Goal: Task Accomplishment & Management: Use online tool/utility

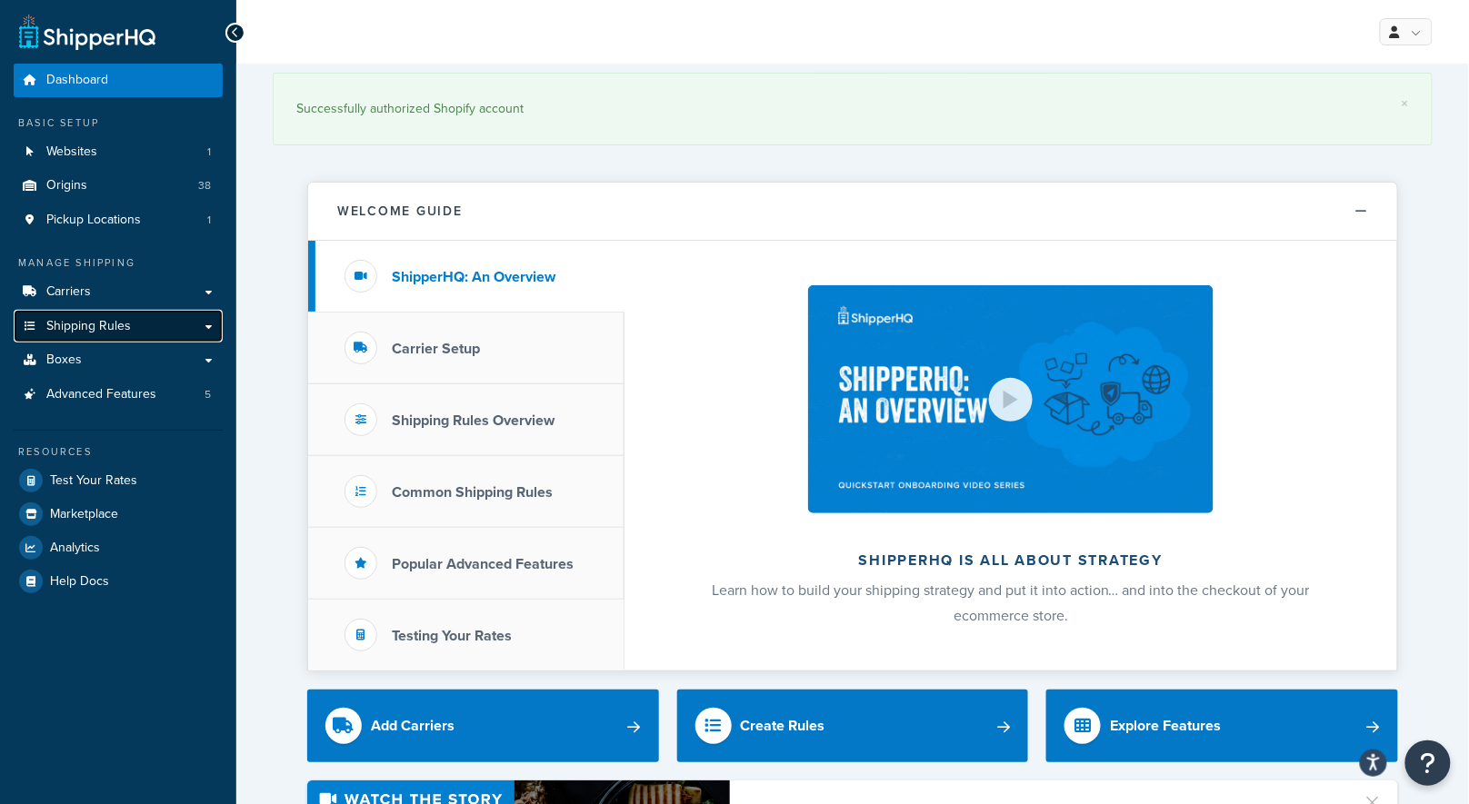
click at [94, 331] on span "Shipping Rules" at bounding box center [88, 326] width 85 height 15
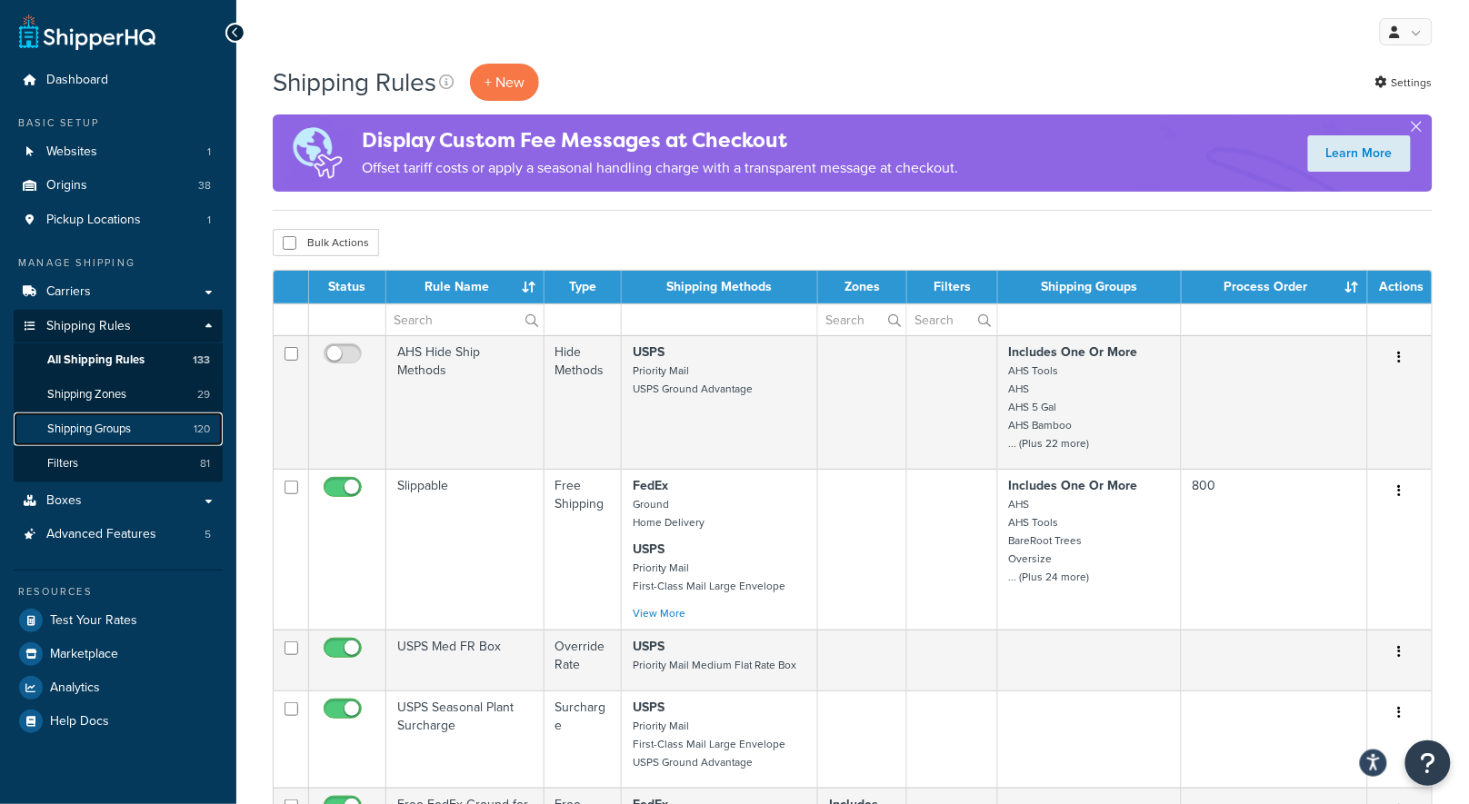
click at [105, 424] on span "Shipping Groups" at bounding box center [89, 429] width 84 height 15
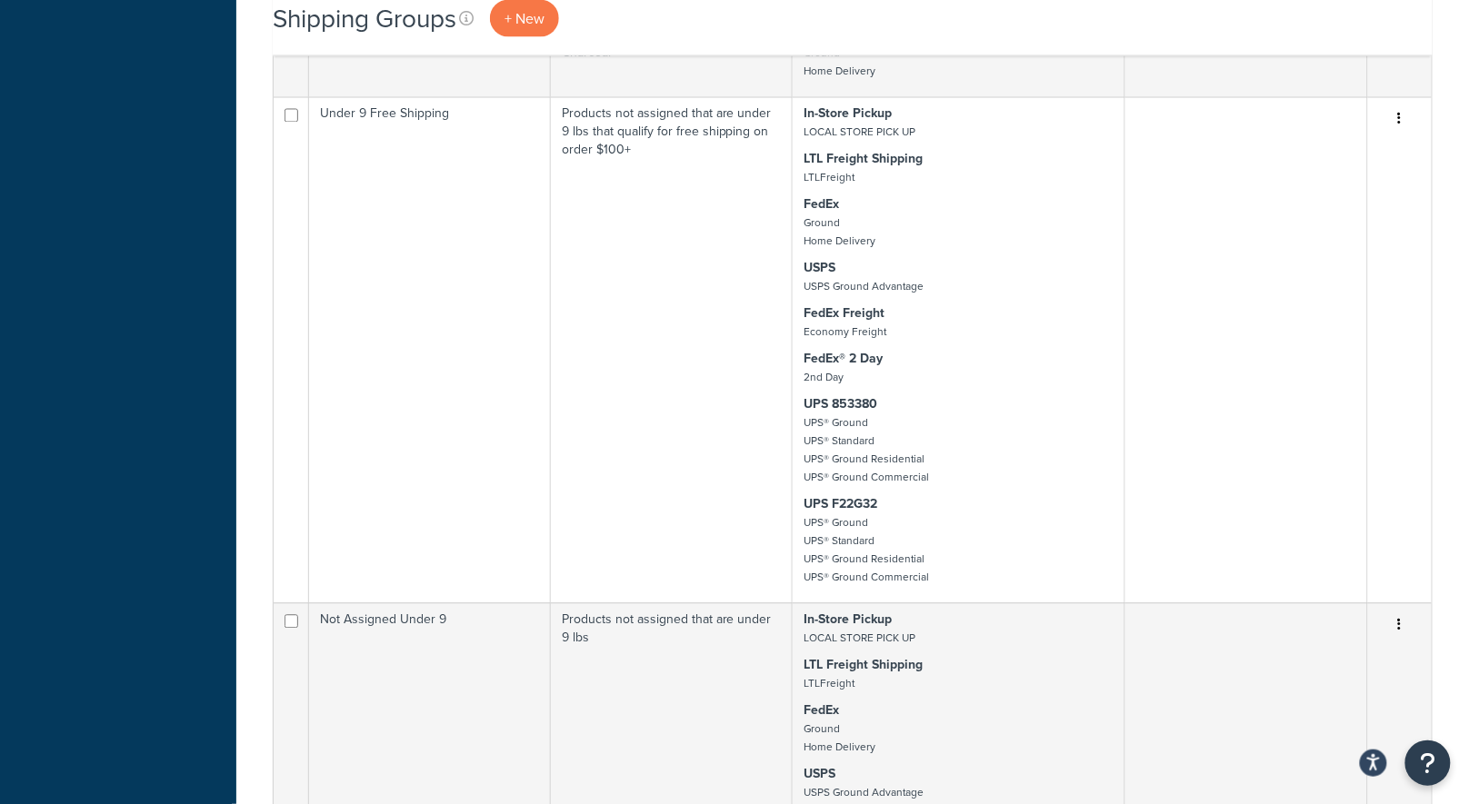
scroll to position [4042, 0]
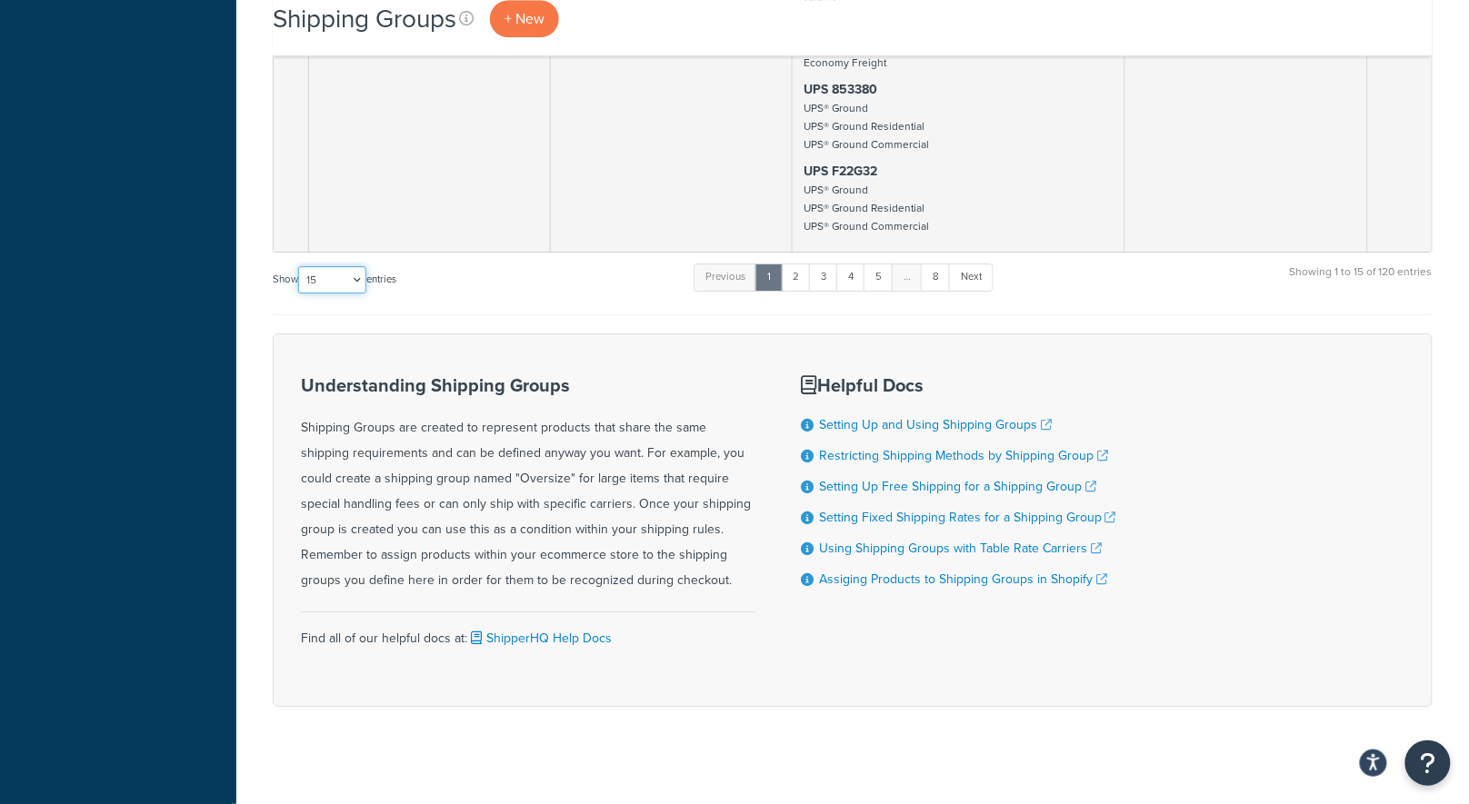
click at [313, 266] on select "10 15 25 50 100" at bounding box center [332, 279] width 68 height 27
select select "100"
click at [300, 294] on select "10 15 25 50 100" at bounding box center [332, 279] width 68 height 27
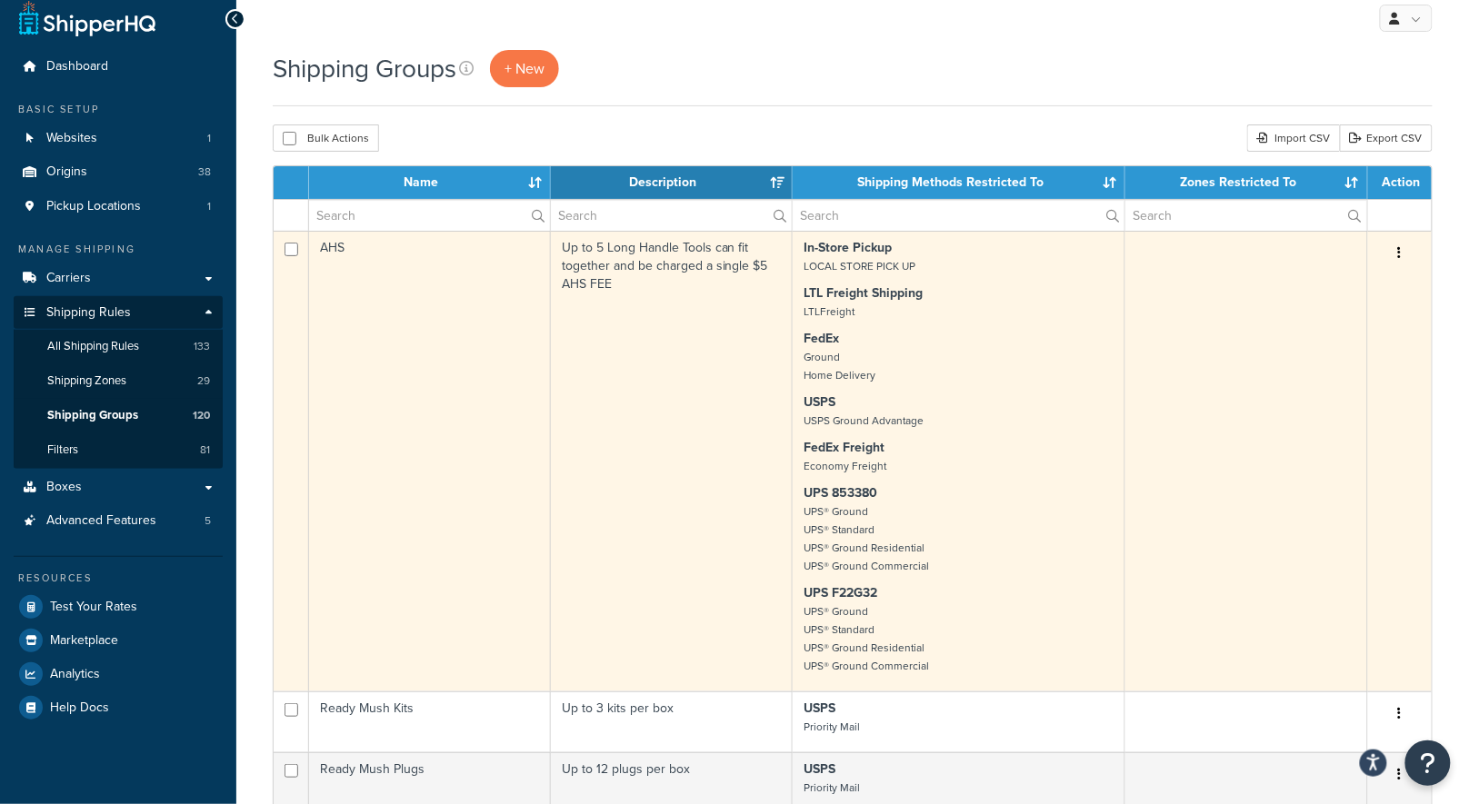
scroll to position [16, 0]
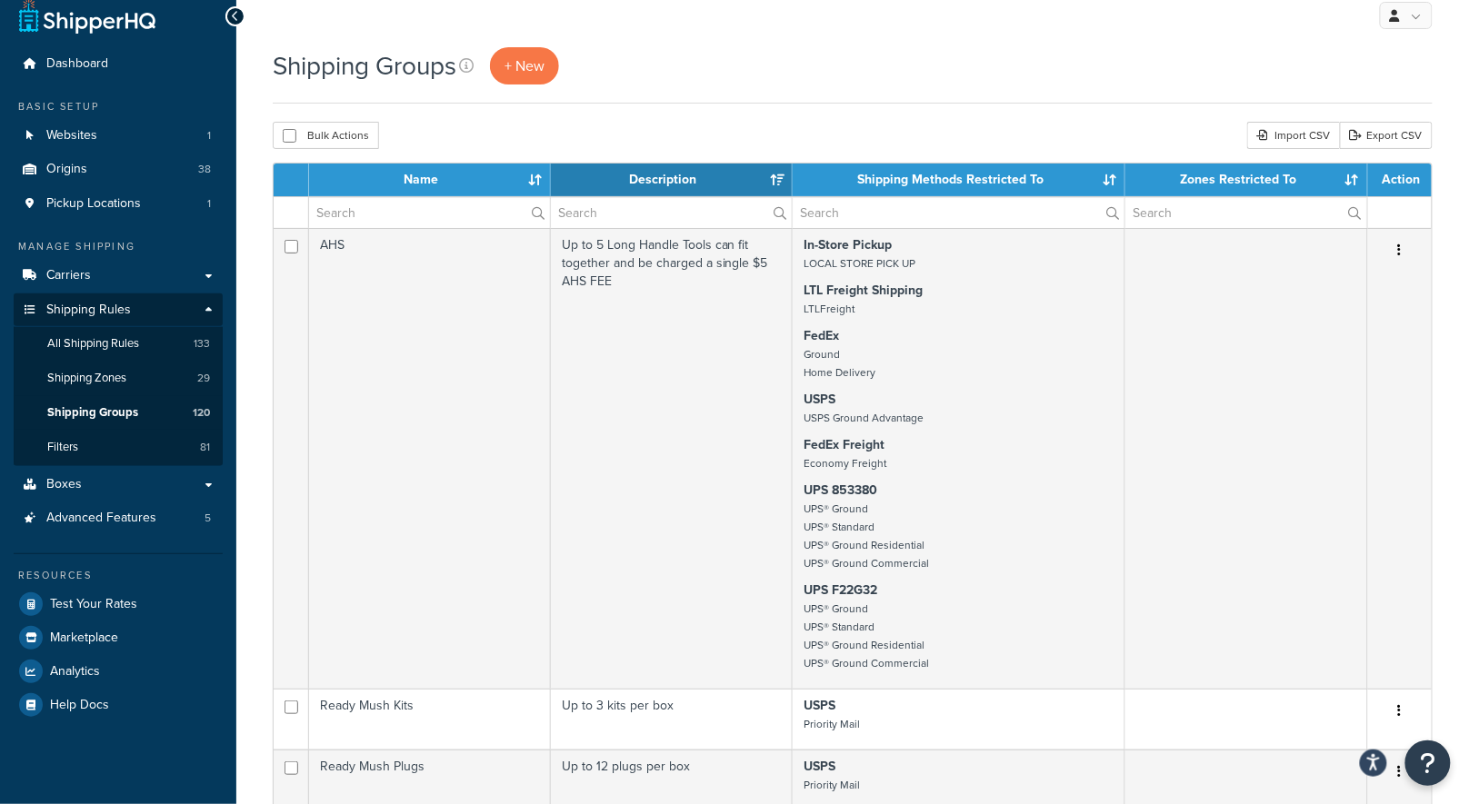
click at [664, 82] on div "Shipping Groups + New" at bounding box center [853, 65] width 1160 height 37
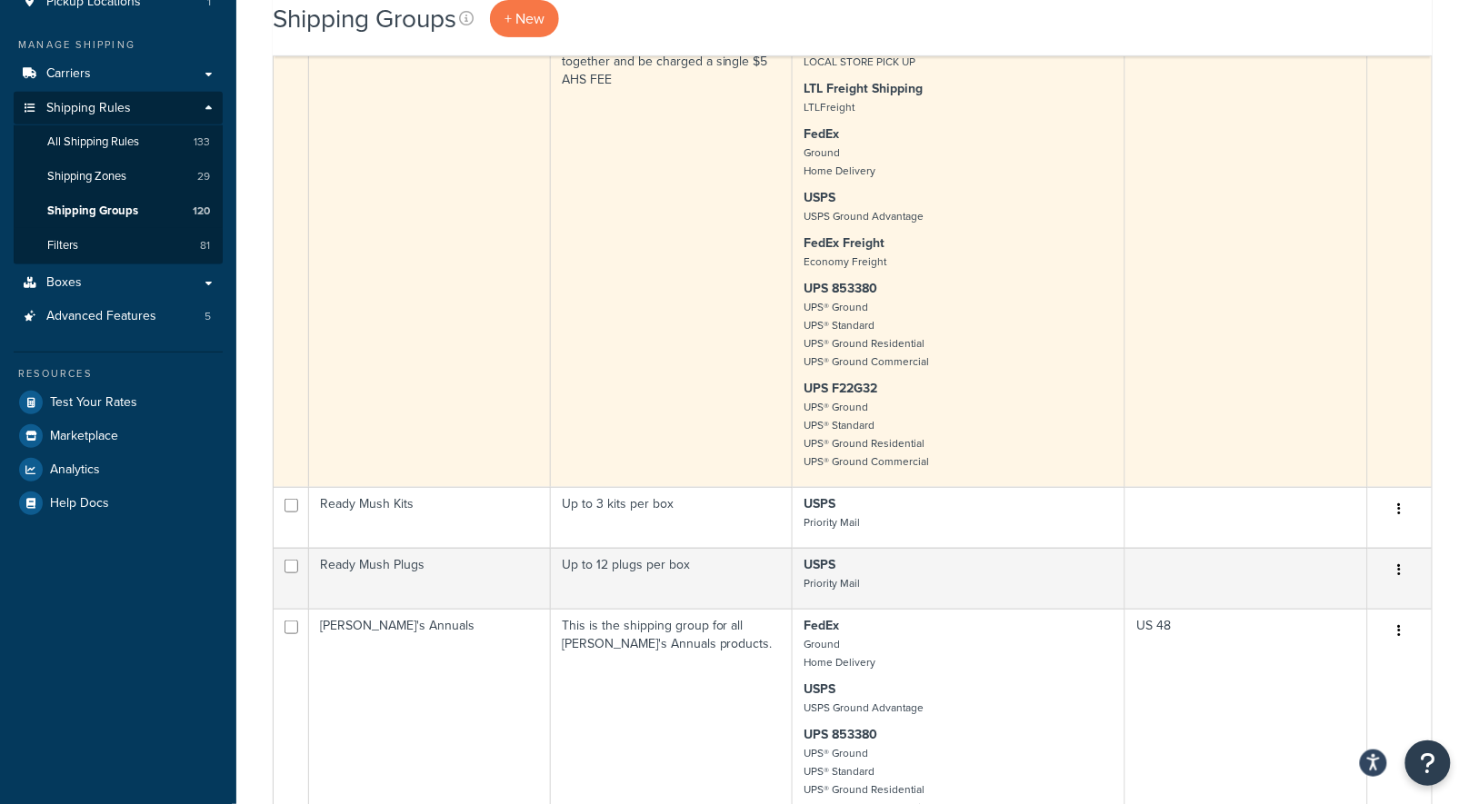
scroll to position [217, 0]
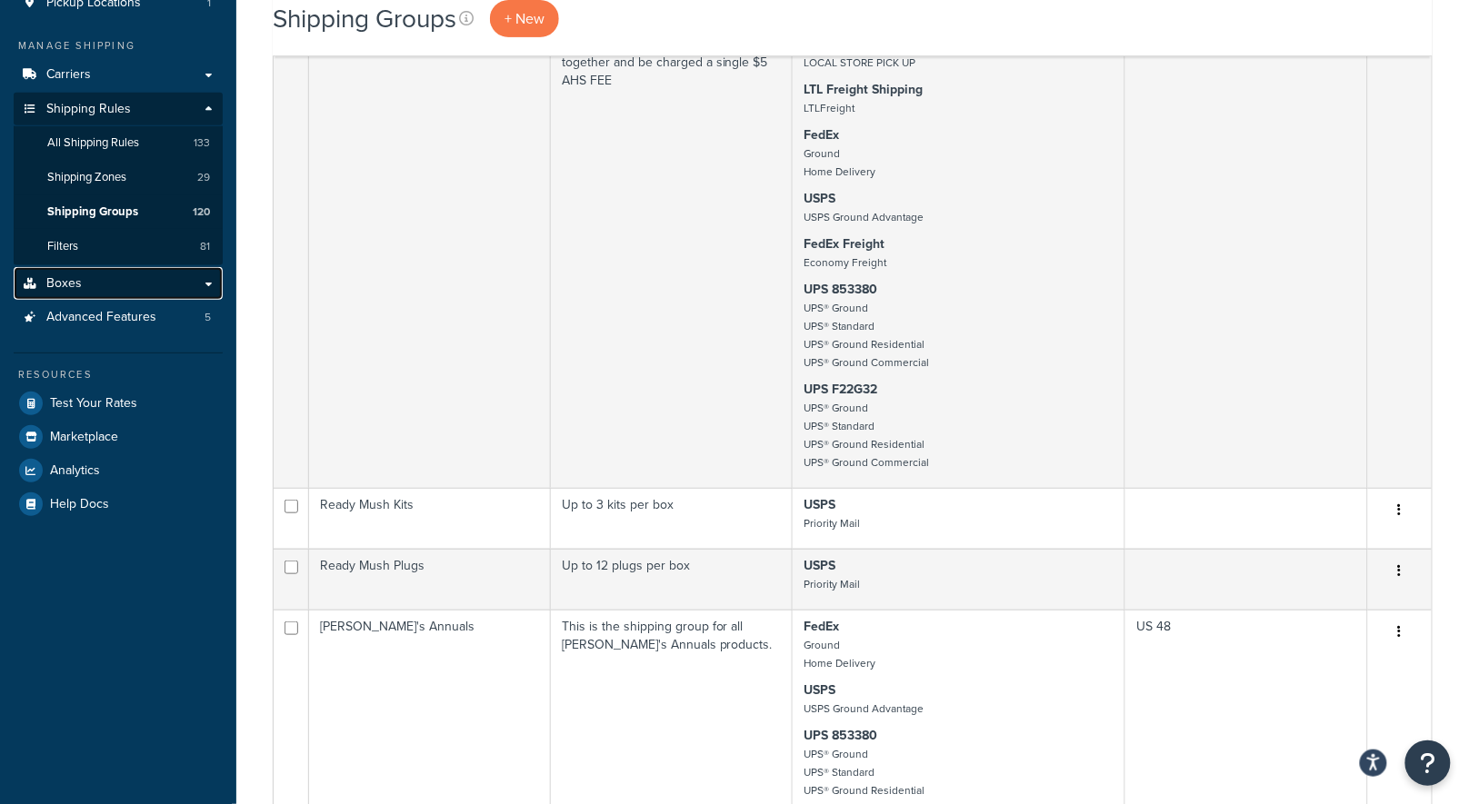
click at [75, 283] on span "Boxes" at bounding box center [63, 283] width 35 height 15
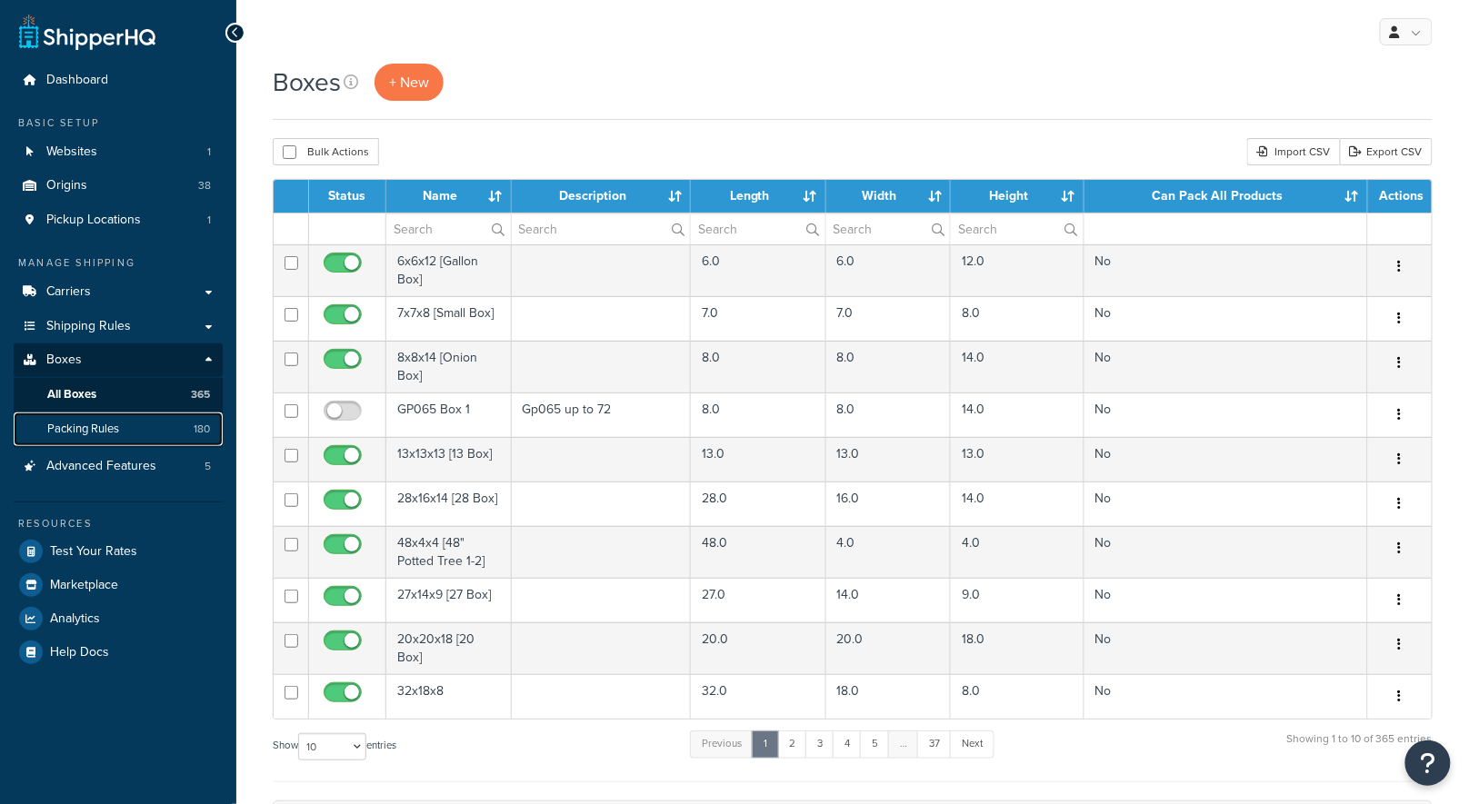
click at [92, 434] on span "Packing Rules" at bounding box center [83, 429] width 72 height 15
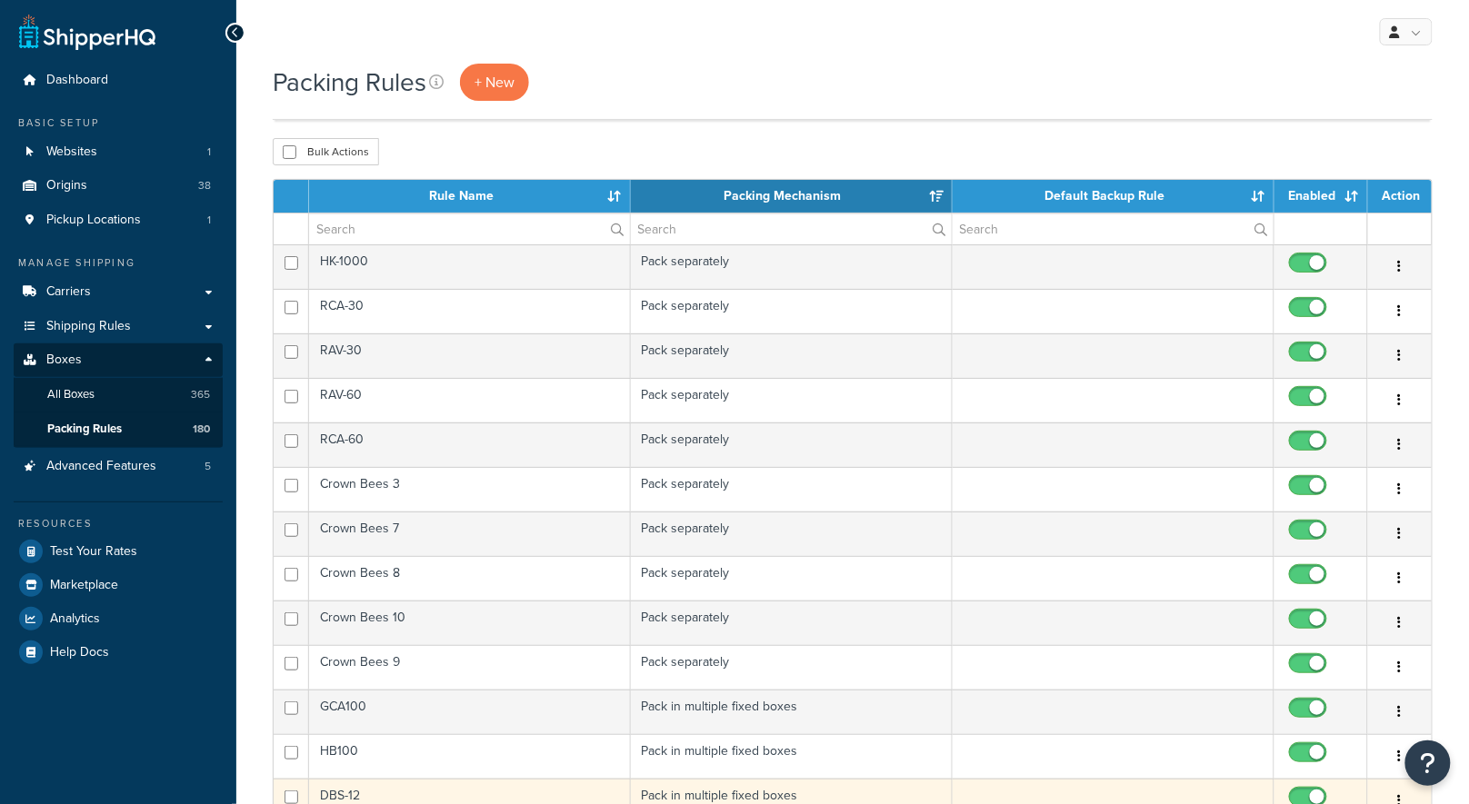
scroll to position [610, 0]
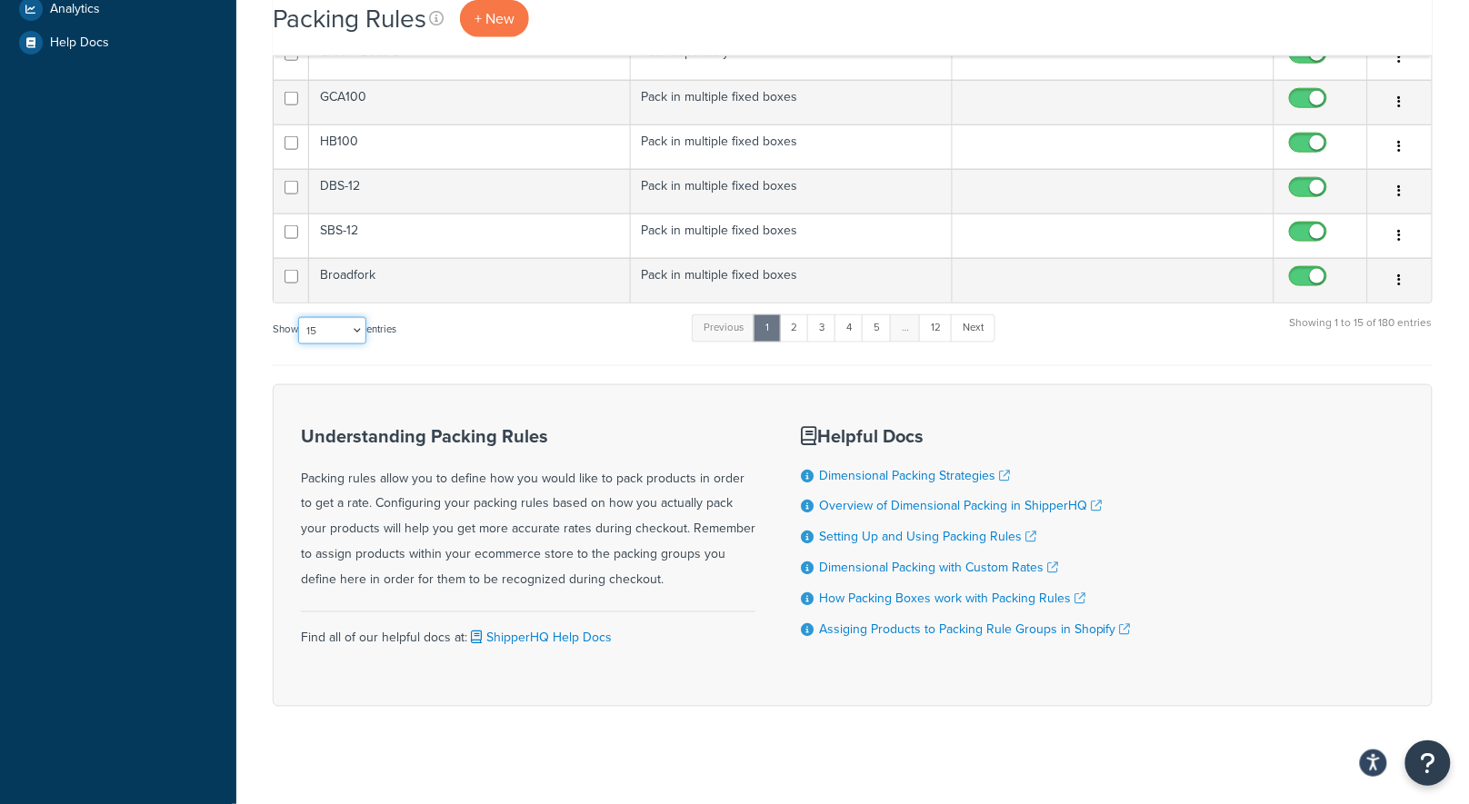
click at [340, 320] on select "10 15 25 50 100" at bounding box center [332, 330] width 68 height 27
select select "100"
click at [300, 344] on select "10 15 25 50 100" at bounding box center [332, 330] width 68 height 27
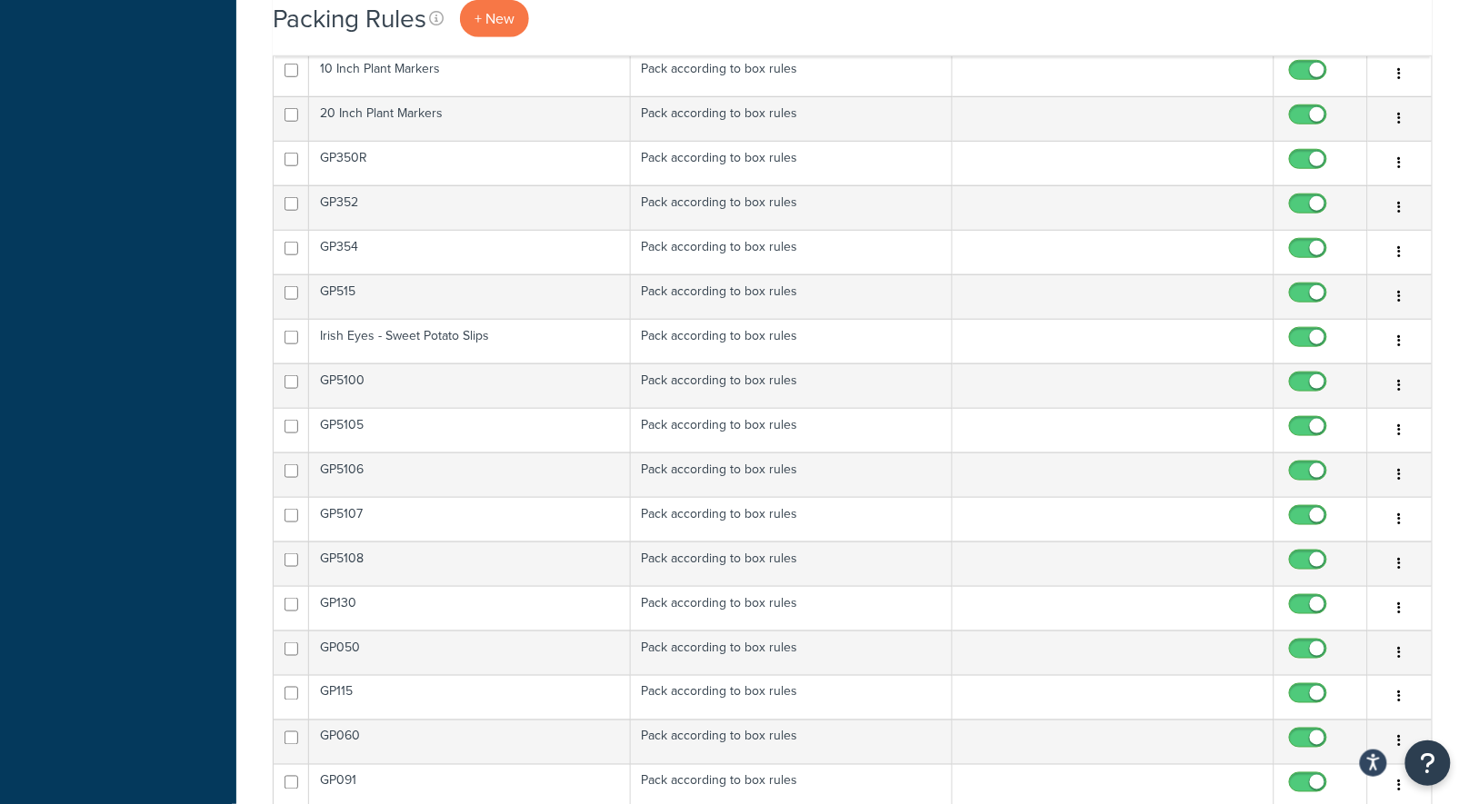
scroll to position [4360, 0]
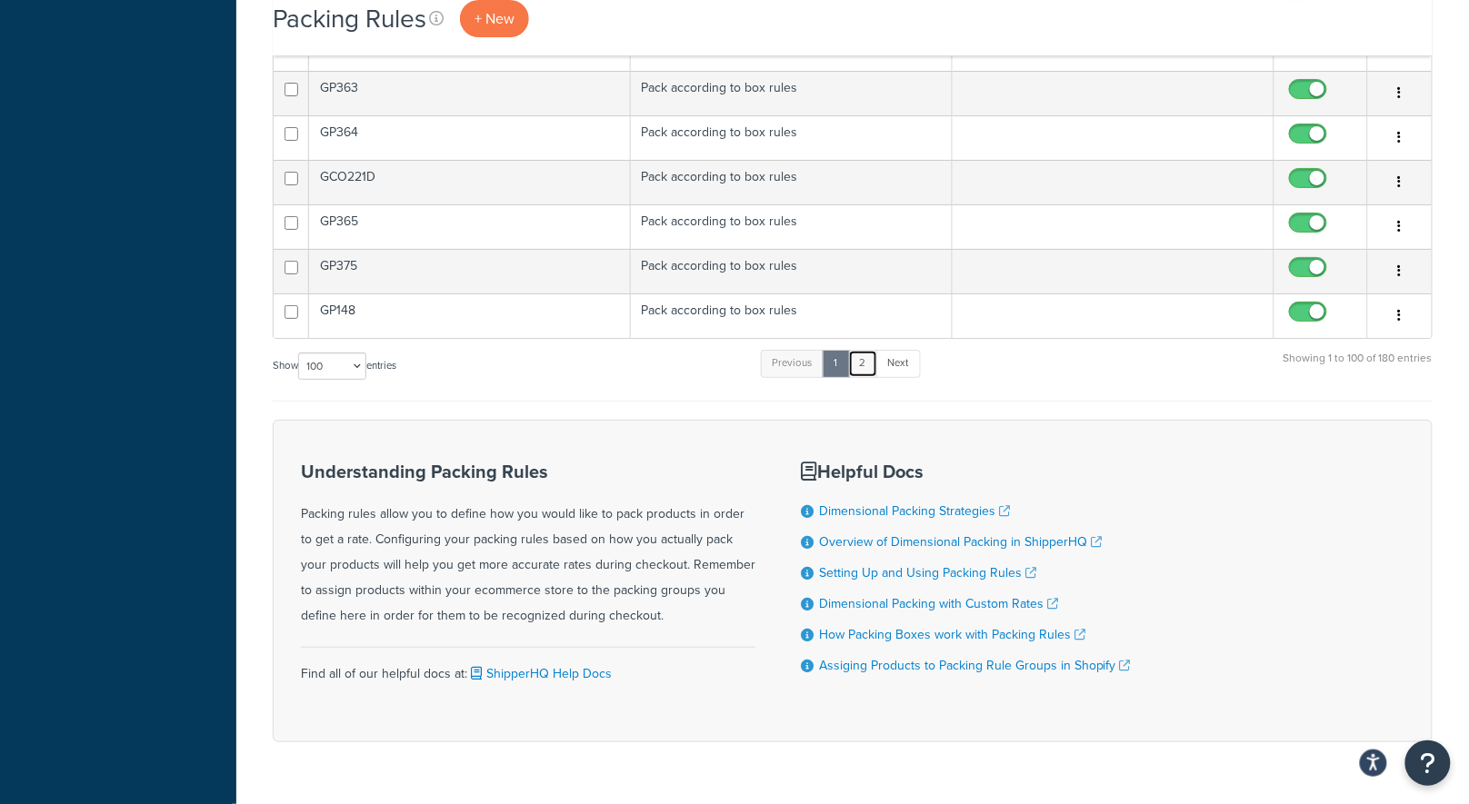
click at [873, 350] on link "2" at bounding box center [863, 363] width 30 height 27
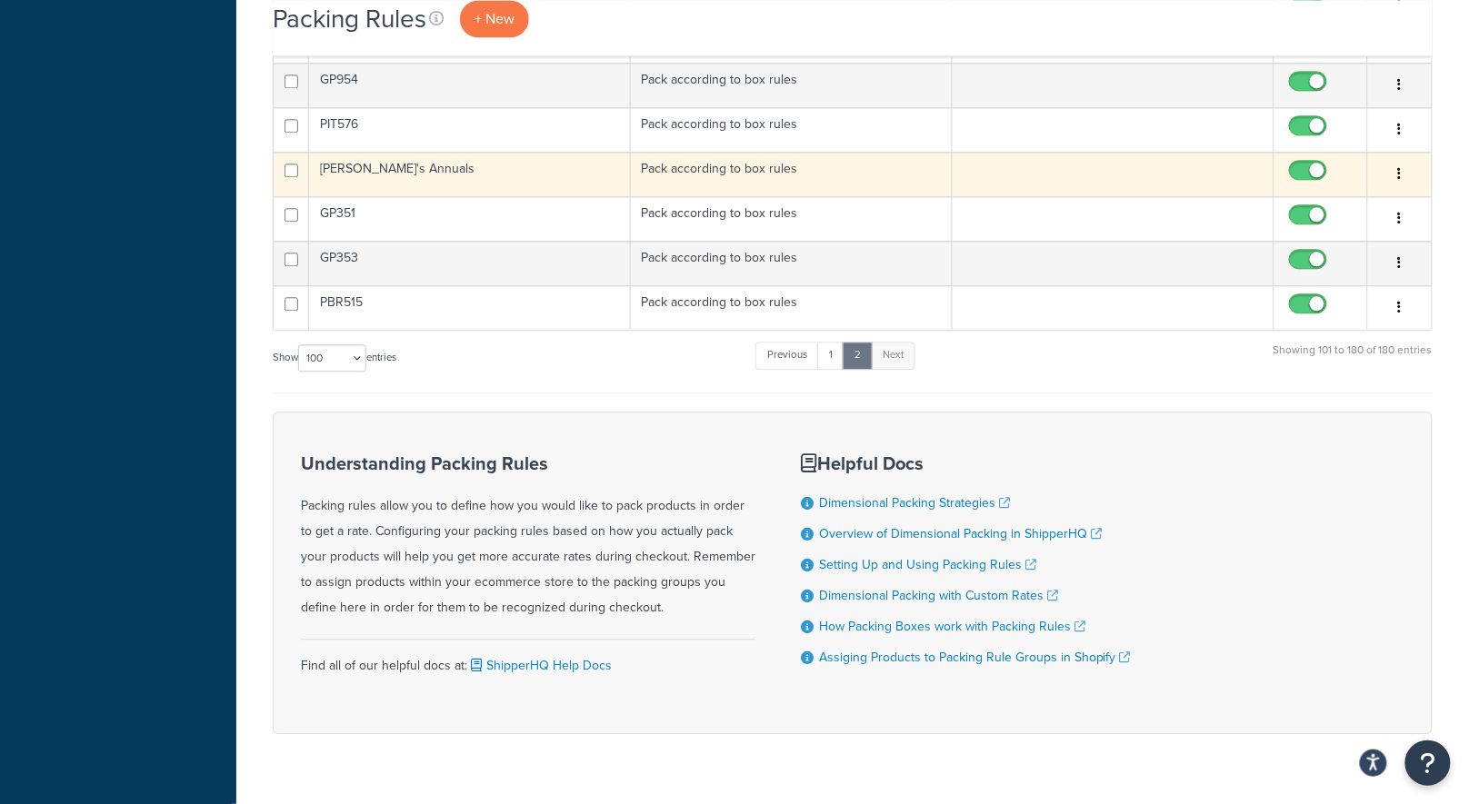
click at [437, 152] on td "Annie's Annuals" at bounding box center [470, 174] width 322 height 45
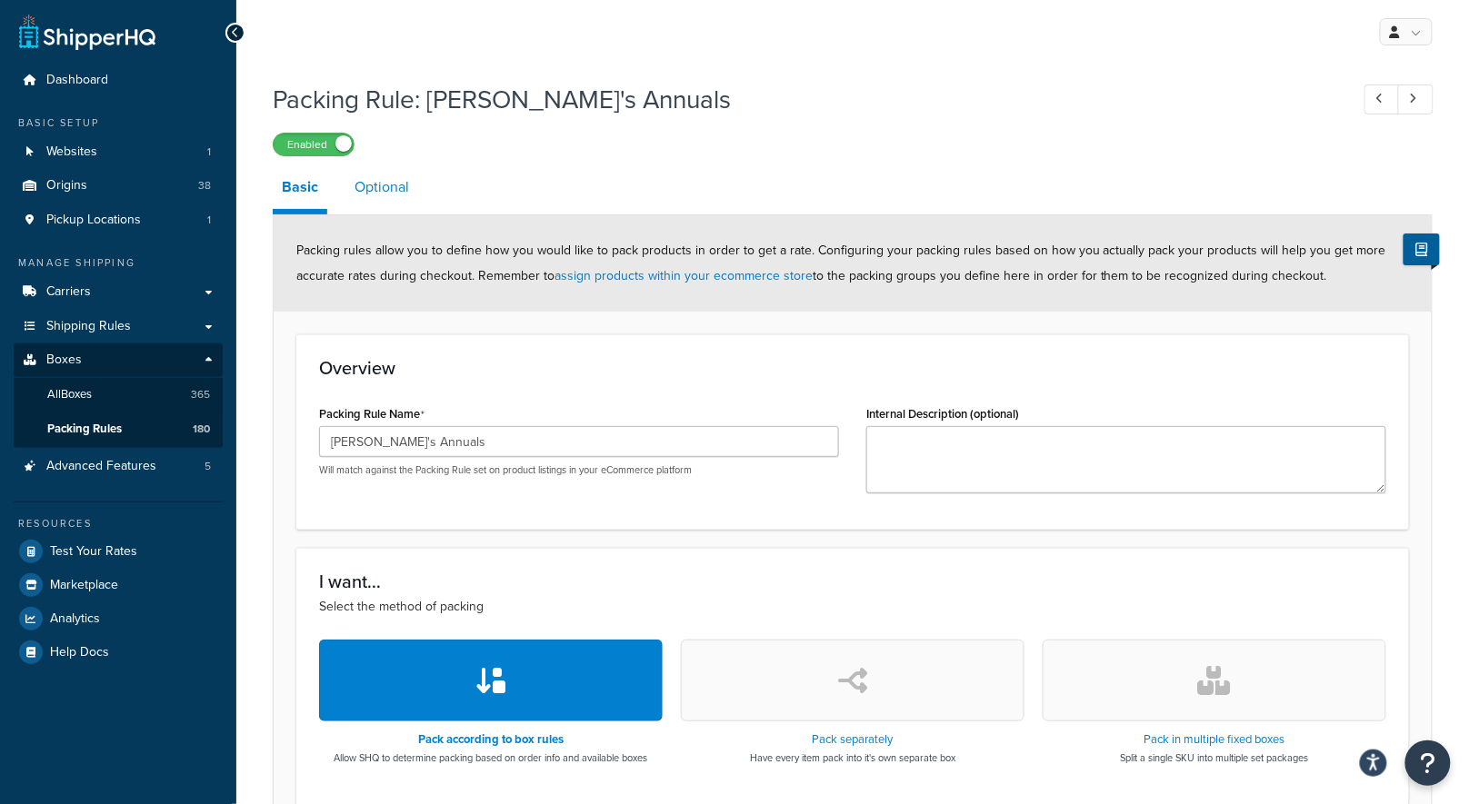
click at [372, 193] on link "Optional" at bounding box center [381, 187] width 73 height 44
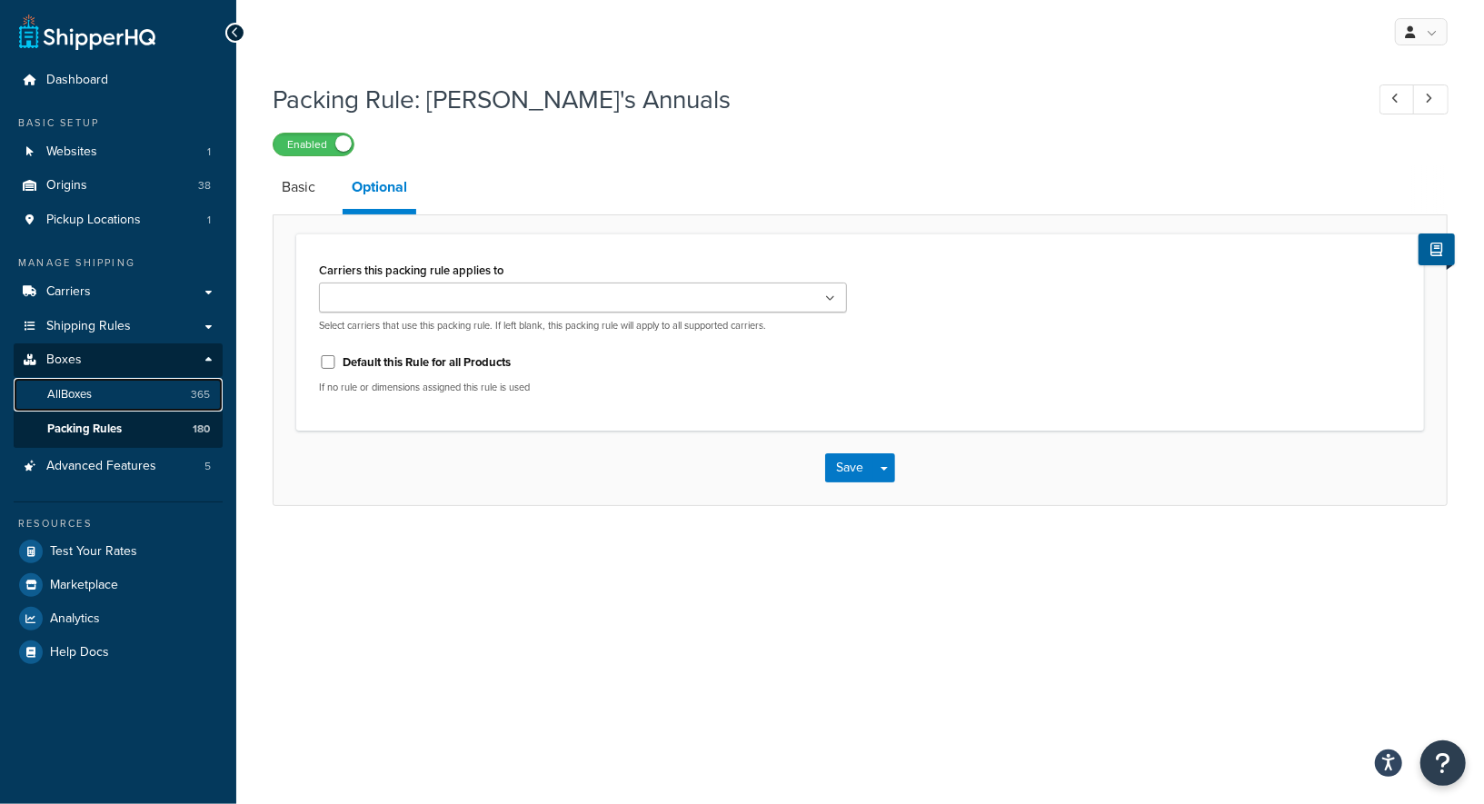
click at [149, 391] on link "All Boxes 365" at bounding box center [118, 395] width 209 height 34
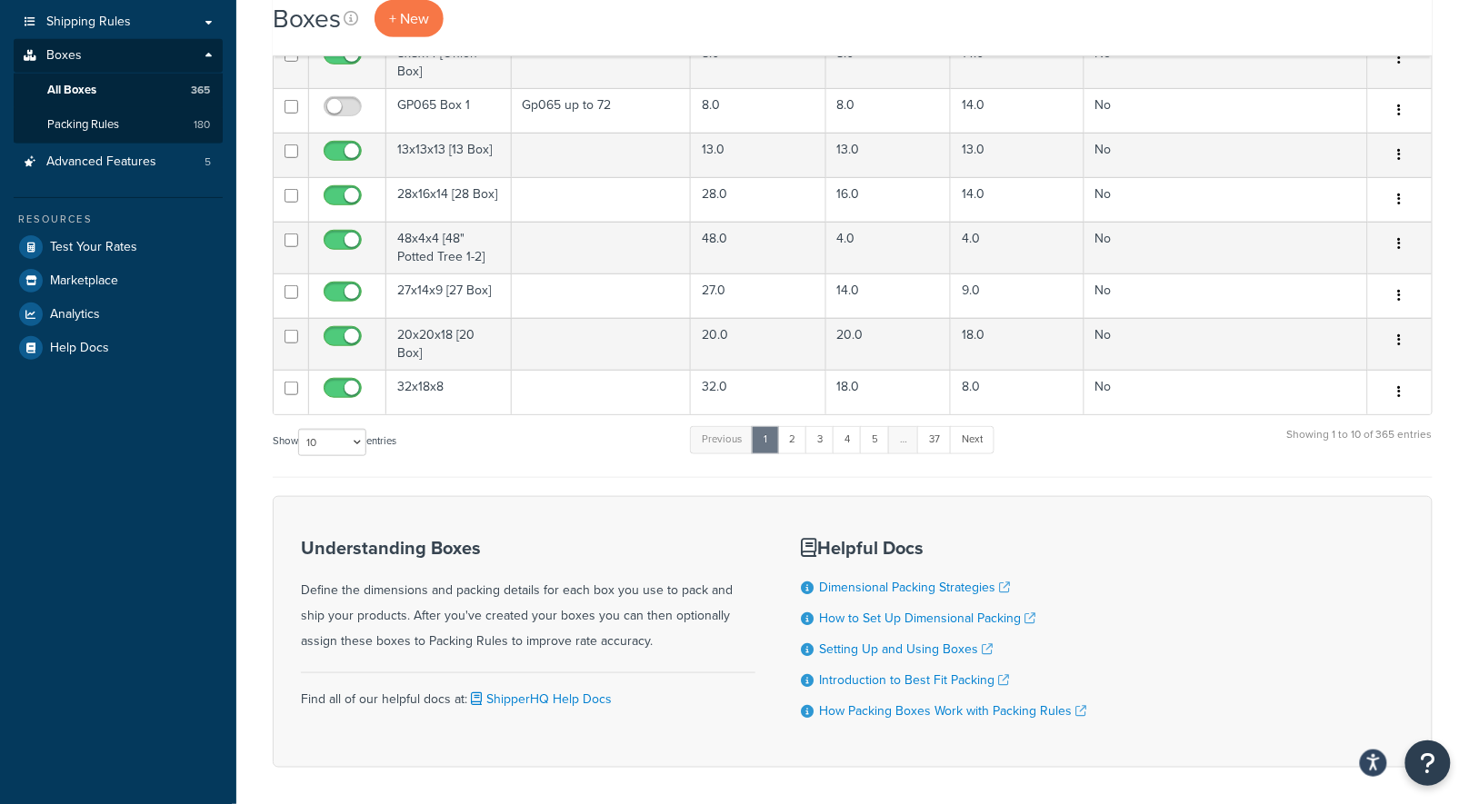
scroll to position [305, 0]
click at [306, 438] on select "10 15 25 50 100 1000" at bounding box center [332, 441] width 68 height 27
select select "1000"
click at [300, 428] on select "10 15 25 50 100 1000" at bounding box center [332, 441] width 68 height 27
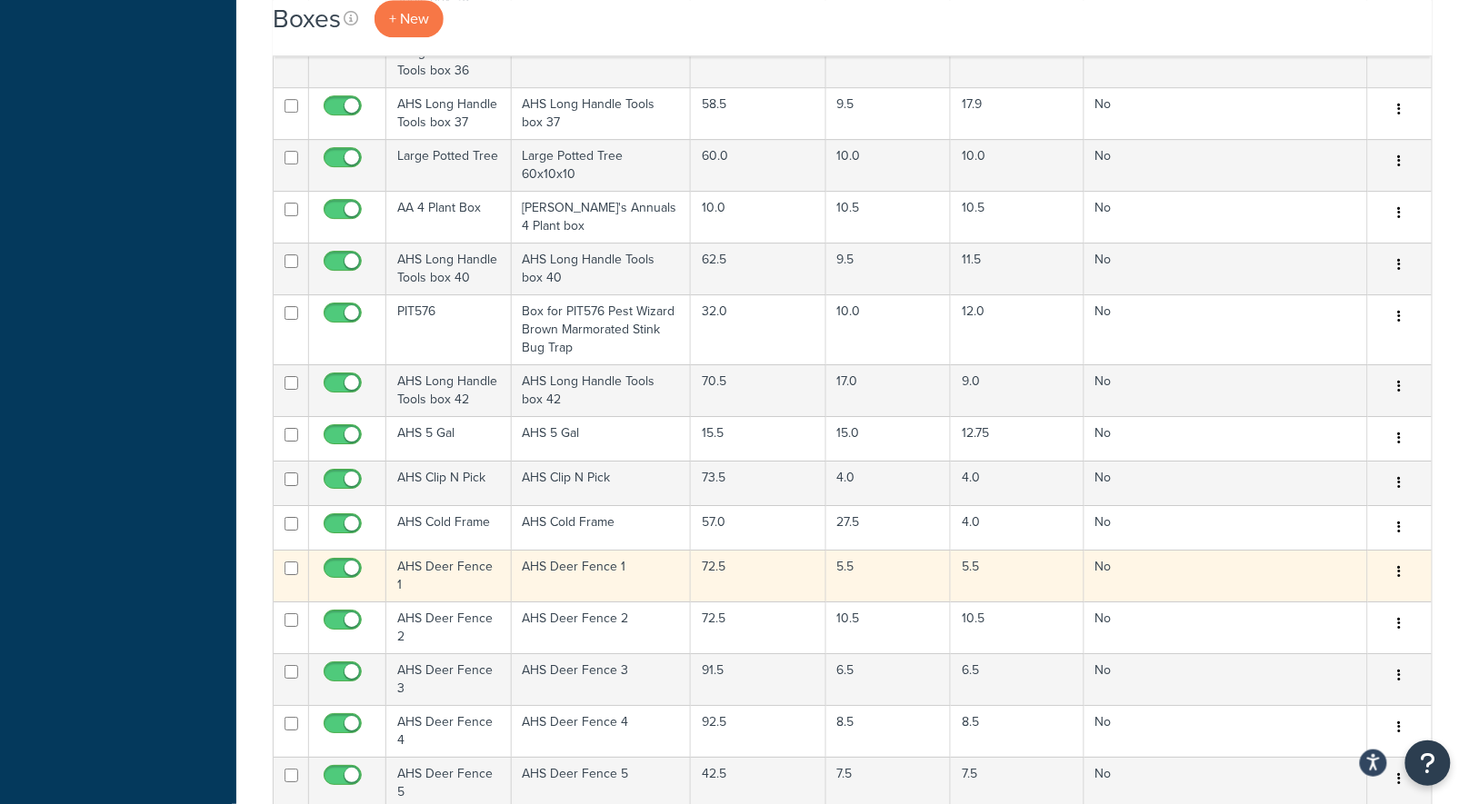
scroll to position [3679, 0]
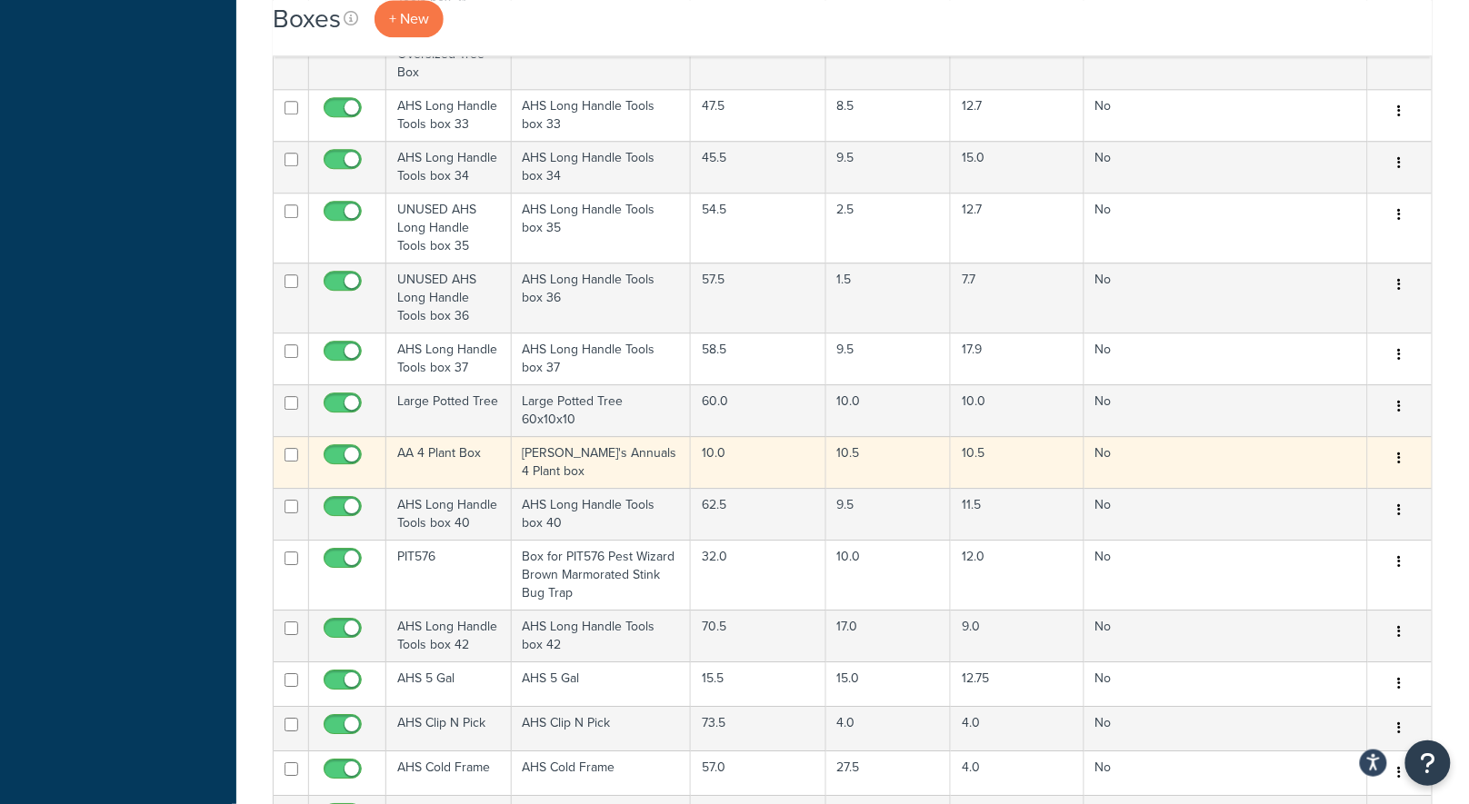
click at [616, 436] on td "Annie's Annuals 4 Plant box" at bounding box center [601, 462] width 179 height 52
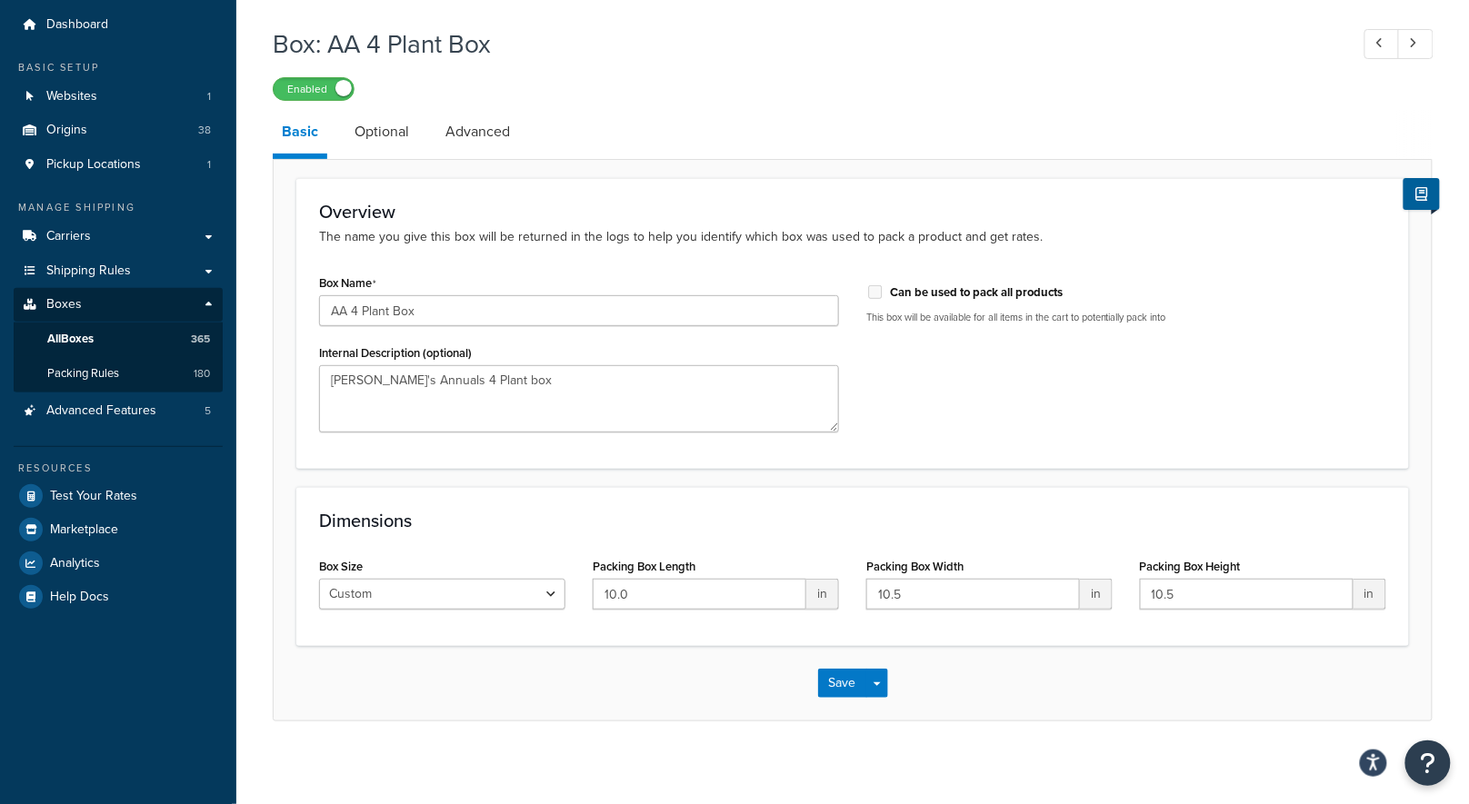
scroll to position [62, 0]
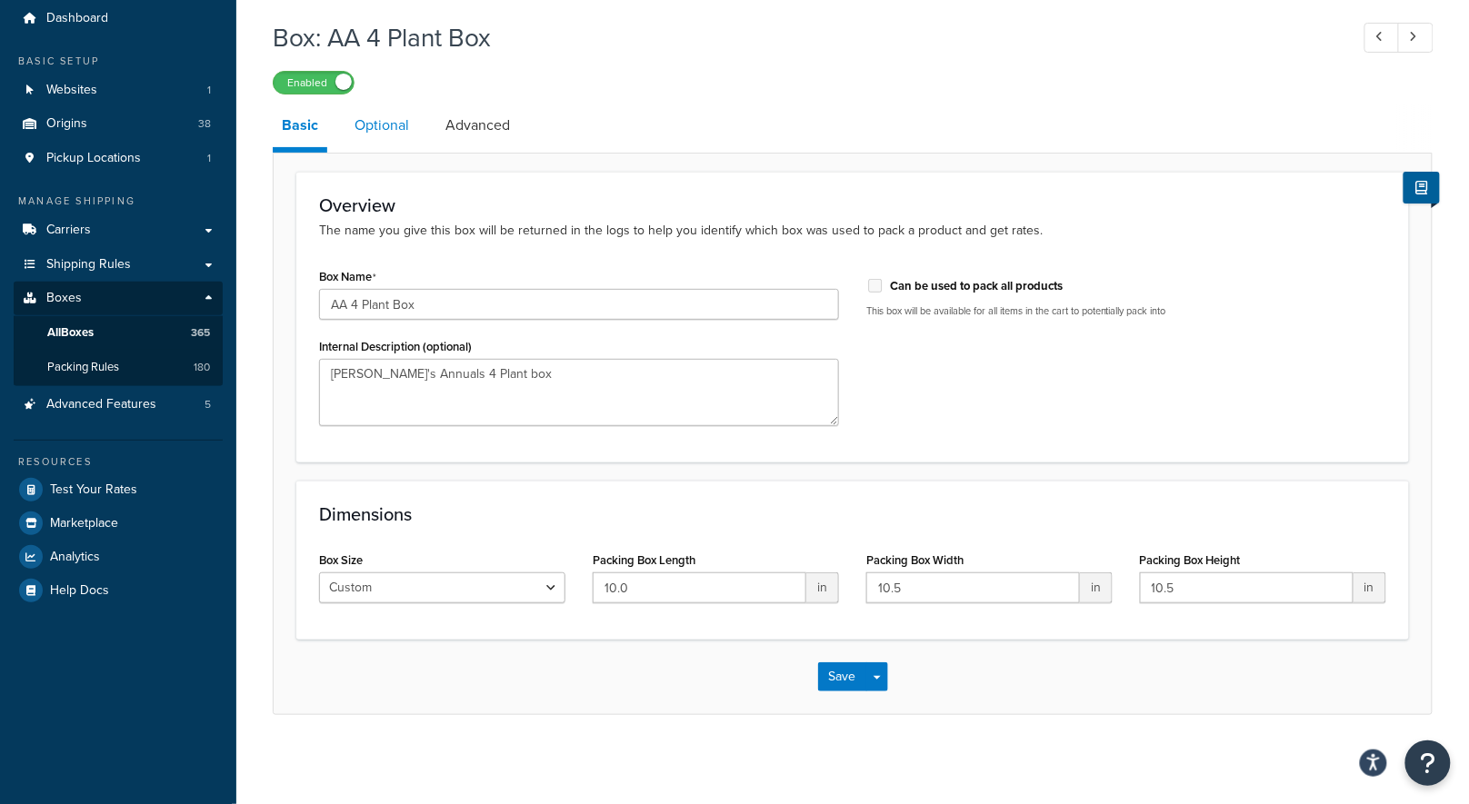
click at [416, 130] on link "Optional" at bounding box center [381, 126] width 73 height 44
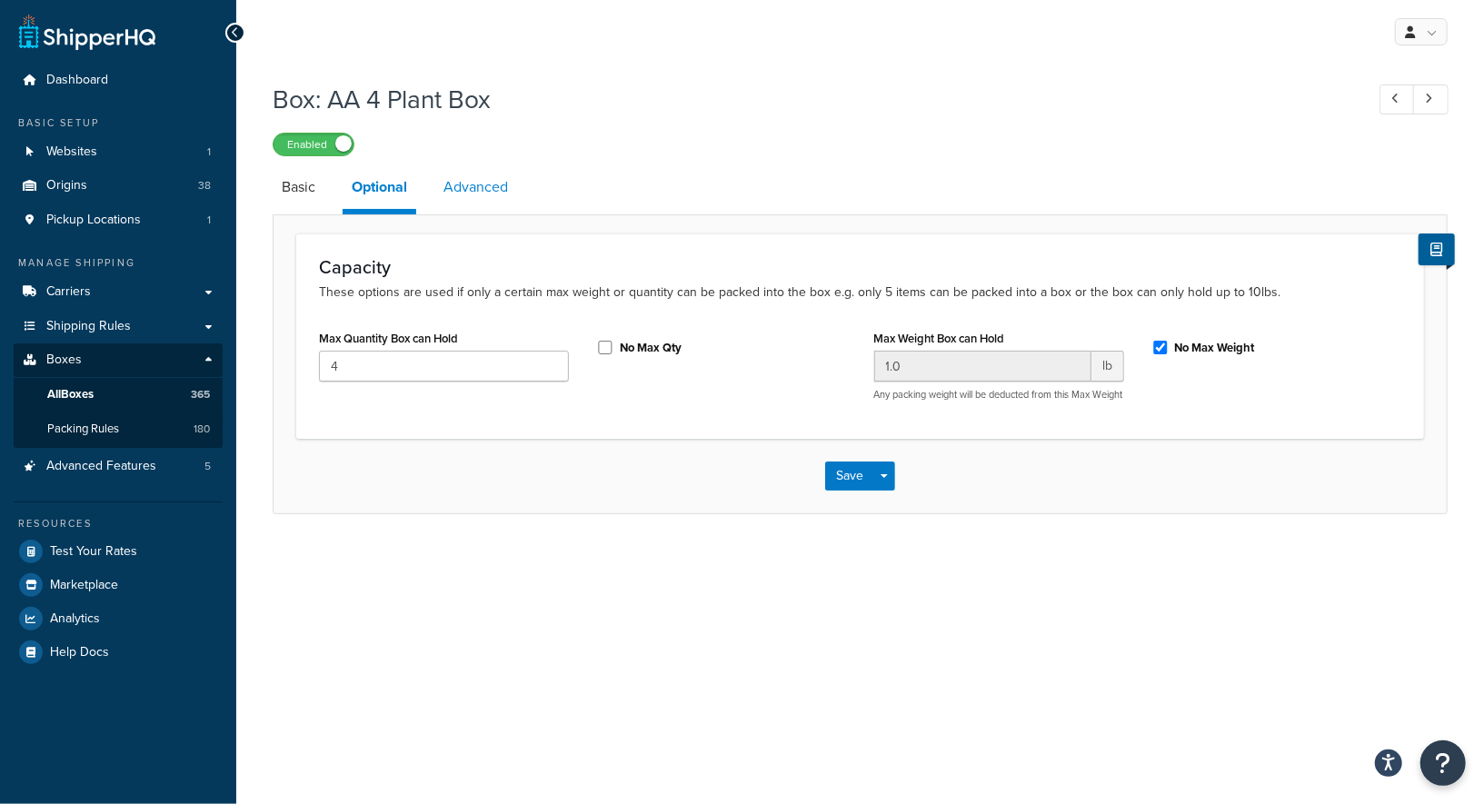
click at [478, 190] on link "Advanced" at bounding box center [475, 187] width 83 height 44
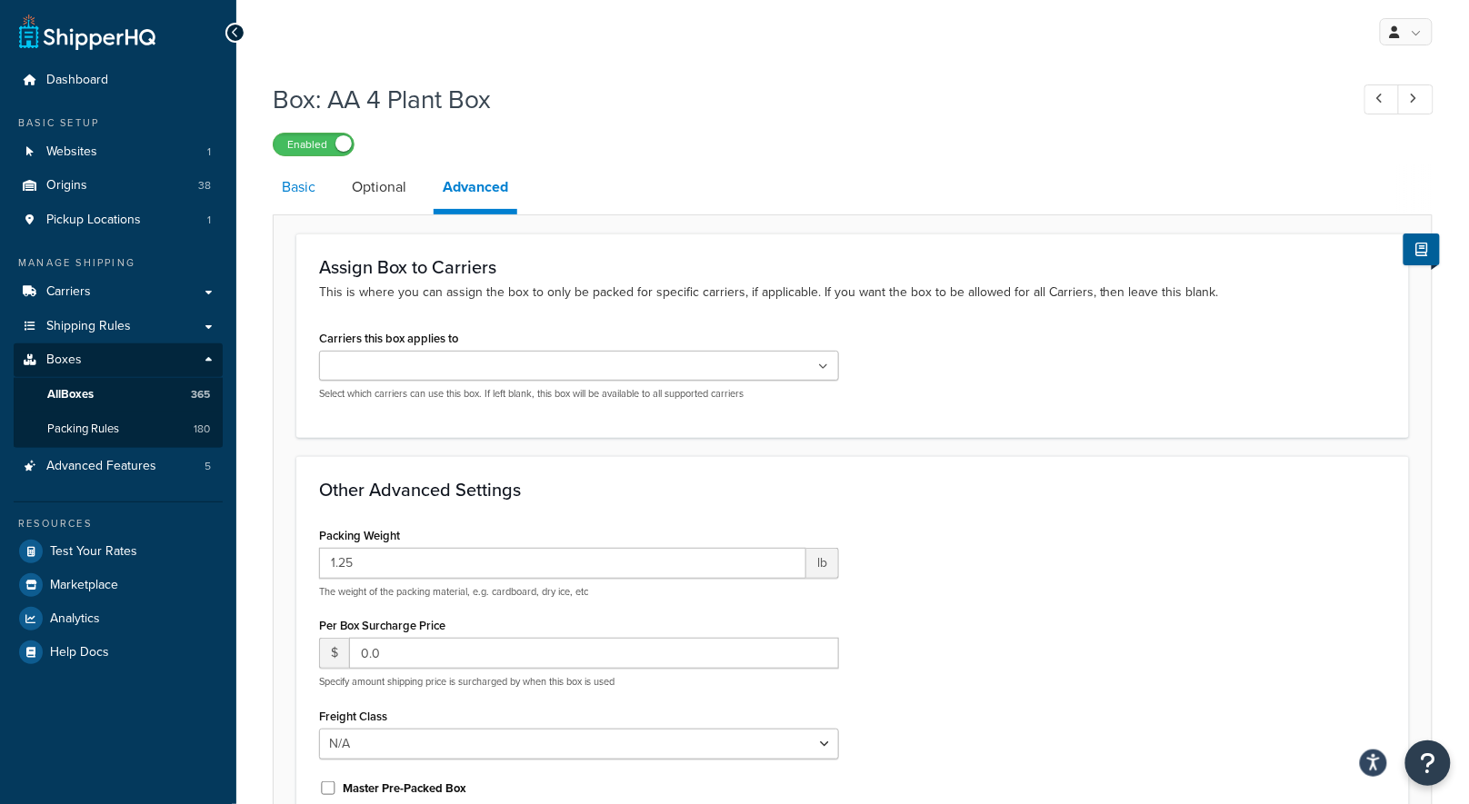
click at [302, 183] on link "Basic" at bounding box center [299, 187] width 52 height 44
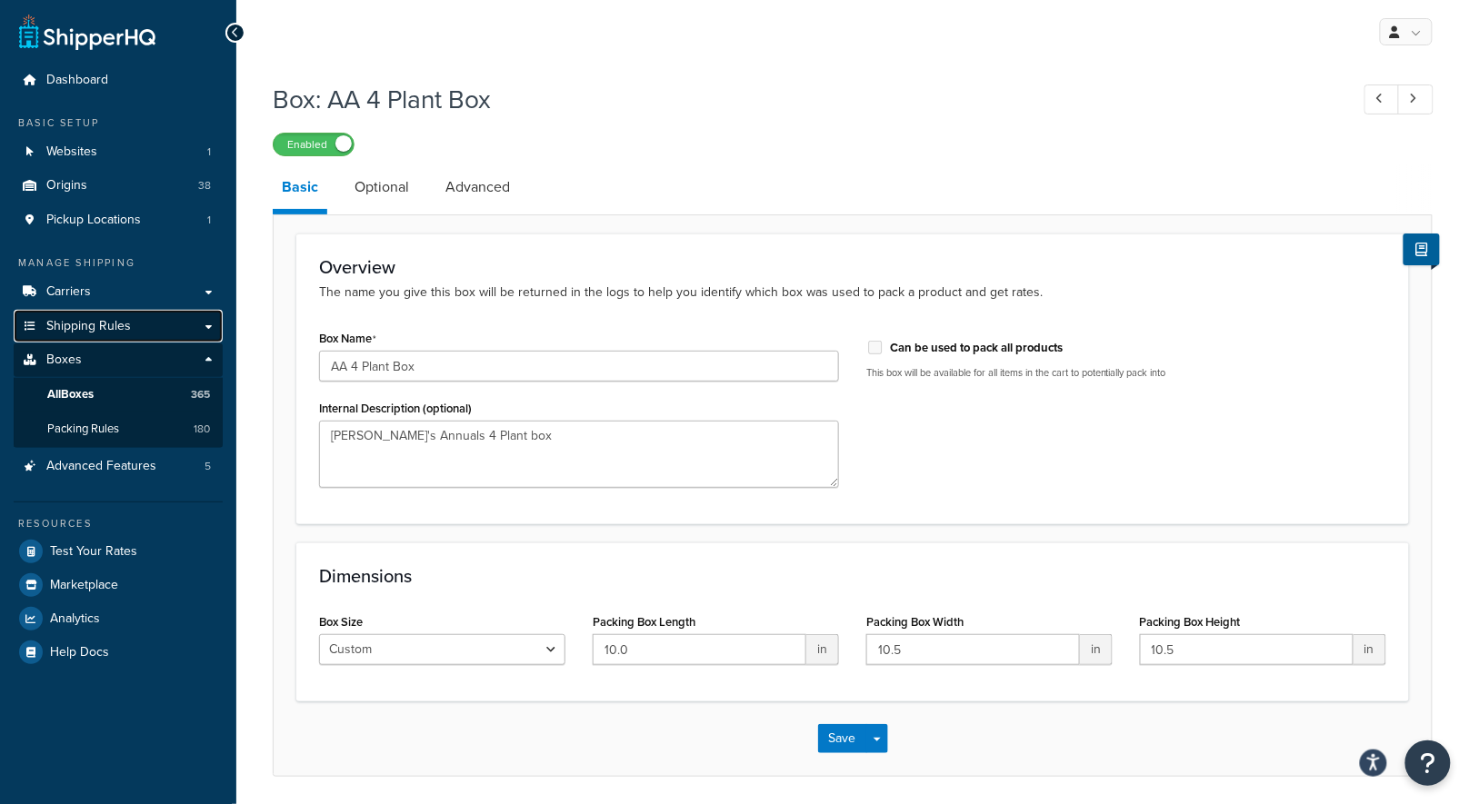
click at [87, 327] on span "Shipping Rules" at bounding box center [88, 326] width 85 height 15
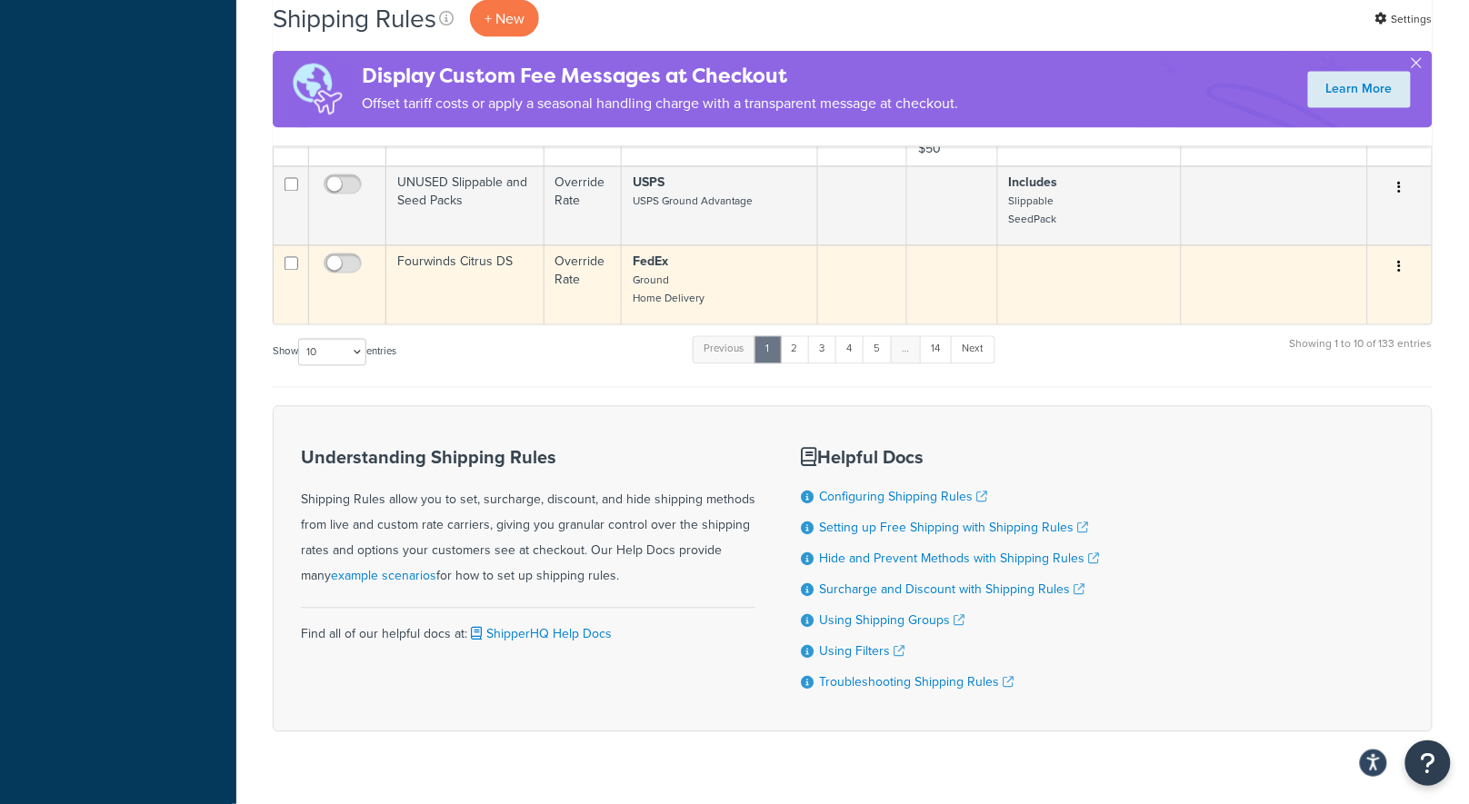
scroll to position [1005, 0]
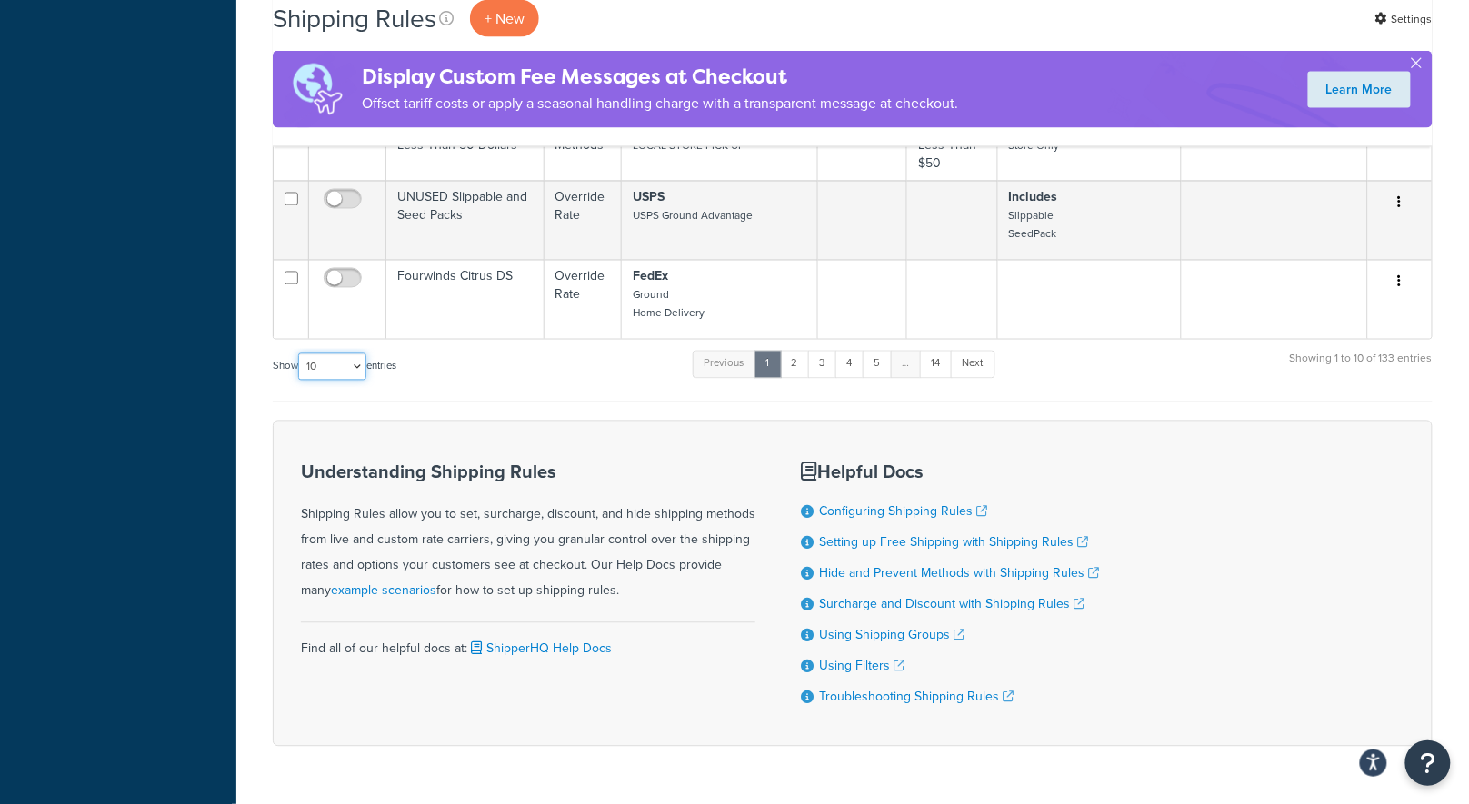
click at [352, 355] on select "10 15 25 50 100 1000" at bounding box center [332, 367] width 68 height 27
select select "1000"
click at [300, 354] on select "10 15 25 50 100 1000" at bounding box center [332, 367] width 68 height 27
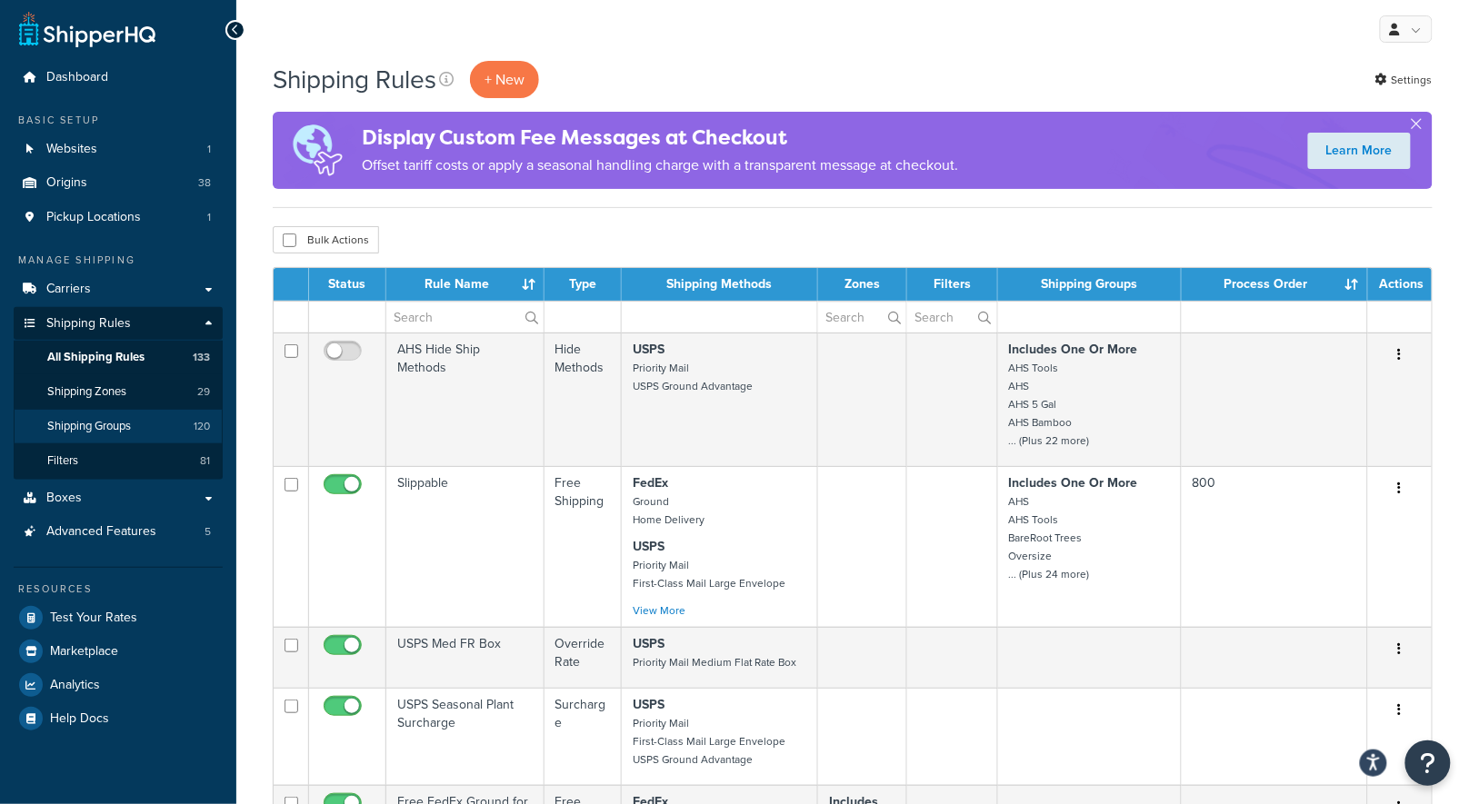
scroll to position [4, 0]
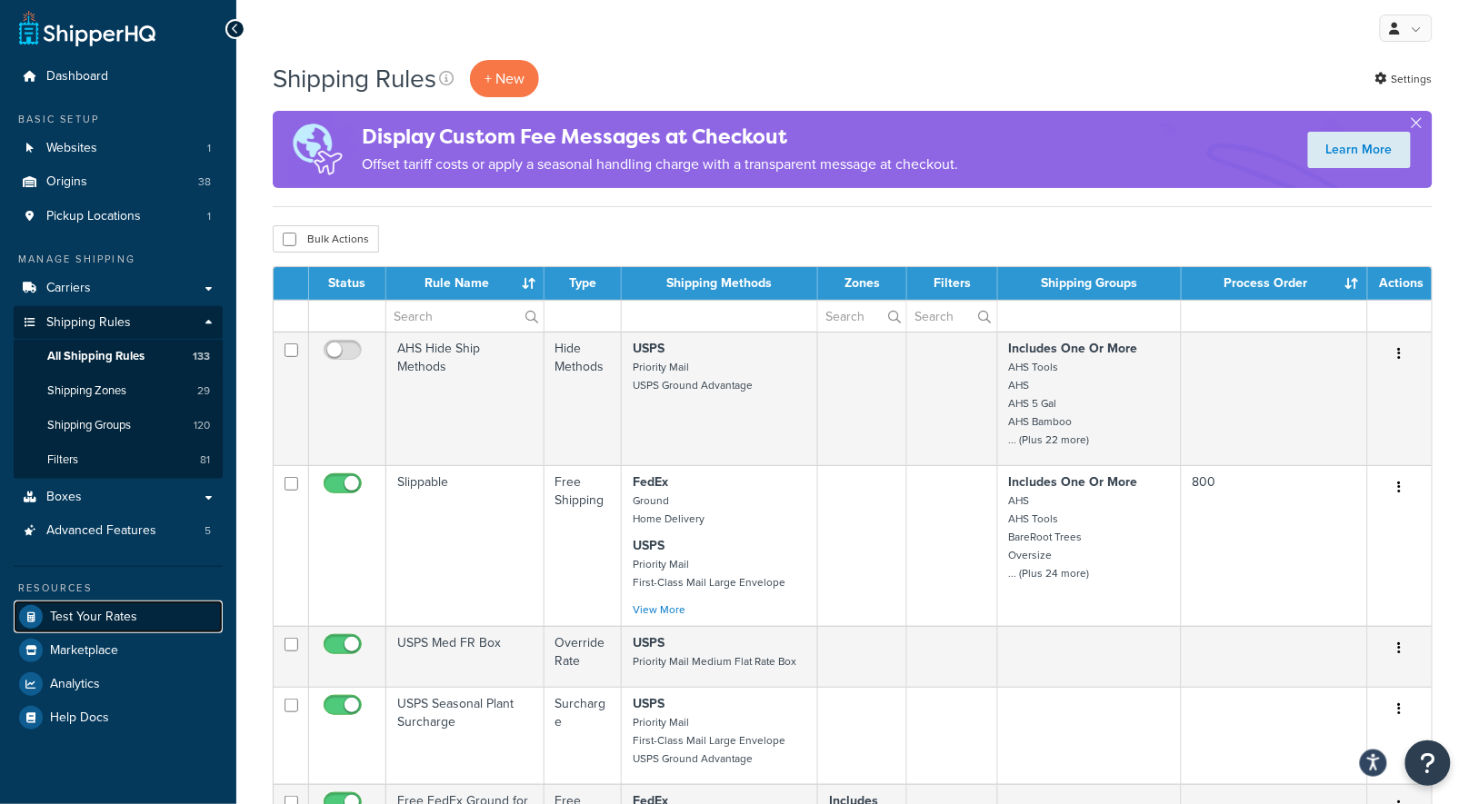
click at [77, 610] on span "Test Your Rates" at bounding box center [93, 617] width 87 height 15
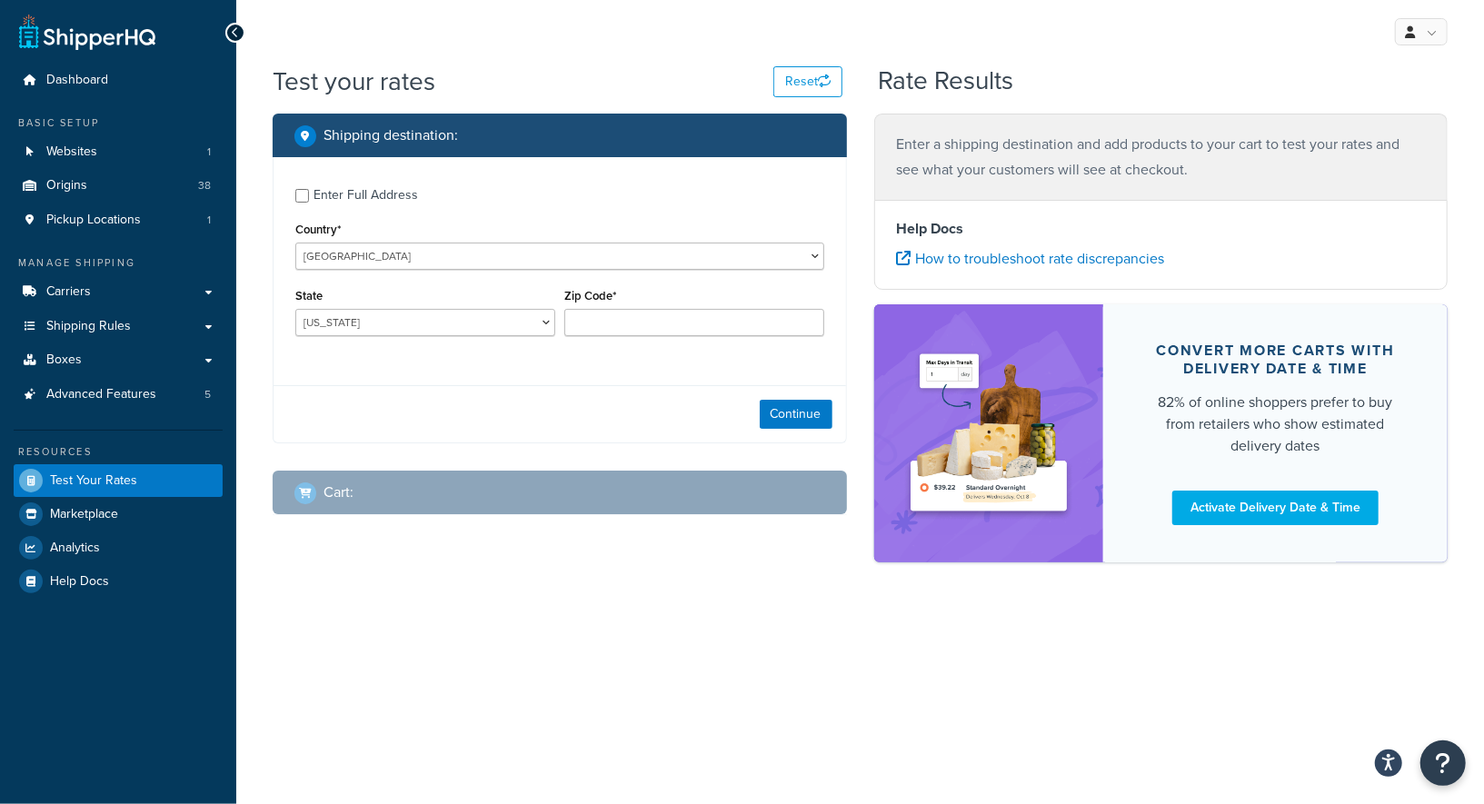
click at [314, 198] on div "Enter Full Address" at bounding box center [366, 195] width 105 height 25
click at [309, 198] on input "Enter Full Address" at bounding box center [302, 196] width 14 height 14
checkbox input "true"
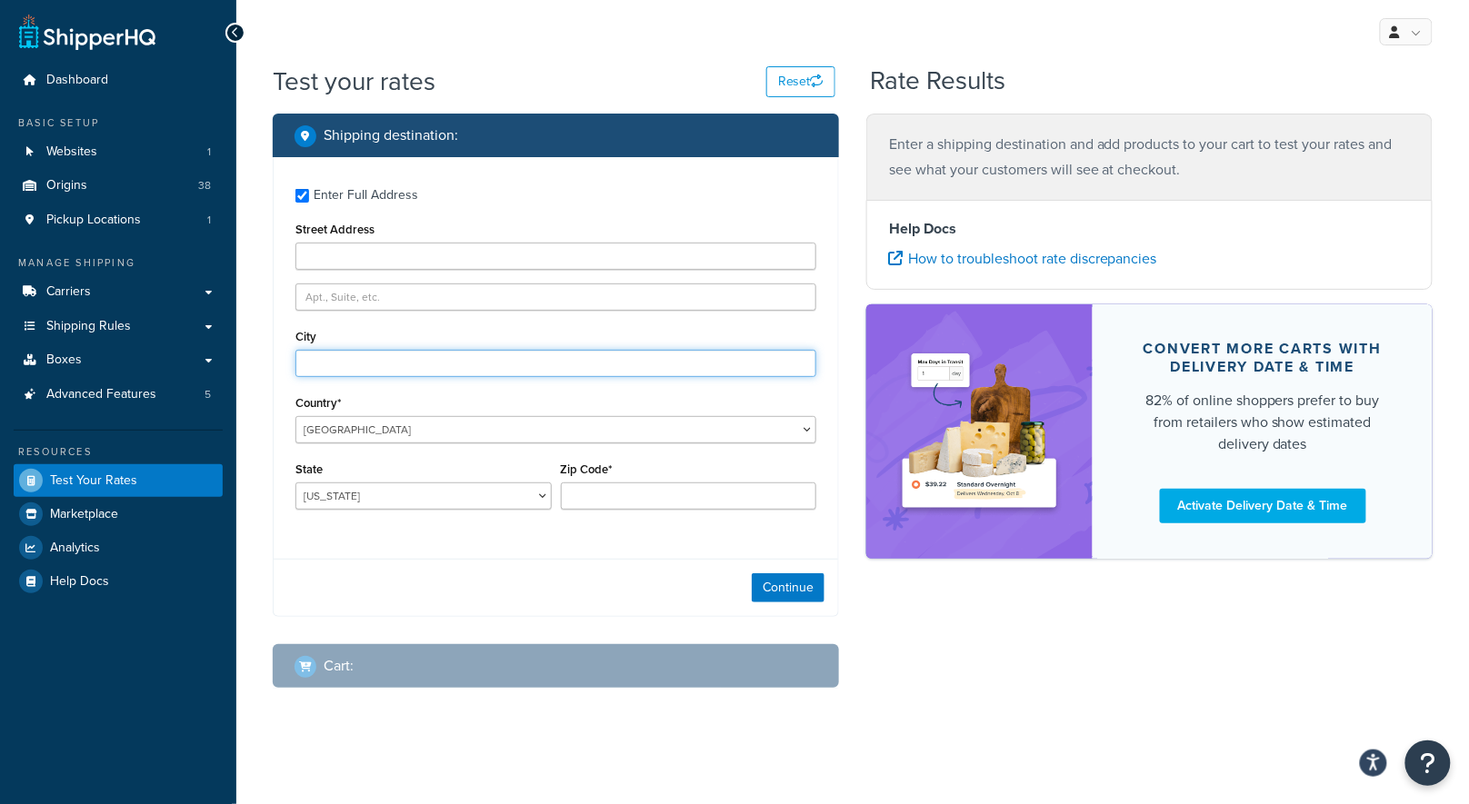
click at [391, 359] on input "City" at bounding box center [555, 363] width 521 height 27
click at [425, 245] on input "Street Address" at bounding box center [555, 256] width 521 height 27
type input "[STREET_ADDRESS][PERSON_NAME]"
type input "Coto de Caza"
select select "CA"
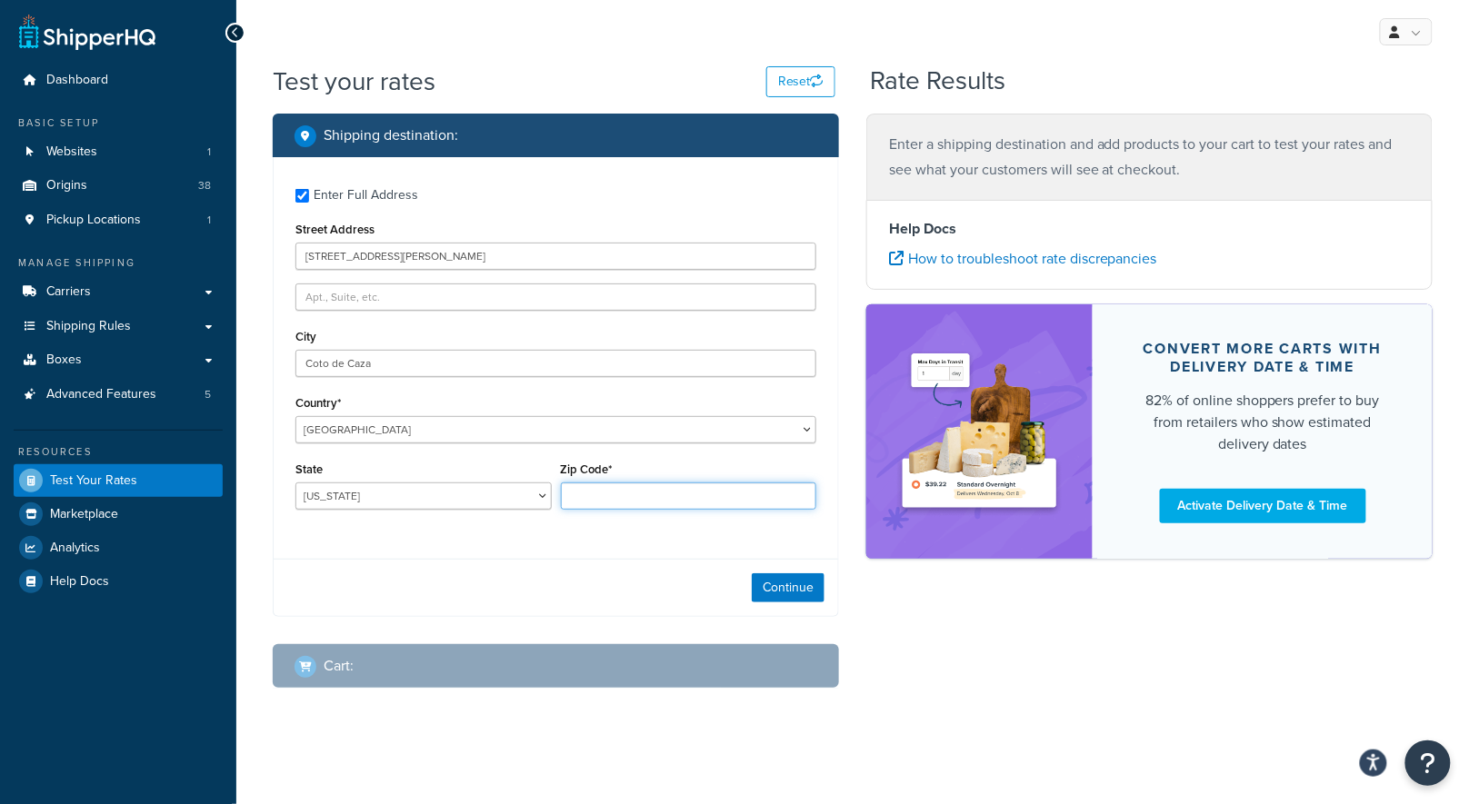
type input "92679"
click at [444, 595] on div "Continue" at bounding box center [556, 587] width 564 height 57
click at [774, 594] on button "Continue" at bounding box center [788, 588] width 73 height 29
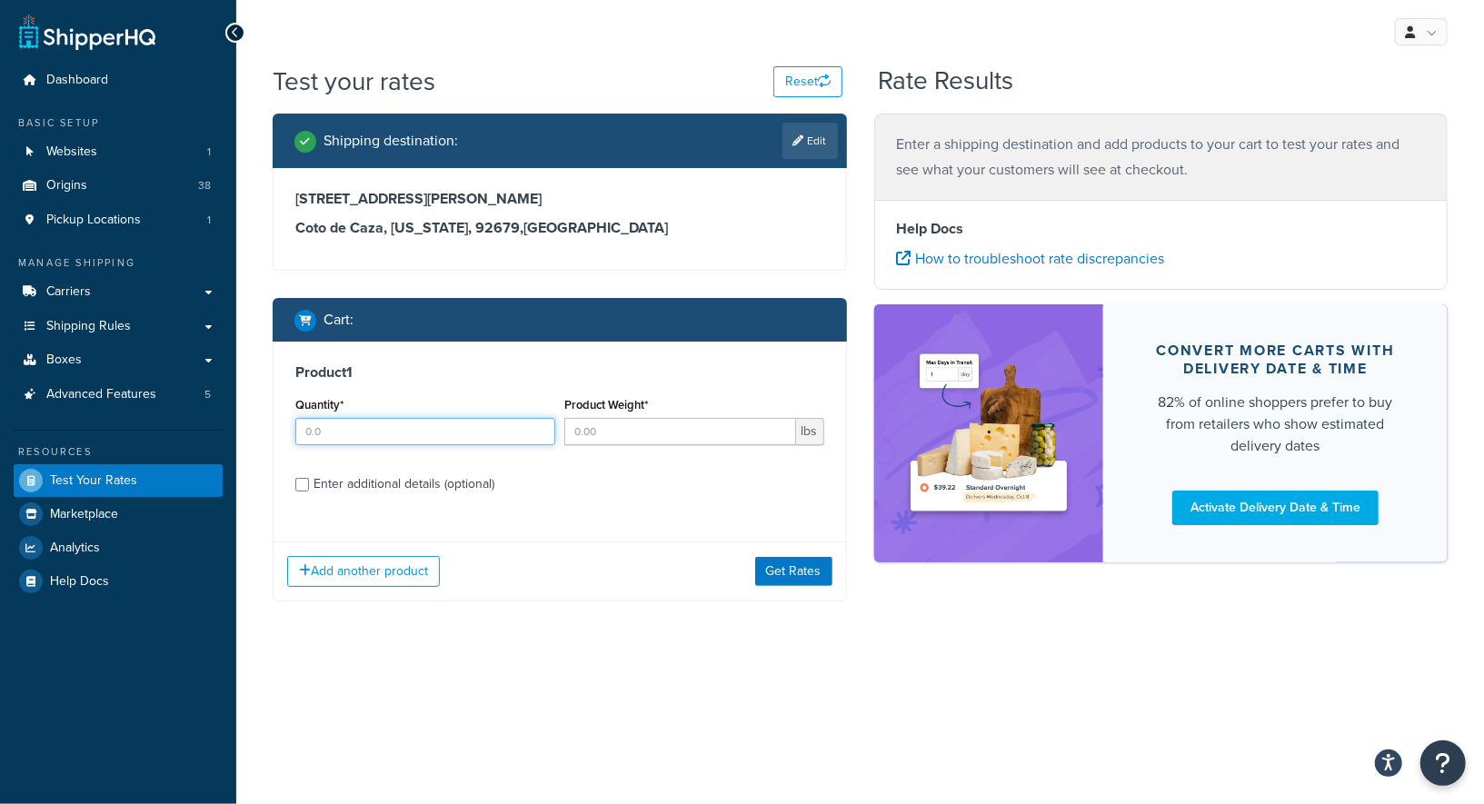
click at [351, 442] on input "Quantity*" at bounding box center [425, 431] width 260 height 27
type input "4"
click at [611, 438] on input "Product Weight*" at bounding box center [680, 431] width 232 height 27
type input "1"
click at [296, 485] on input "Enter additional details (optional)" at bounding box center [302, 485] width 14 height 14
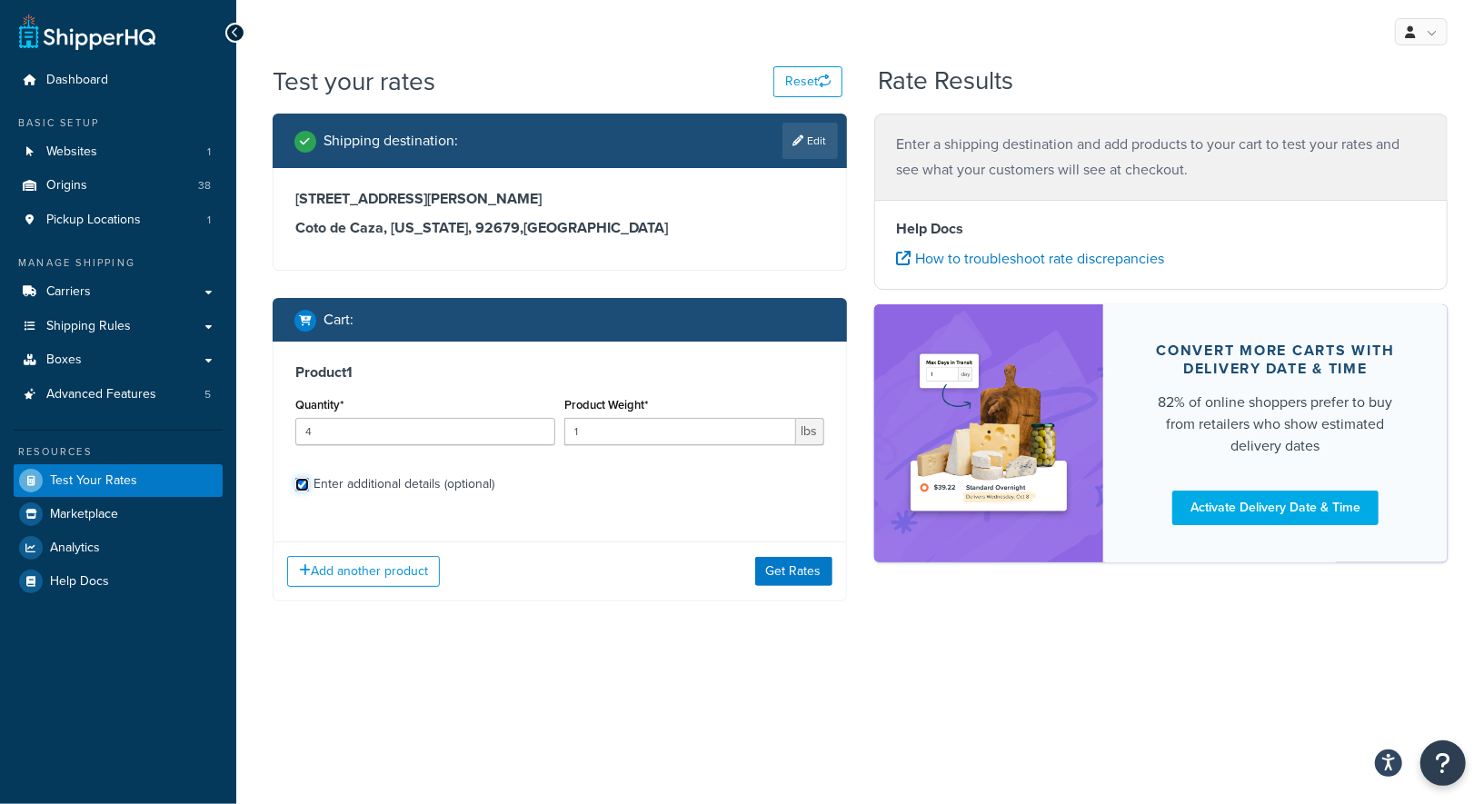
checkbox input "true"
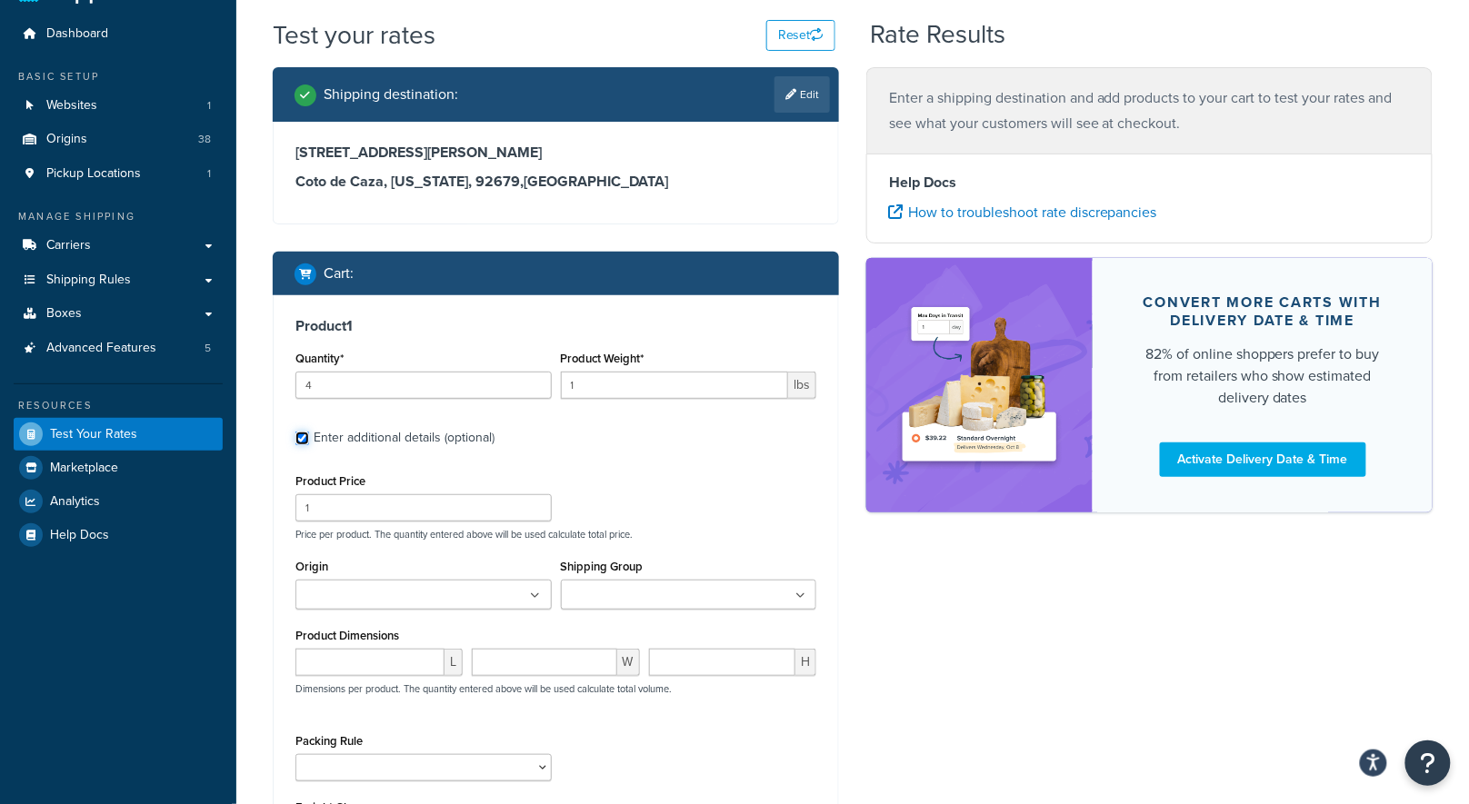
scroll to position [142, 0]
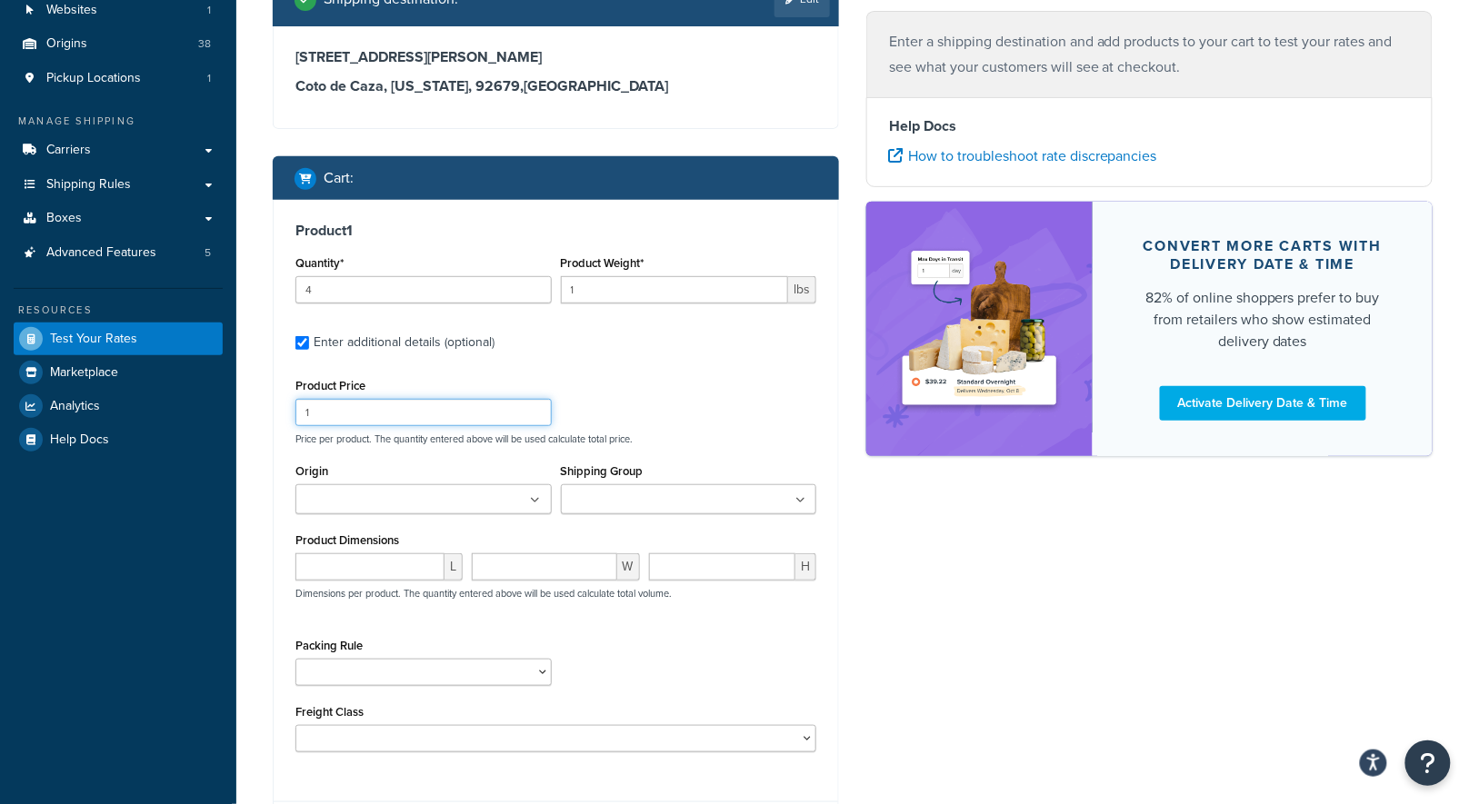
drag, startPoint x: 341, startPoint y: 419, endPoint x: 261, endPoint y: 405, distance: 81.1
click at [261, 405] on div "Shipping destination : Edit [STREET_ADDRESS][PERSON_NAME][US_STATE] Cart : Prod…" at bounding box center [556, 430] width 594 height 917
type input "10"
click at [351, 511] on ul at bounding box center [423, 499] width 256 height 30
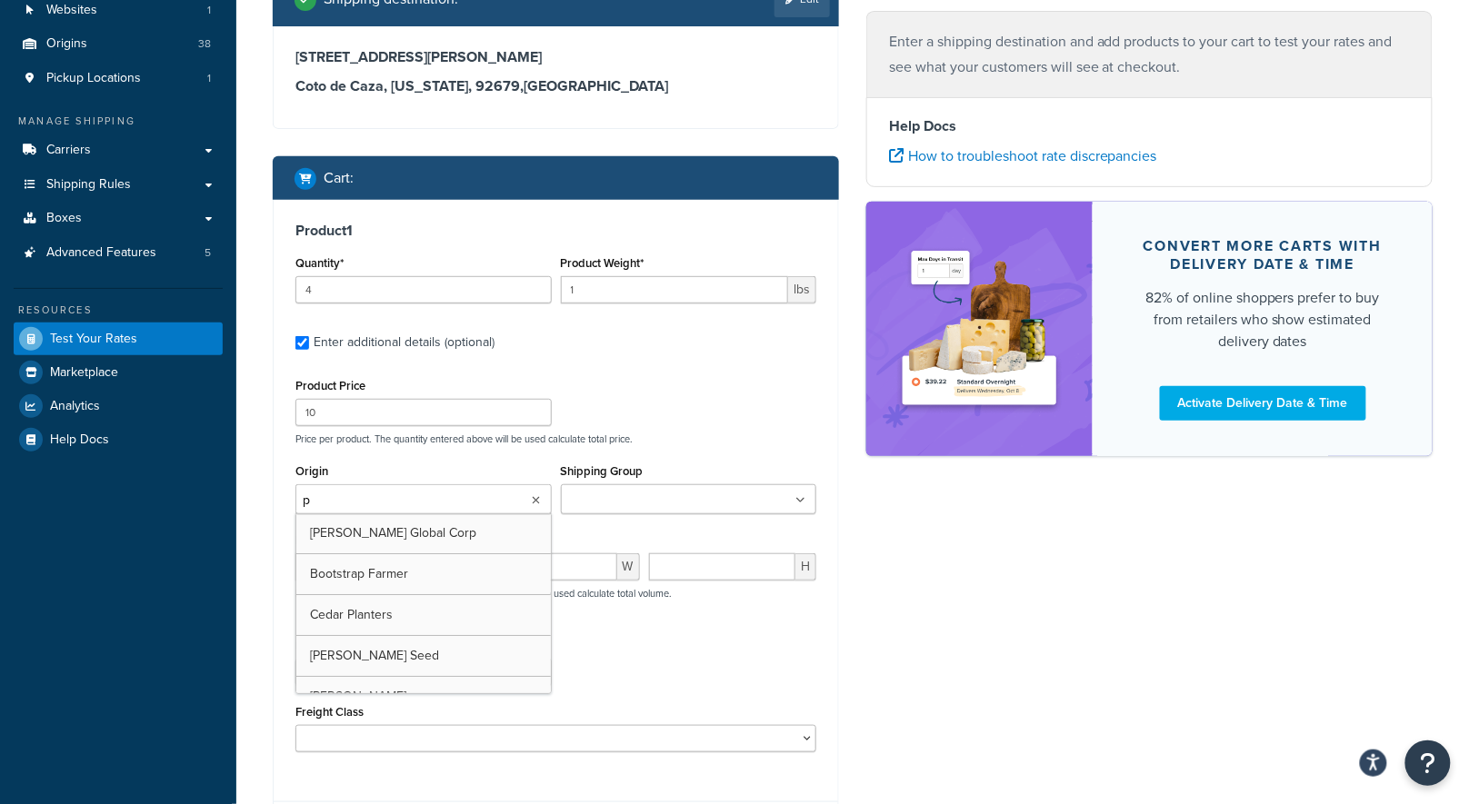
type input "pv"
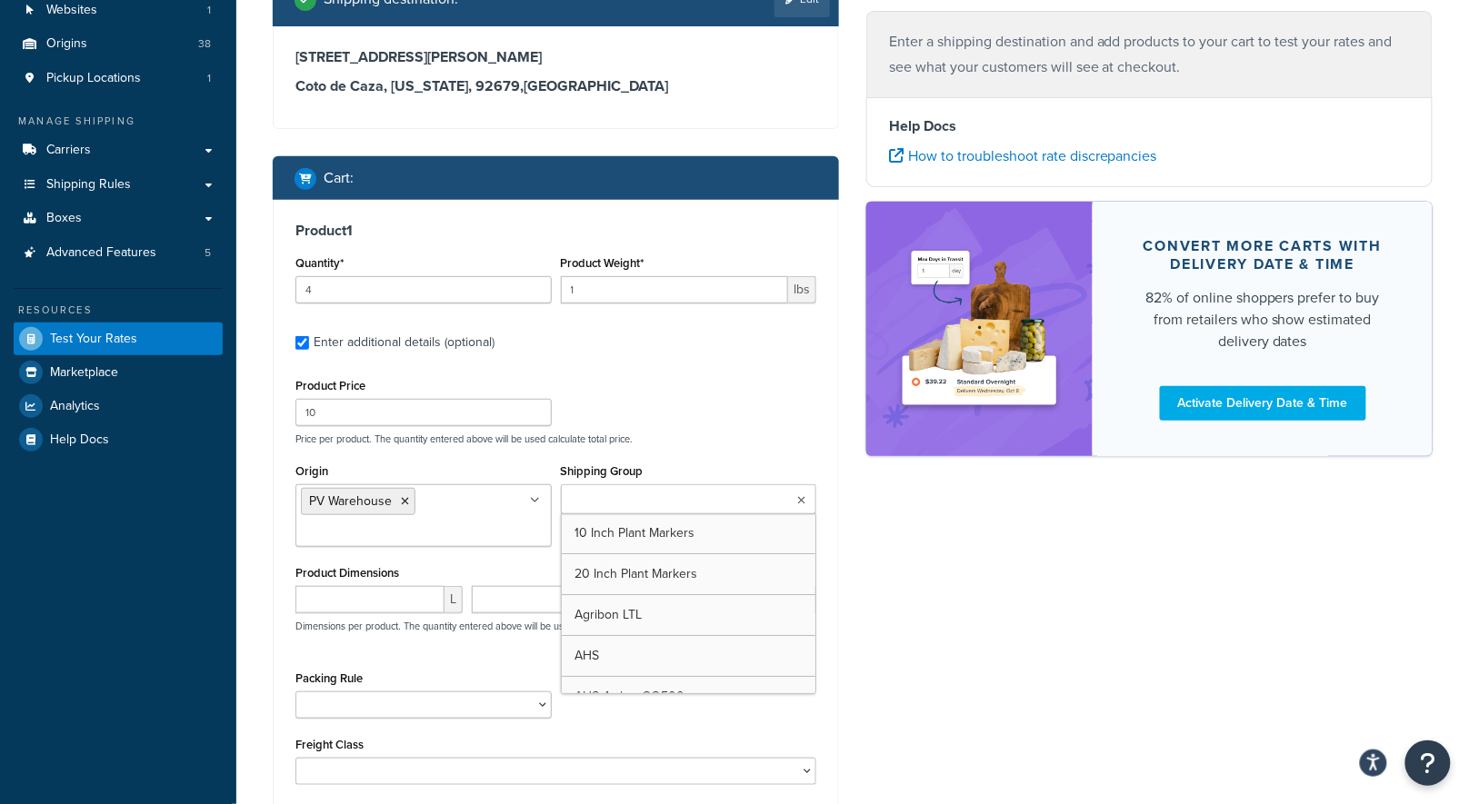
click at [594, 497] on input "Shipping Group" at bounding box center [646, 501] width 161 height 20
type input "[PERSON_NAME]"
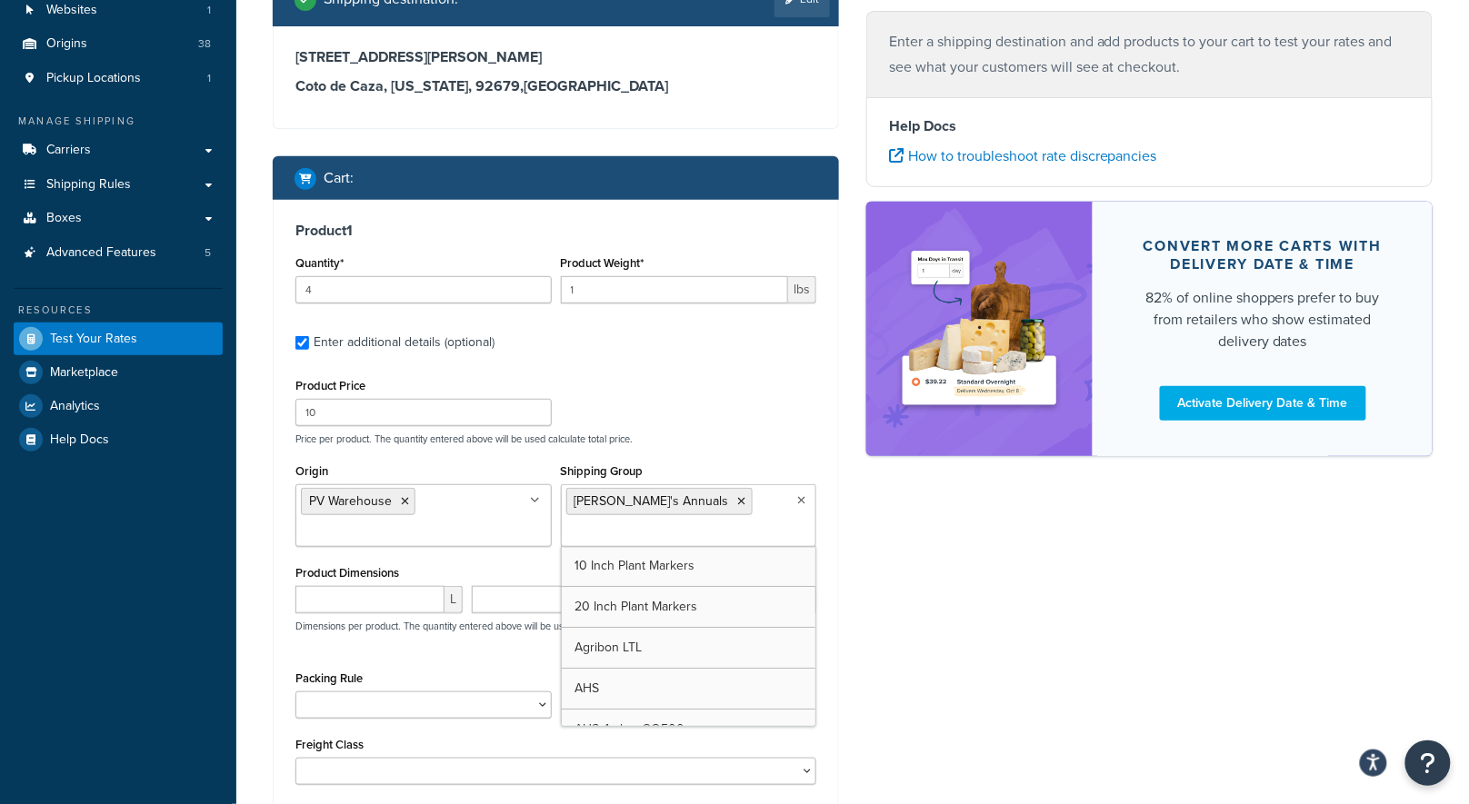
click at [716, 409] on div "Product Price 10 Price per product. The quantity entered above will be used cal…" at bounding box center [556, 410] width 530 height 72
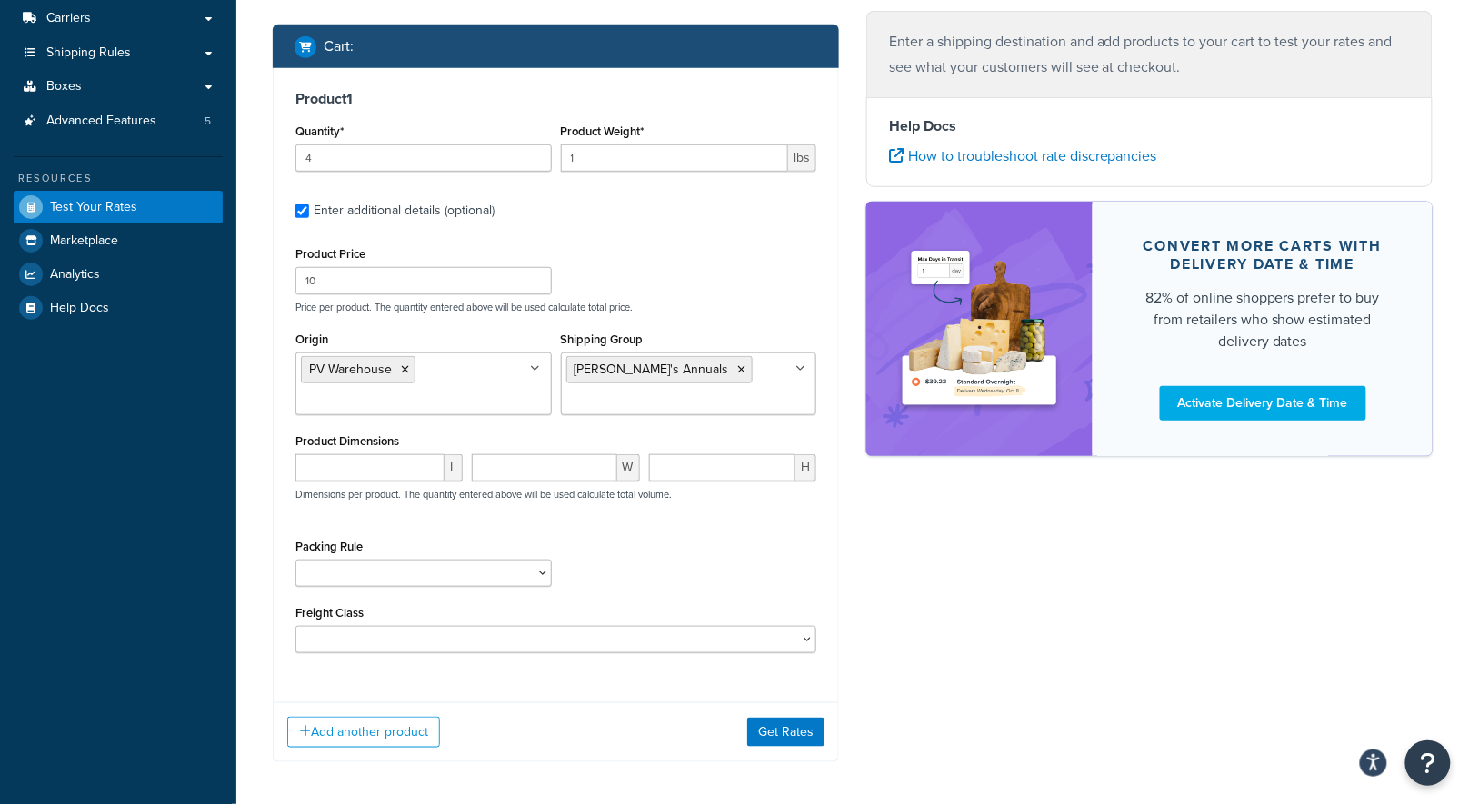
scroll to position [344, 0]
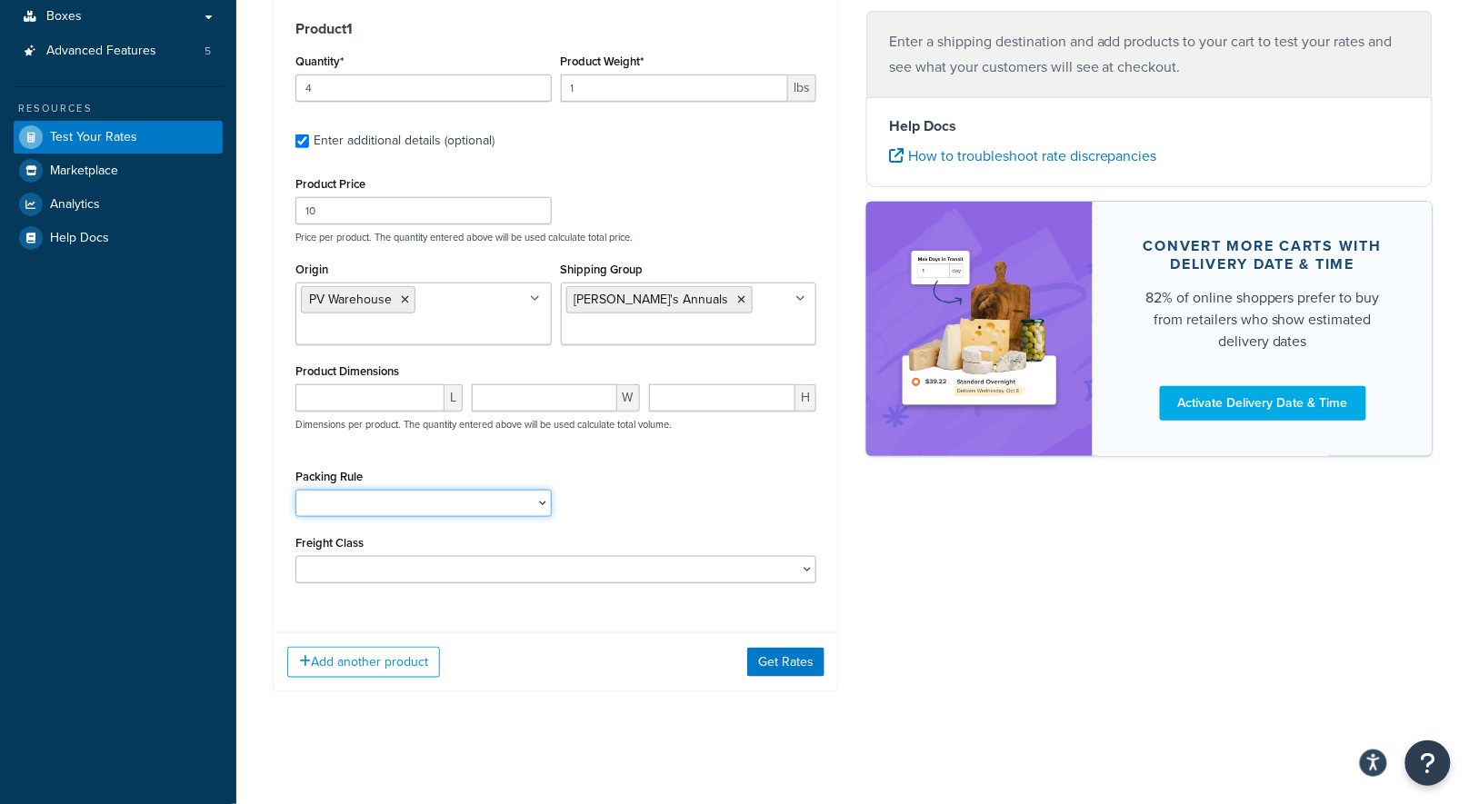
click at [399, 508] on select "1 Gallon 10 Inch Plant Markers 20 Inch Plant Markers AHS 4 claw GO500 AHS 5 Gal…" at bounding box center [423, 503] width 256 height 27
select select "84863"
click at [295, 490] on select "1 Gallon 10 Inch Plant Markers 20 Inch Plant Markers AHS 4 claw GO500 AHS 5 Gal…" at bounding box center [423, 503] width 256 height 27
click at [776, 652] on button "Get Rates" at bounding box center [785, 662] width 77 height 29
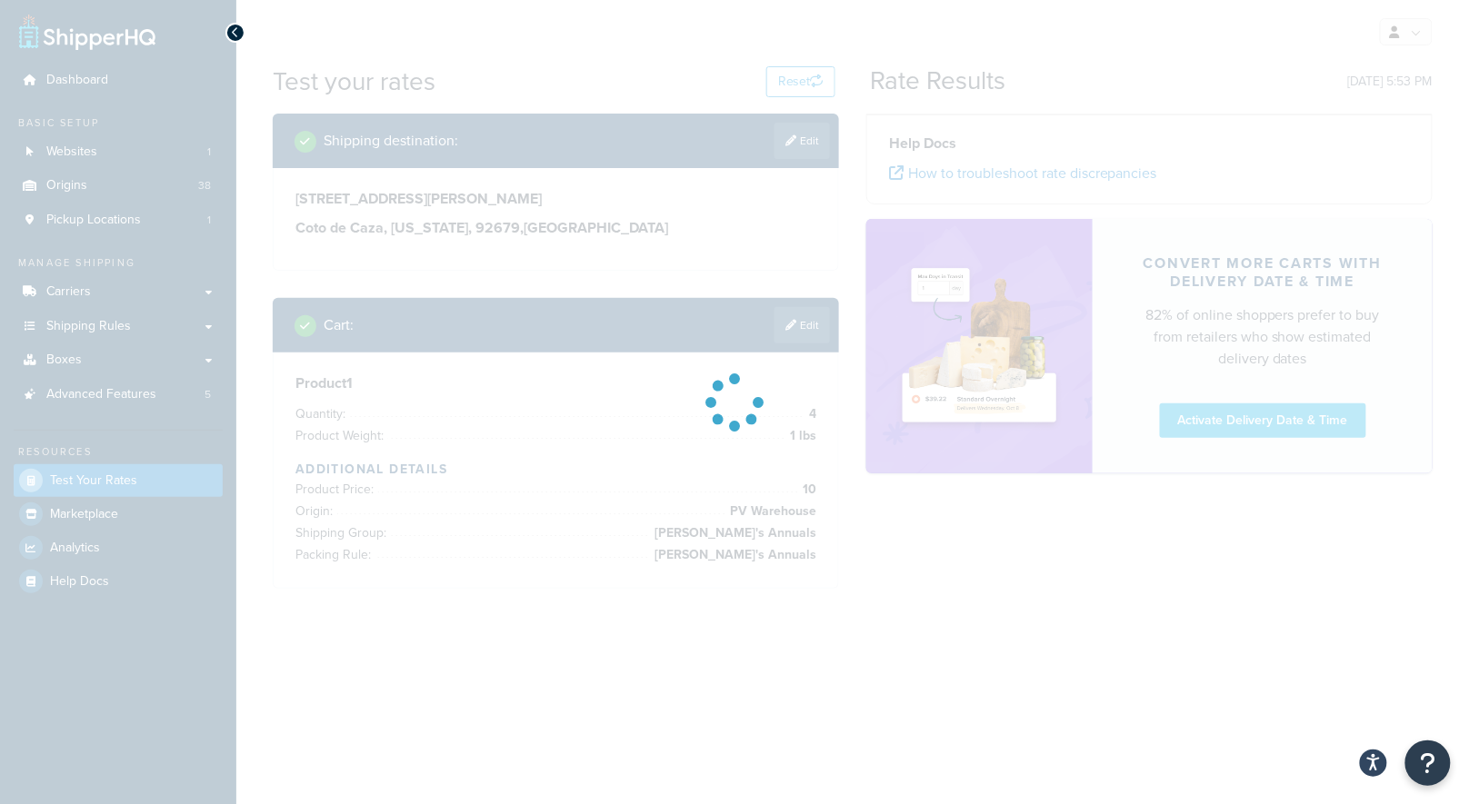
scroll to position [0, 0]
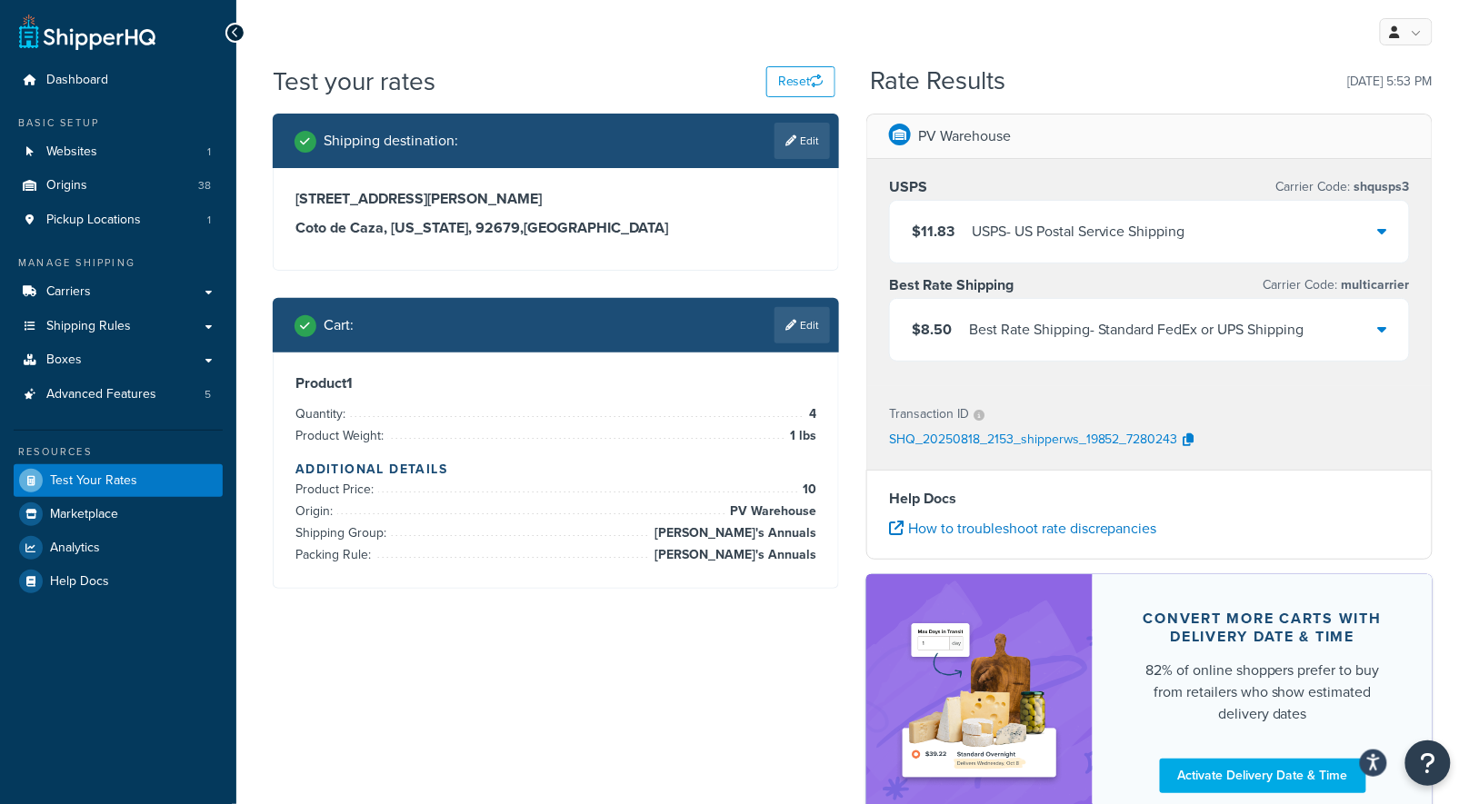
click at [1252, 292] on div "Best Rate Shipping Carrier Code: multicarrier" at bounding box center [1149, 285] width 521 height 25
click at [1233, 320] on div "Best Rate Shipping - Standard FedEx or UPS Shipping" at bounding box center [1136, 329] width 335 height 25
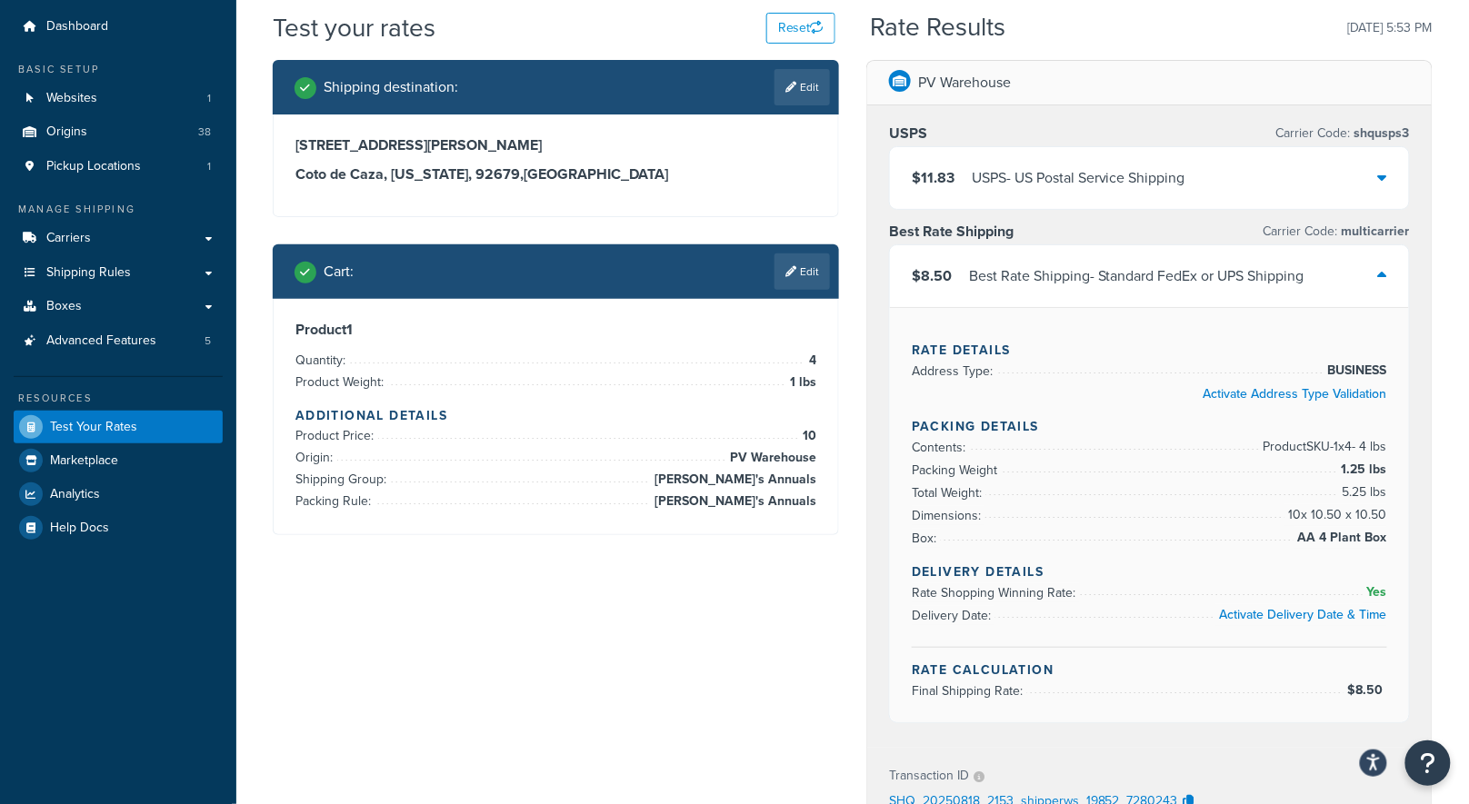
scroll to position [56, 0]
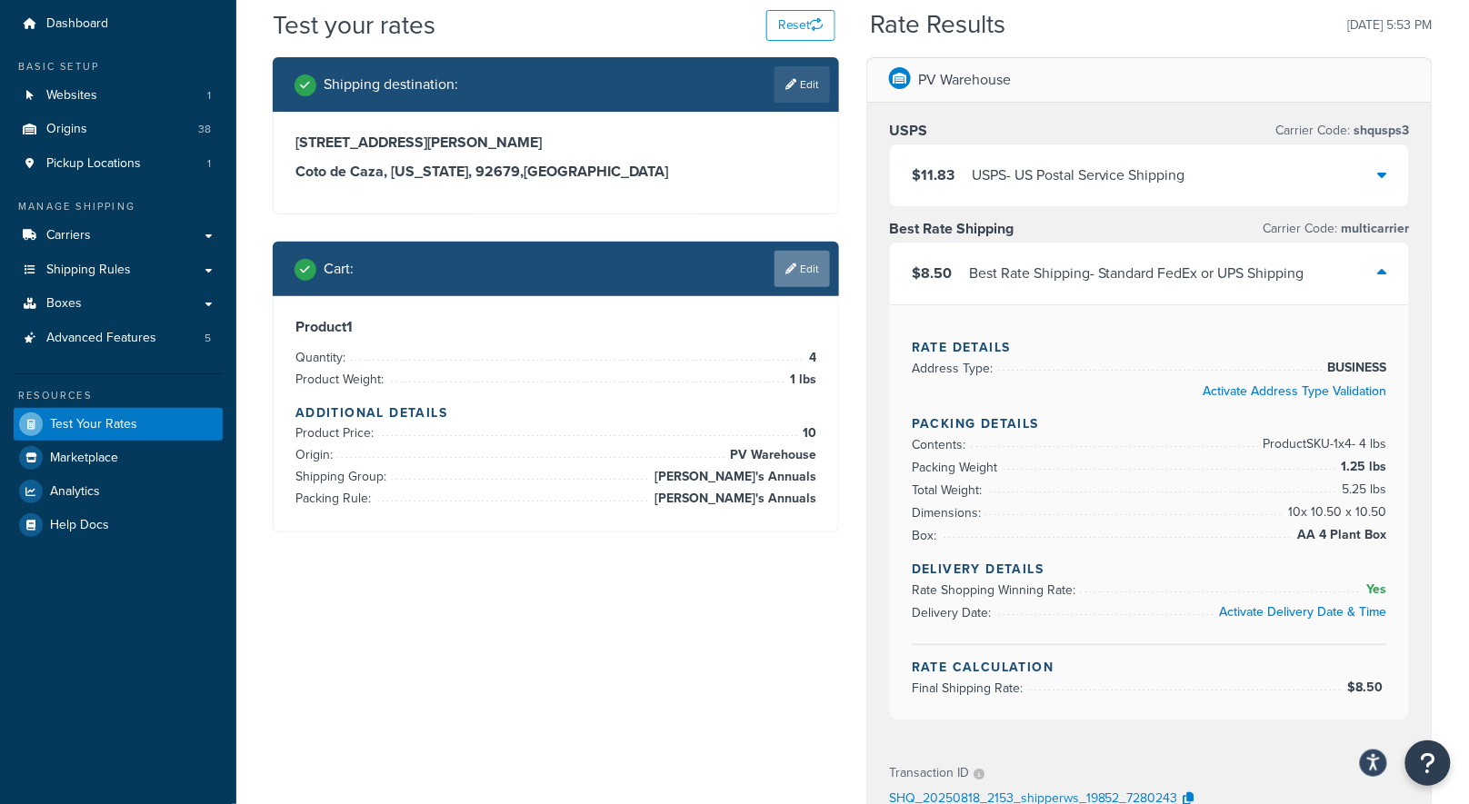
click at [800, 255] on link "Edit" at bounding box center [801, 269] width 55 height 36
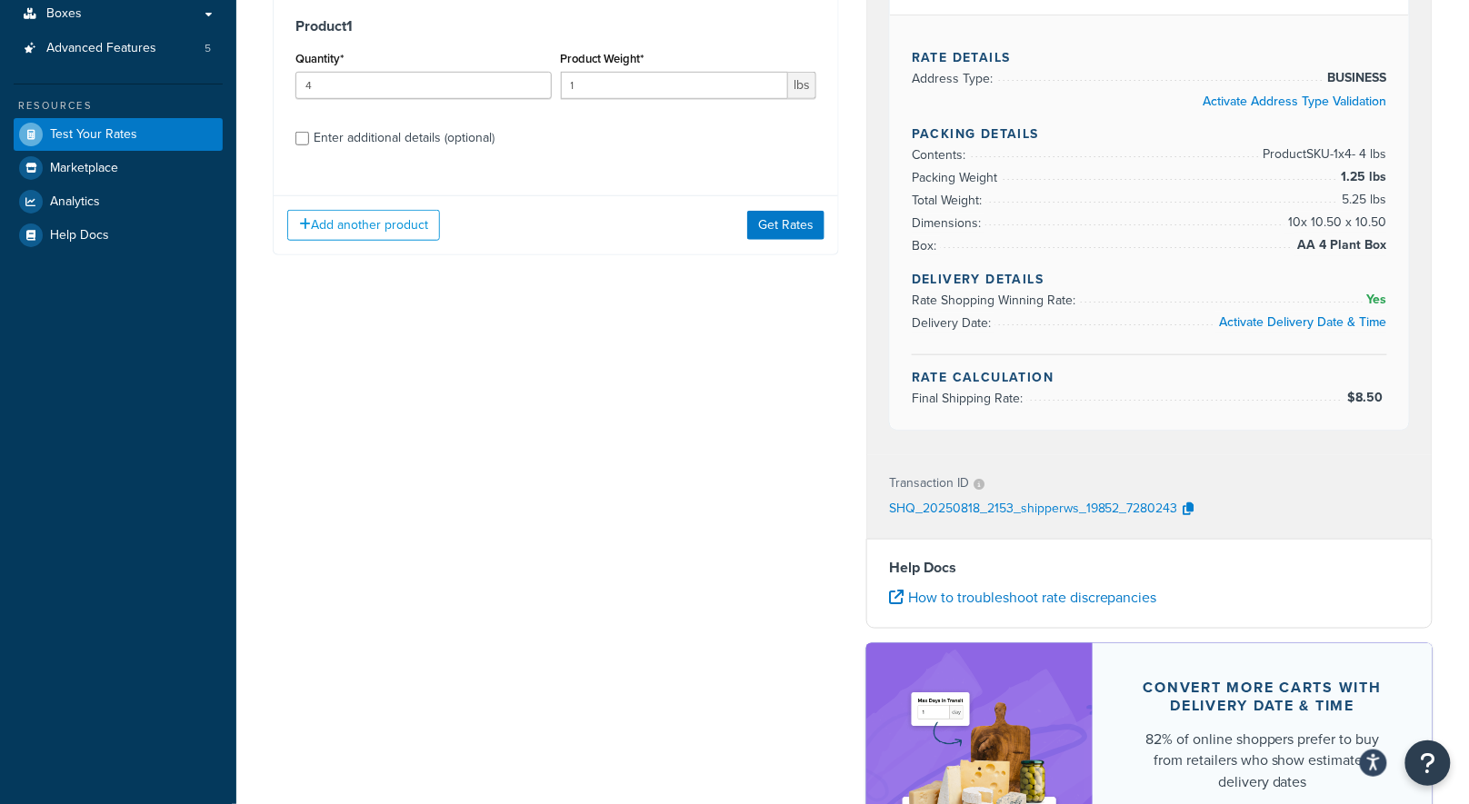
scroll to position [347, 0]
click at [383, 128] on div "Enter additional details (optional)" at bounding box center [404, 137] width 181 height 25
click at [309, 131] on input "Enter additional details (optional)" at bounding box center [302, 138] width 14 height 14
checkbox input "true"
select select "84863"
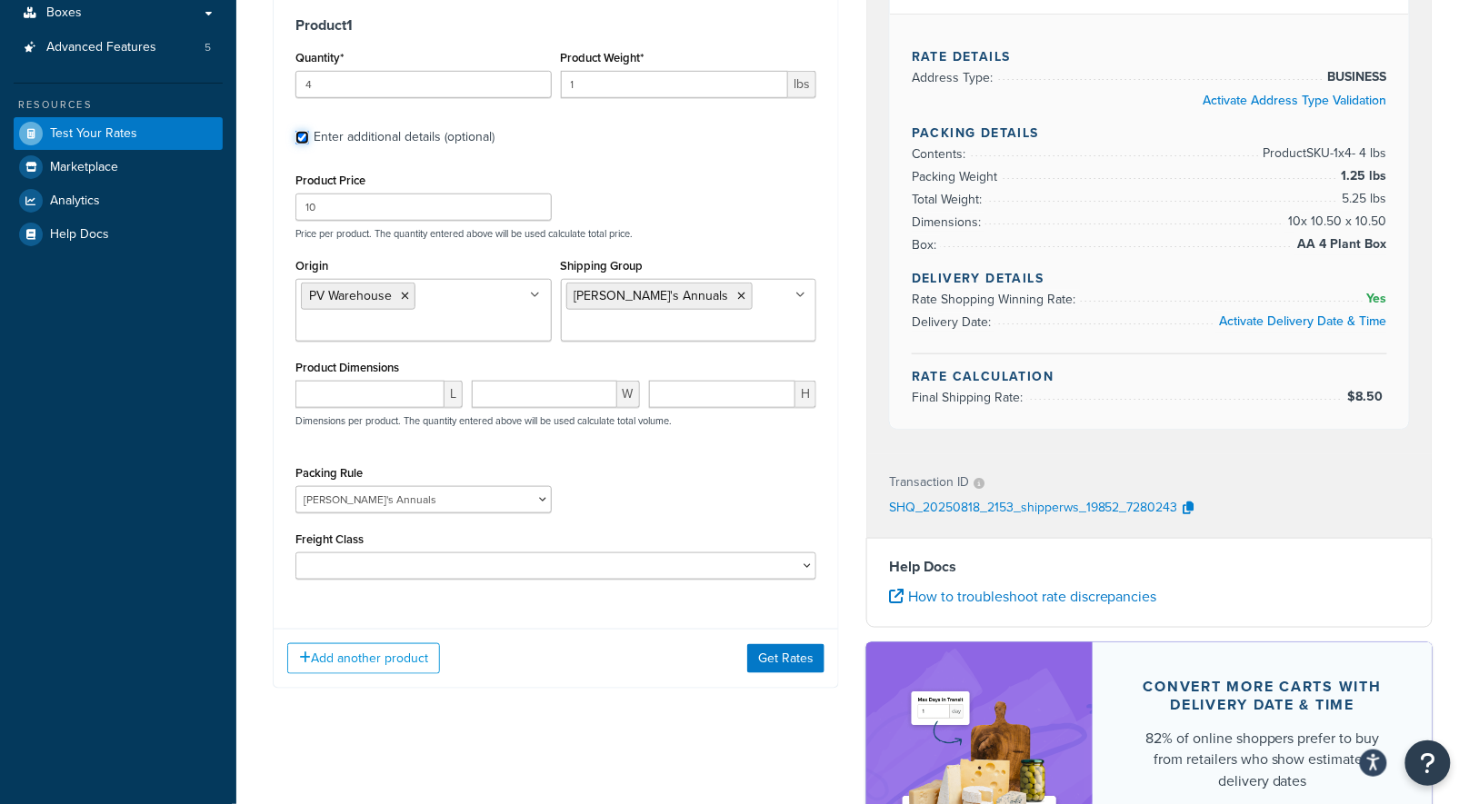
scroll to position [541, 0]
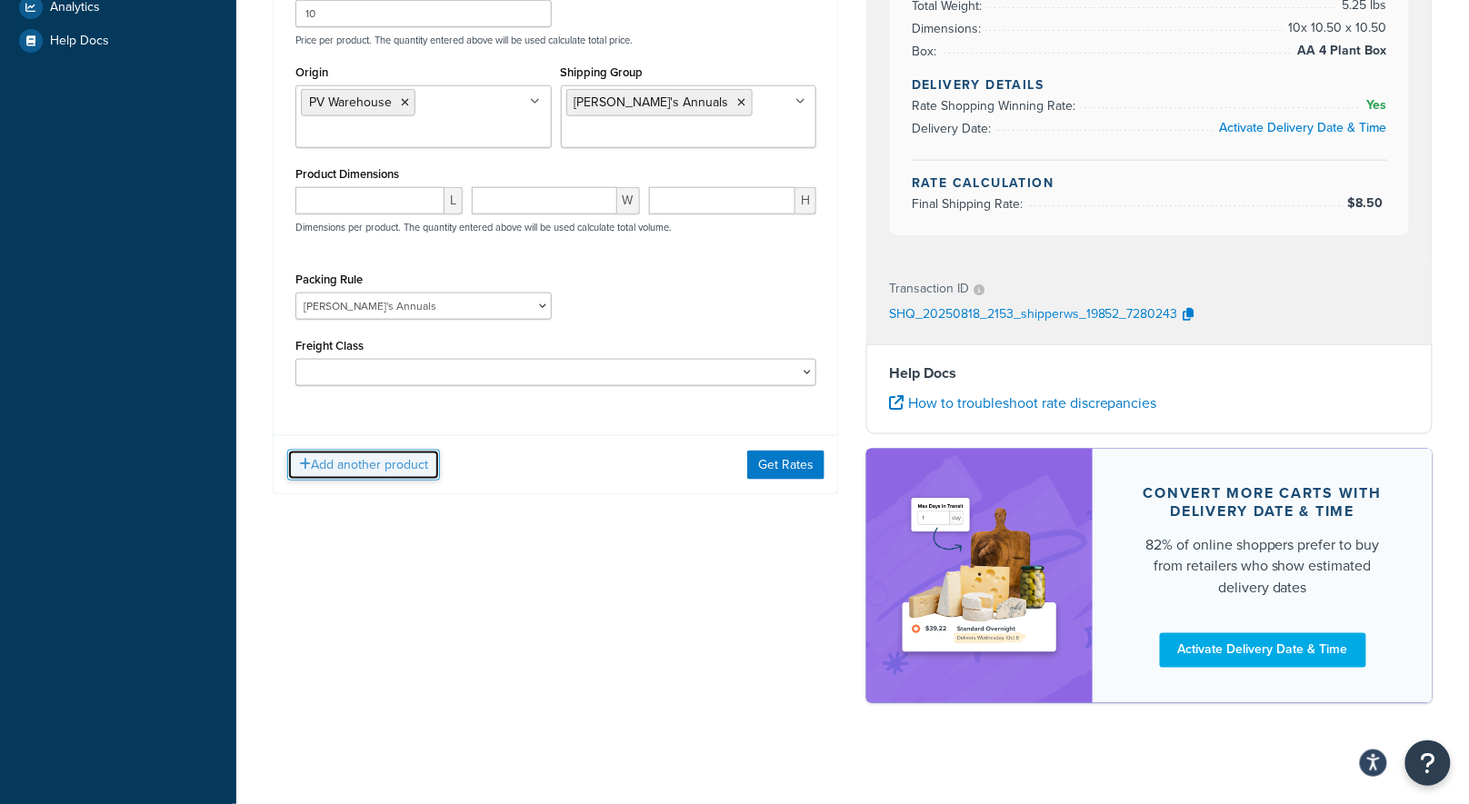
click at [376, 471] on button "Add another product" at bounding box center [363, 465] width 153 height 31
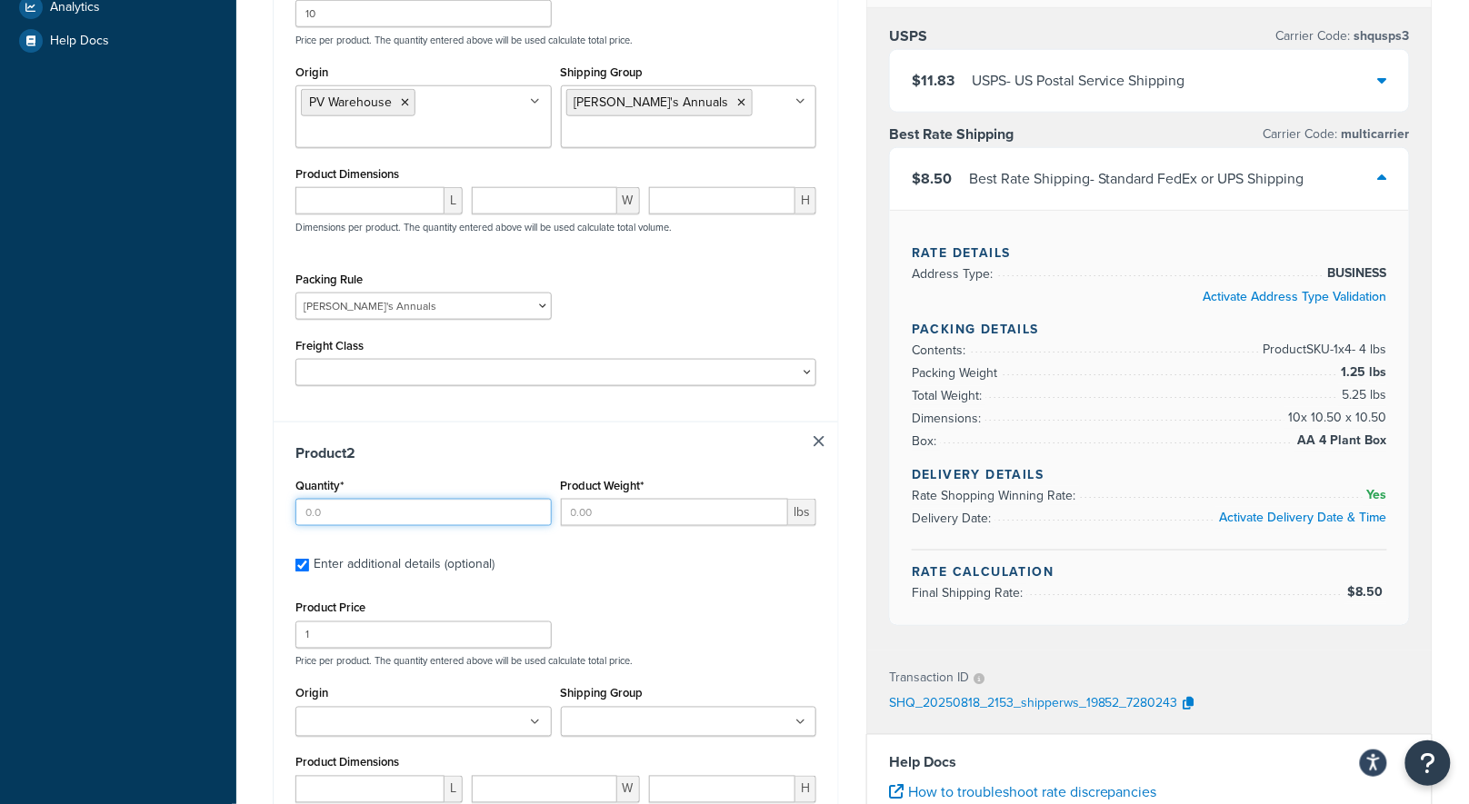
click at [407, 512] on input "Quantity*" at bounding box center [423, 512] width 256 height 27
type input "2"
click at [667, 517] on input "Product Weight*" at bounding box center [675, 512] width 228 height 27
type input "0.02"
drag, startPoint x: 433, startPoint y: 640, endPoint x: 289, endPoint y: 598, distance: 149.6
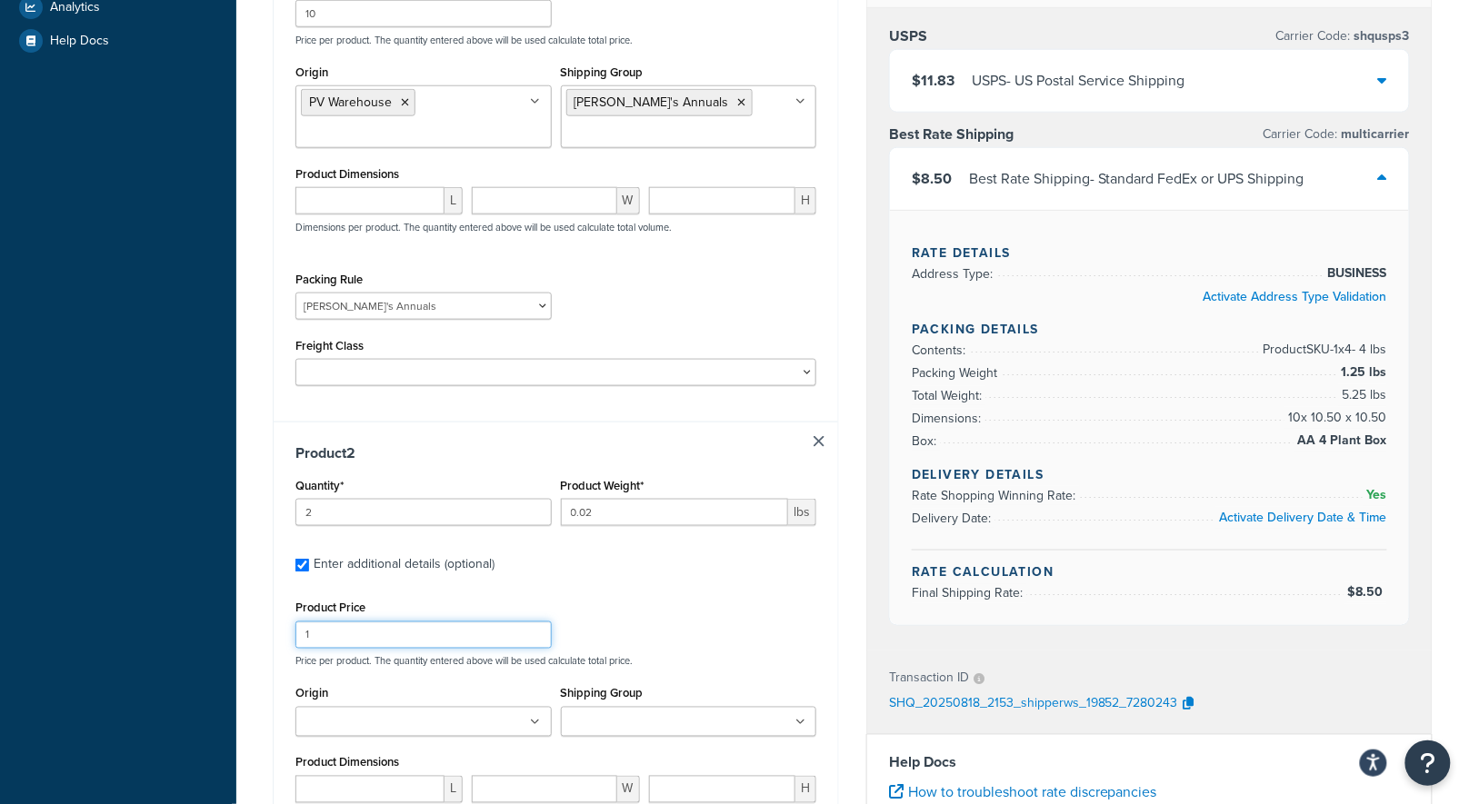
click at [292, 600] on div "Product Price 1" at bounding box center [423, 622] width 265 height 53
type input "4"
click at [504, 553] on label "Enter additional details (optional)" at bounding box center [565, 563] width 503 height 29
click at [309, 559] on input "Enter additional details (optional)" at bounding box center [302, 566] width 14 height 14
checkbox input "false"
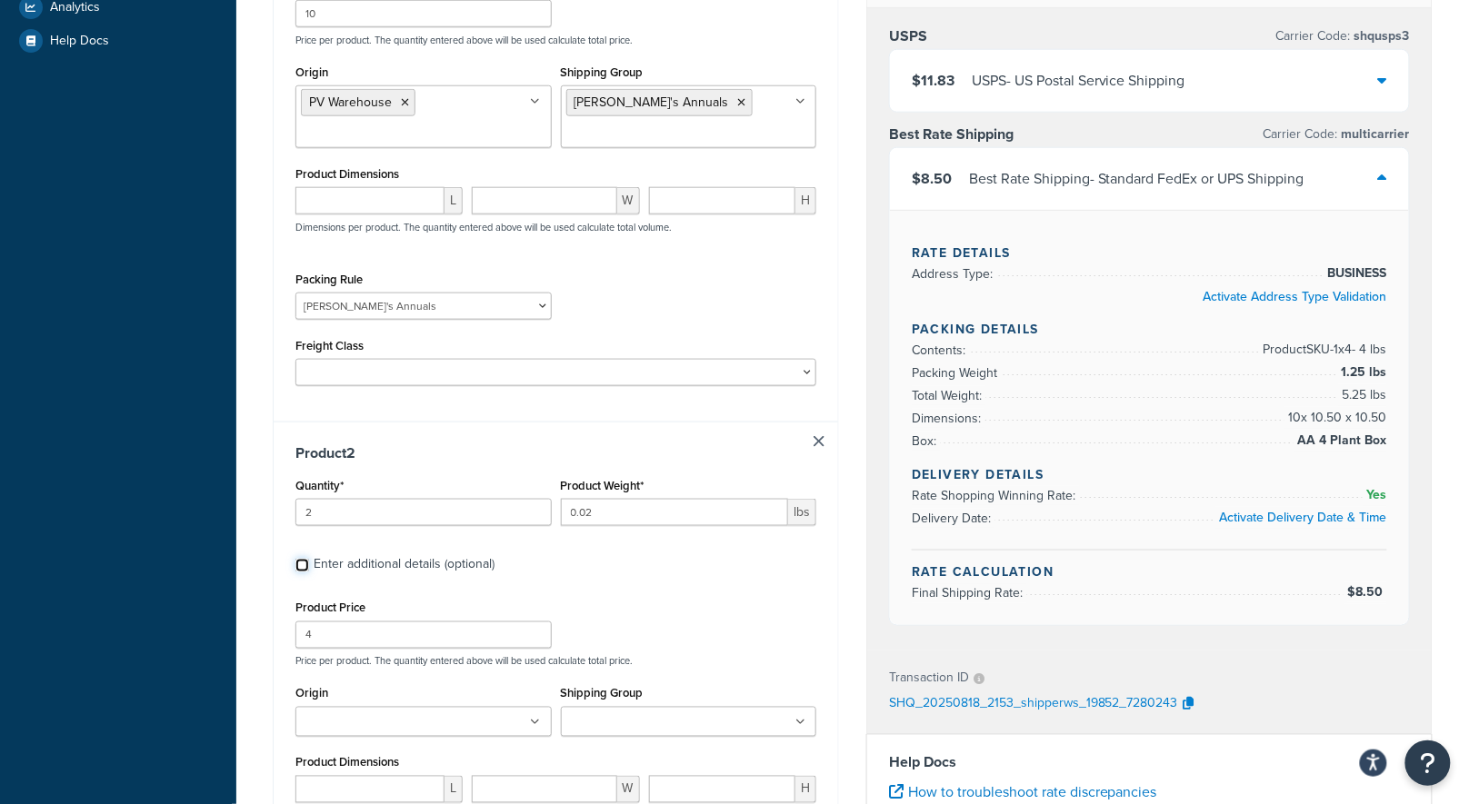
checkbox input "false"
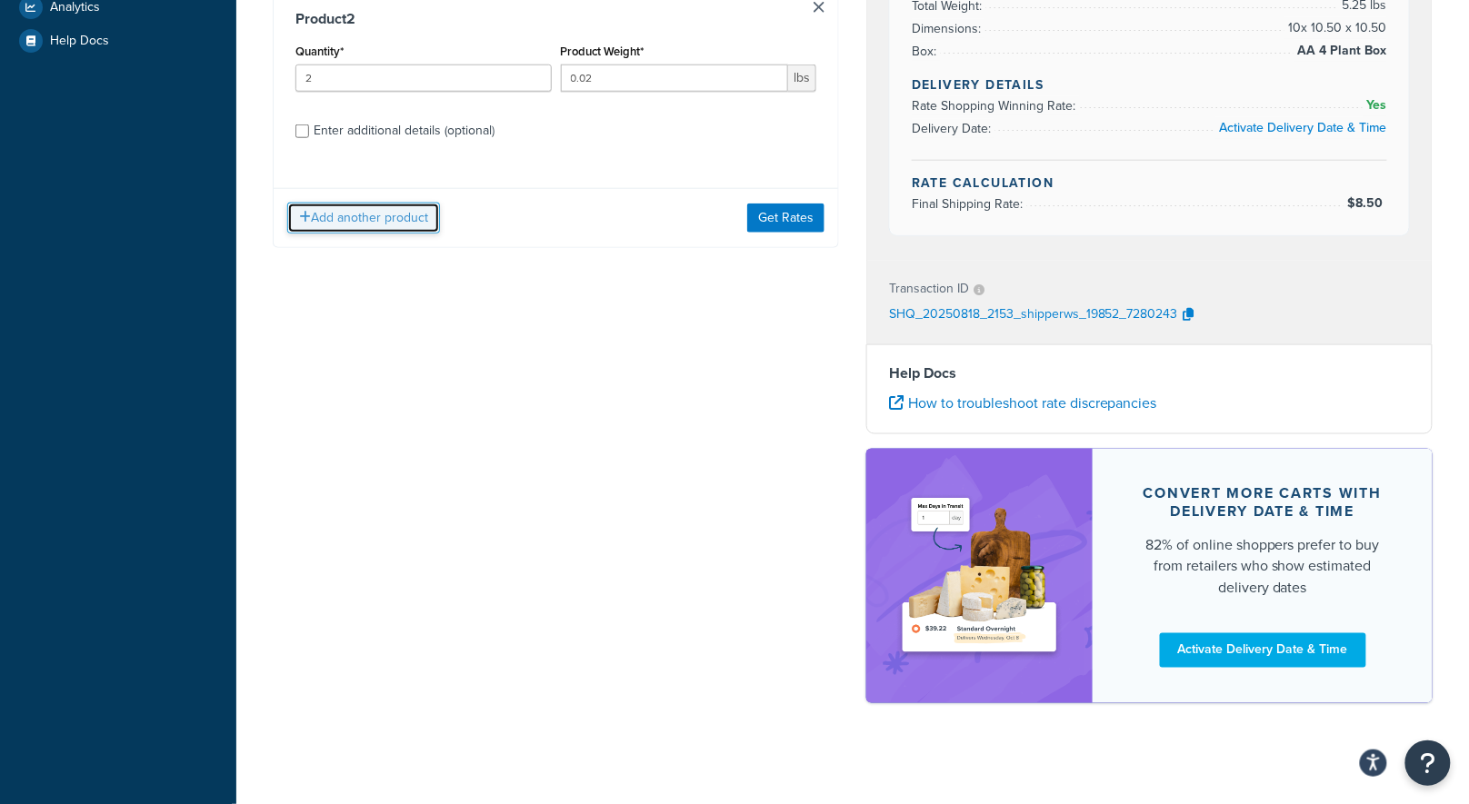
click at [384, 218] on button "Add another product" at bounding box center [363, 218] width 153 height 31
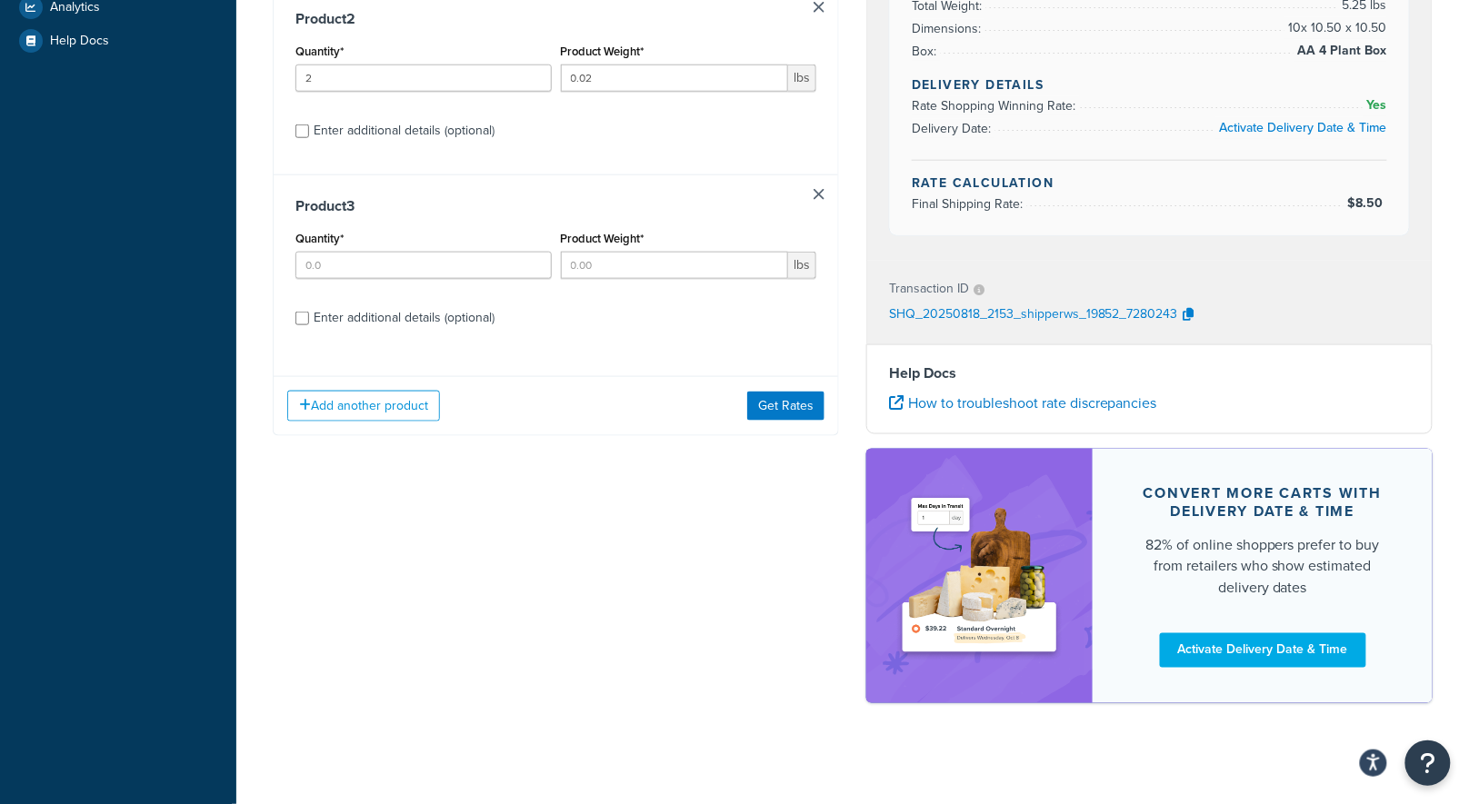
click at [353, 128] on div "Enter additional details (optional)" at bounding box center [404, 130] width 181 height 25
click at [309, 128] on input "Enter additional details (optional)" at bounding box center [302, 132] width 14 height 14
checkbox input "true"
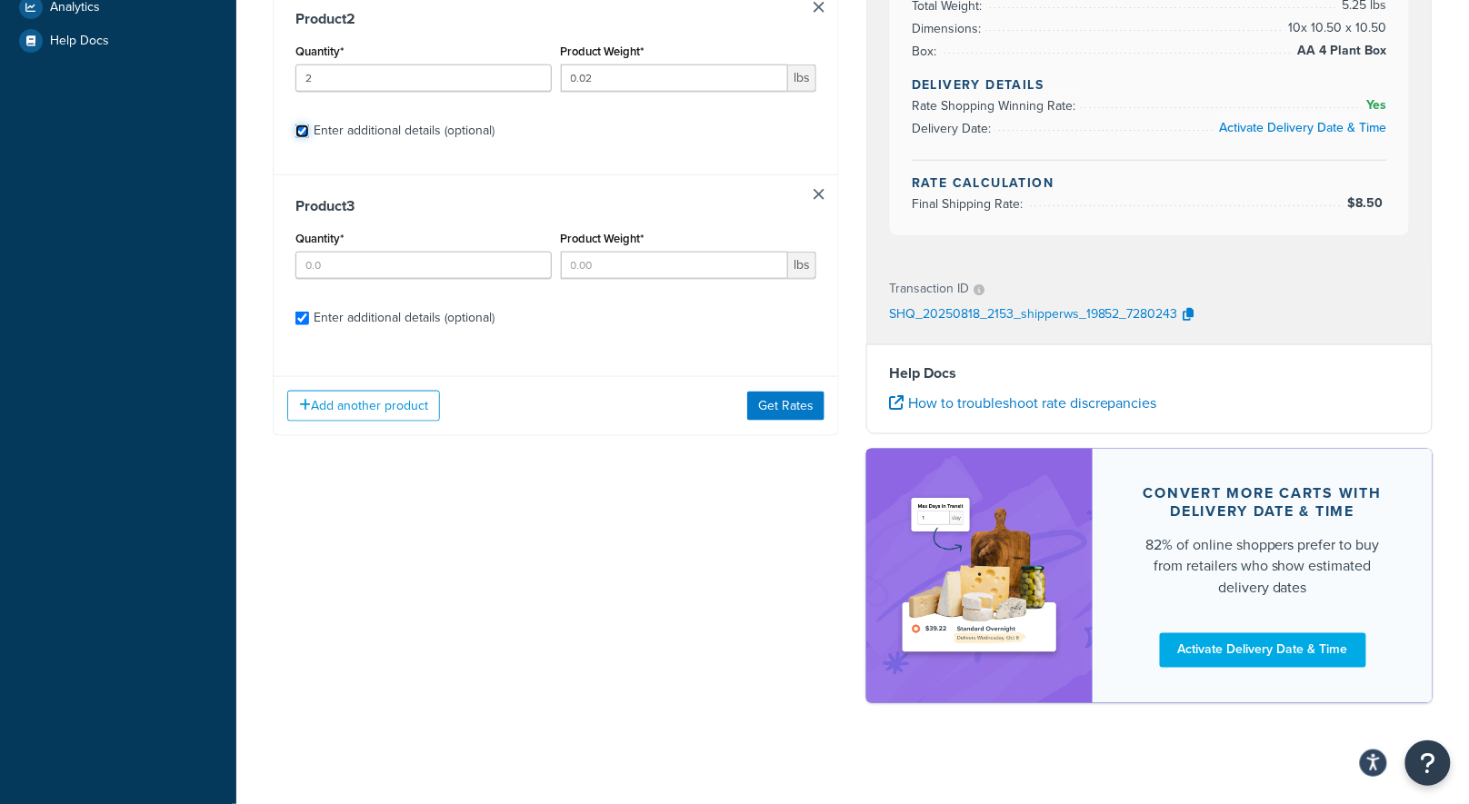
select select "84863"
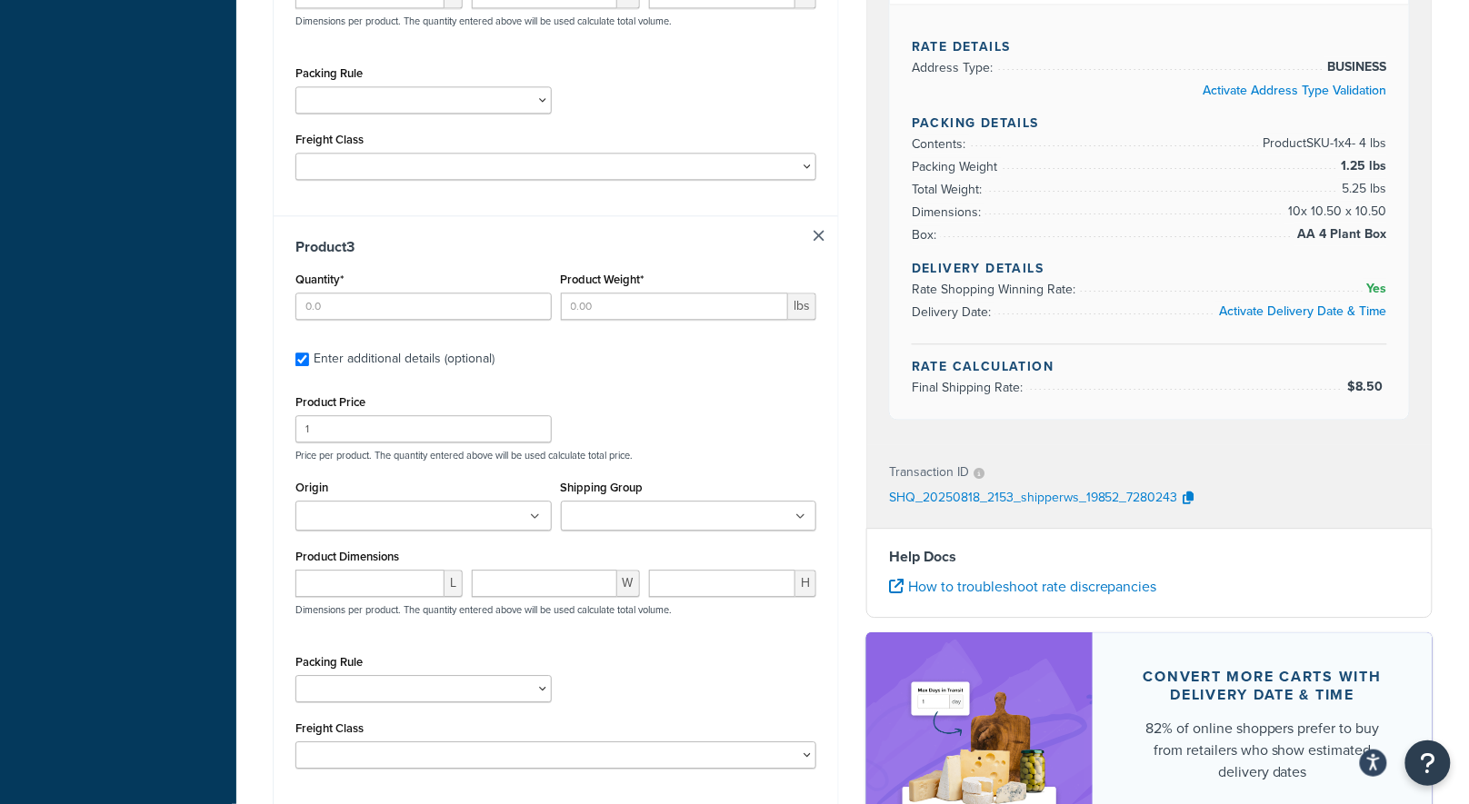
scroll to position [1254, 0]
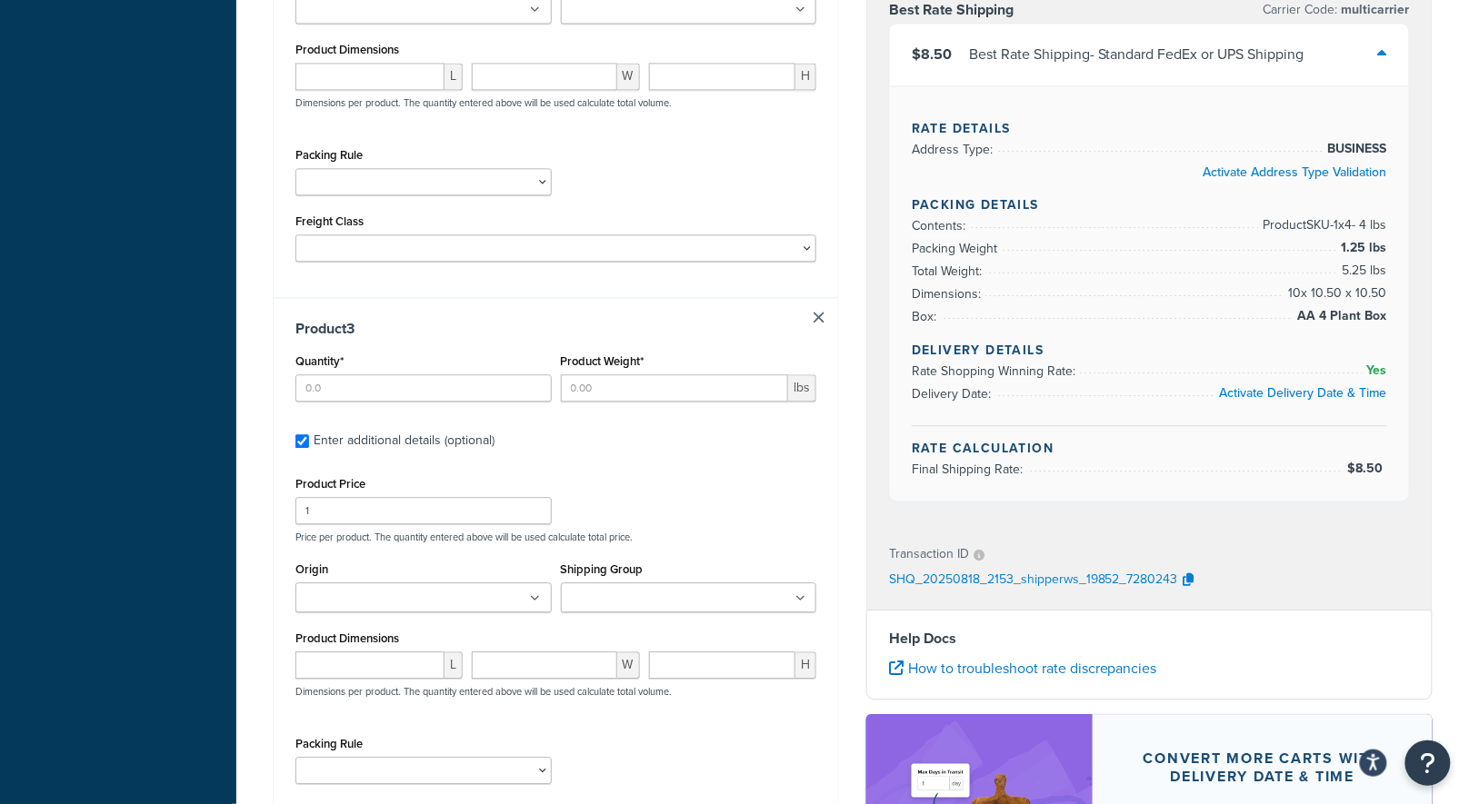
click at [826, 325] on div "Product 3 Quantity* Product Weight* lbs Enter additional details (optional) Pro…" at bounding box center [556, 591] width 564 height 589
click at [824, 319] on link at bounding box center [819, 317] width 11 height 11
checkbox input "false"
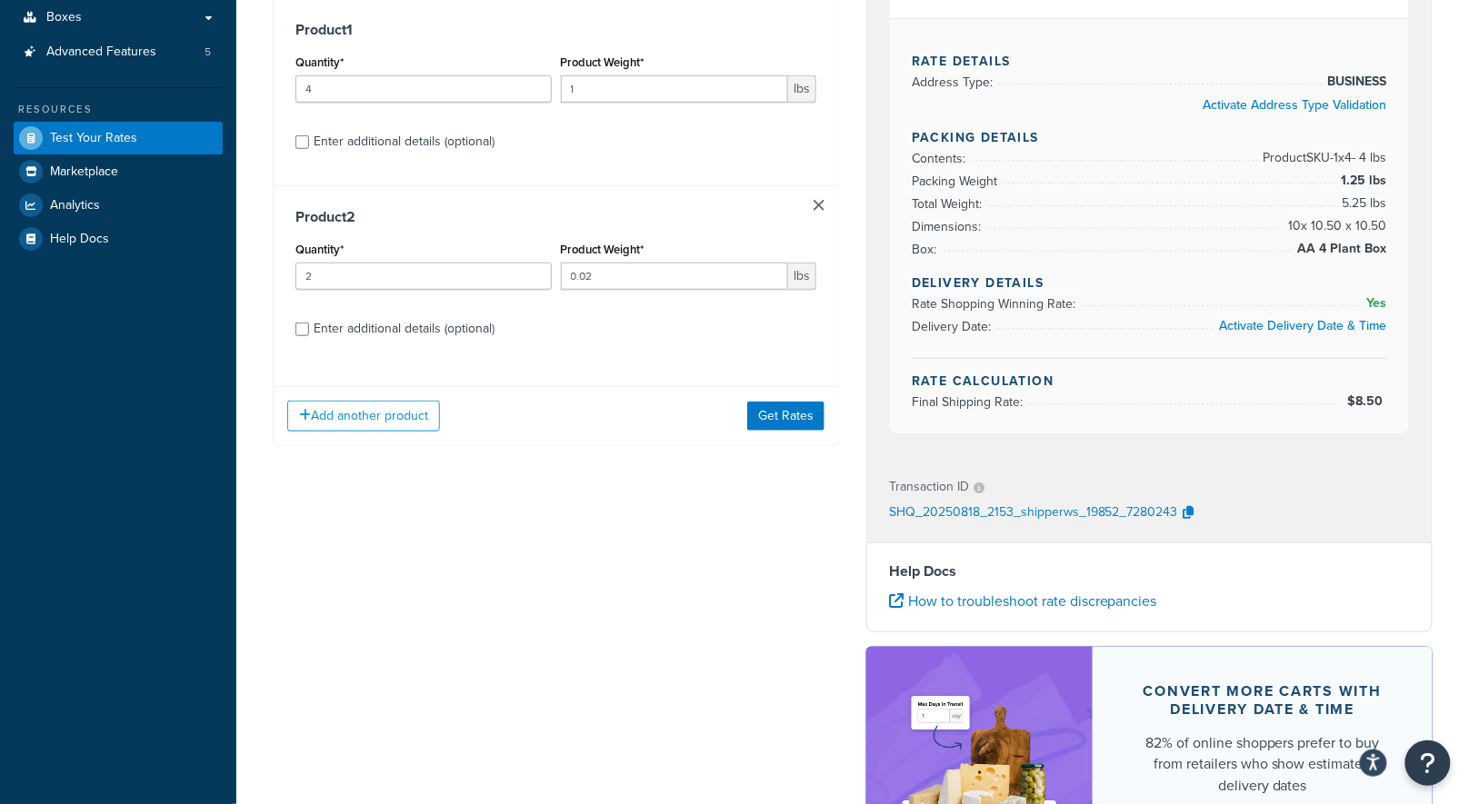
scroll to position [314, 0]
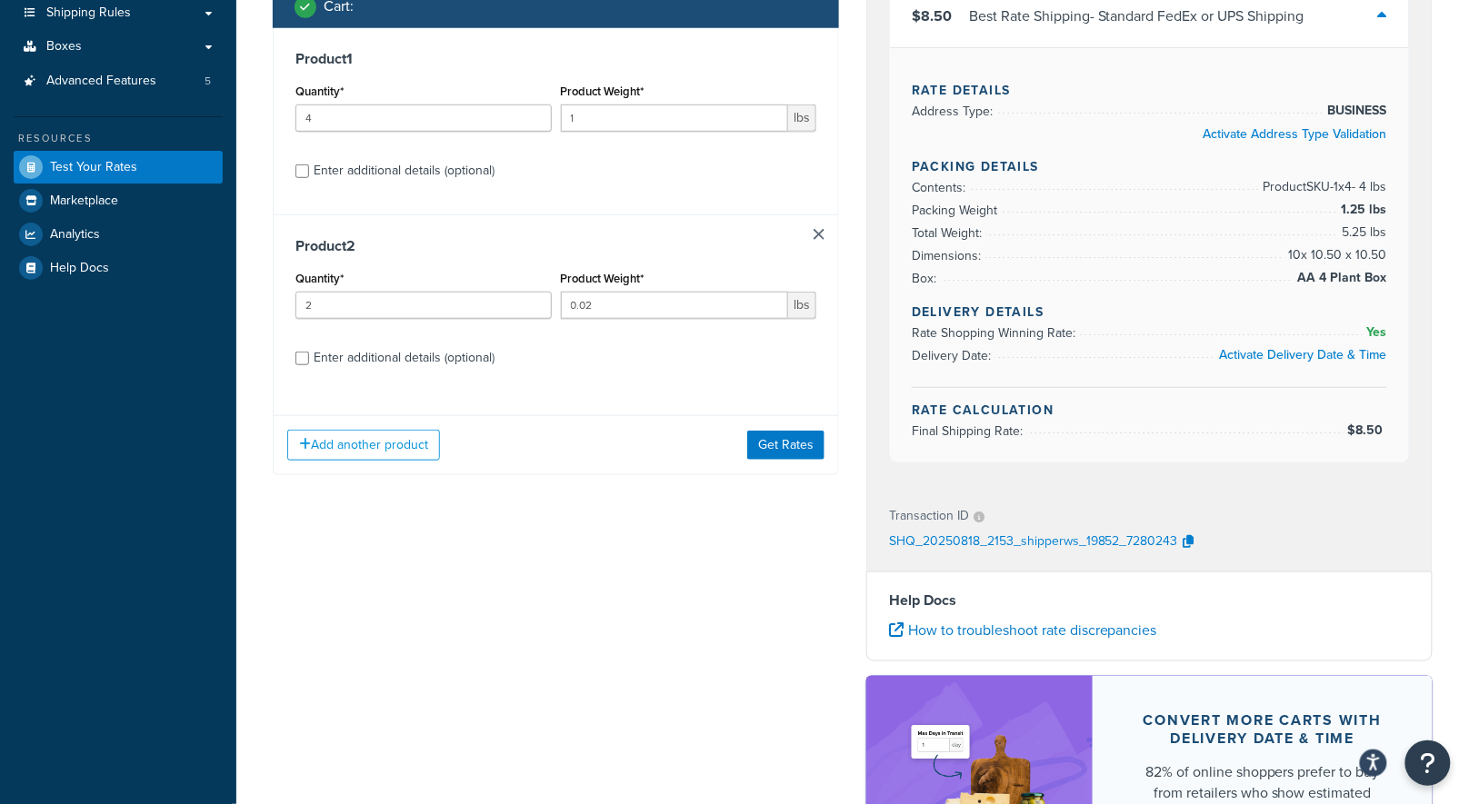
click at [339, 361] on div "Enter additional details (optional)" at bounding box center [404, 357] width 181 height 25
click at [309, 361] on input "Enter additional details (optional)" at bounding box center [302, 359] width 14 height 14
checkbox input "true"
select select "84863"
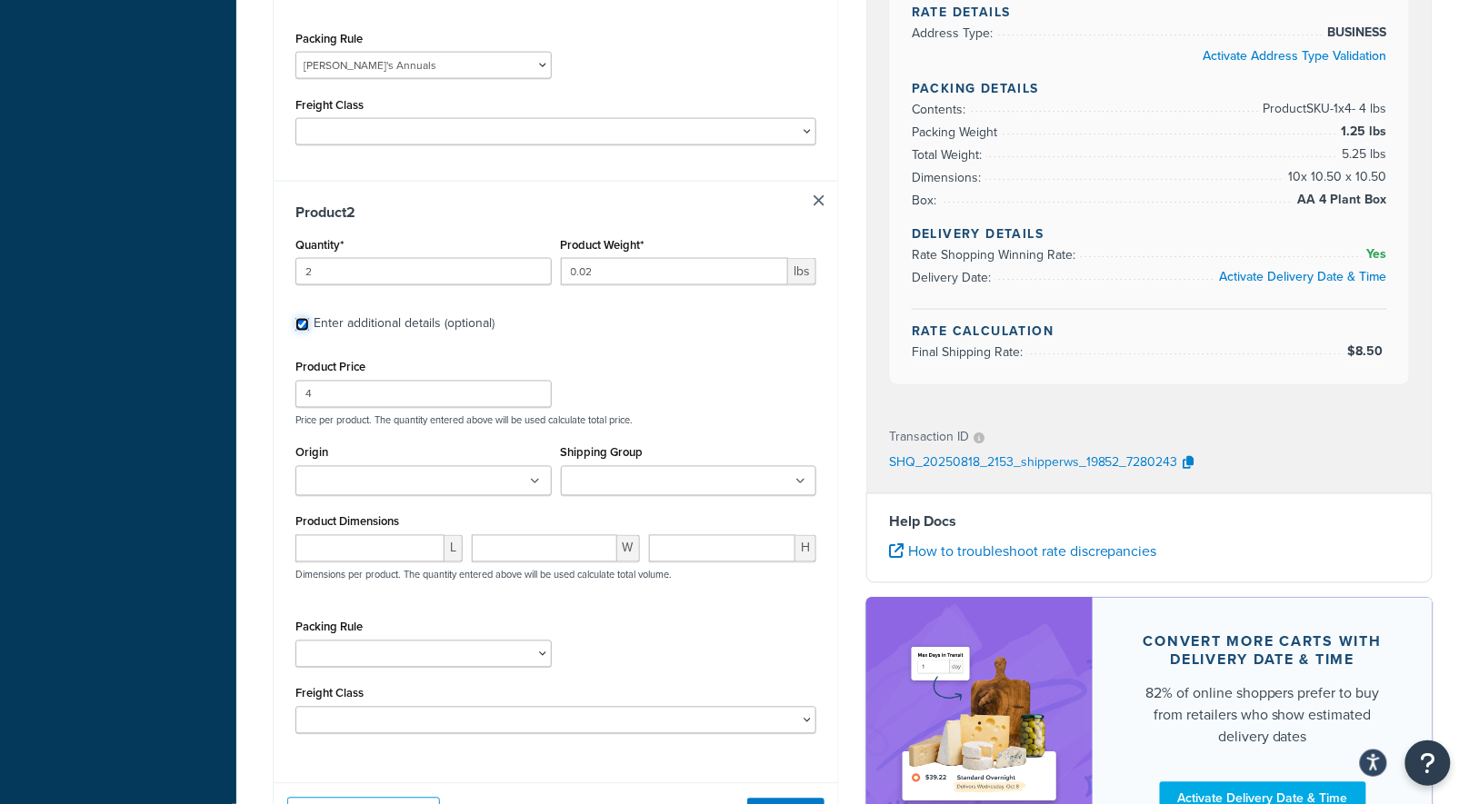
scroll to position [783, 0]
click at [351, 483] on input "Origin" at bounding box center [381, 482] width 161 height 20
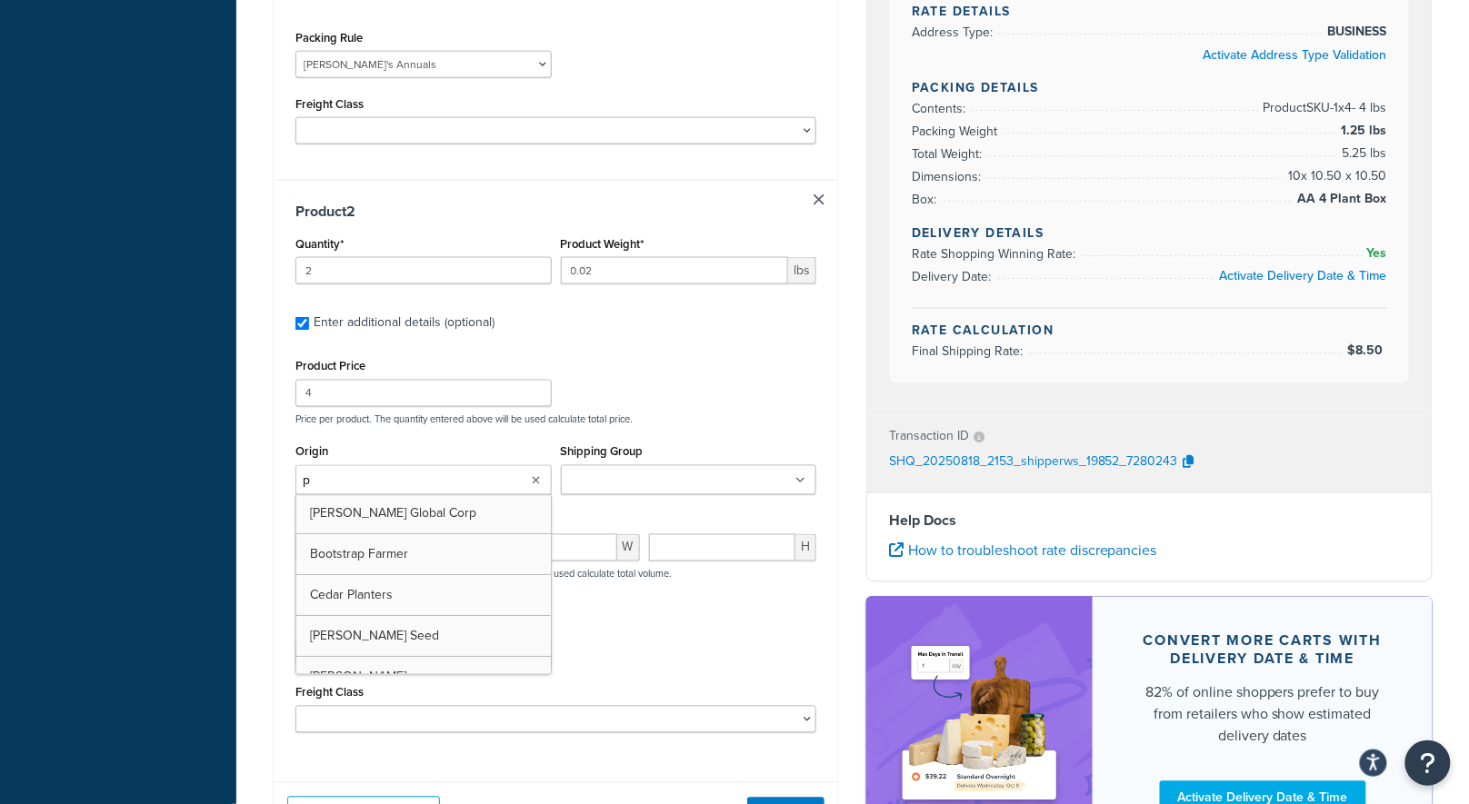
type input "pv"
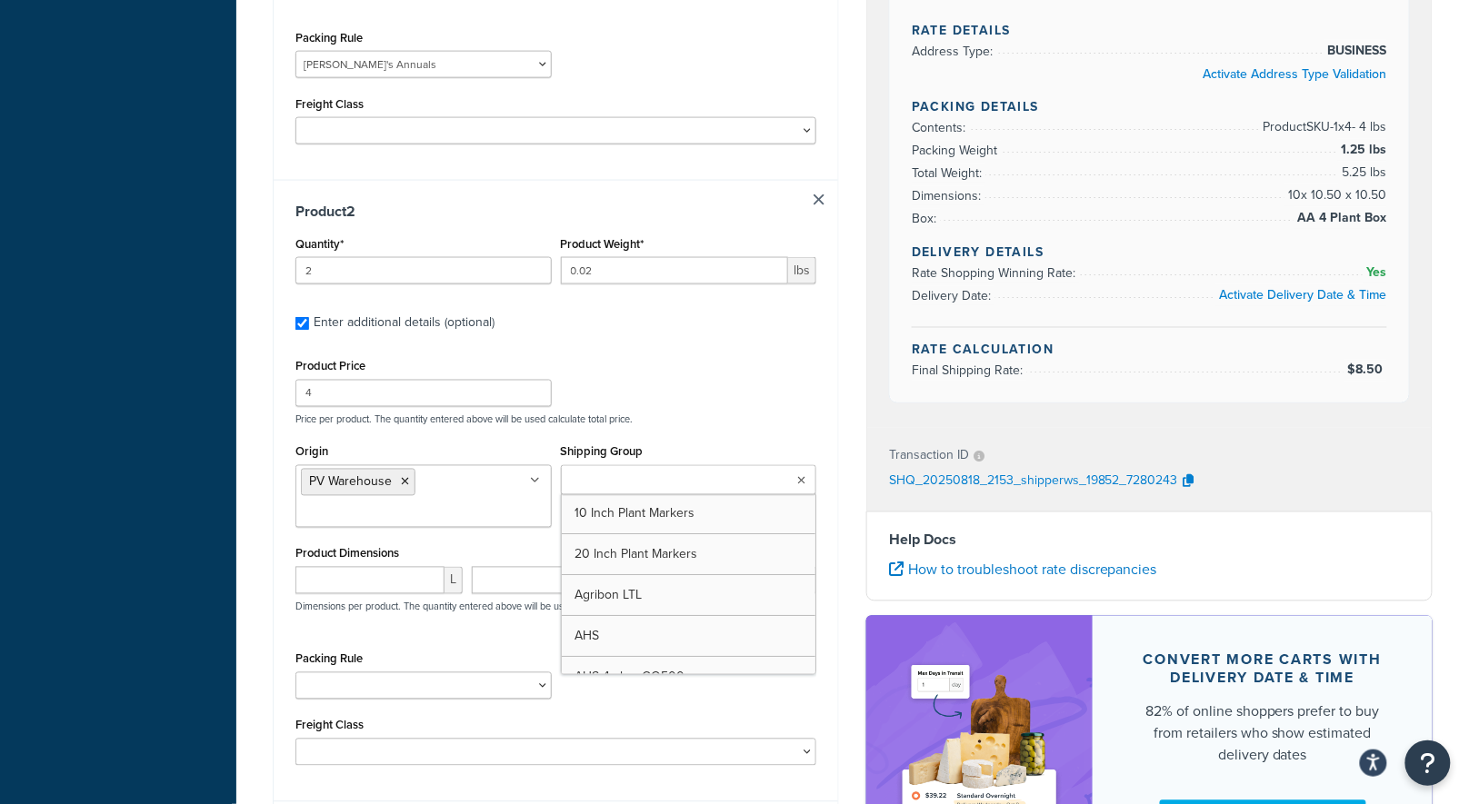
click at [621, 477] on input "Shipping Group" at bounding box center [646, 482] width 161 height 20
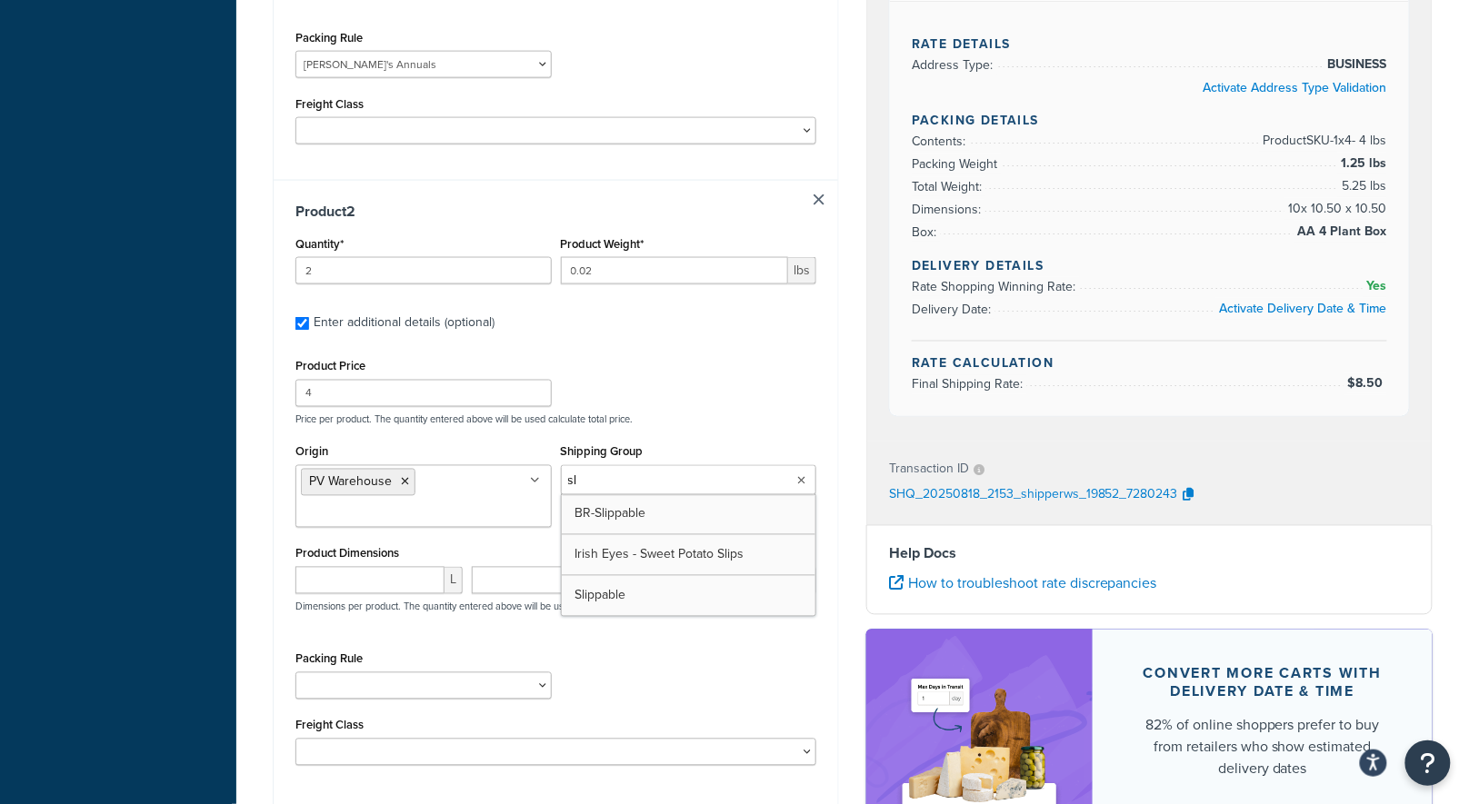
type input "sli"
type input "see"
click at [281, 512] on div "Product 2 Quantity* 2 Product Weight* 0.02 lbs Enter additional details (option…" at bounding box center [556, 491] width 564 height 622
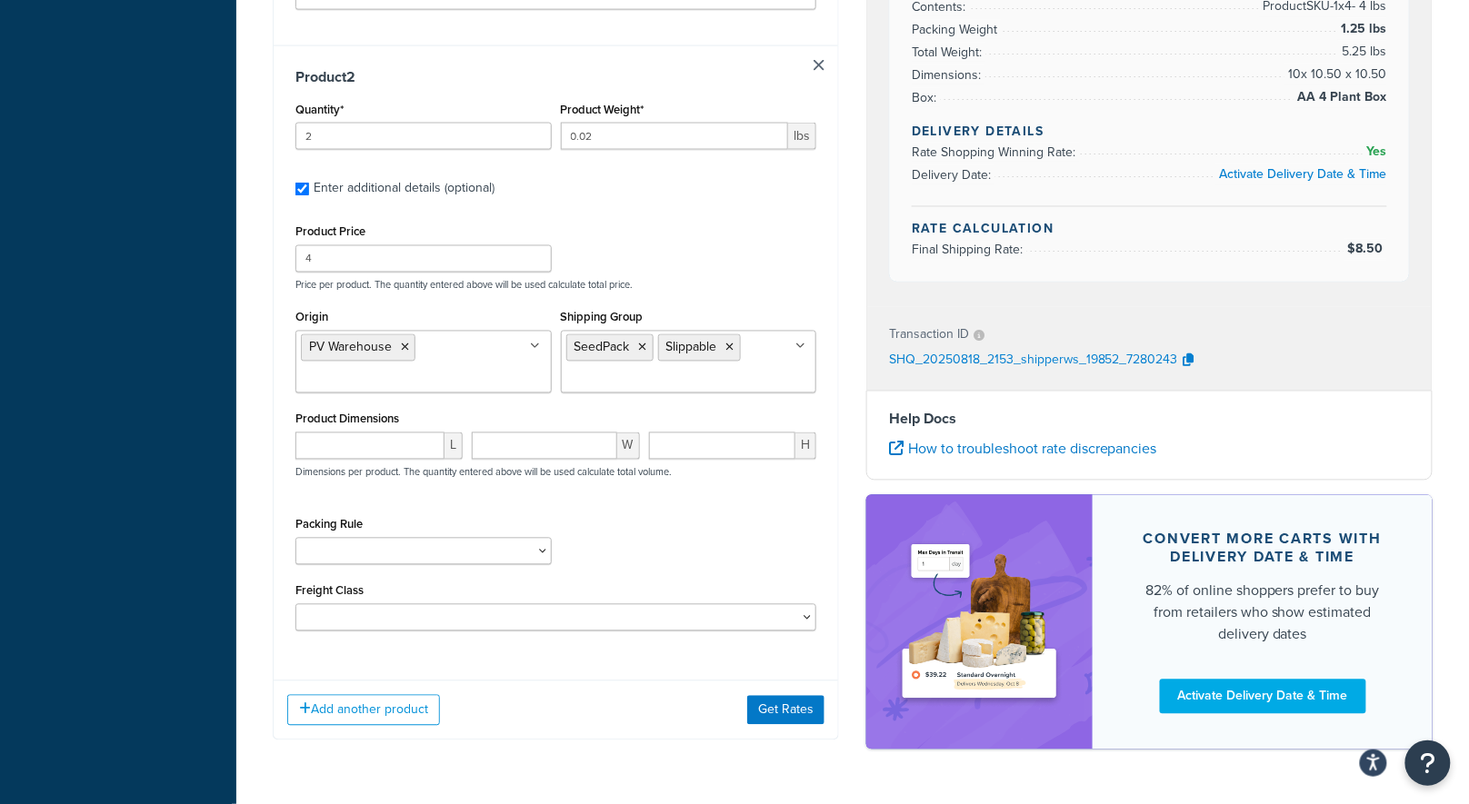
scroll to position [969, 0]
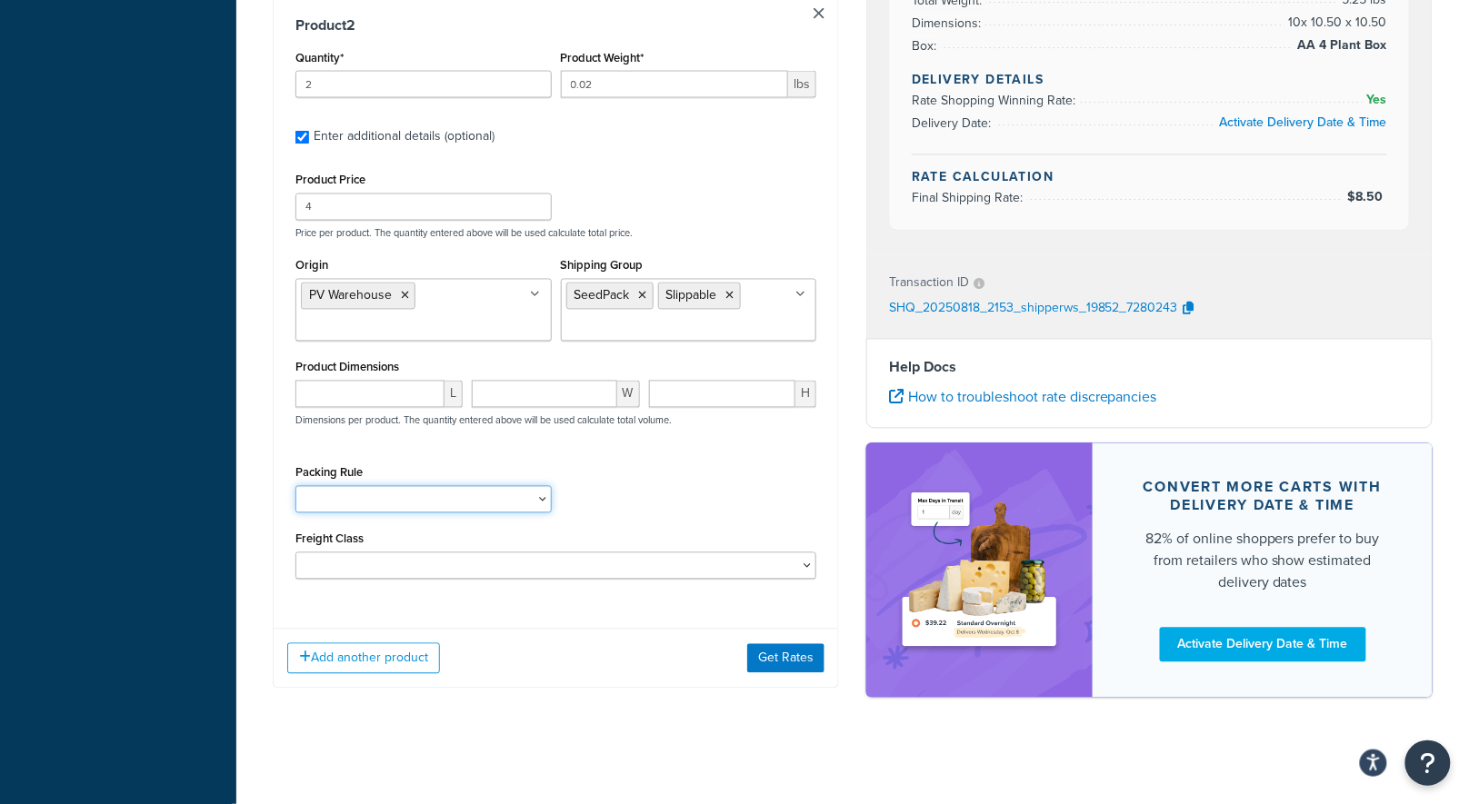
click at [445, 488] on select "1 Gallon 10 Inch Plant Markers 20 Inch Plant Markers AHS 4 claw GO500 AHS 5 Gal…" at bounding box center [423, 499] width 256 height 27
select select "23050"
click at [295, 486] on select "1 Gallon 10 Inch Plant Markers 20 Inch Plant Markers AHS 4 claw GO500 AHS 5 Gal…" at bounding box center [423, 499] width 256 height 27
click at [764, 653] on button "Get Rates" at bounding box center [785, 658] width 77 height 29
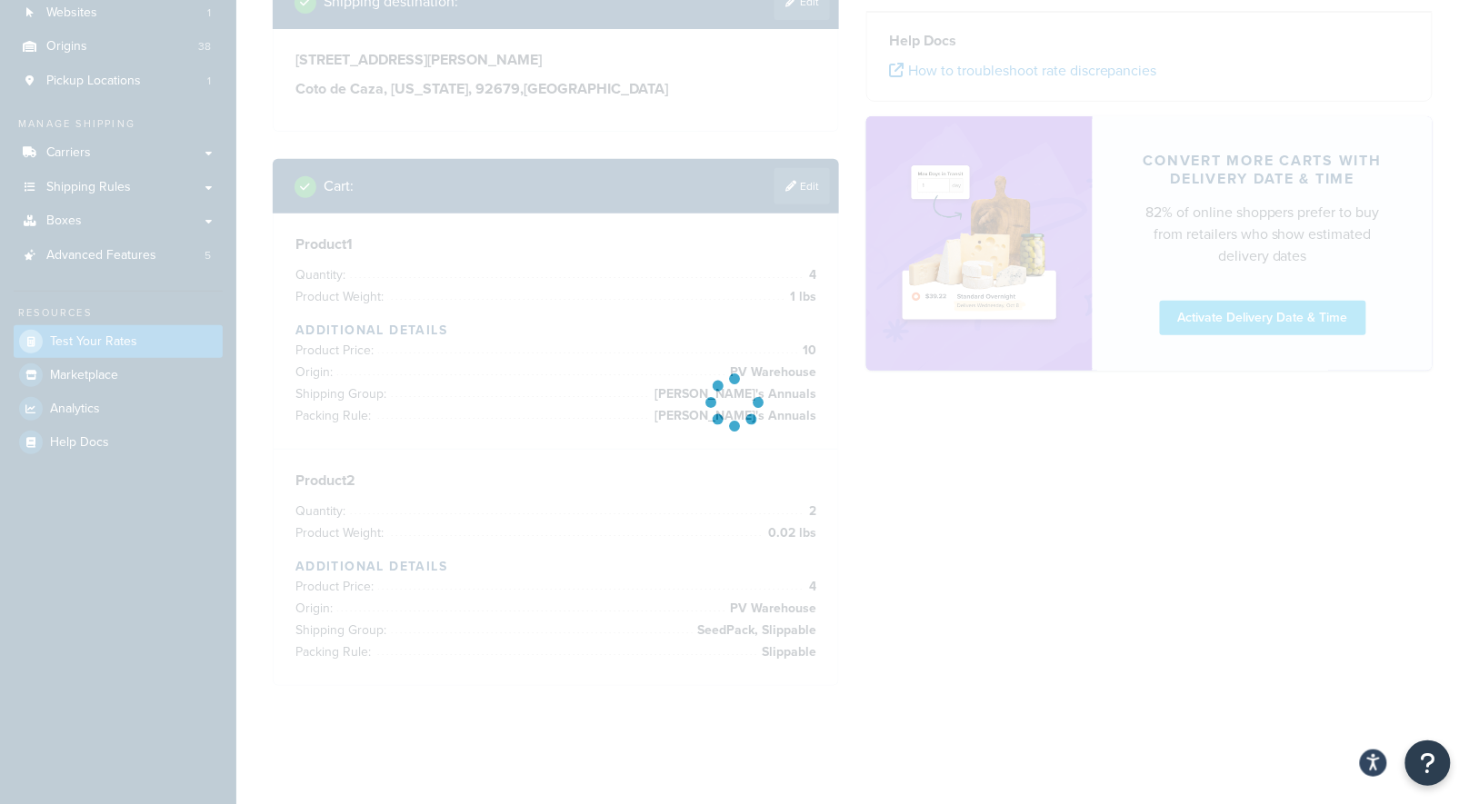
scroll to position [137, 0]
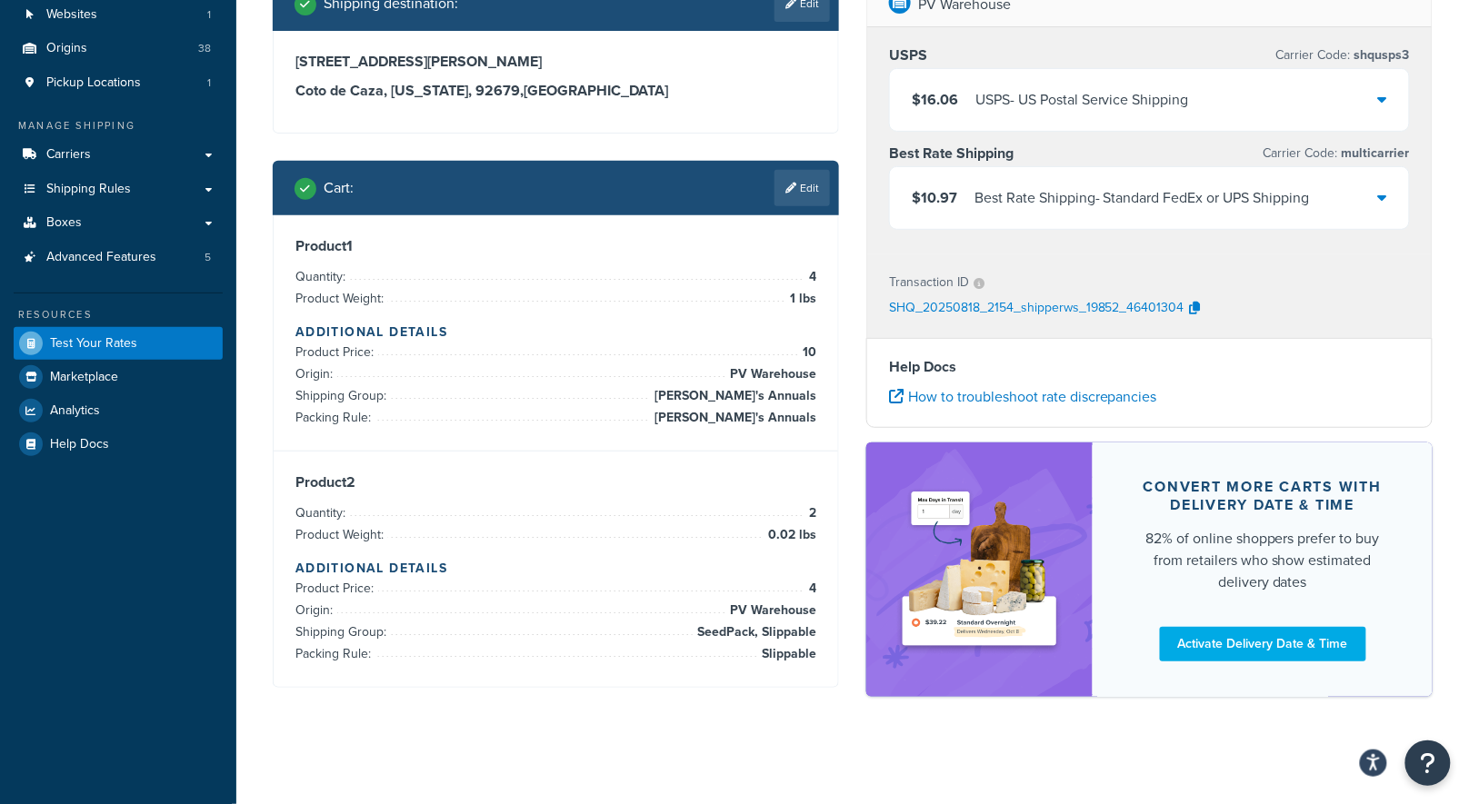
click at [1140, 195] on div "Best Rate Shipping - Standard FedEx or UPS Shipping" at bounding box center [1141, 197] width 335 height 25
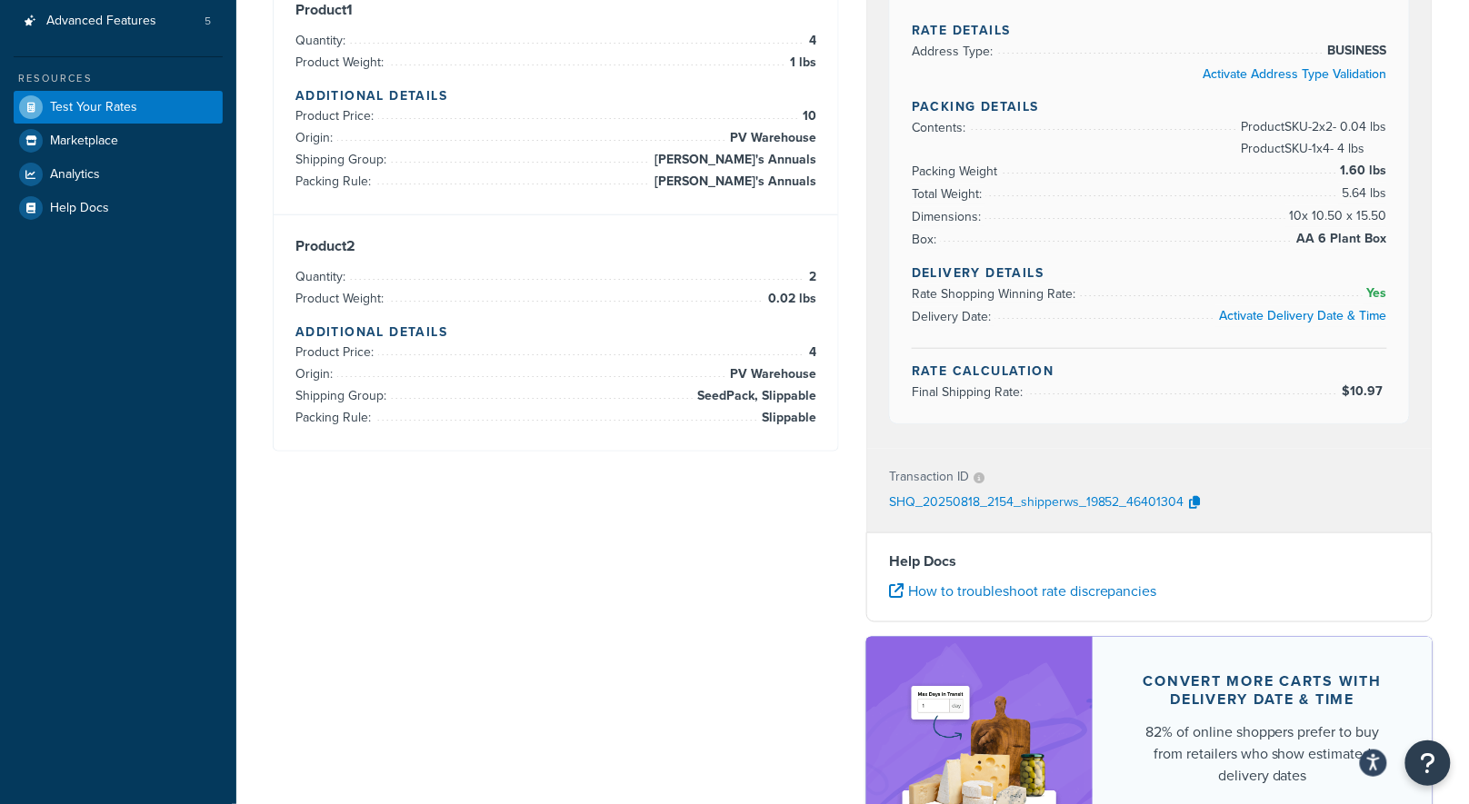
scroll to position [366, 0]
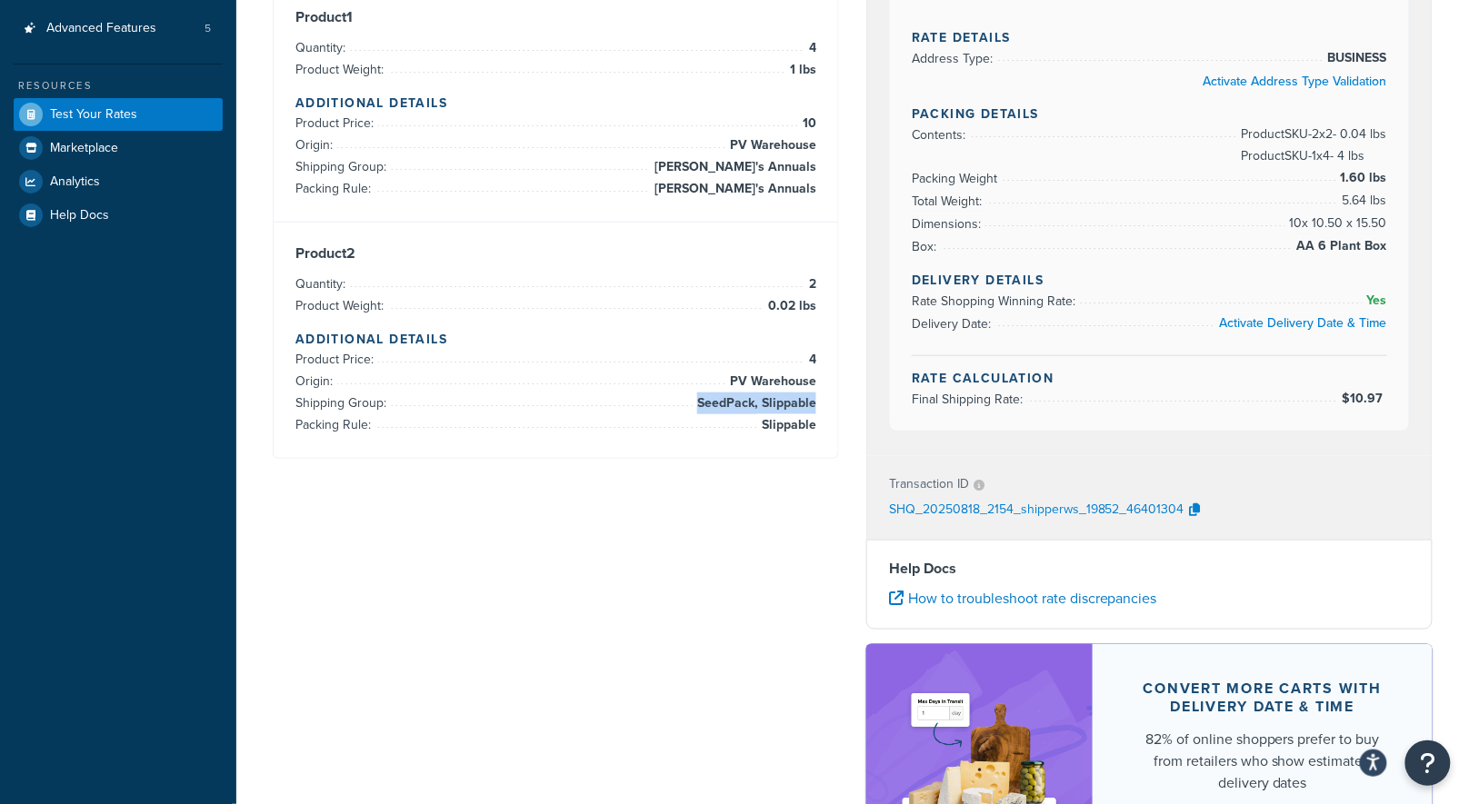
drag, startPoint x: 699, startPoint y: 402, endPoint x: 815, endPoint y: 409, distance: 116.6
click at [815, 409] on span "SeedPack, Slippable" at bounding box center [755, 404] width 124 height 22
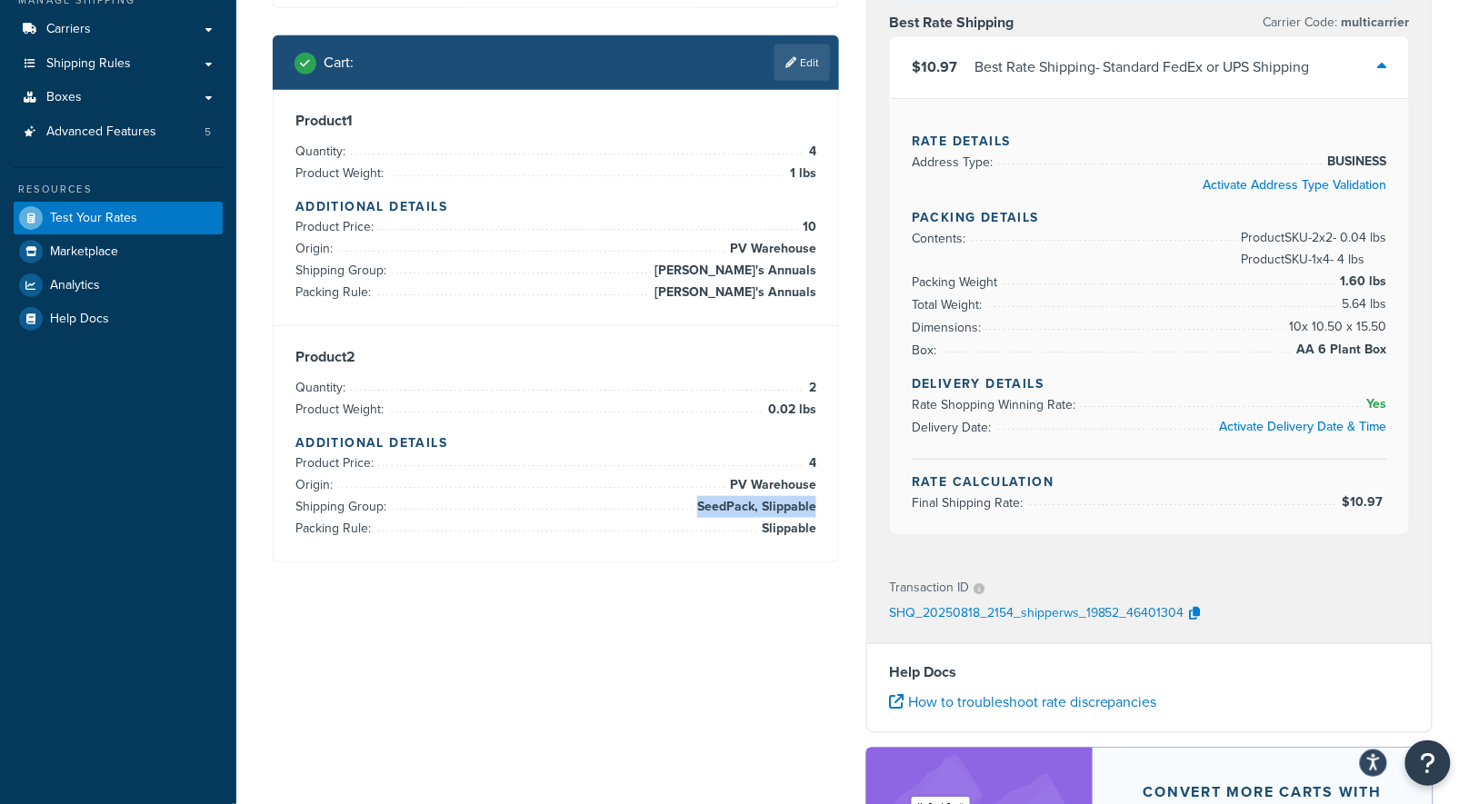
scroll to position [176, 0]
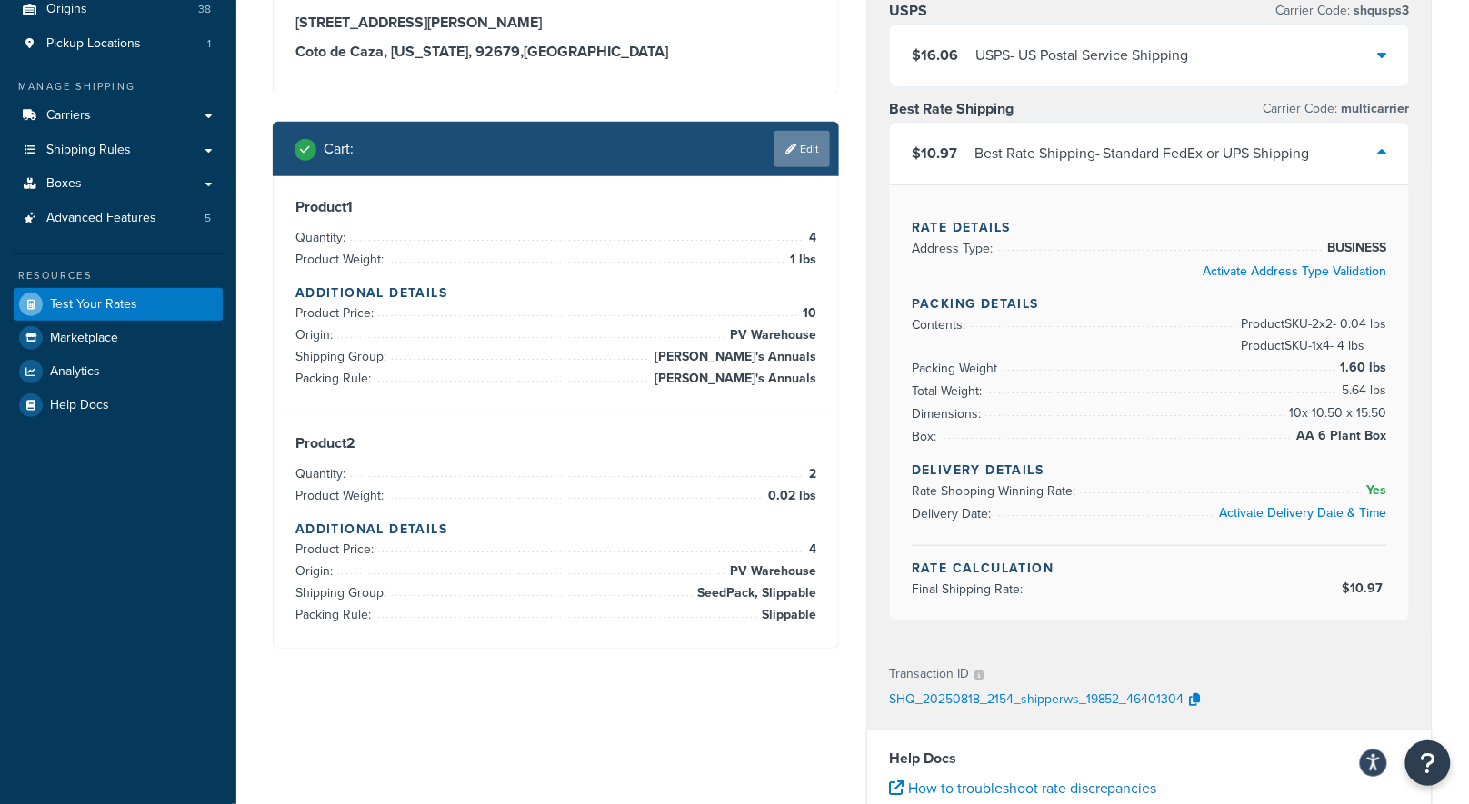
click at [805, 155] on link "Edit" at bounding box center [801, 149] width 55 height 36
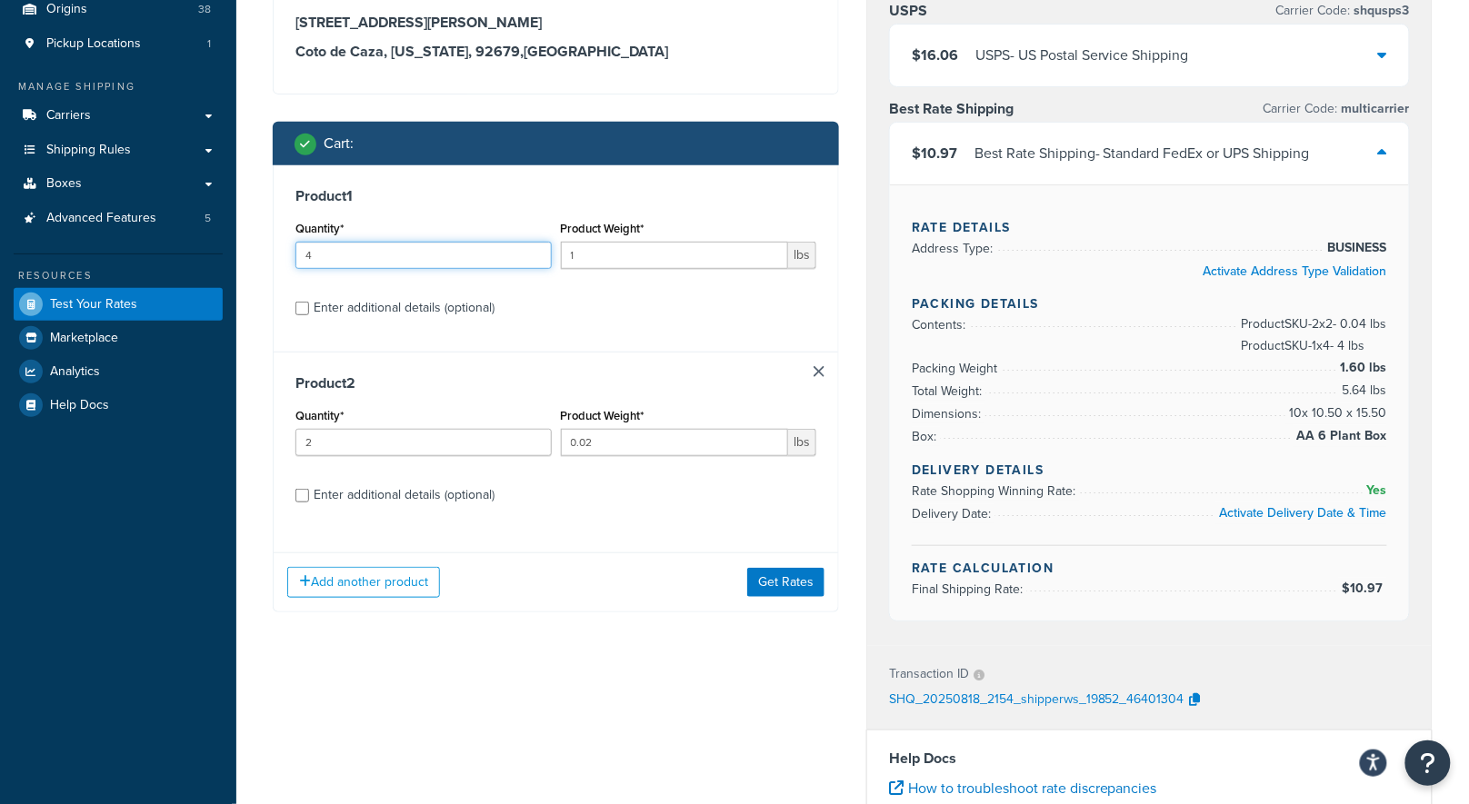
drag, startPoint x: 442, startPoint y: 262, endPoint x: 290, endPoint y: 243, distance: 153.0
click at [291, 243] on div "Quantity* 4" at bounding box center [423, 249] width 265 height 66
type input "3"
click at [797, 584] on button "Get Rates" at bounding box center [785, 582] width 77 height 29
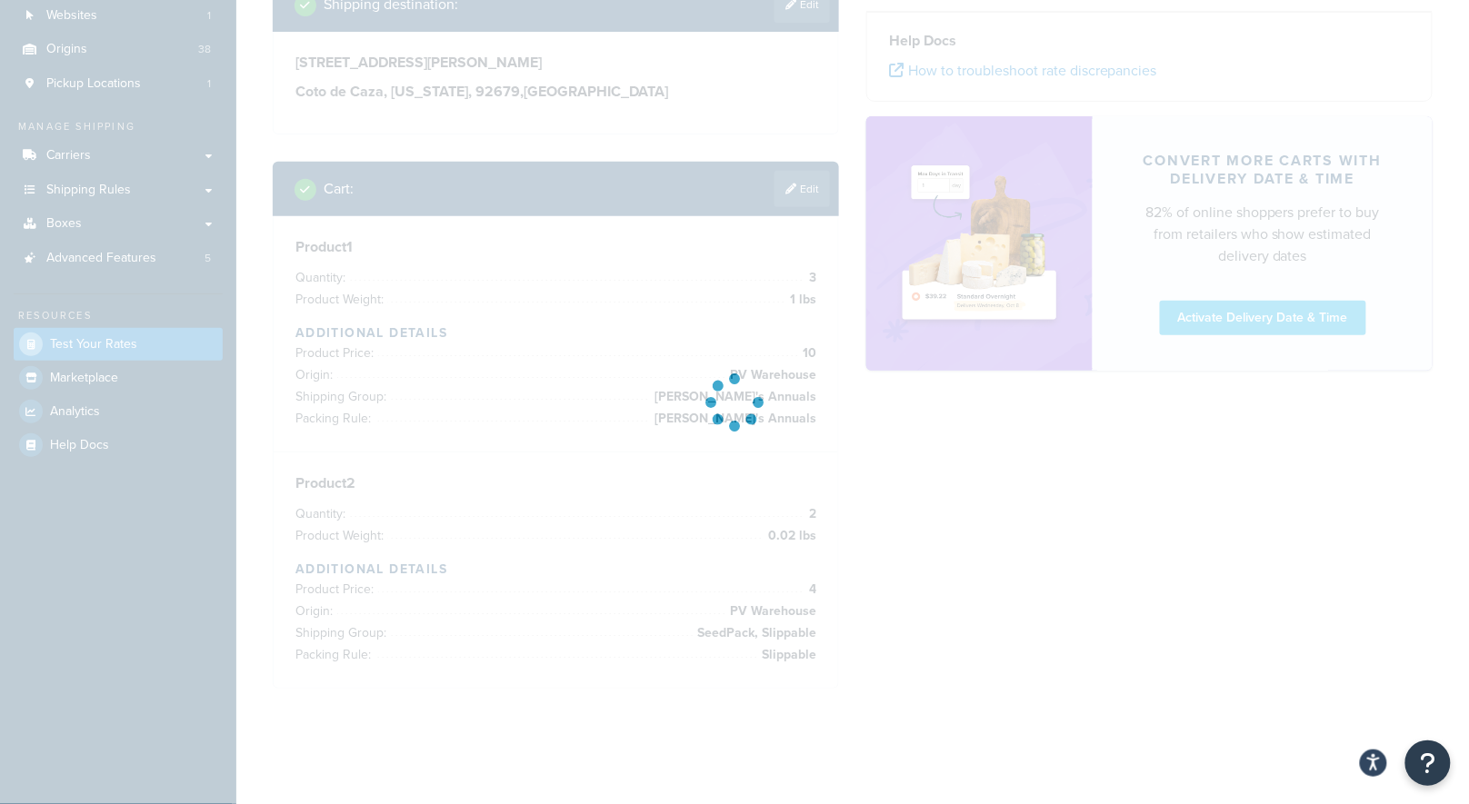
scroll to position [137, 0]
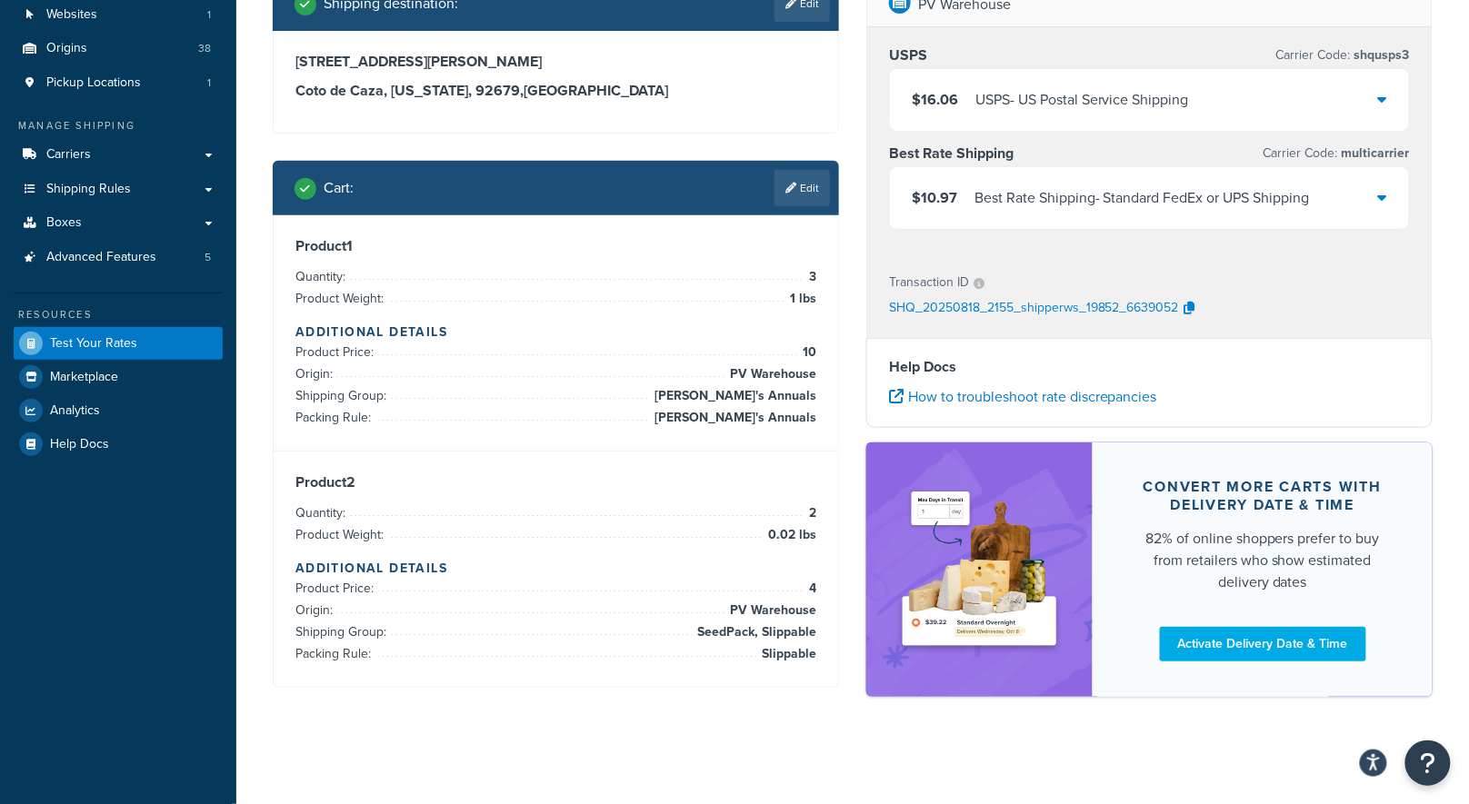
click at [1070, 197] on div "Best Rate Shipping - Standard FedEx or UPS Shipping" at bounding box center [1141, 197] width 335 height 25
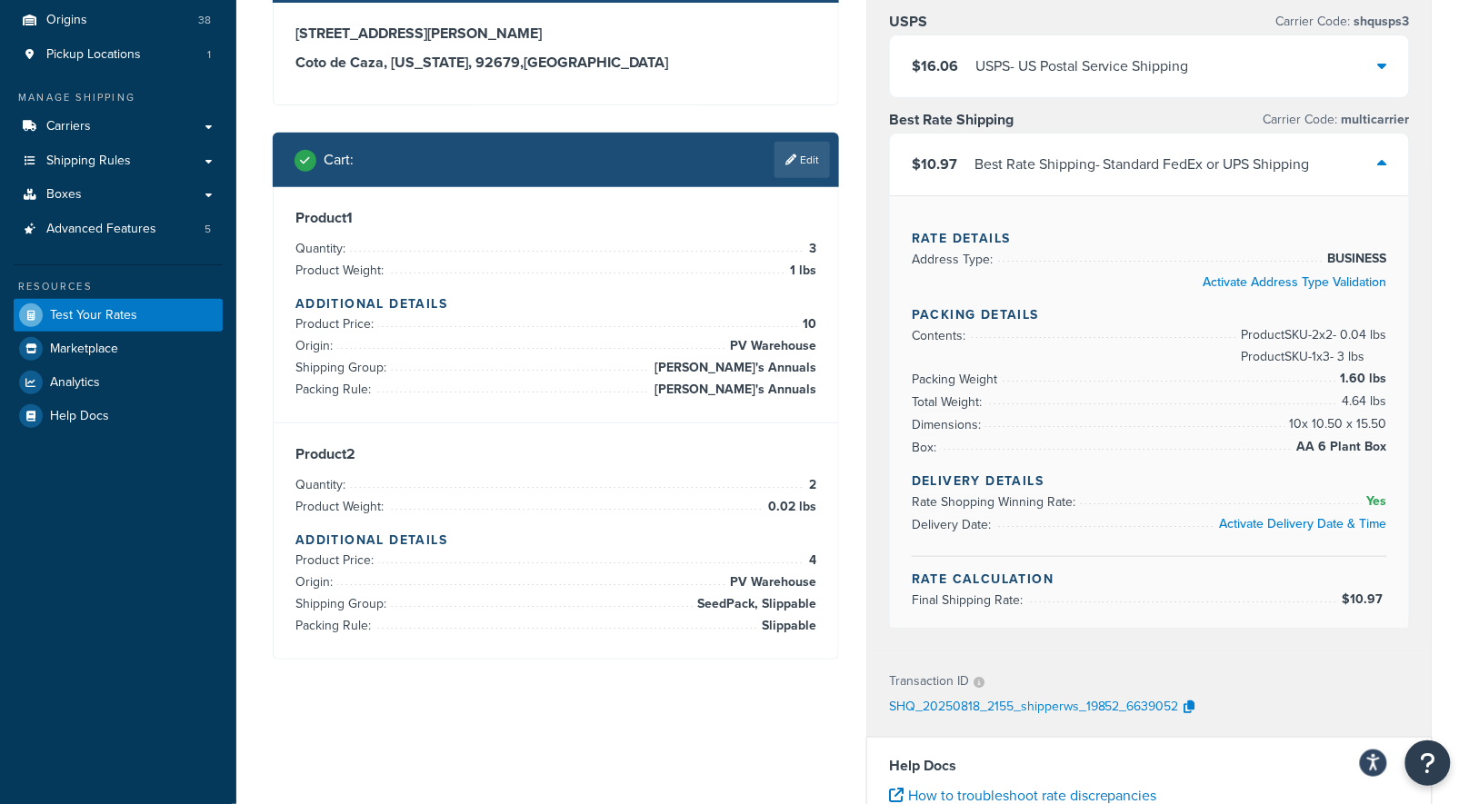
scroll to position [176, 0]
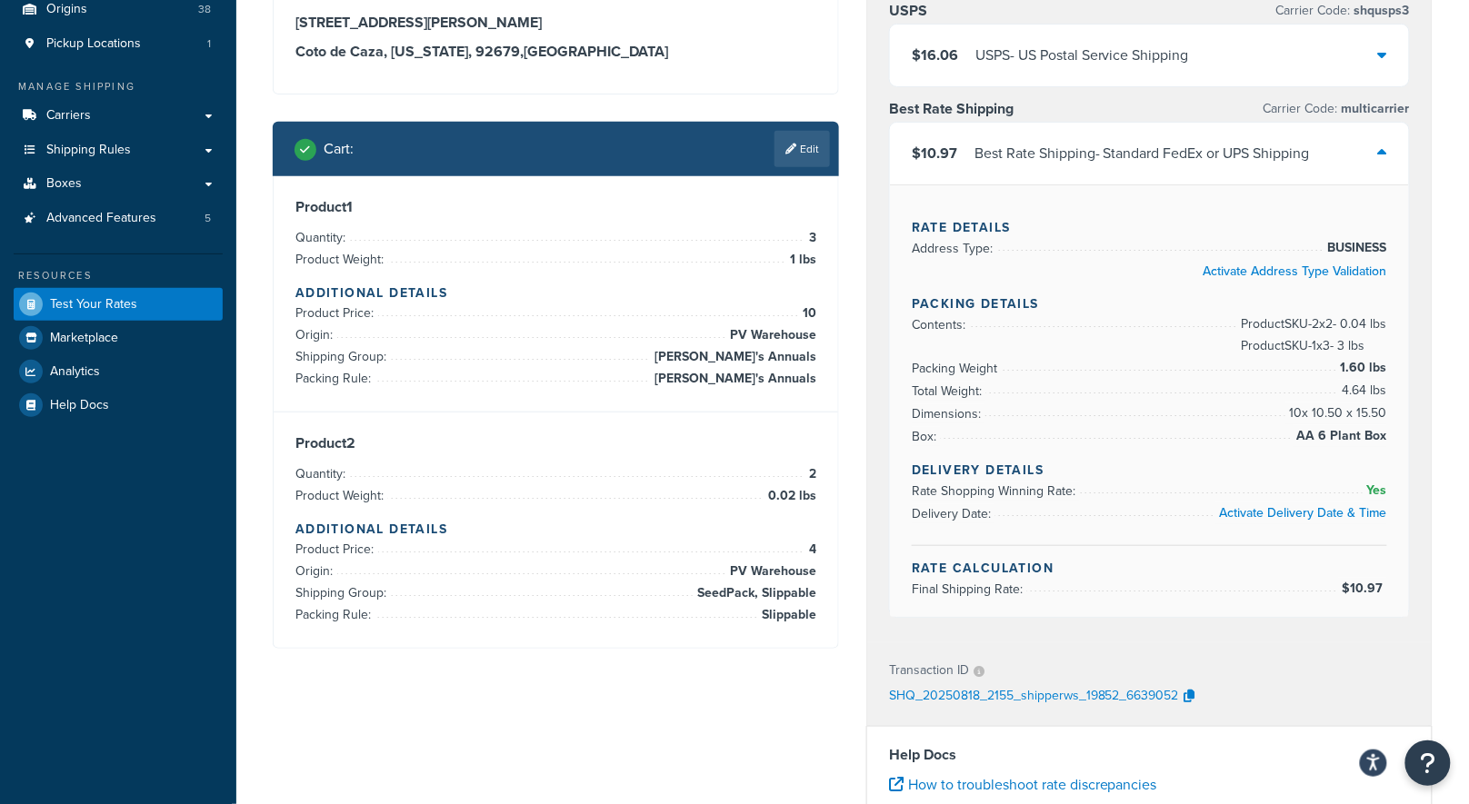
click at [795, 122] on div "Cart : Edit" at bounding box center [556, 149] width 566 height 55
click at [804, 144] on link "Edit" at bounding box center [801, 149] width 55 height 36
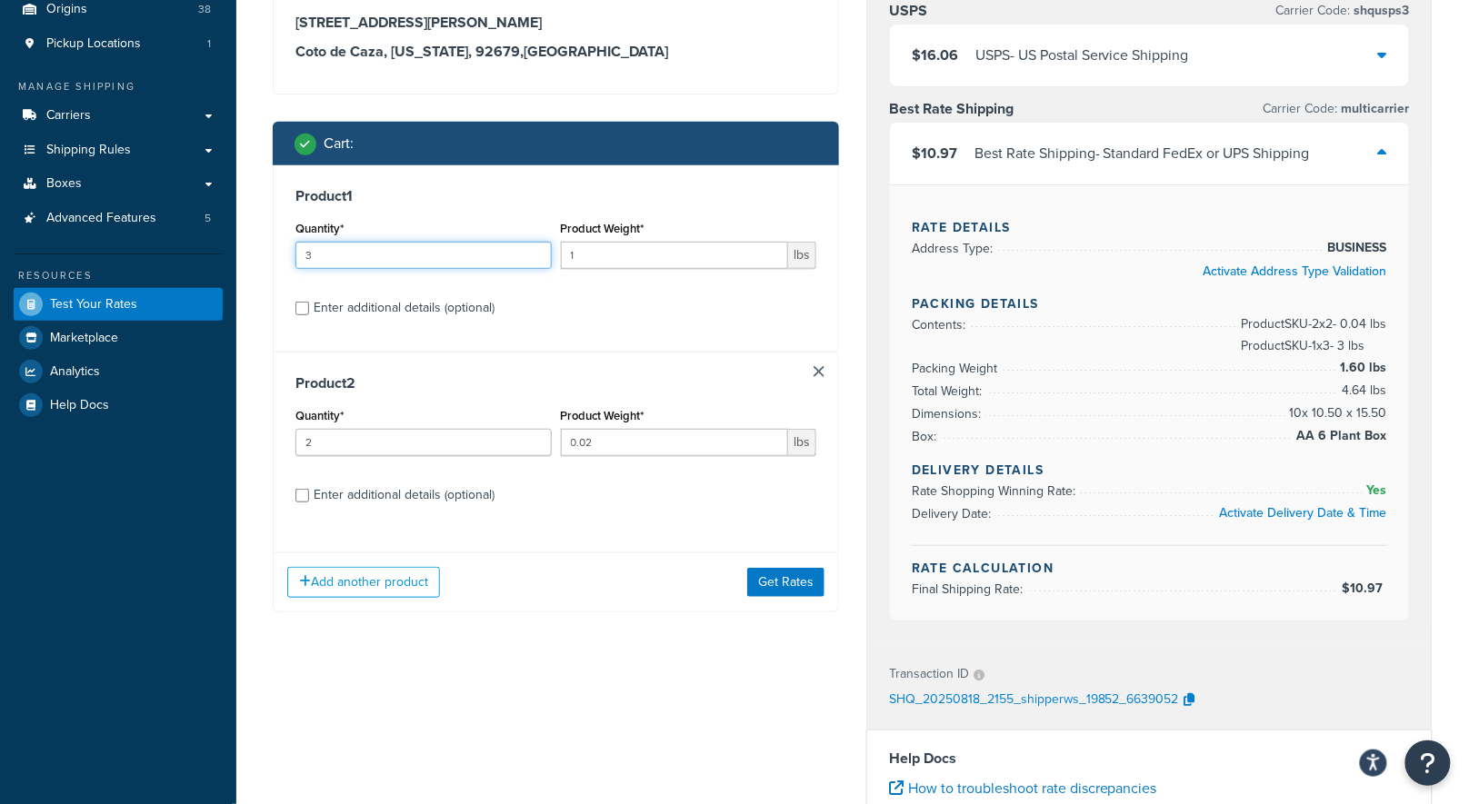
drag, startPoint x: 392, startPoint y: 256, endPoint x: 350, endPoint y: 232, distance: 48.5
click at [363, 240] on div "Quantity* 3" at bounding box center [423, 242] width 256 height 53
type input "2"
click at [792, 580] on button "Get Rates" at bounding box center [785, 582] width 77 height 29
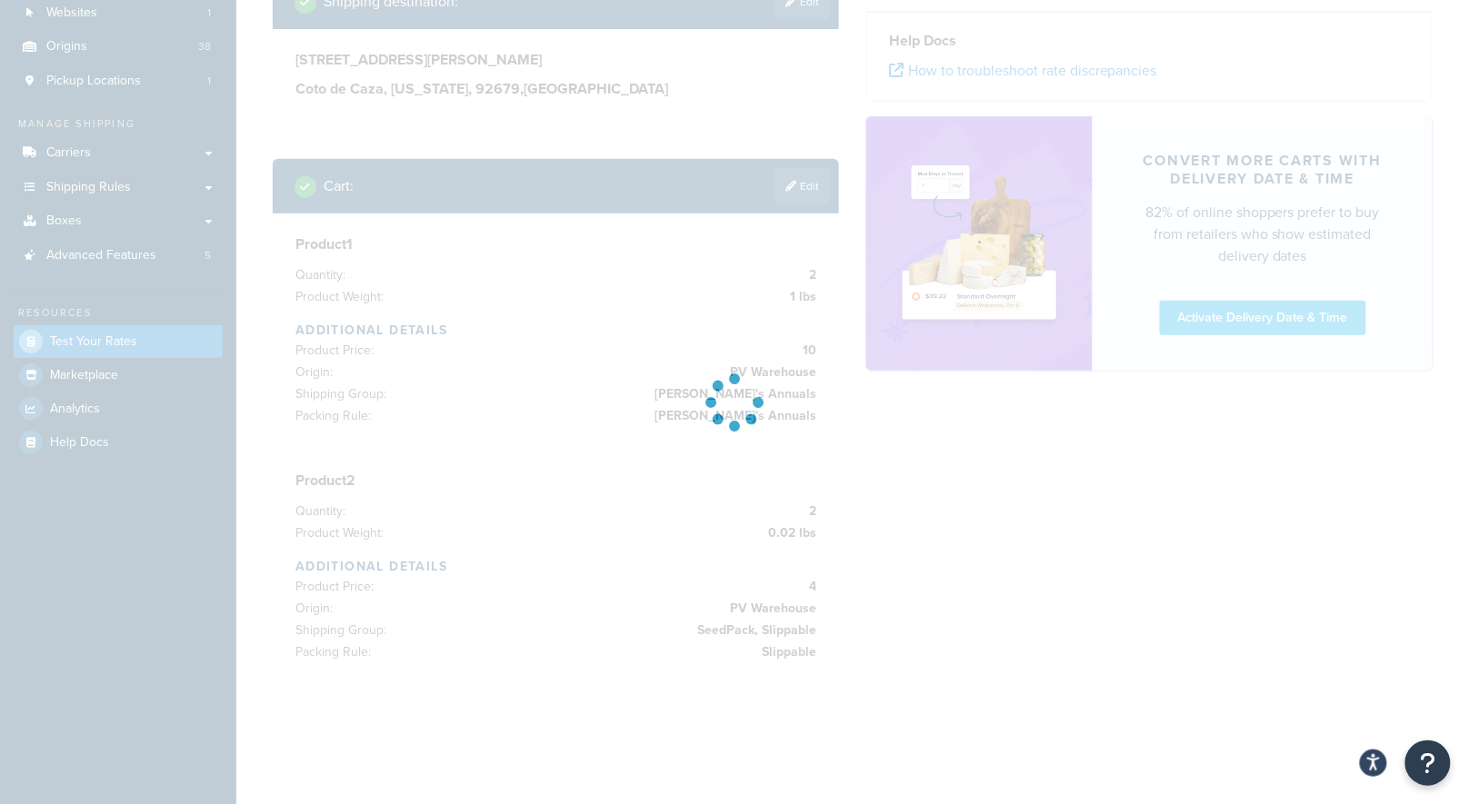
scroll to position [137, 0]
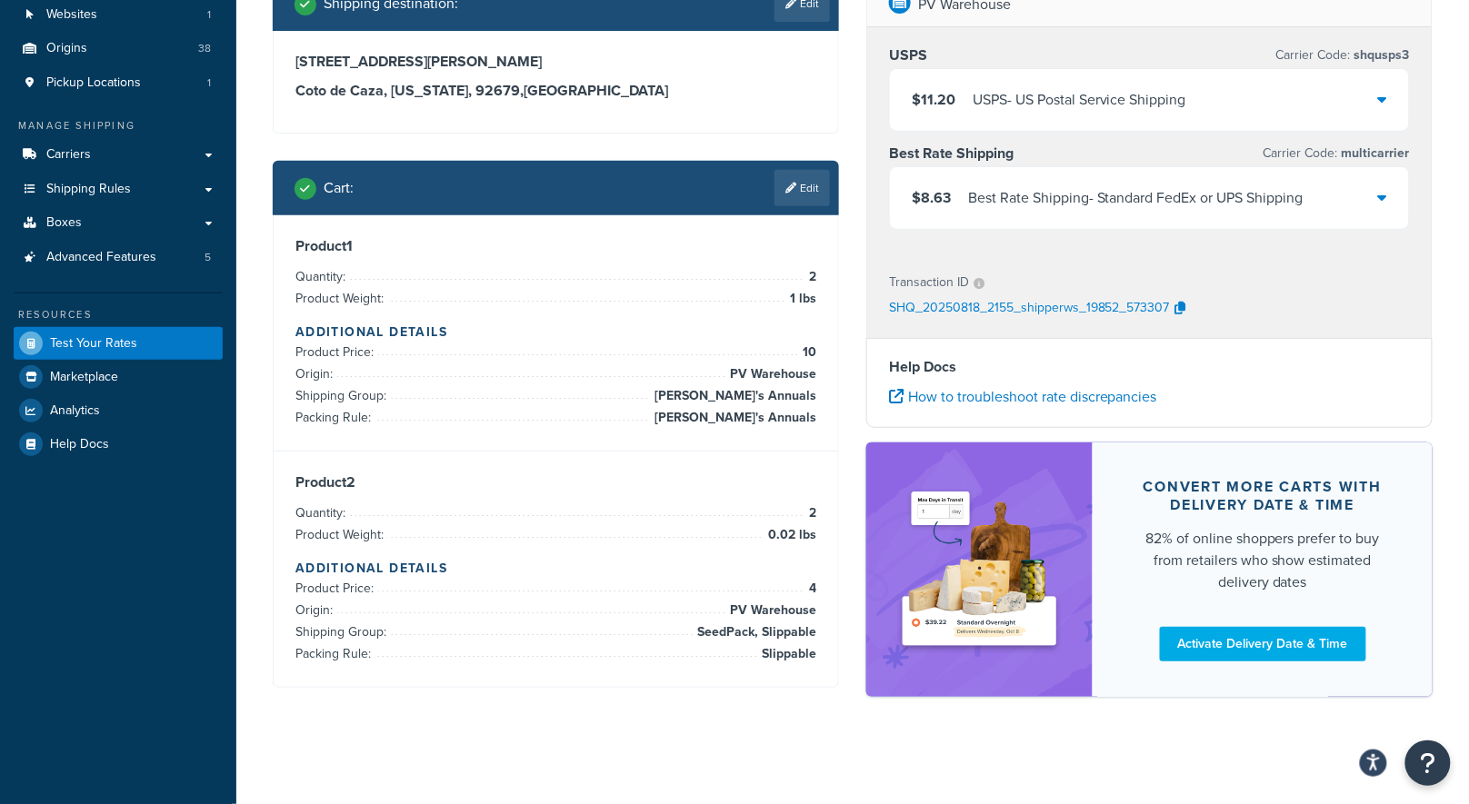
click at [1109, 205] on div "Best Rate Shipping - Standard FedEx or UPS Shipping" at bounding box center [1135, 197] width 335 height 25
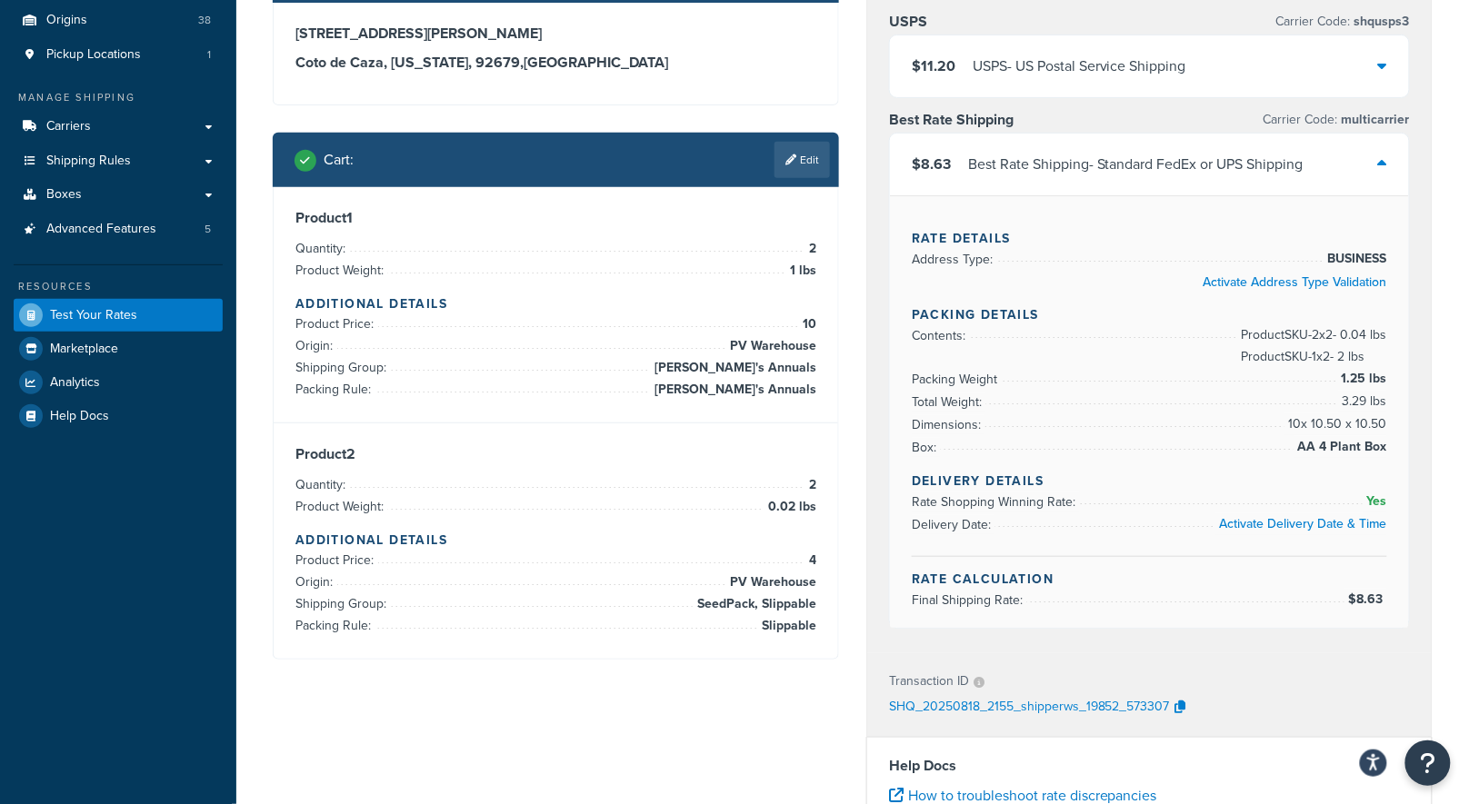
scroll to position [176, 0]
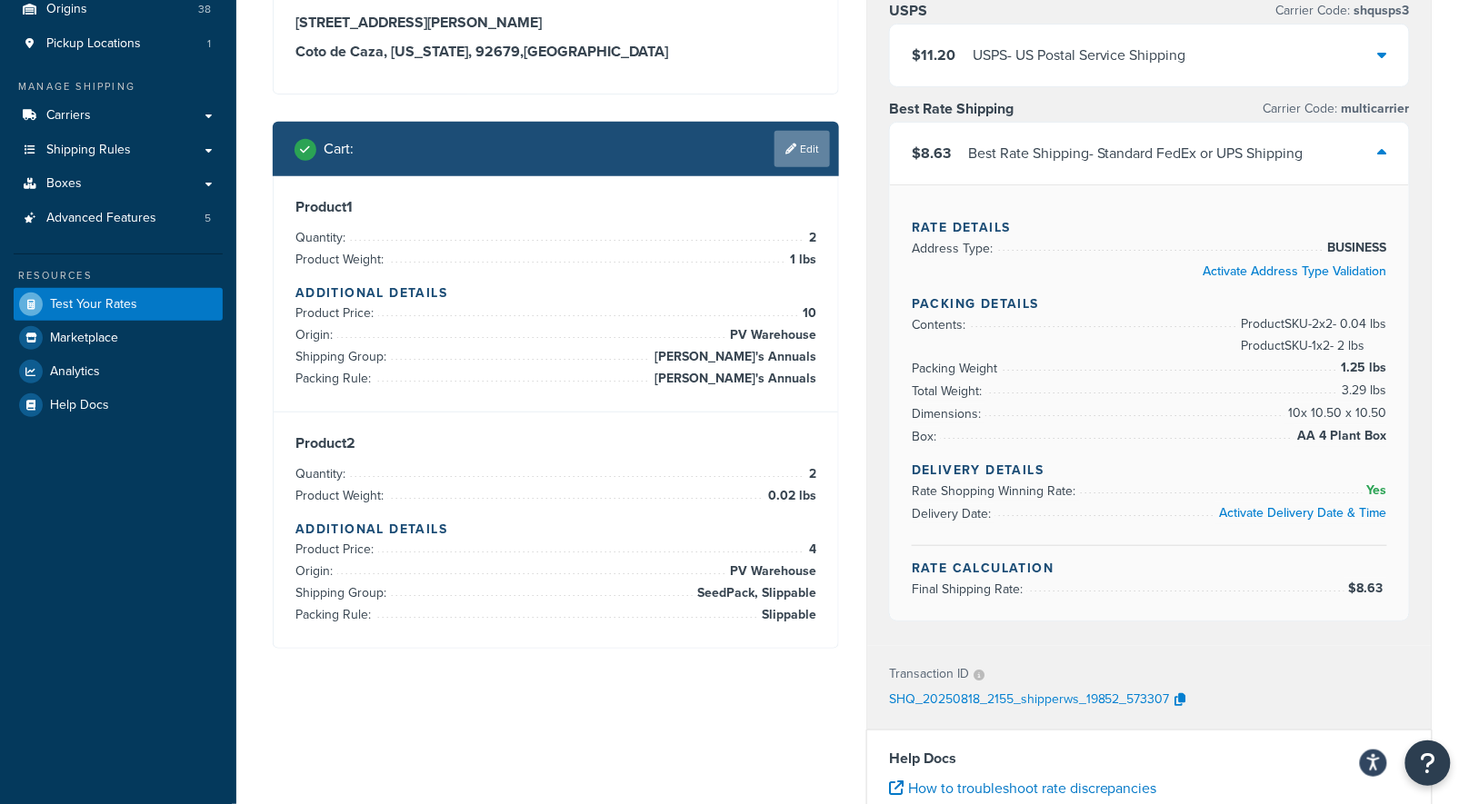
click at [800, 159] on link "Edit" at bounding box center [801, 149] width 55 height 36
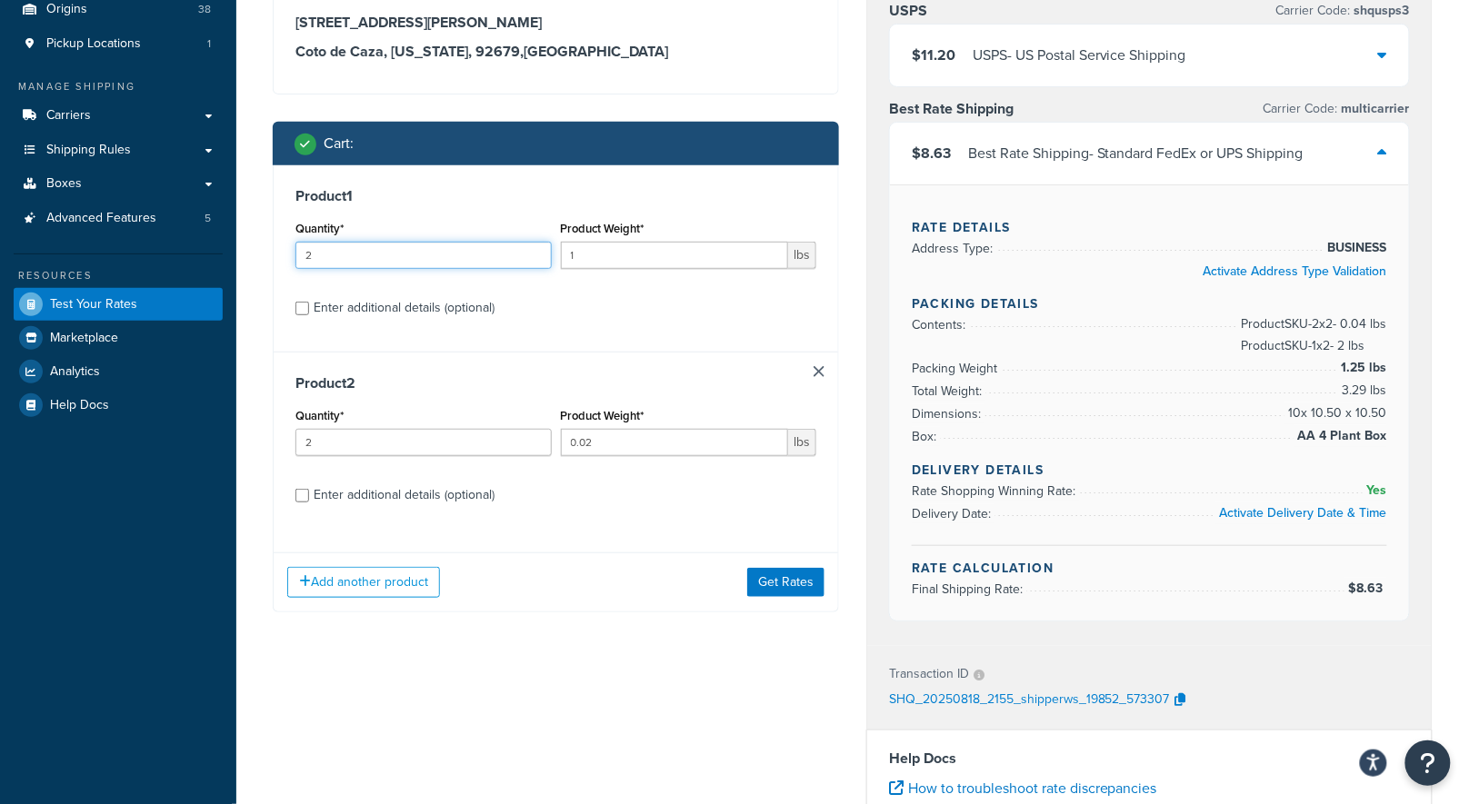
drag, startPoint x: 481, startPoint y: 257, endPoint x: 410, endPoint y: 246, distance: 71.7
click at [409, 246] on input "2" at bounding box center [423, 255] width 256 height 27
type input "3"
click at [800, 574] on button "Get Rates" at bounding box center [785, 582] width 77 height 29
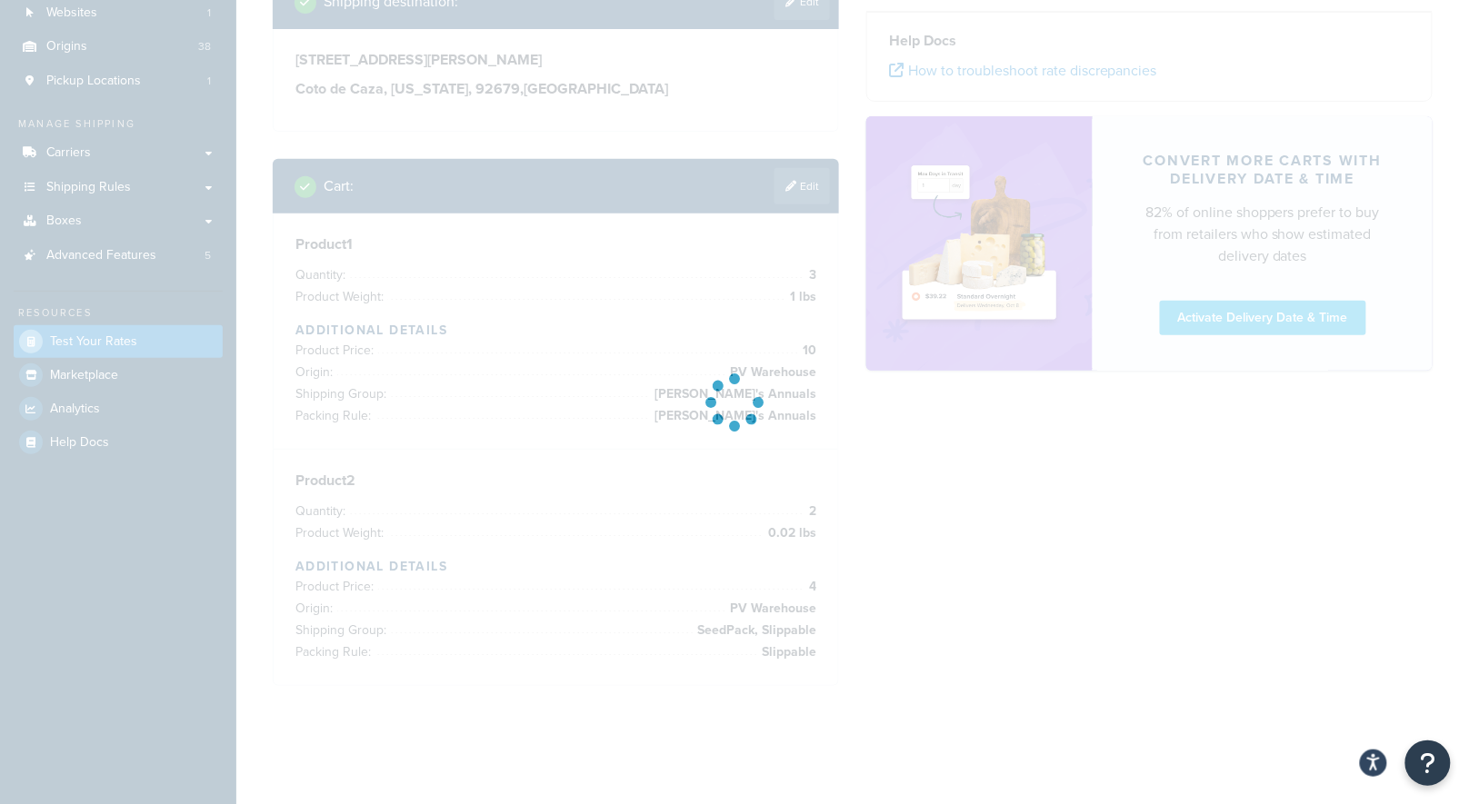
scroll to position [137, 0]
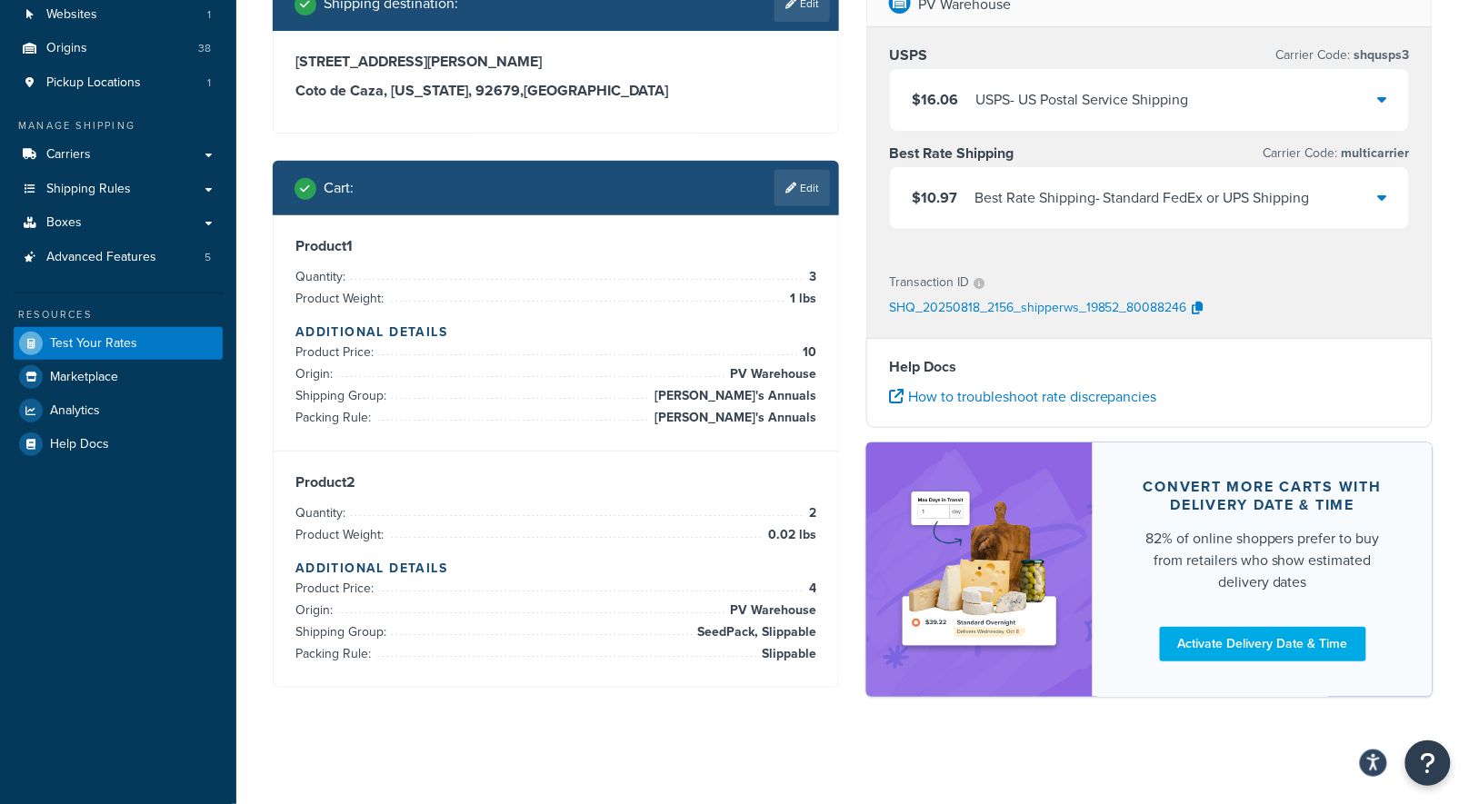
click at [1079, 194] on div "Best Rate Shipping - Standard FedEx or UPS Shipping" at bounding box center [1141, 197] width 335 height 25
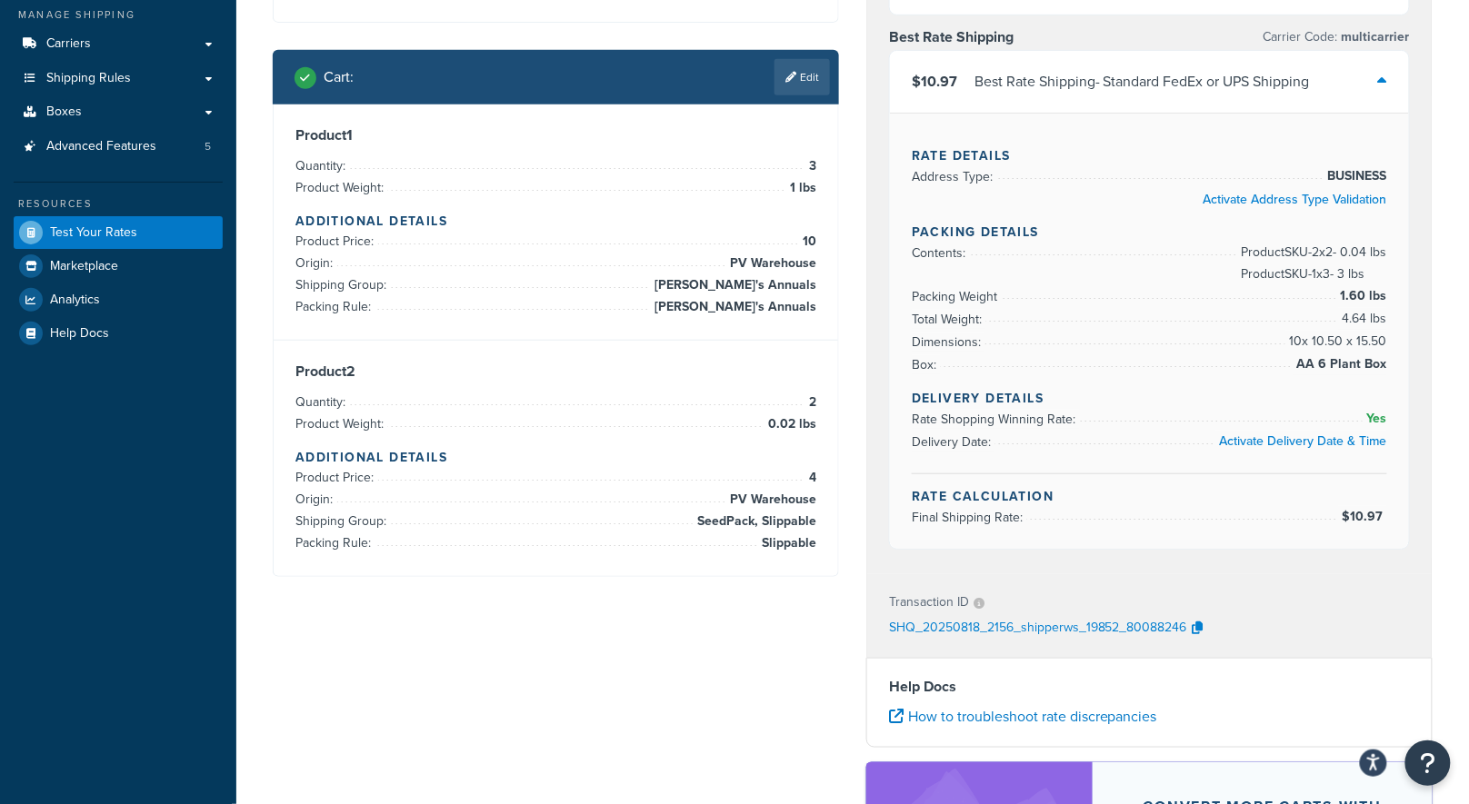
scroll to position [141, 0]
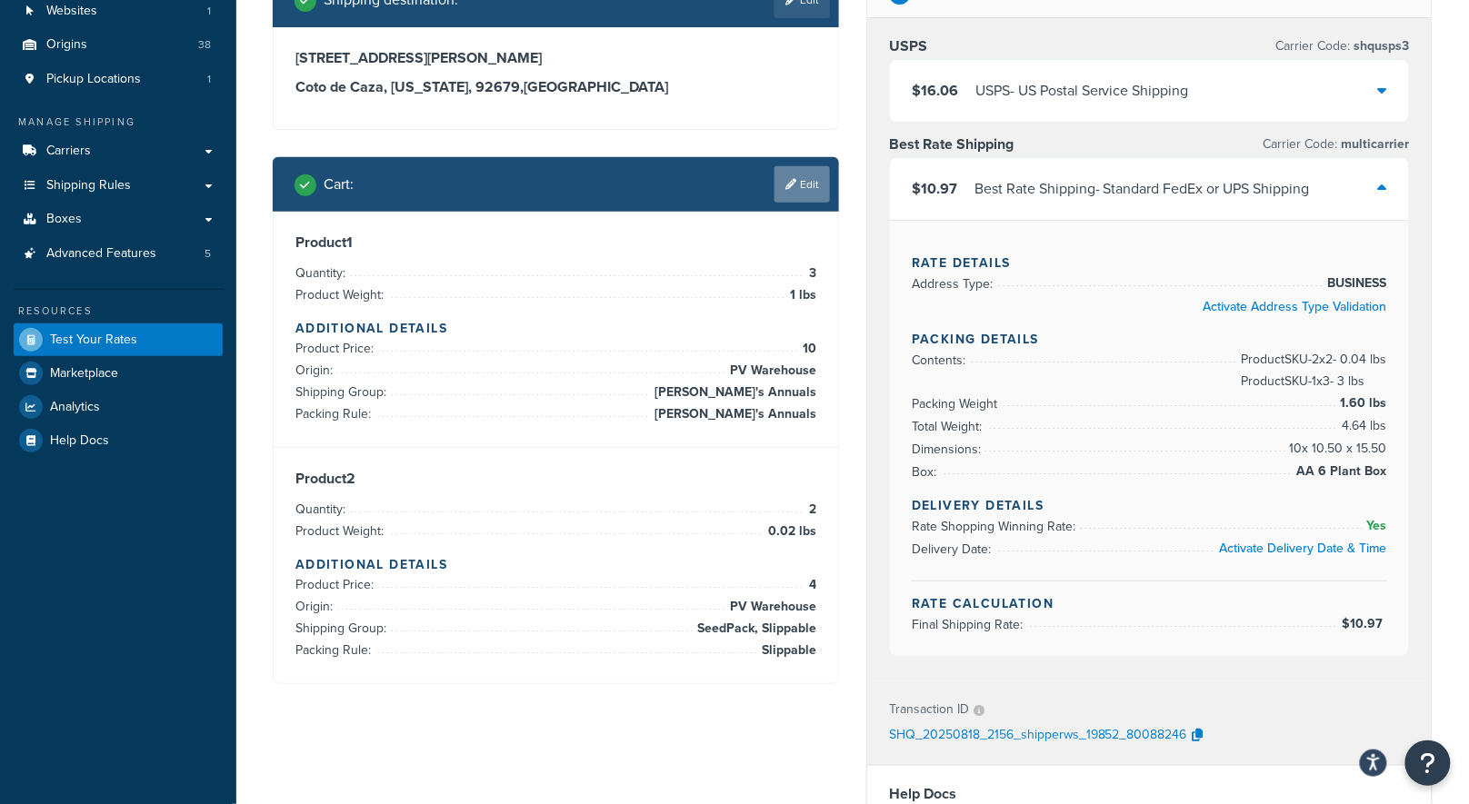
click at [794, 190] on link "Edit" at bounding box center [801, 184] width 55 height 36
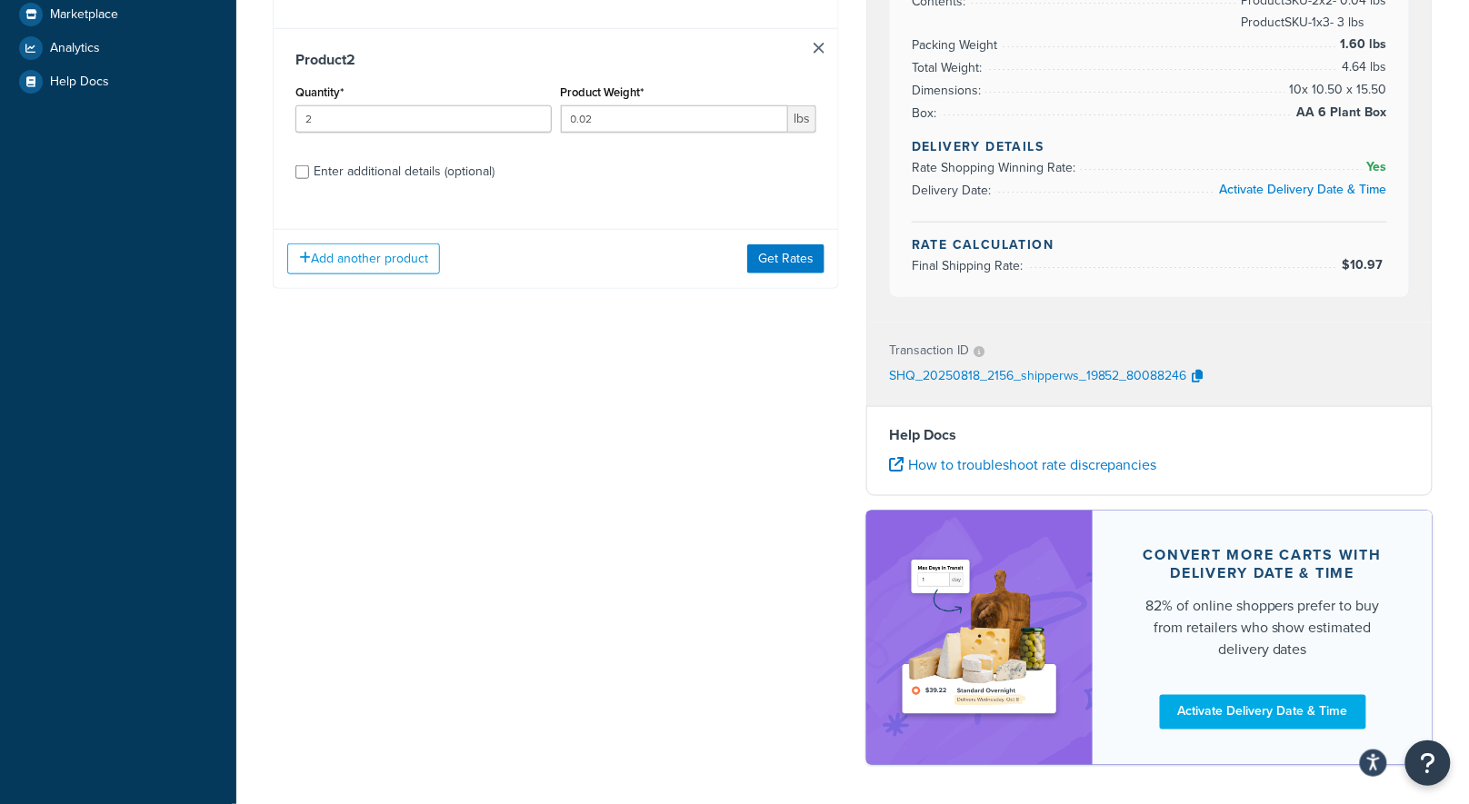
scroll to position [541, 0]
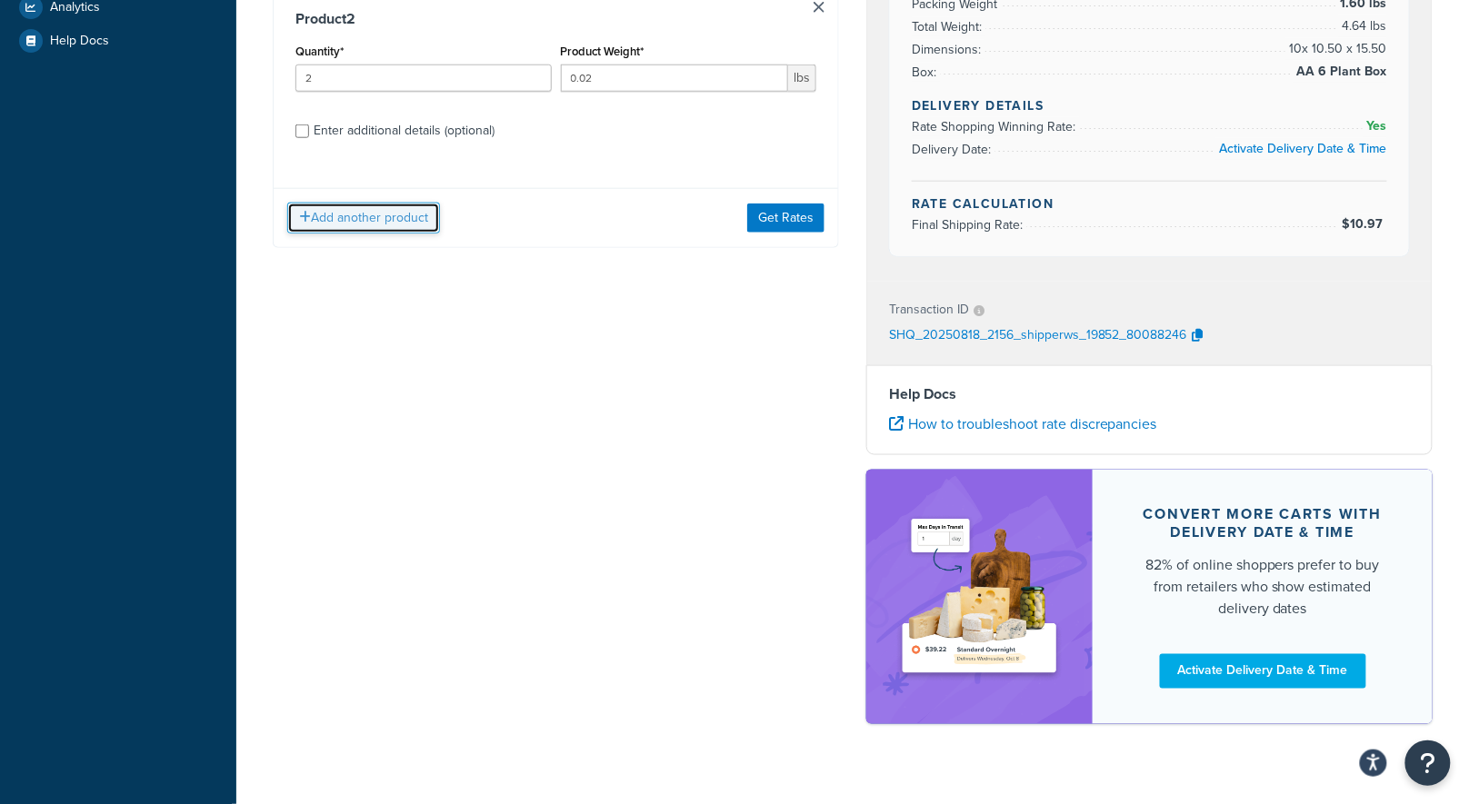
click at [398, 225] on button "Add another product" at bounding box center [363, 218] width 153 height 31
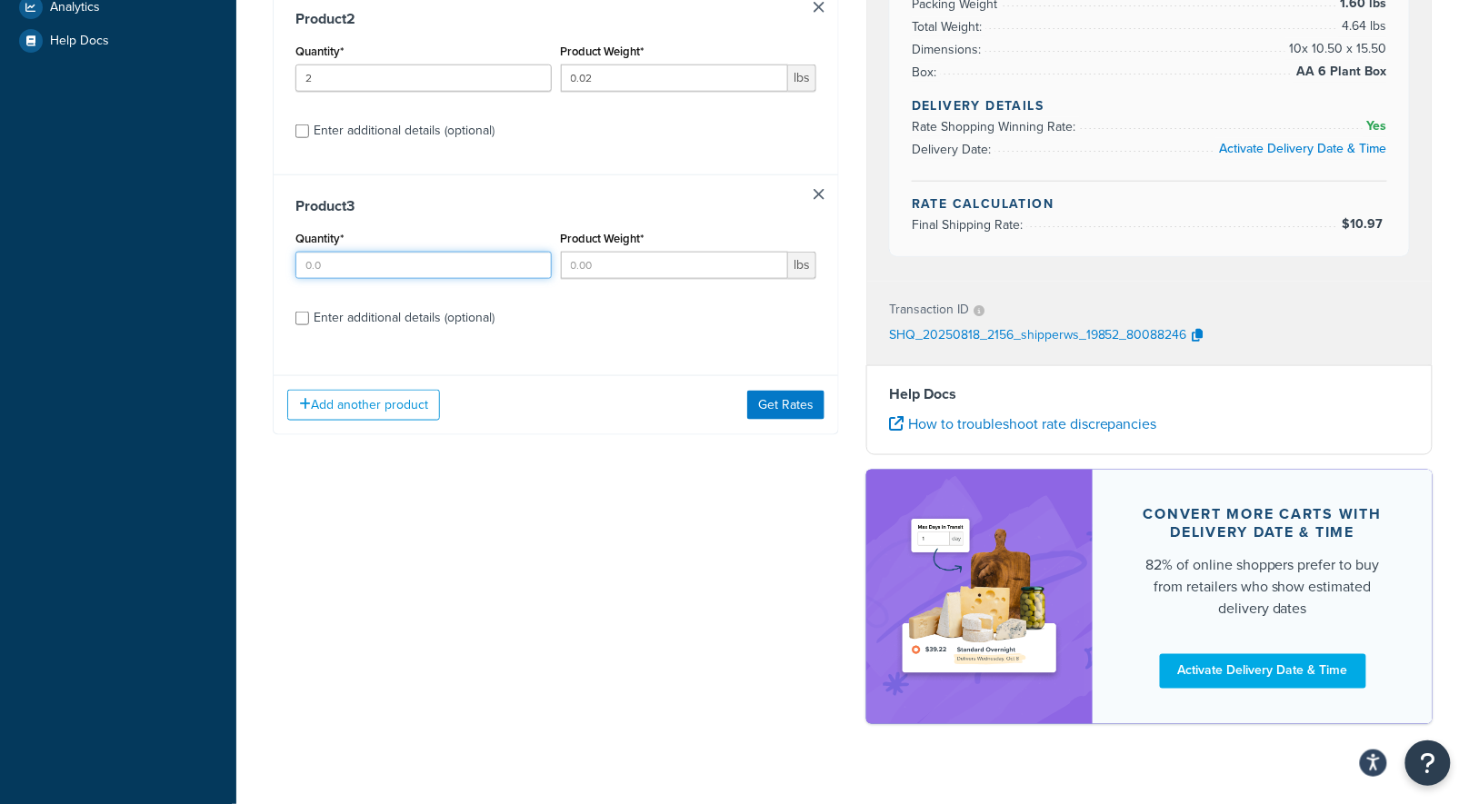
click at [387, 262] on input "Quantity*" at bounding box center [423, 265] width 256 height 27
type input "1"
click at [649, 272] on input "Product Weight*" at bounding box center [675, 265] width 228 height 27
type input "25"
click at [351, 309] on div "Enter additional details (optional)" at bounding box center [404, 317] width 181 height 25
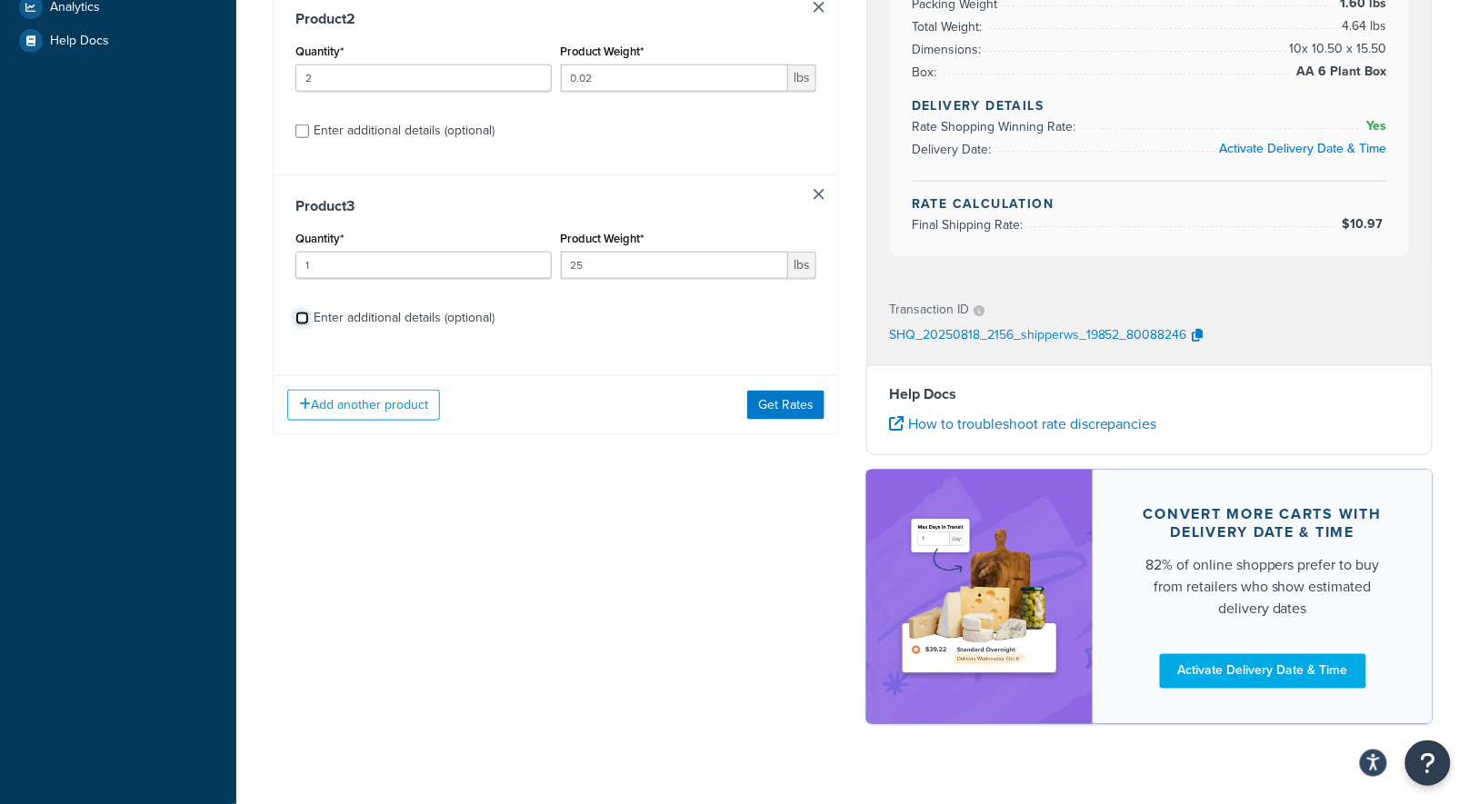
click at [309, 312] on input "Enter additional details (optional)" at bounding box center [302, 319] width 14 height 14
checkbox input "true"
select select "84863"
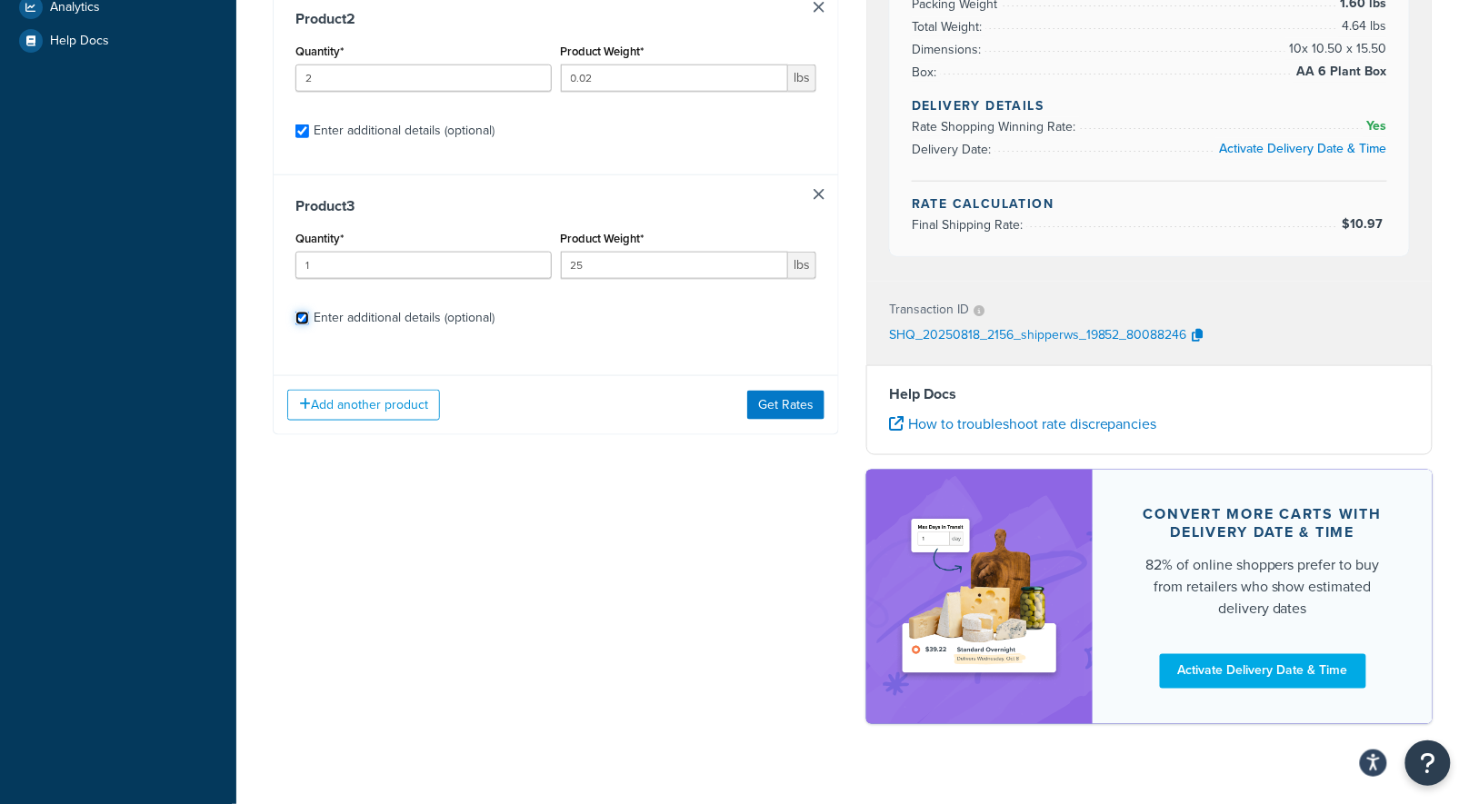
select select "23050"
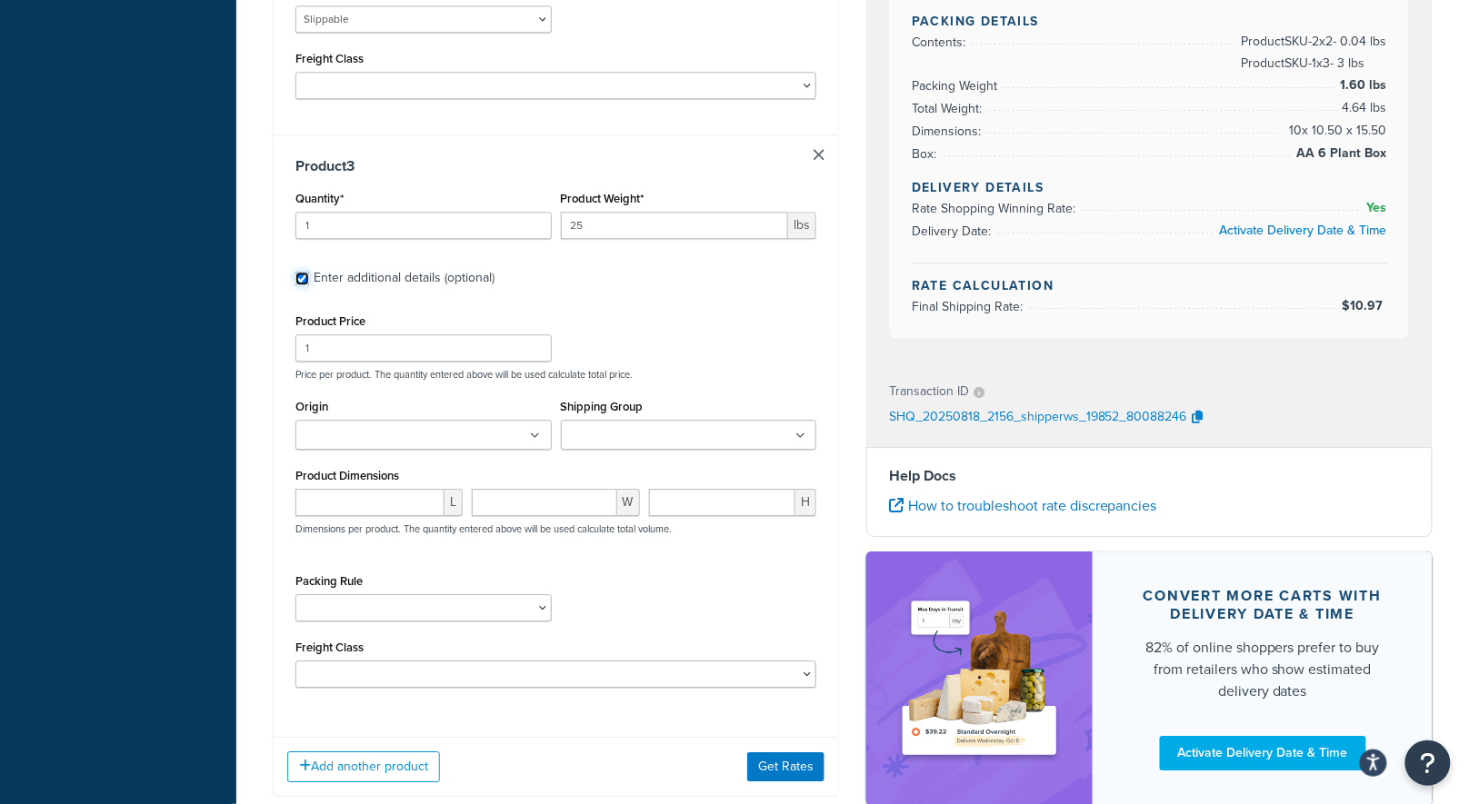
scroll to position [1482, 0]
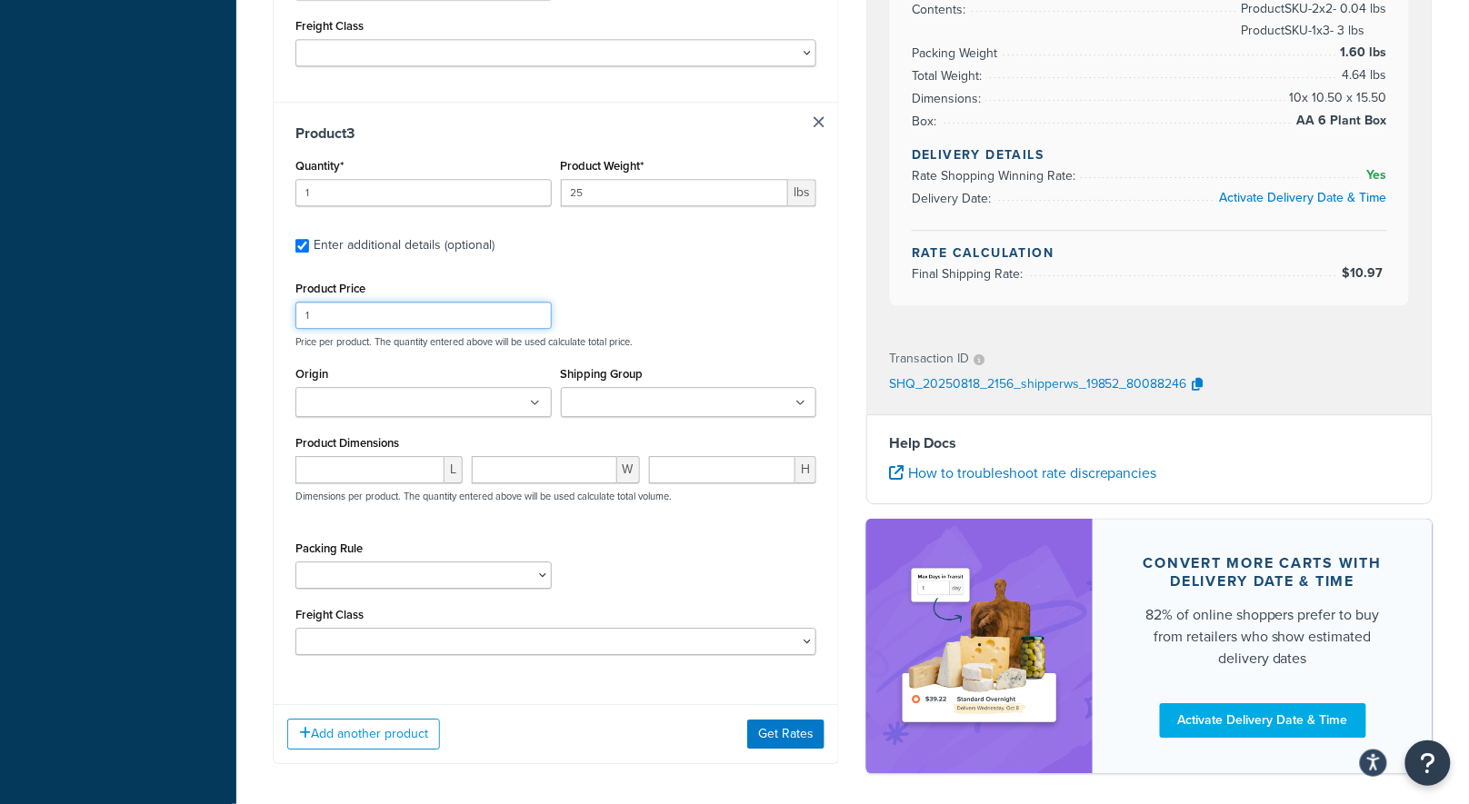
drag, startPoint x: 343, startPoint y: 315, endPoint x: 244, endPoint y: 294, distance: 101.4
type input "30"
click at [428, 408] on input "Origin" at bounding box center [381, 404] width 161 height 20
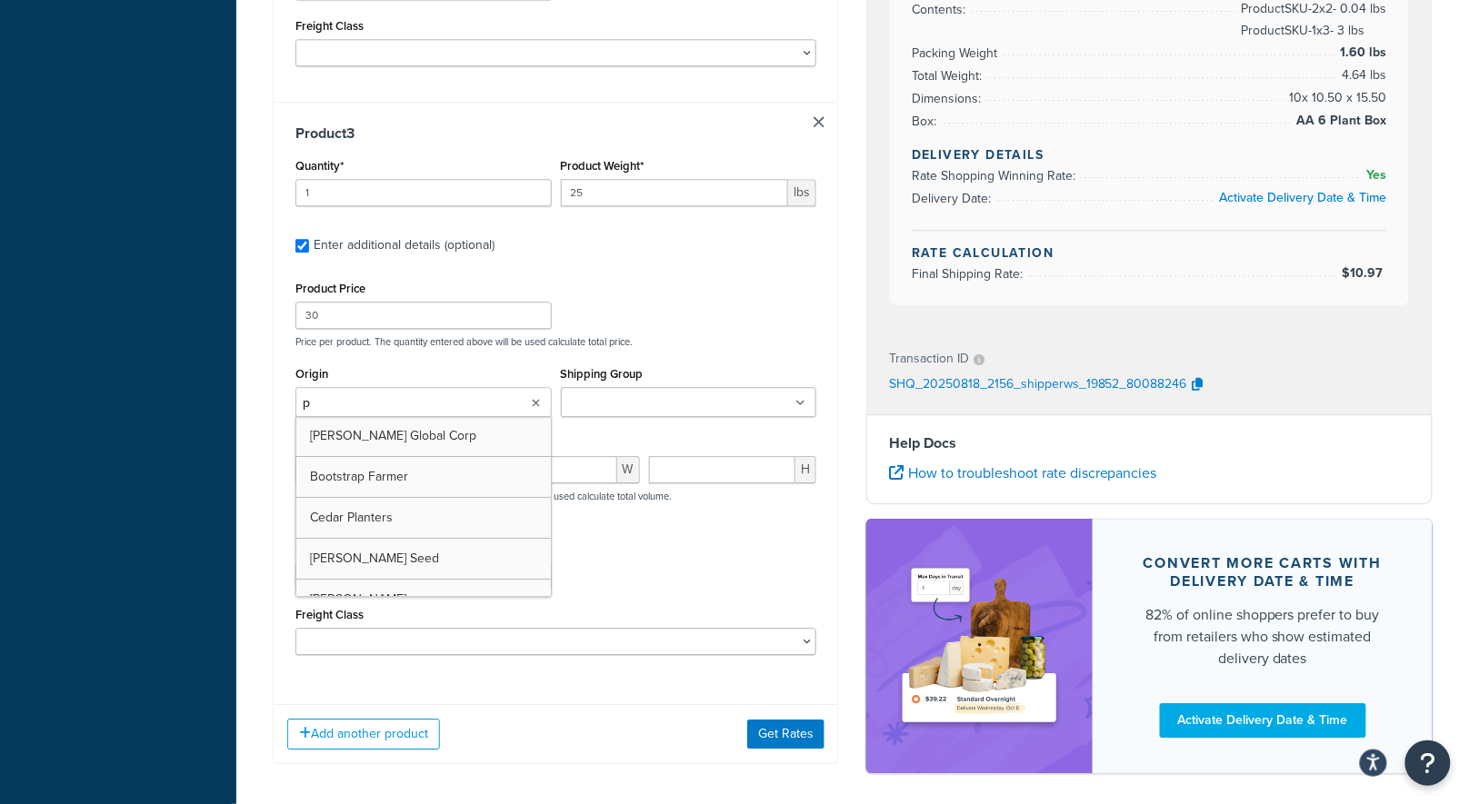
type input "pv"
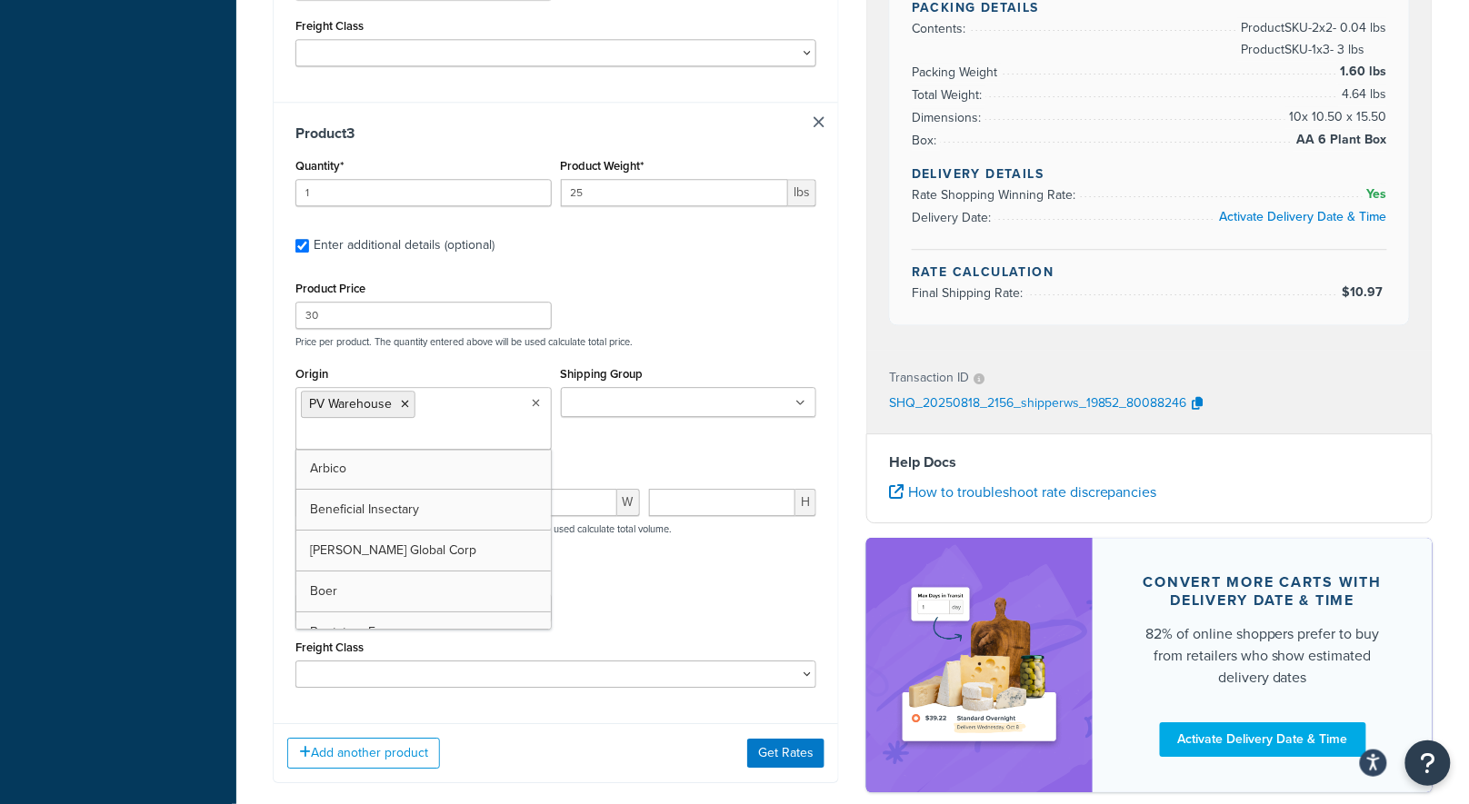
click at [664, 402] on input "Shipping Group" at bounding box center [646, 404] width 161 height 20
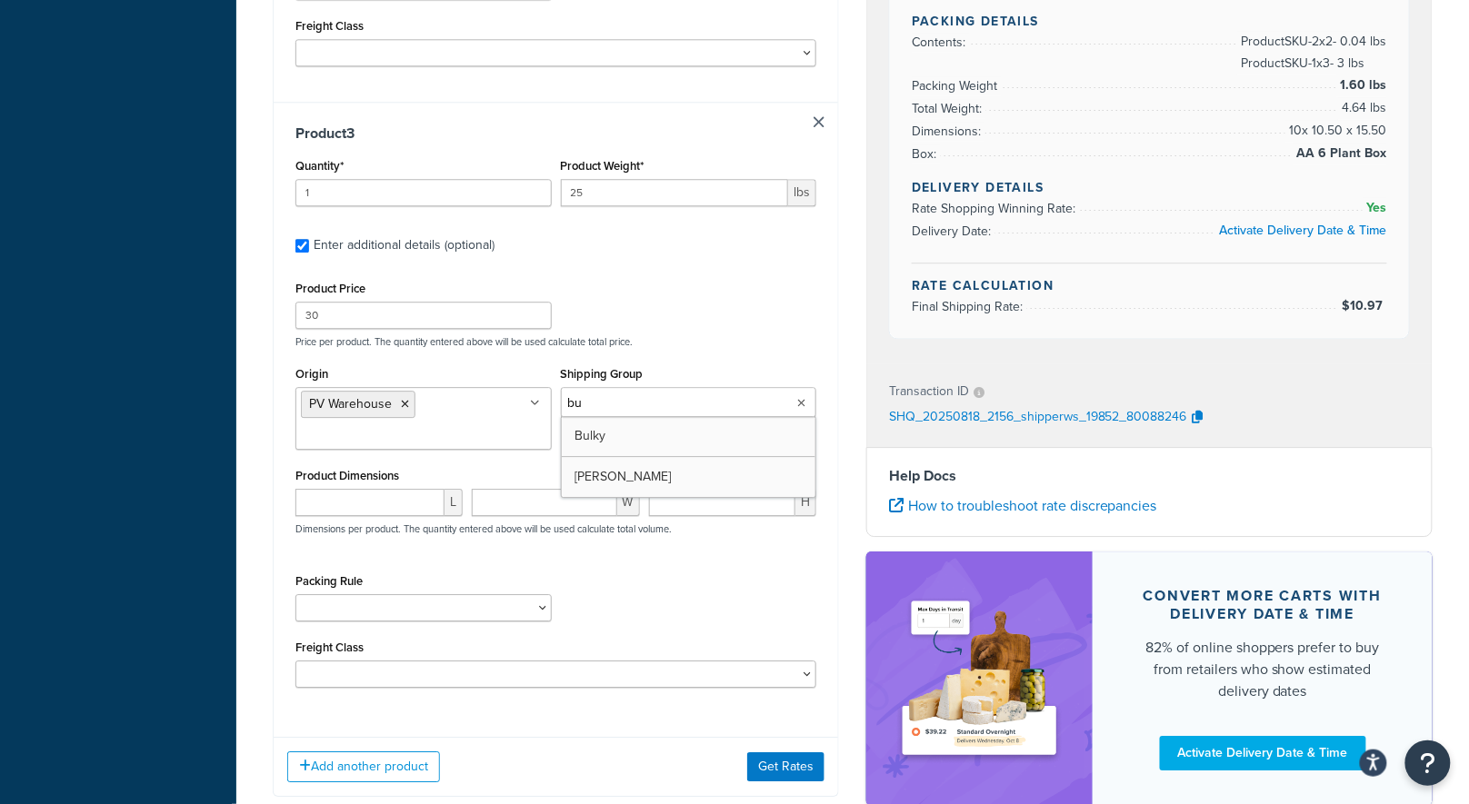
type input "bul"
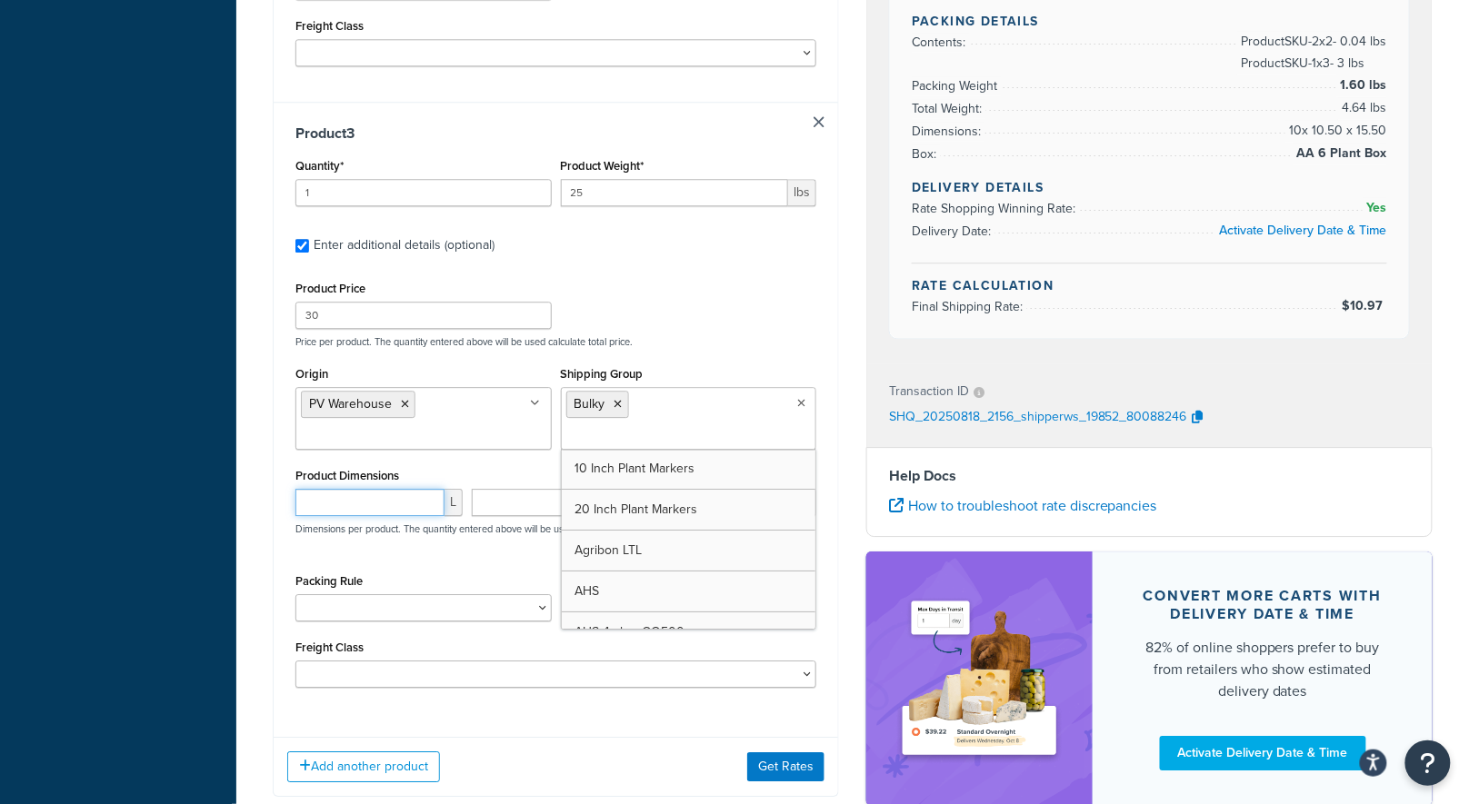
click at [374, 499] on input "number" at bounding box center [369, 502] width 149 height 27
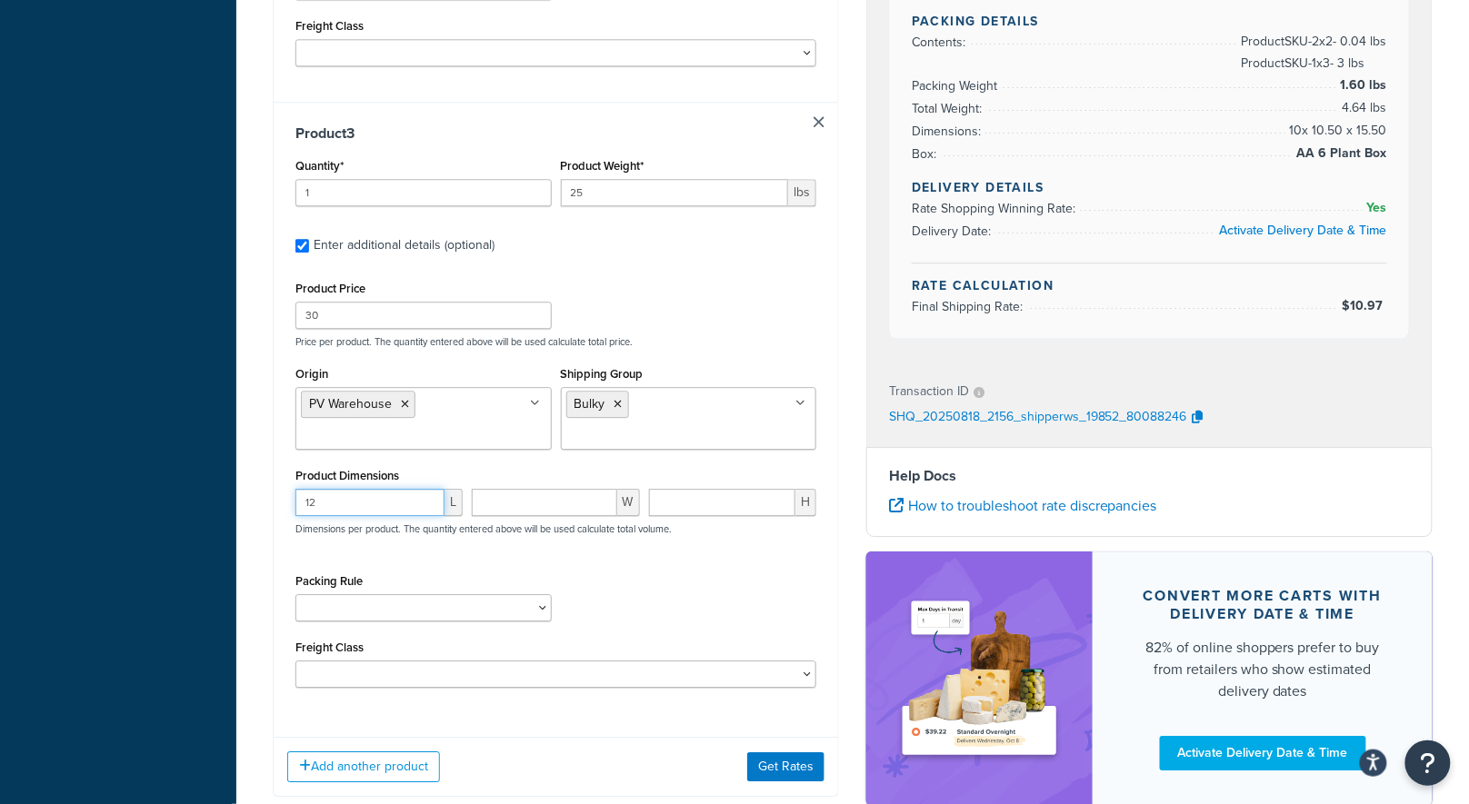
type input "12"
click at [552, 497] on input "number" at bounding box center [544, 502] width 145 height 27
type input "10"
click at [712, 507] on input "number" at bounding box center [722, 502] width 146 height 27
type input "6"
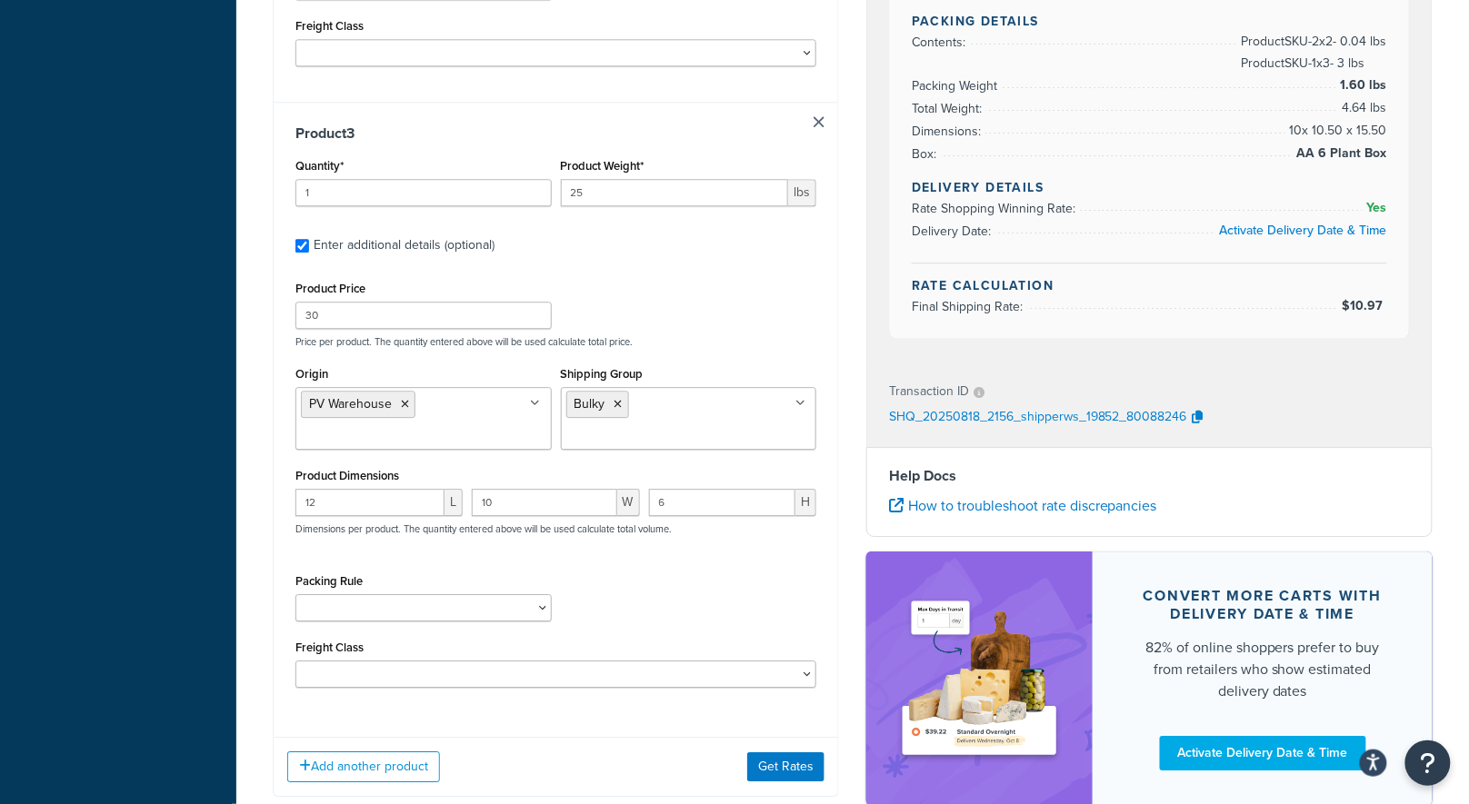
click at [773, 610] on div "Packing Rule 1 Gallon 10 Inch Plant Markers 20 Inch Plant Markers AHS 4 claw GO…" at bounding box center [556, 602] width 530 height 66
click at [771, 766] on button "Get Rates" at bounding box center [785, 767] width 77 height 29
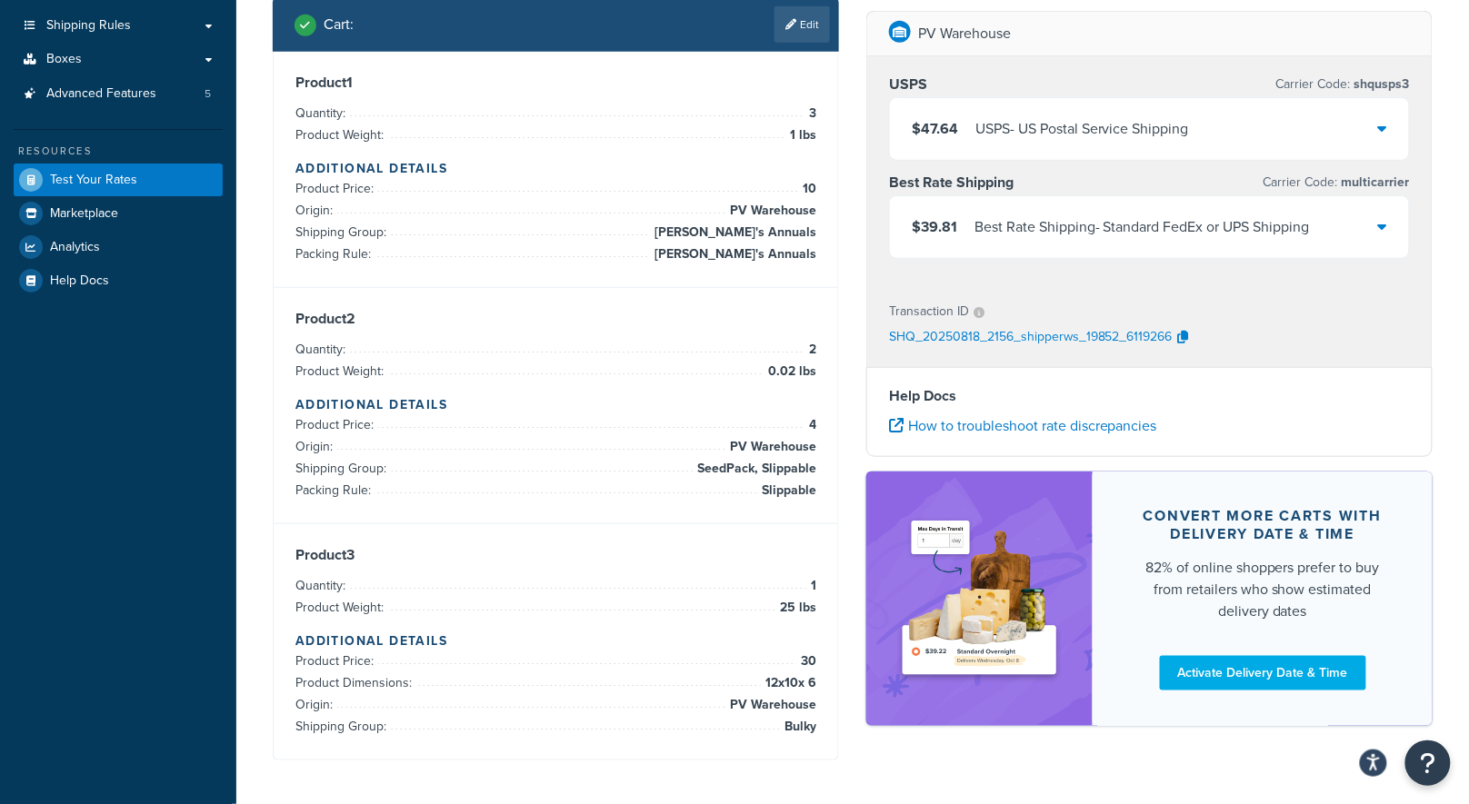
scroll to position [32, 0]
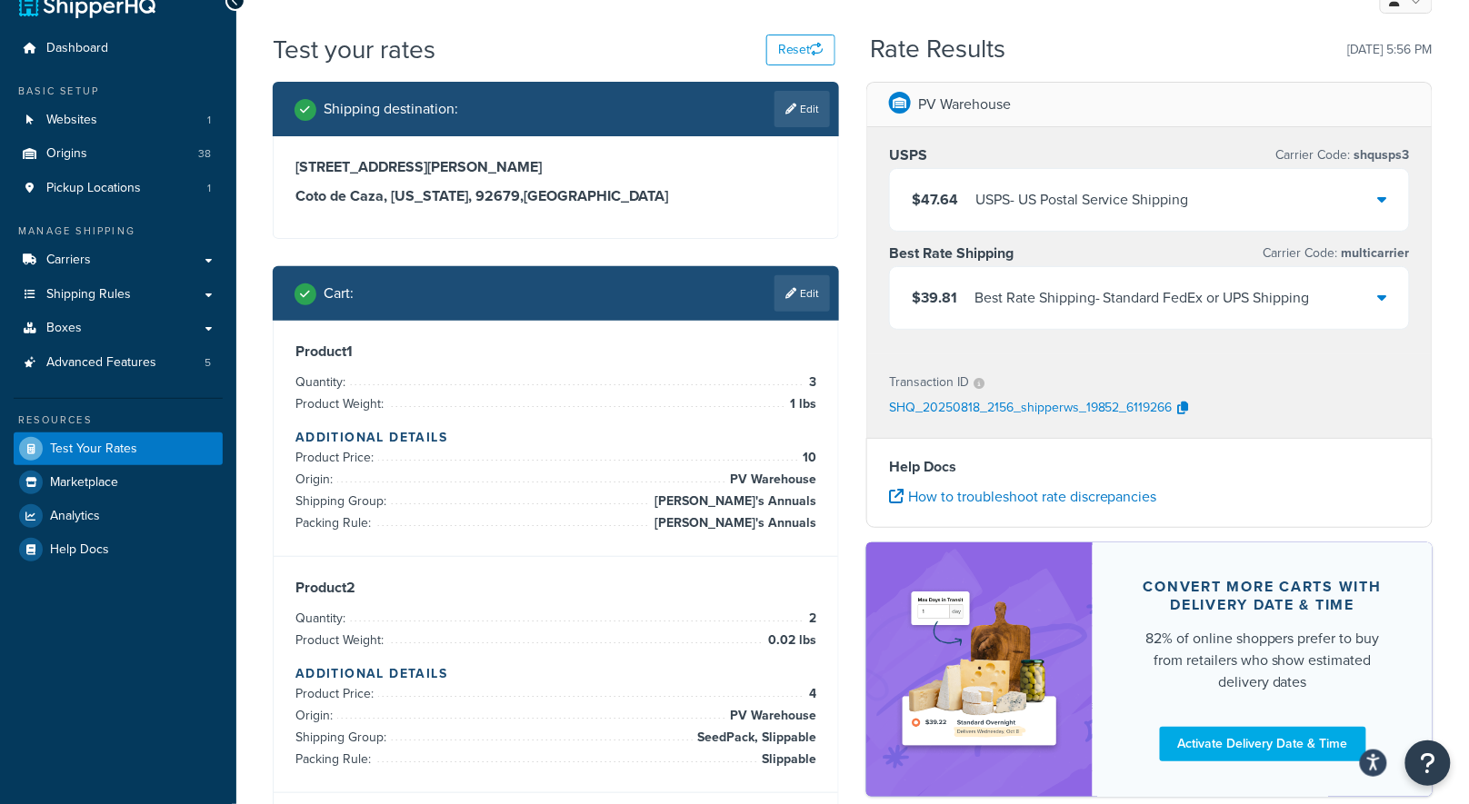
click at [1109, 285] on div "Best Rate Shipping - Standard FedEx or UPS Shipping" at bounding box center [1141, 297] width 335 height 25
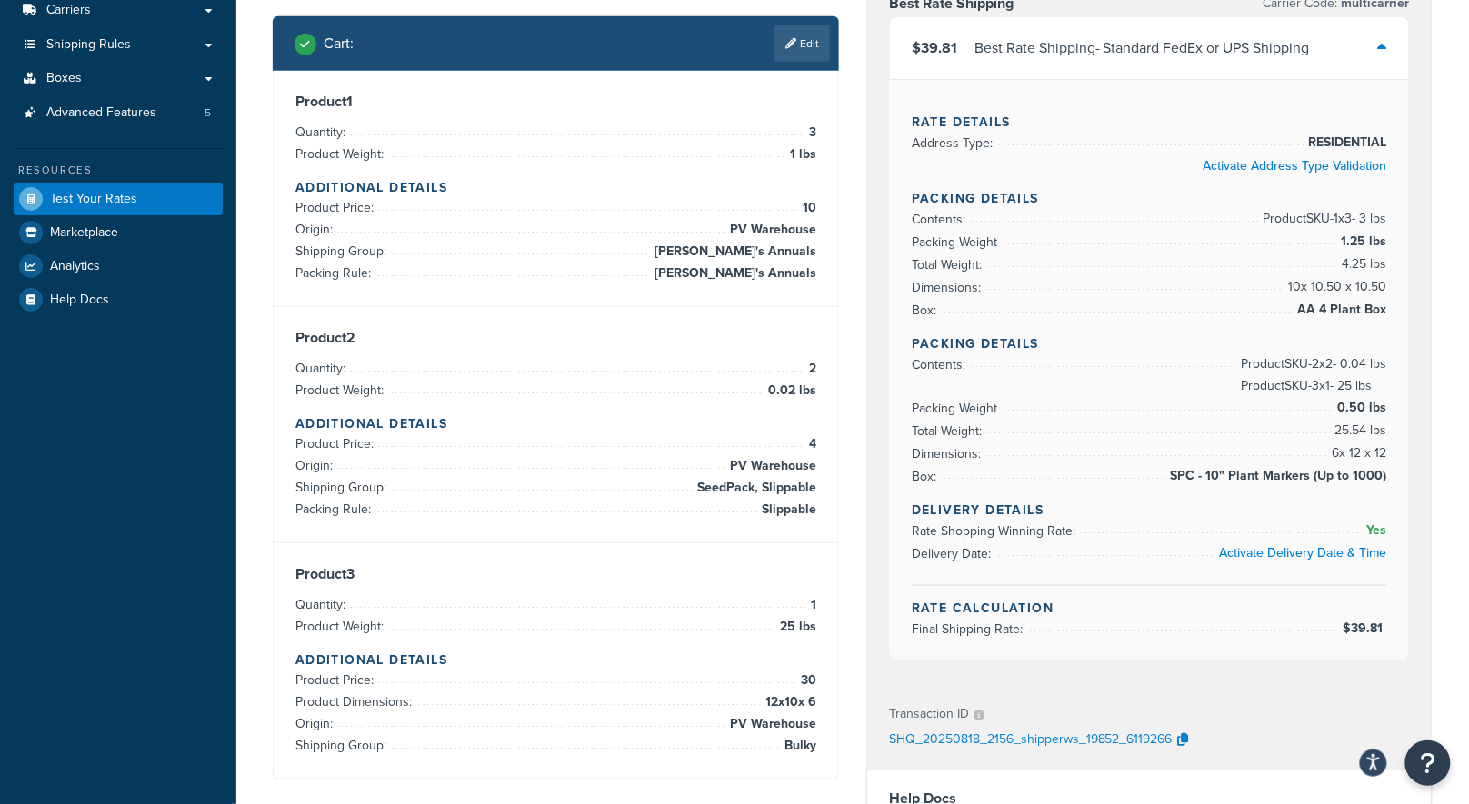
scroll to position [347, 0]
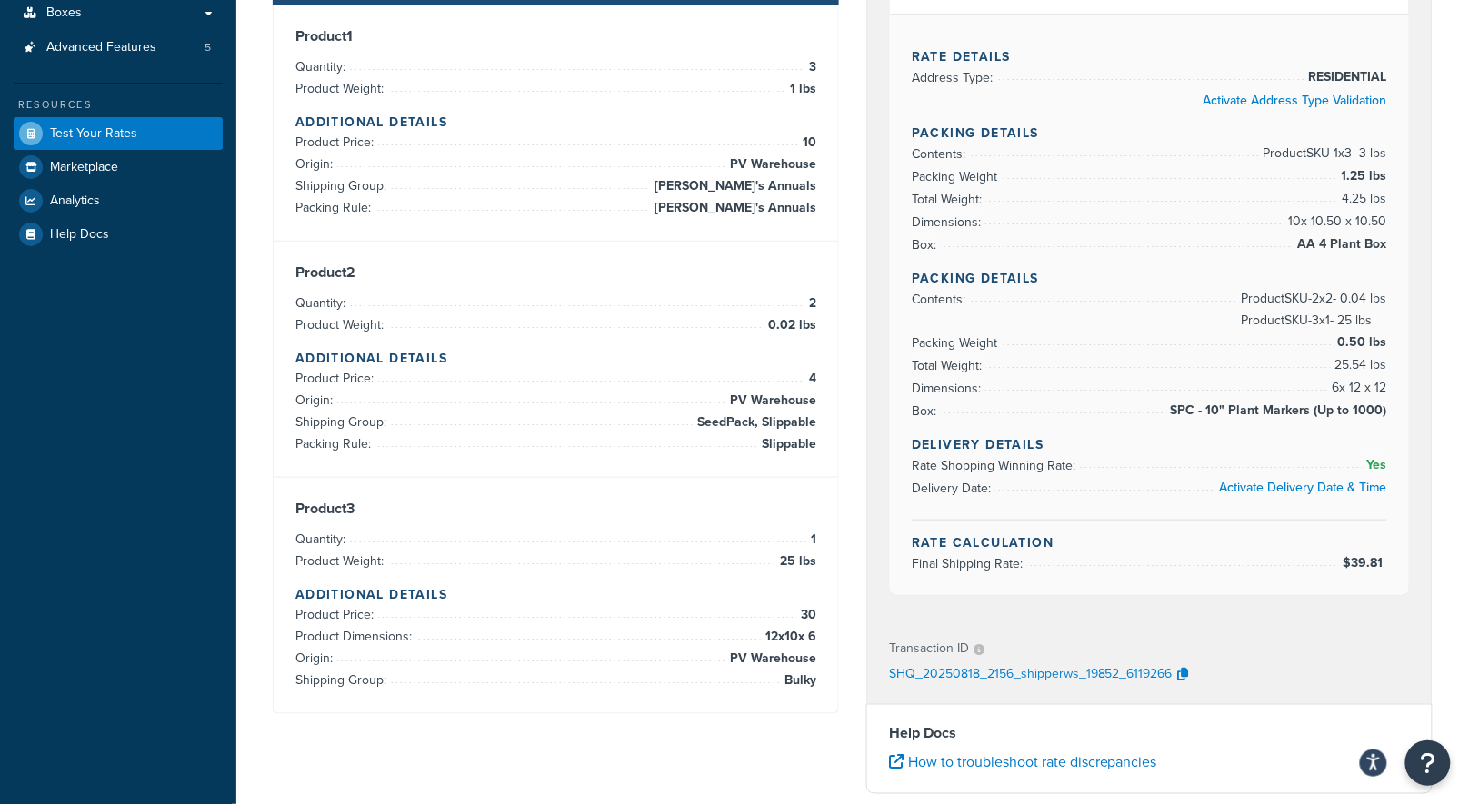
click at [799, 530] on li "Quantity: 1" at bounding box center [555, 540] width 521 height 22
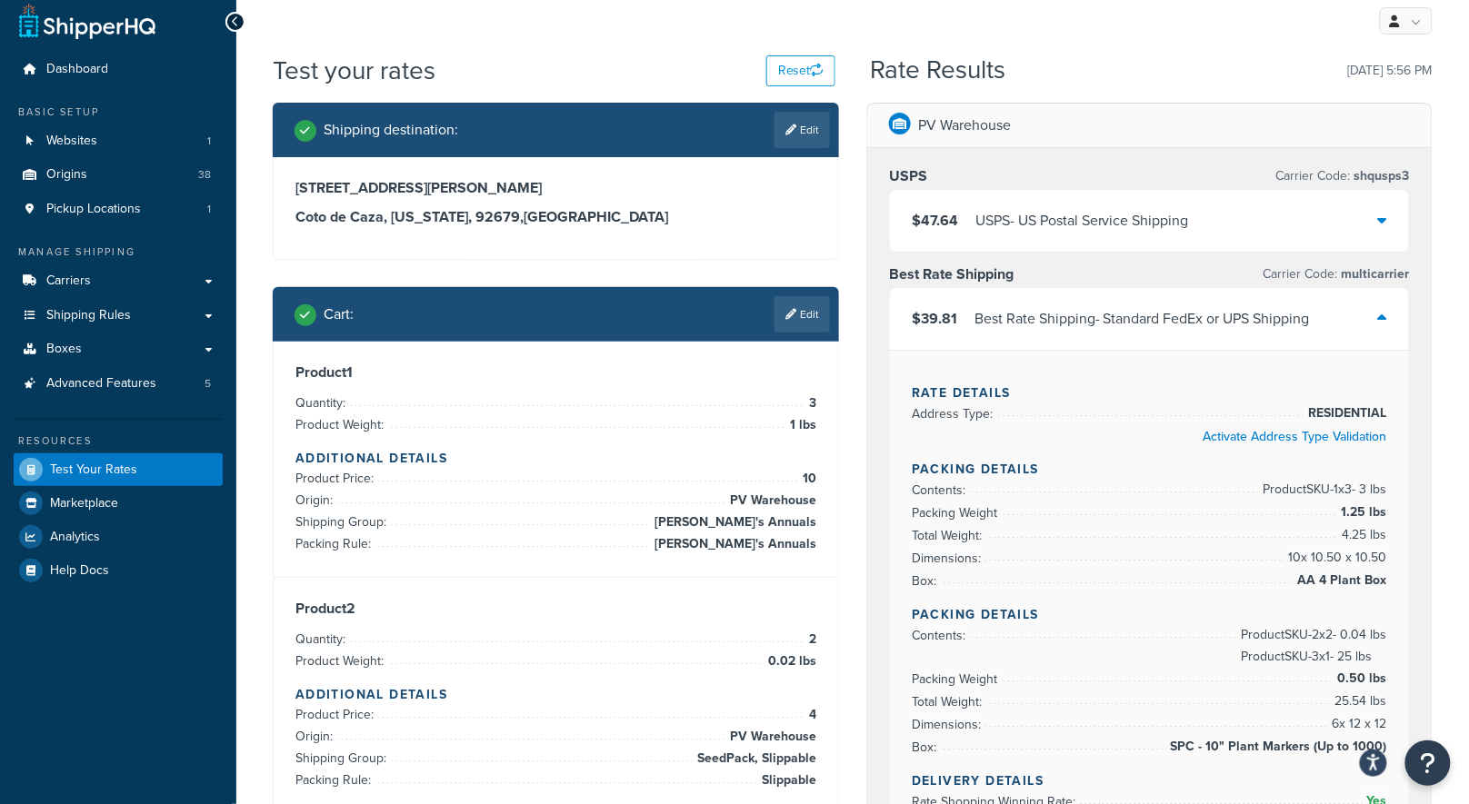
scroll to position [0, 0]
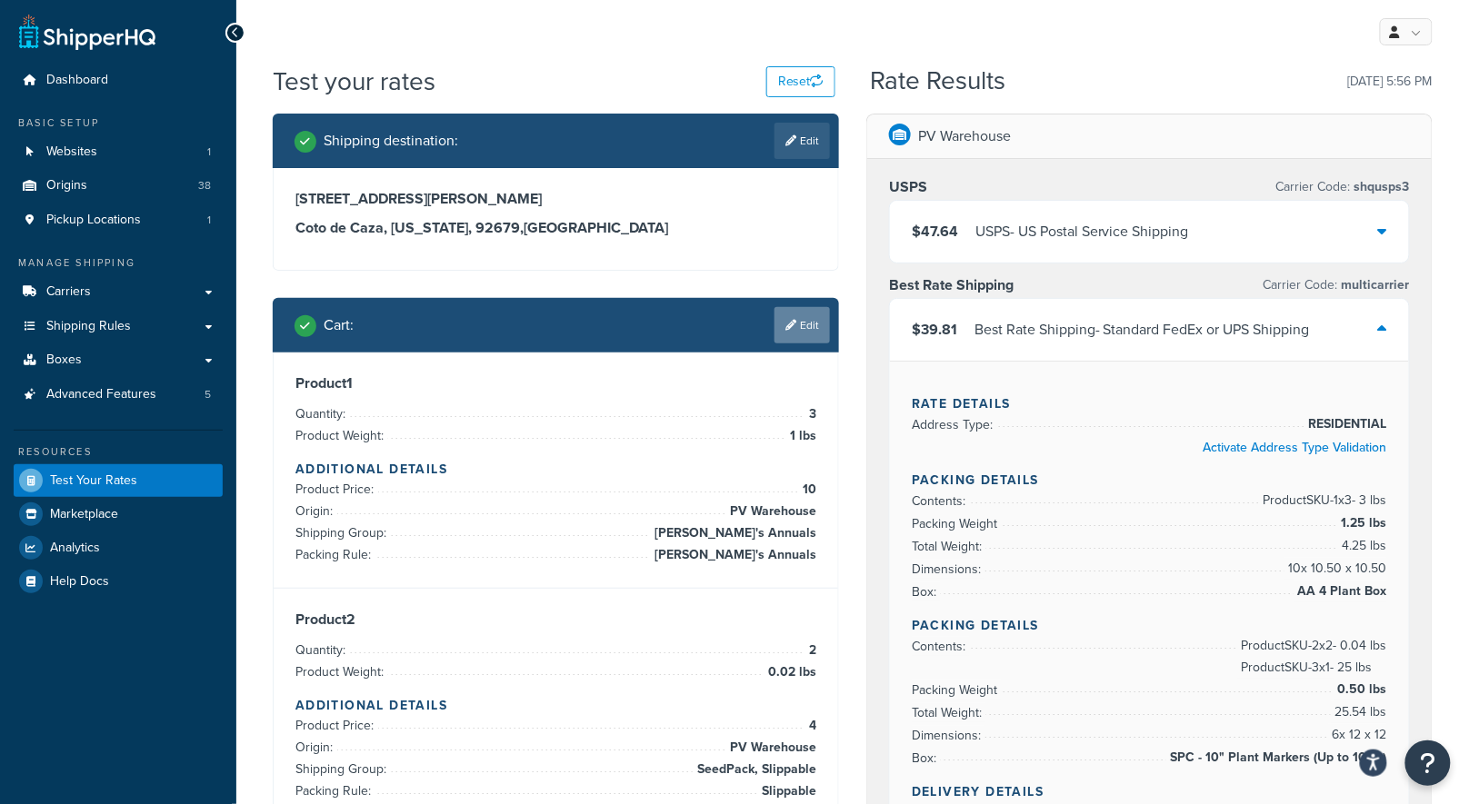
click at [819, 314] on link "Edit" at bounding box center [801, 325] width 55 height 36
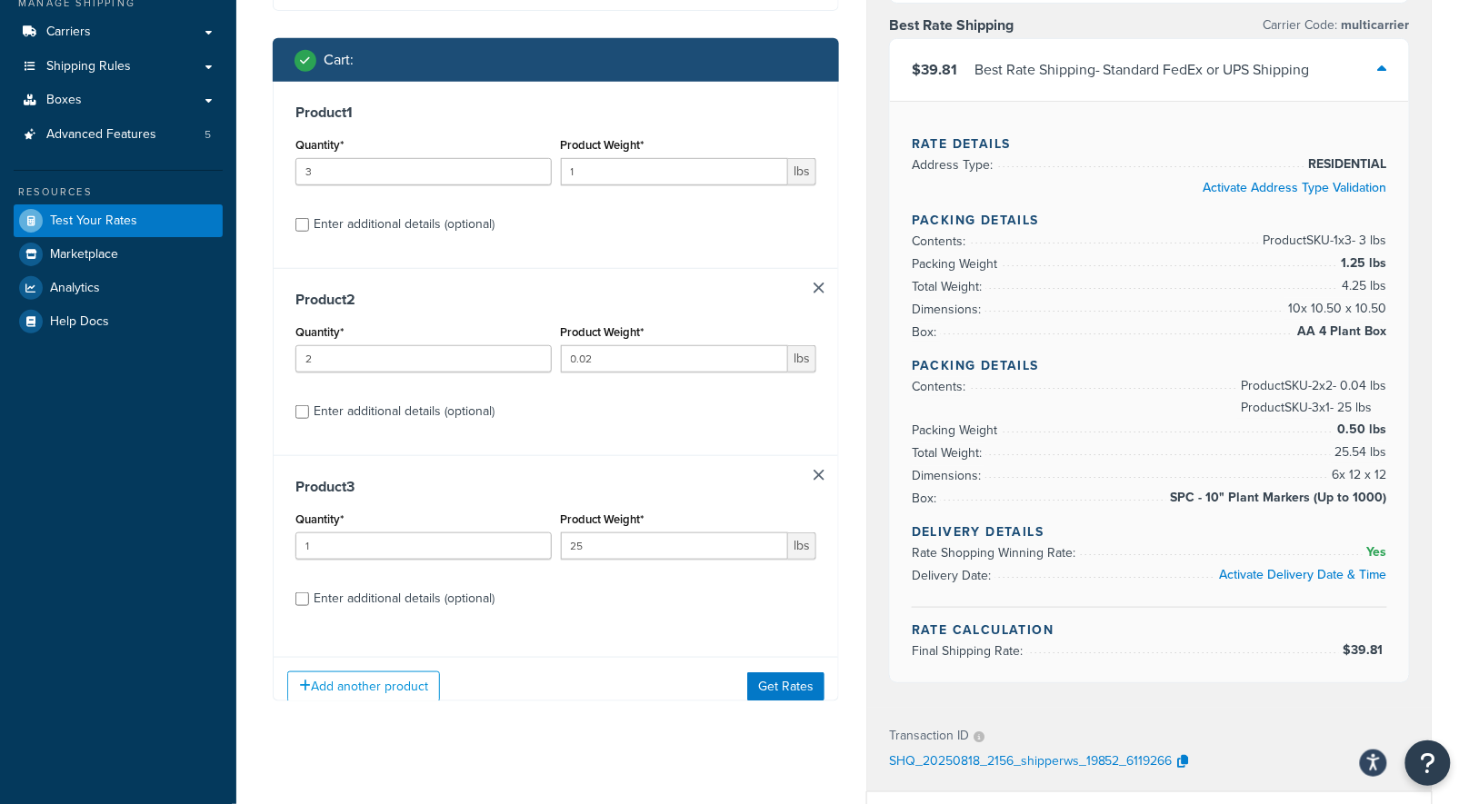
scroll to position [280, 0]
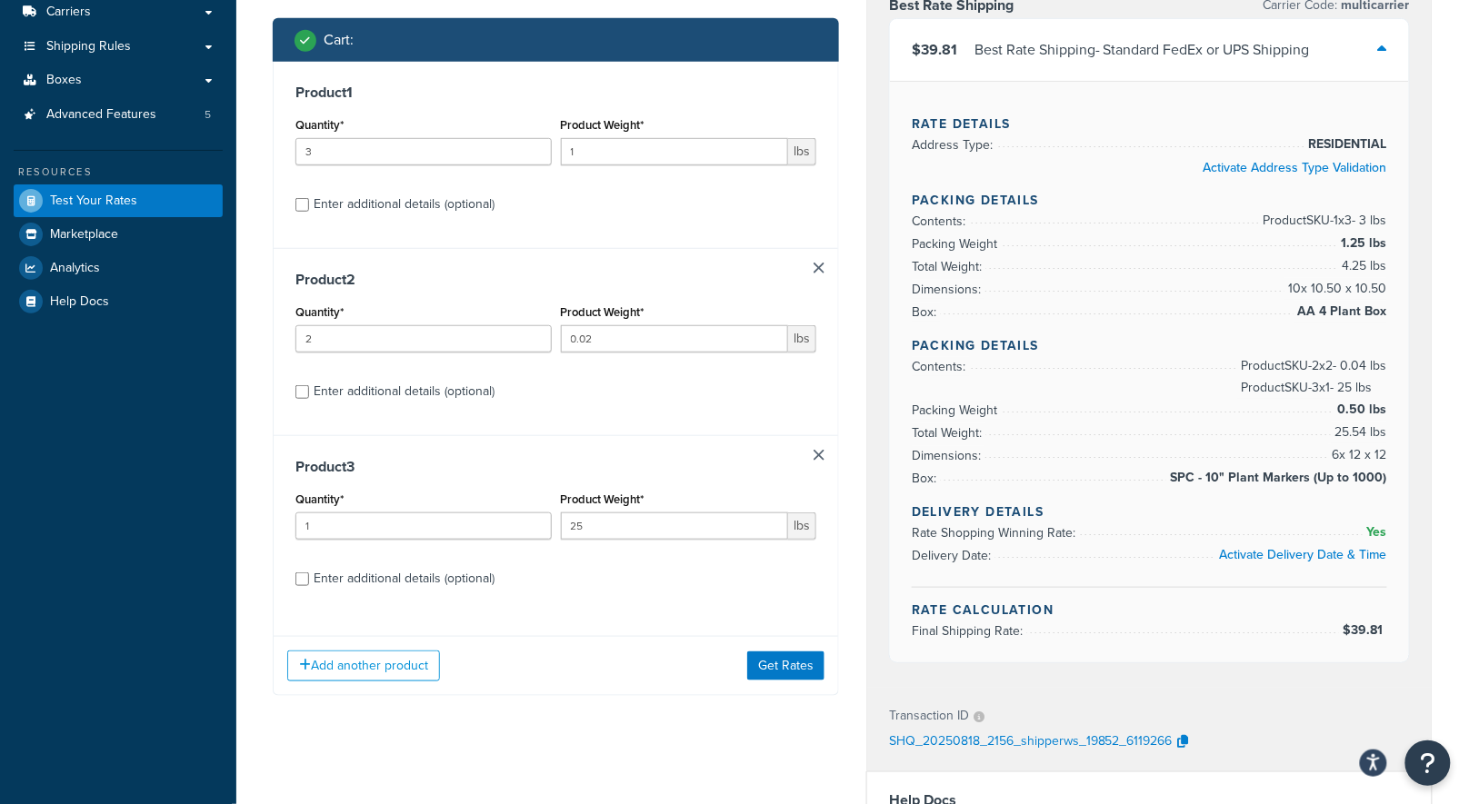
click at [825, 458] on div "Product 3 Quantity* 1 Product Weight* 25 lbs Enter additional details (optional)" at bounding box center [556, 528] width 564 height 187
click at [823, 454] on link at bounding box center [819, 455] width 11 height 11
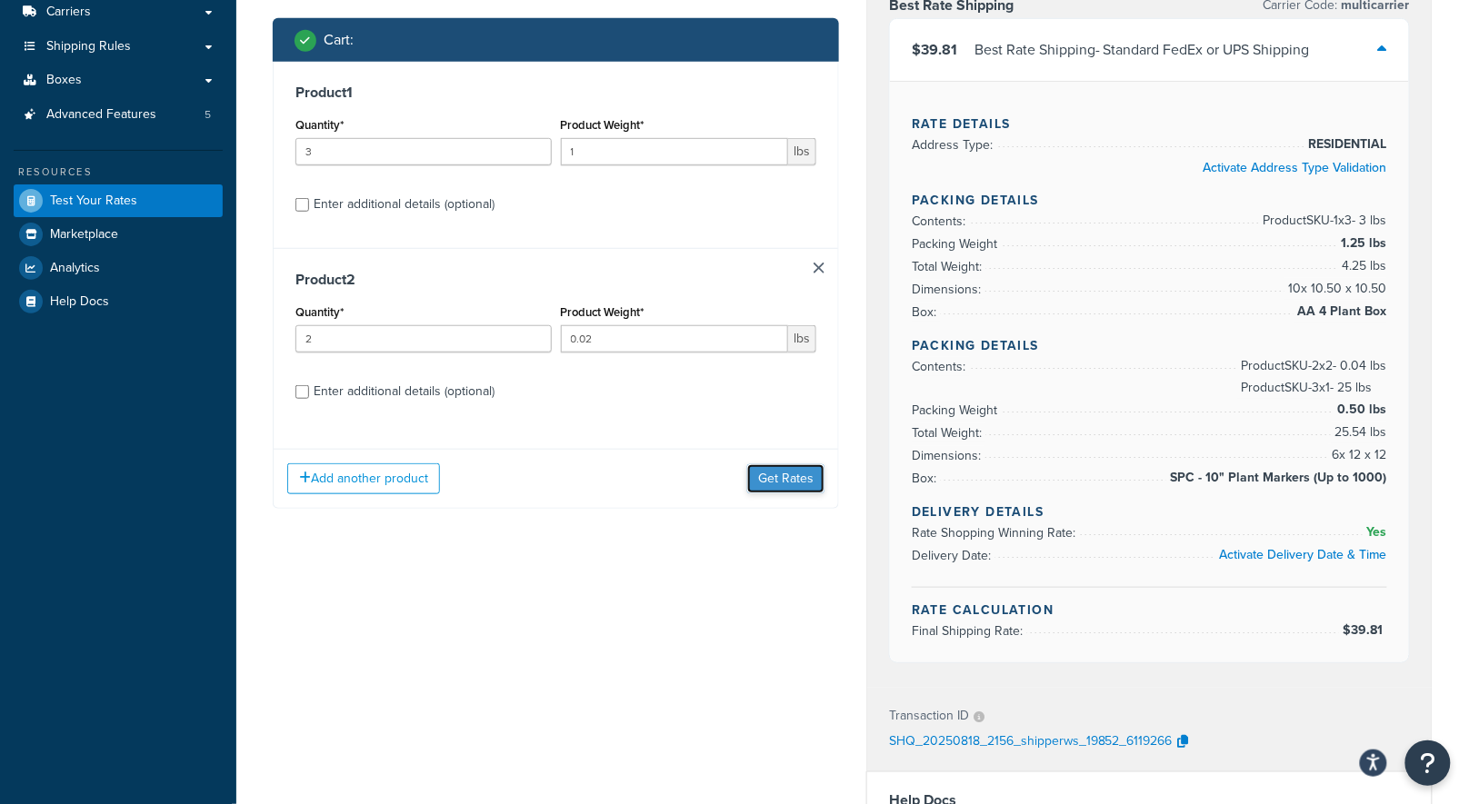
click at [783, 490] on button "Get Rates" at bounding box center [785, 478] width 77 height 29
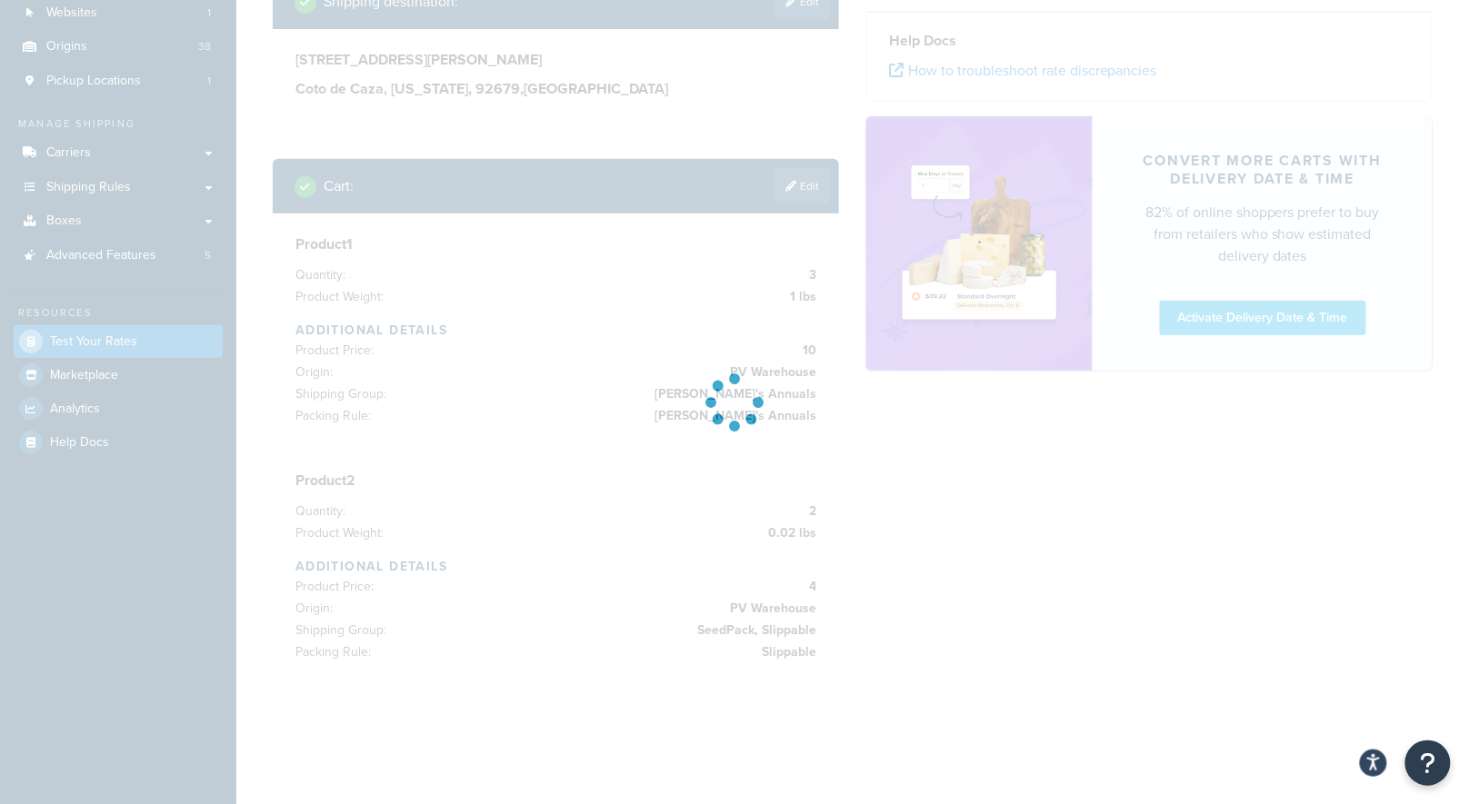
scroll to position [137, 0]
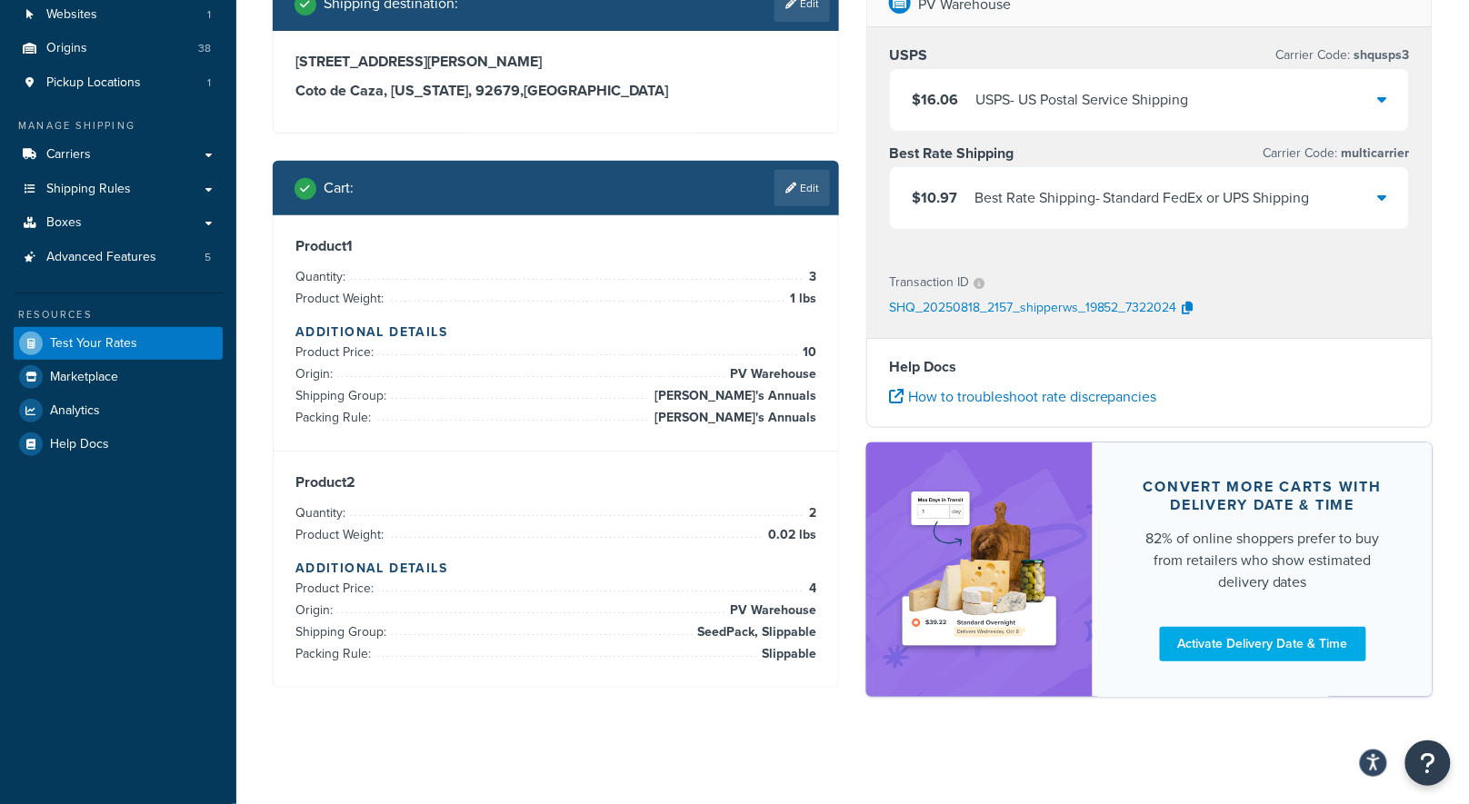
click at [1101, 202] on div "Best Rate Shipping - Standard FedEx or UPS Shipping" at bounding box center [1141, 197] width 335 height 25
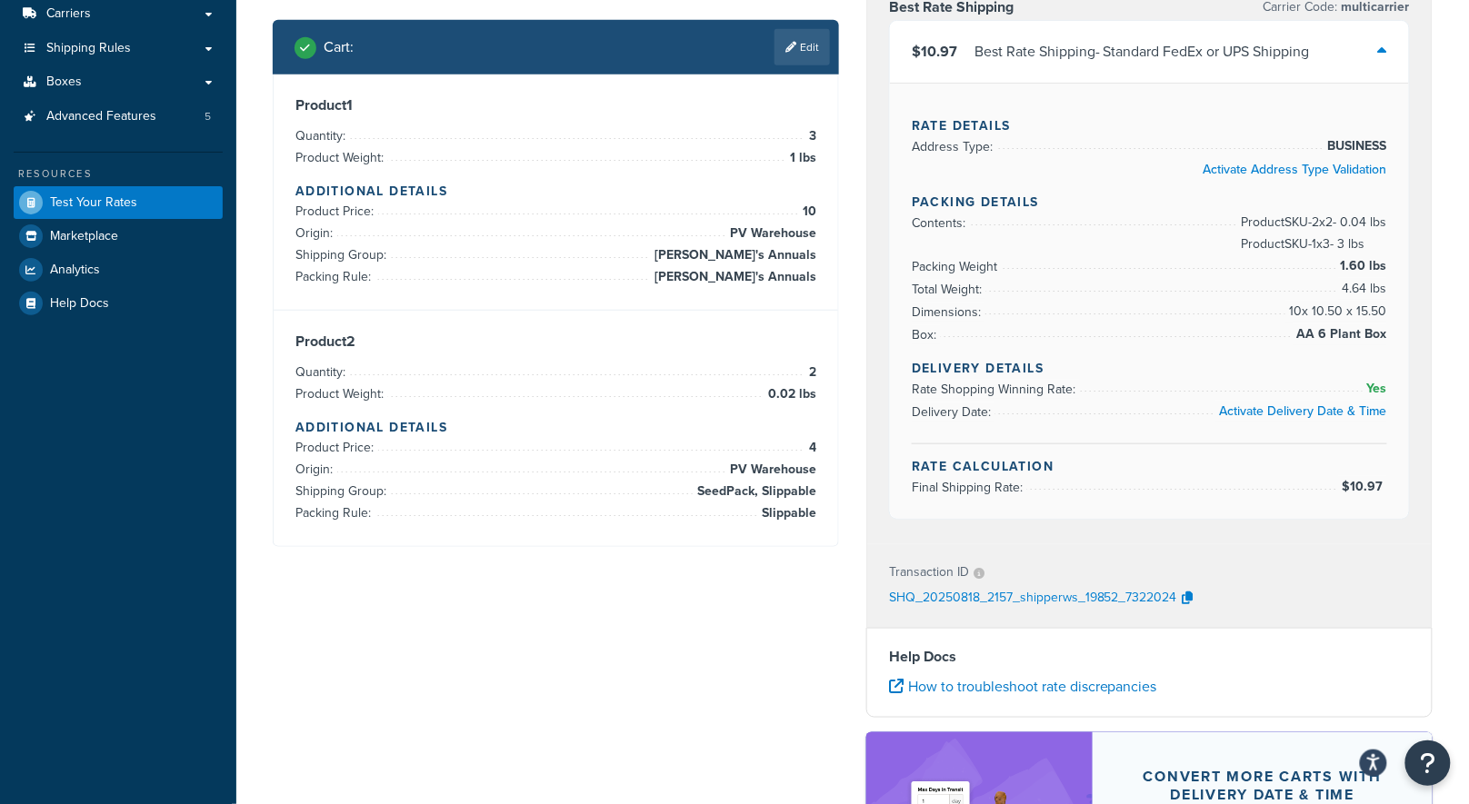
scroll to position [247, 0]
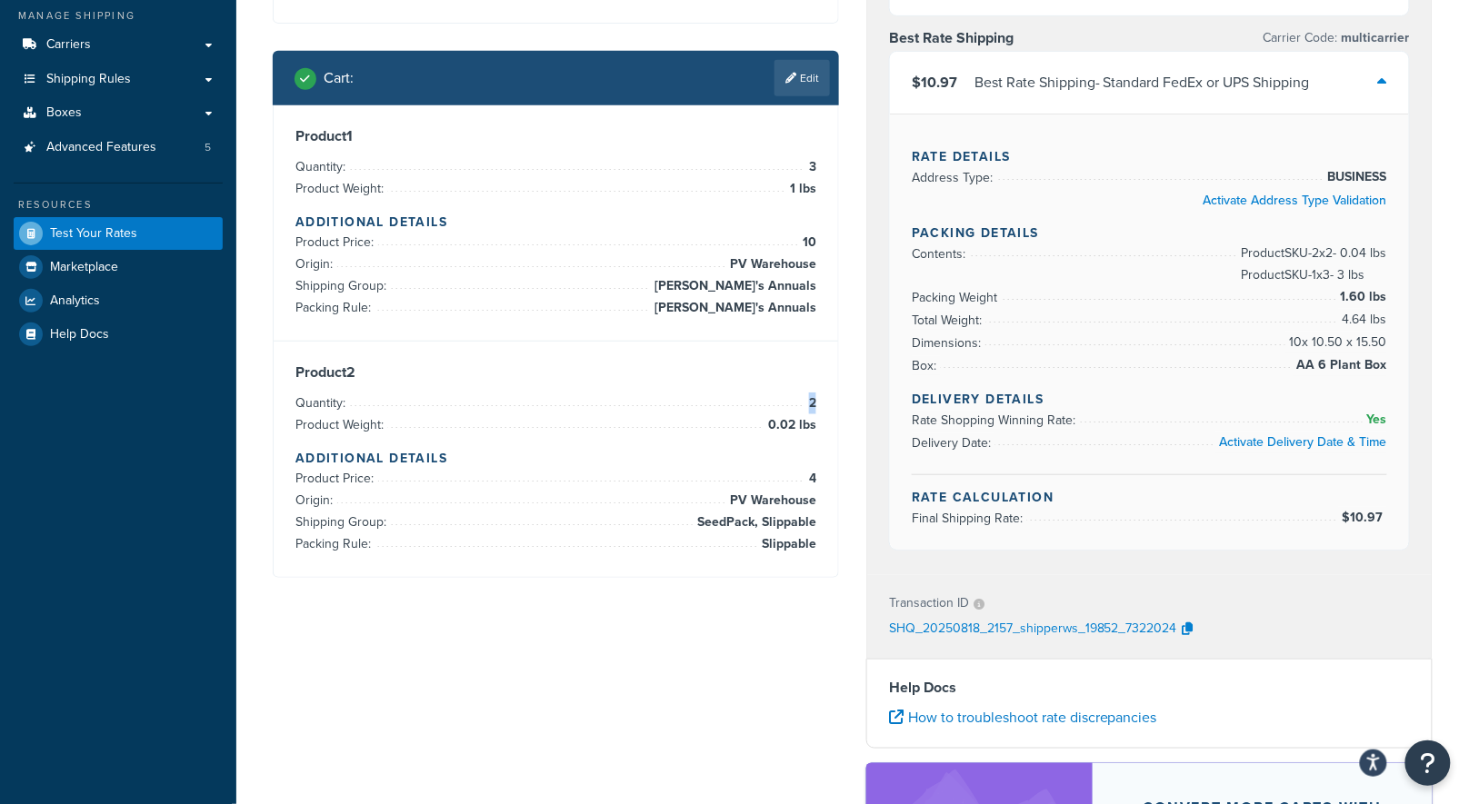
click at [809, 404] on span "2" at bounding box center [810, 404] width 12 height 22
click at [811, 404] on span "2" at bounding box center [810, 404] width 12 height 22
click at [803, 94] on link "Edit" at bounding box center [801, 78] width 55 height 36
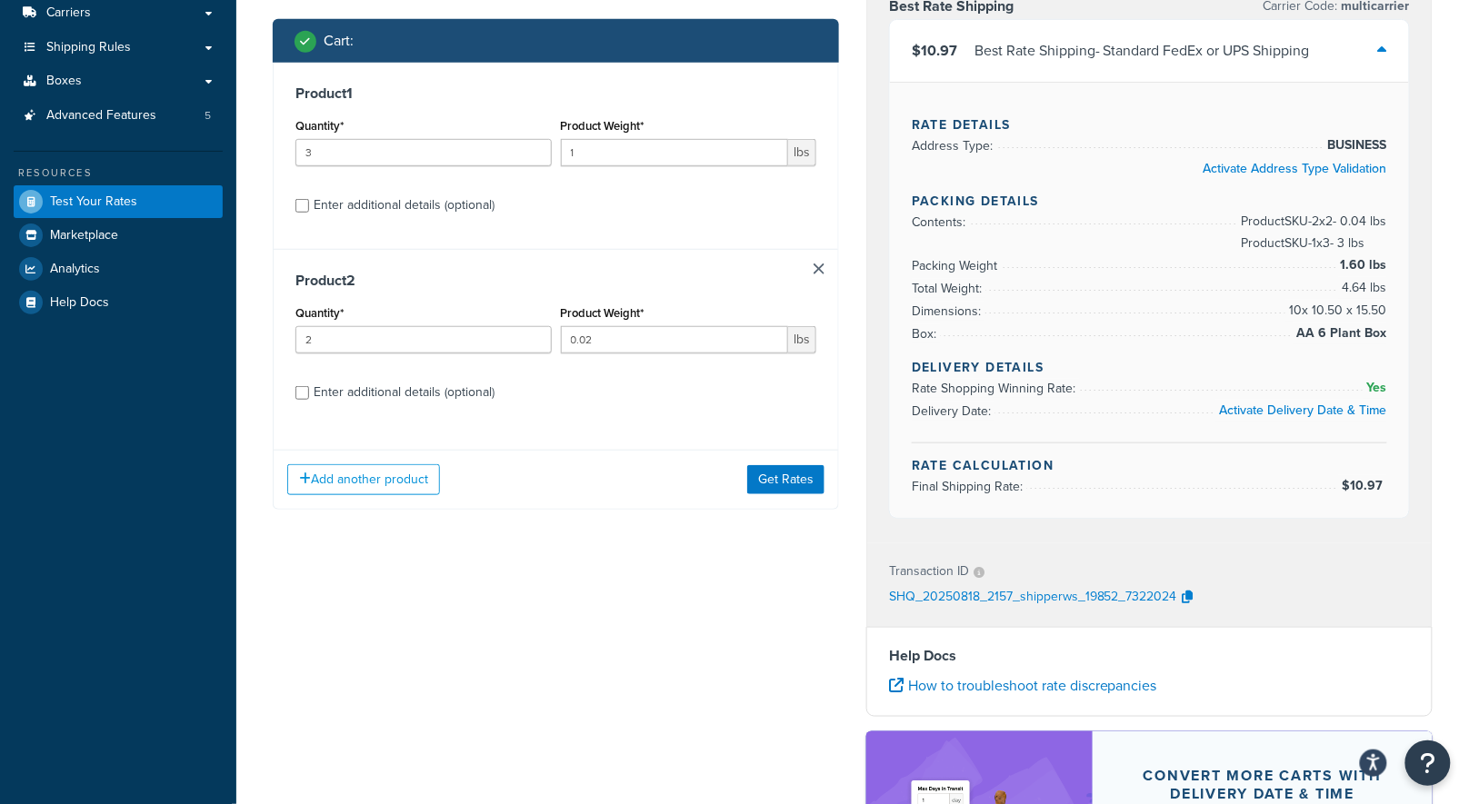
scroll to position [233, 0]
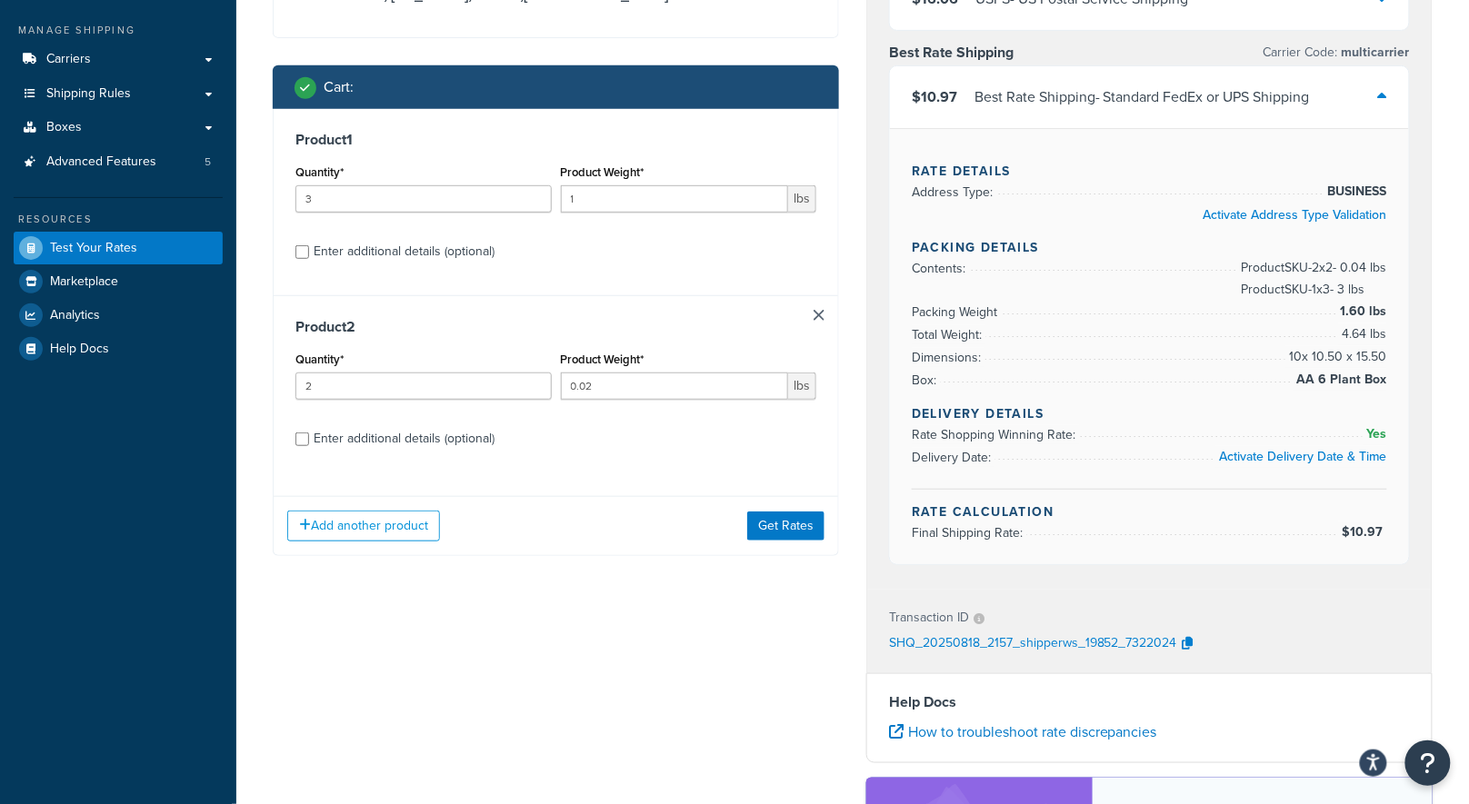
click at [450, 434] on div "Enter additional details (optional)" at bounding box center [404, 438] width 181 height 25
click at [309, 434] on input "Enter additional details (optional)" at bounding box center [302, 440] width 14 height 14
checkbox input "true"
select select "84863"
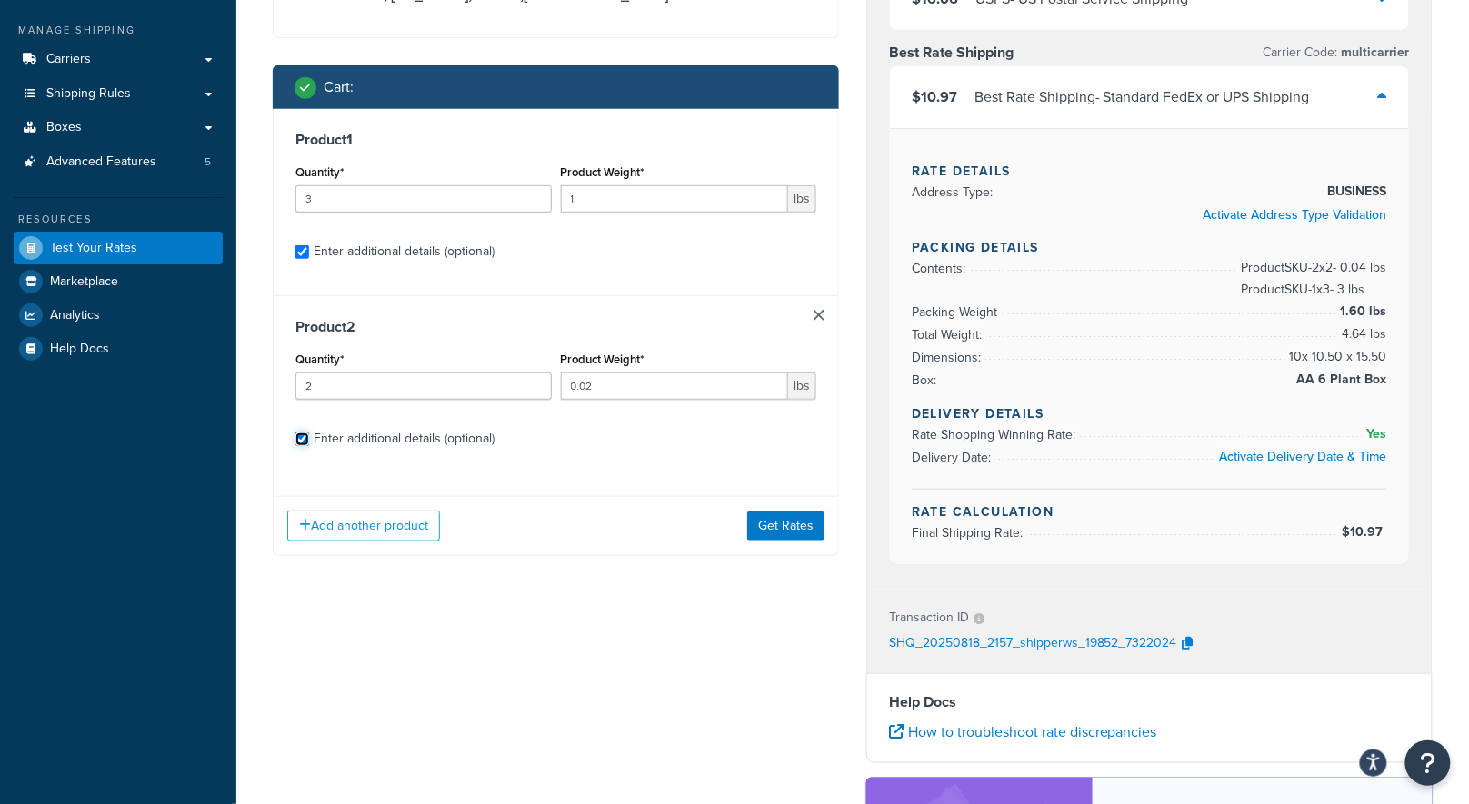
select select "23050"
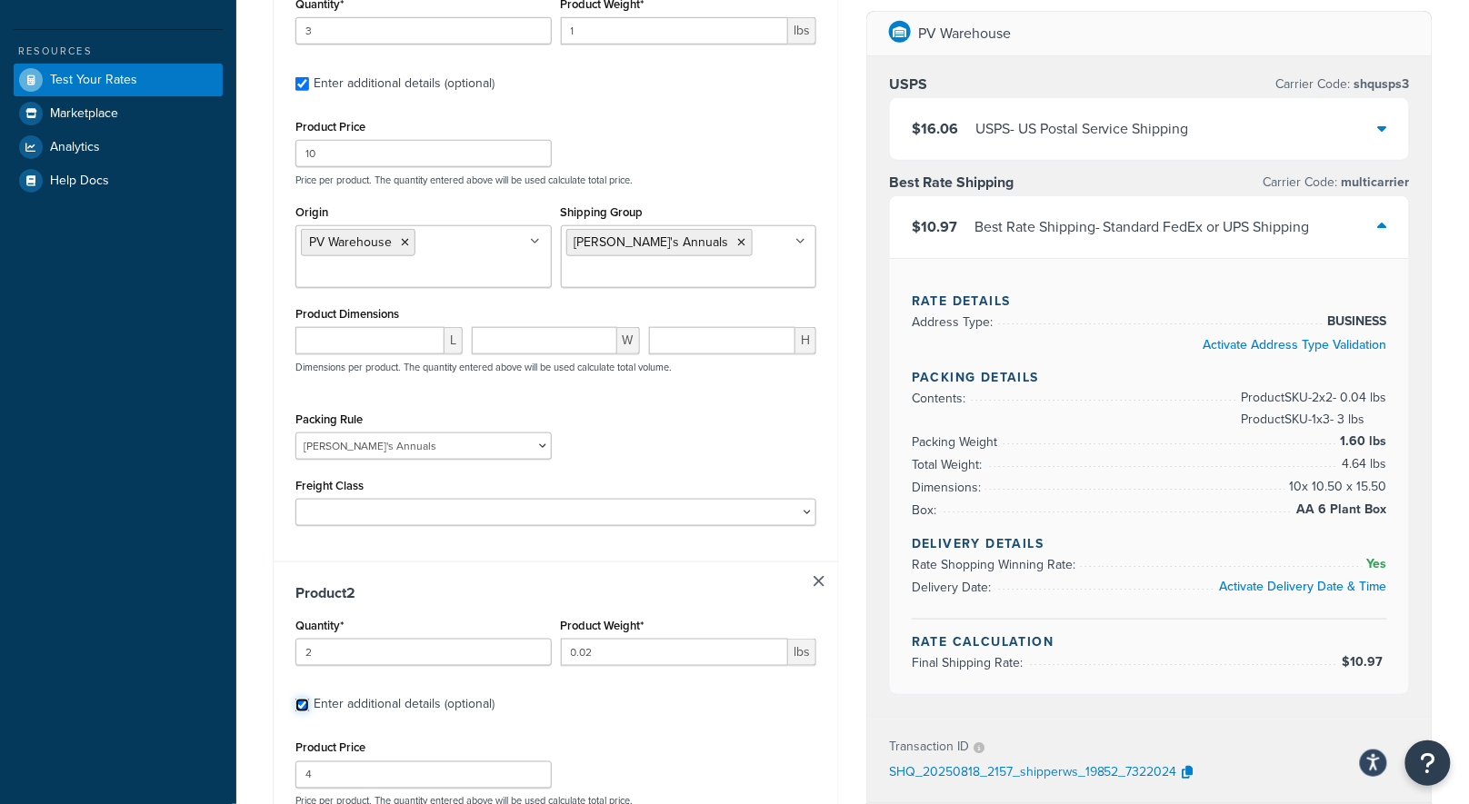
scroll to position [467, 0]
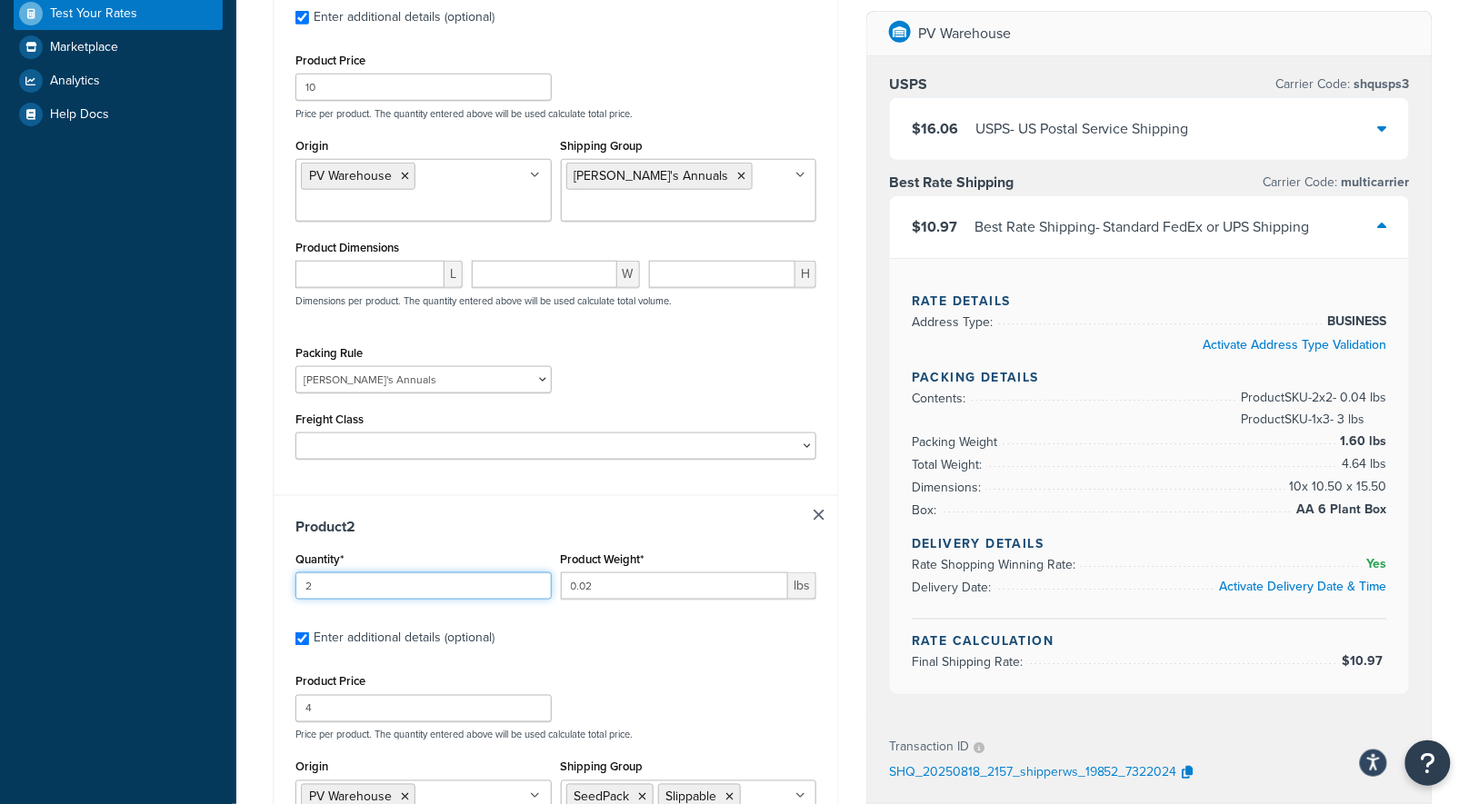
drag, startPoint x: 333, startPoint y: 581, endPoint x: 246, endPoint y: 574, distance: 86.6
click at [246, 574] on div "Test your rates Reset Rate Results [DATE] 5:57 PM Shipping destination : Edit […" at bounding box center [852, 429] width 1233 height 1667
type input "10"
click at [845, 425] on div "Shipping destination : Edit [STREET_ADDRESS][PERSON_NAME][US_STATE] Cart : Prod…" at bounding box center [556, 432] width 594 height 1572
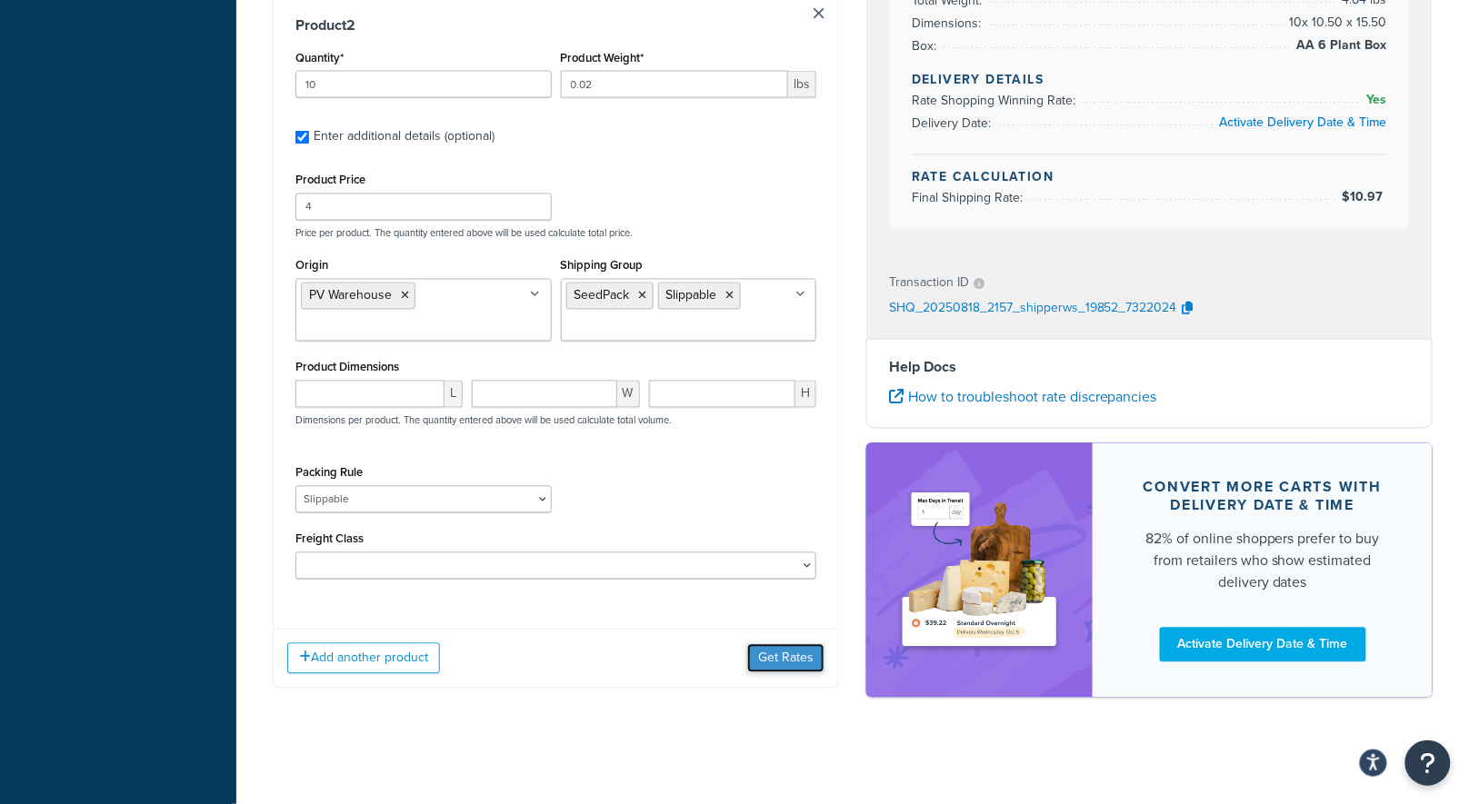
click at [809, 660] on button "Get Rates" at bounding box center [785, 658] width 77 height 29
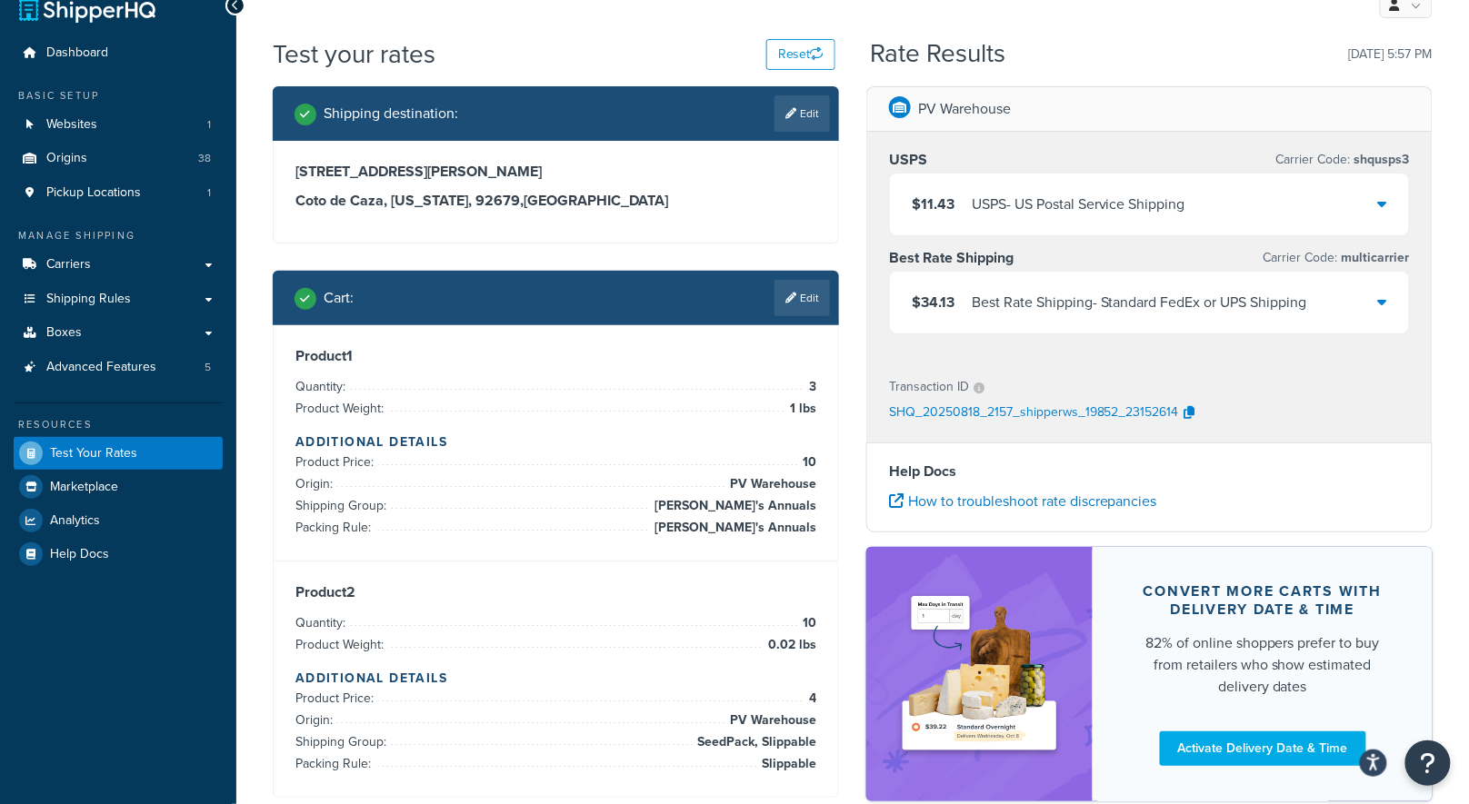
scroll to position [0, 0]
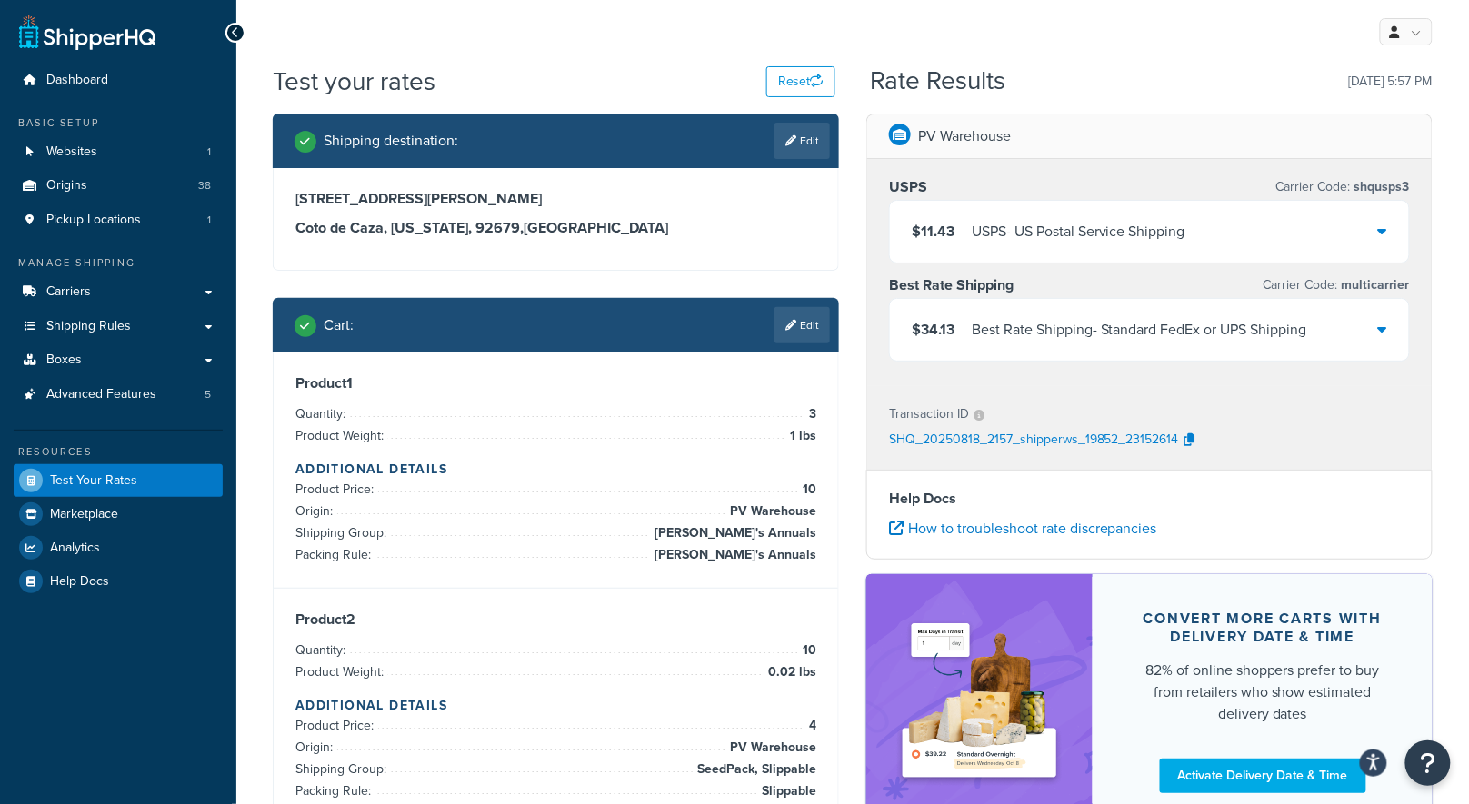
click at [1044, 324] on div "Best Rate Shipping - Standard FedEx or UPS Shipping" at bounding box center [1139, 329] width 335 height 25
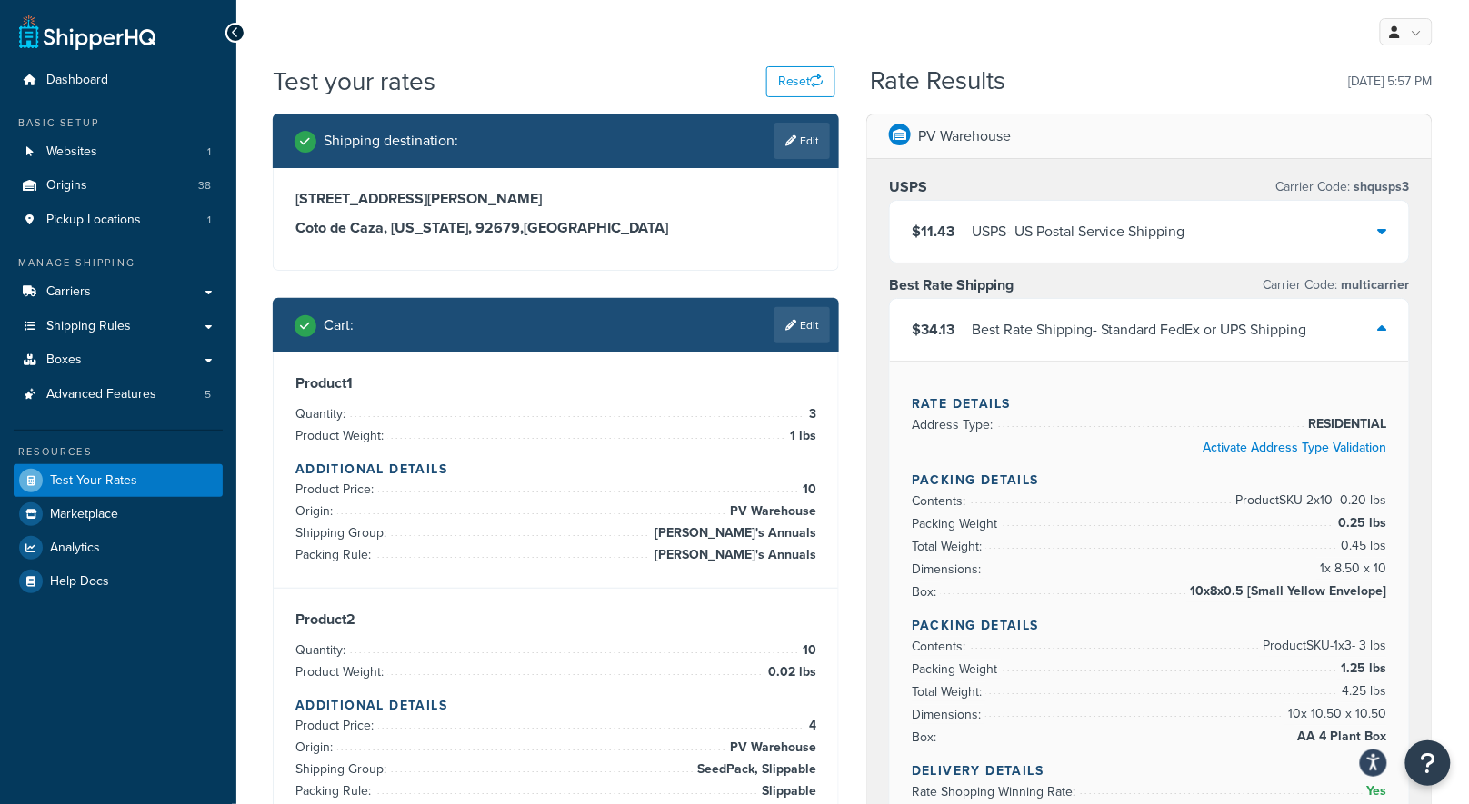
click at [425, 44] on div "My Profile Billing Global Settings Contact Us Logout" at bounding box center [852, 32] width 1233 height 64
click at [574, 55] on div "My Profile Billing Global Settings Contact Us Logout" at bounding box center [852, 32] width 1233 height 64
